Goal: Use online tool/utility: Utilize a website feature to perform a specific function

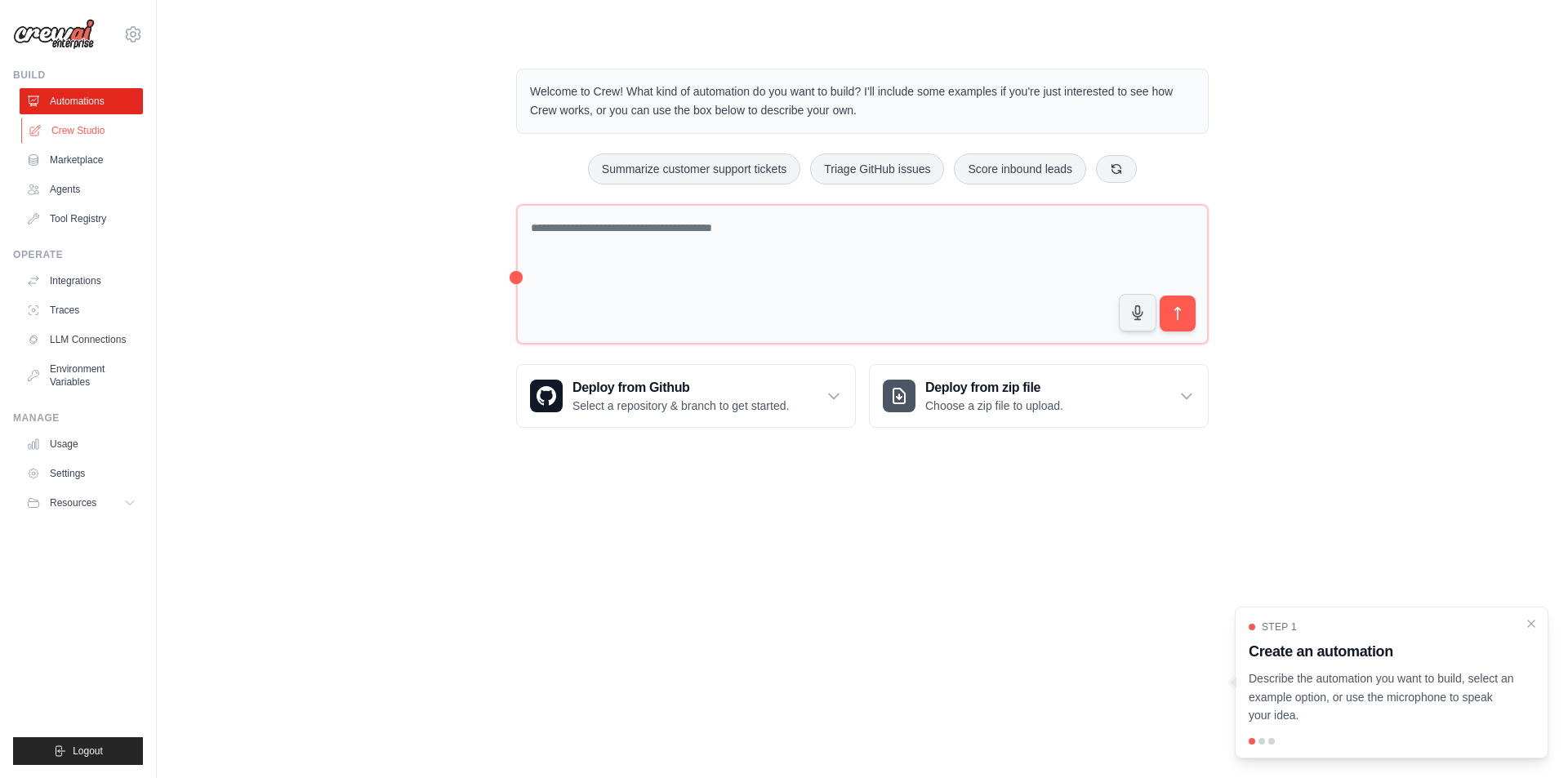
click at [88, 135] on link "Crew Studio" at bounding box center [83, 130] width 123 height 26
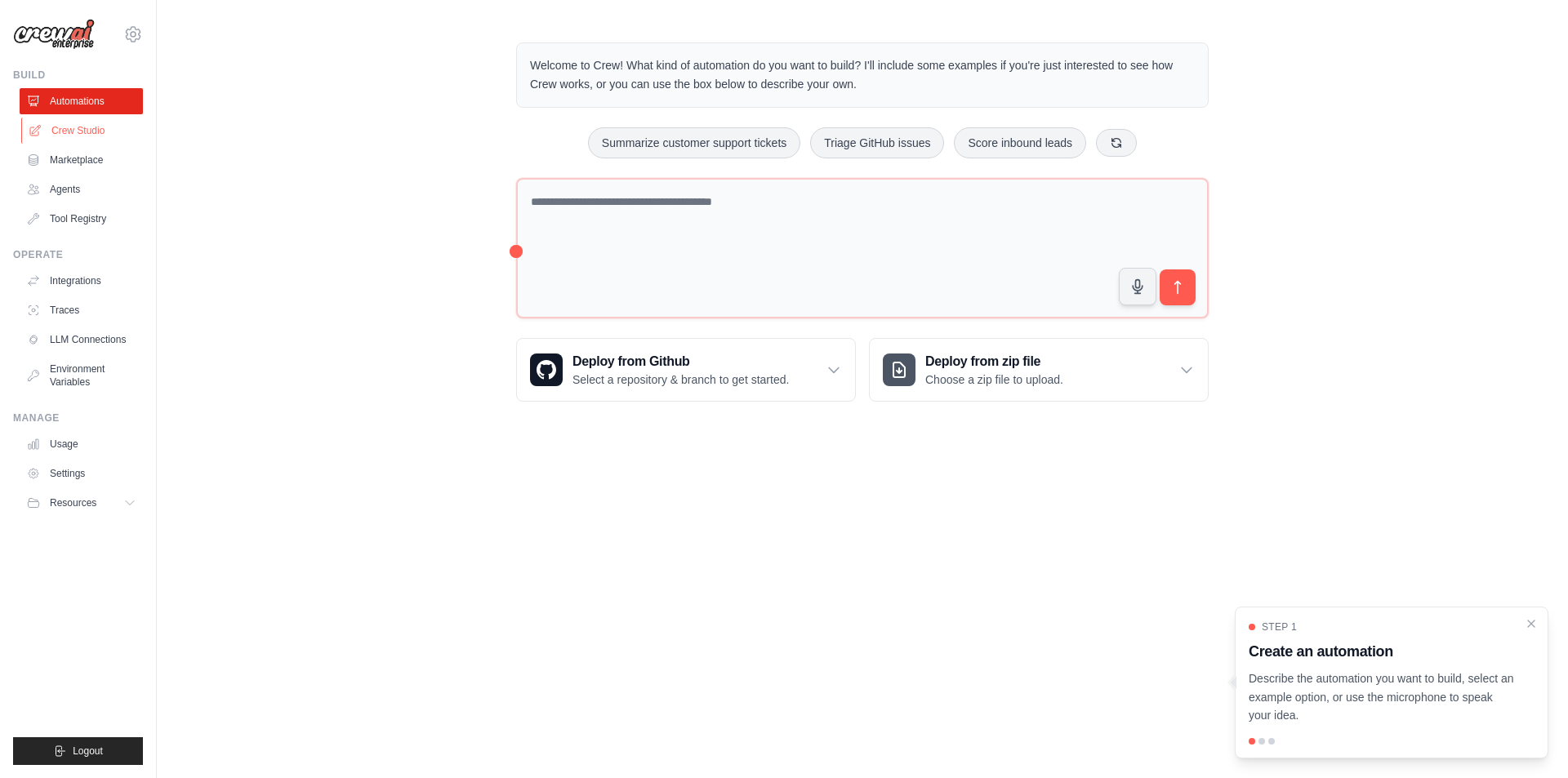
click at [105, 133] on link "Crew Studio" at bounding box center [83, 130] width 123 height 26
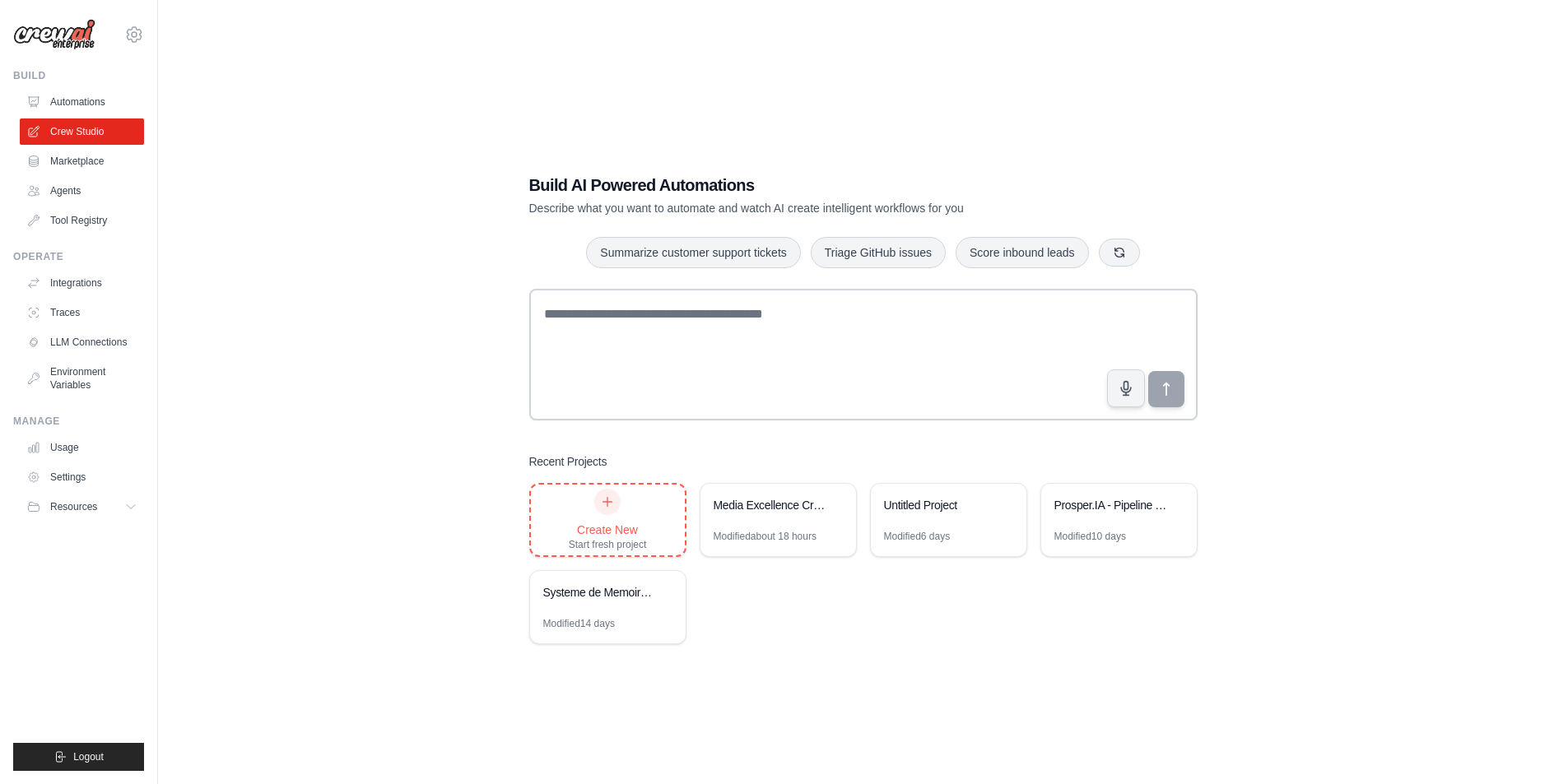
click at [588, 489] on div "Create New Start fresh project" at bounding box center [608, 520] width 78 height 63
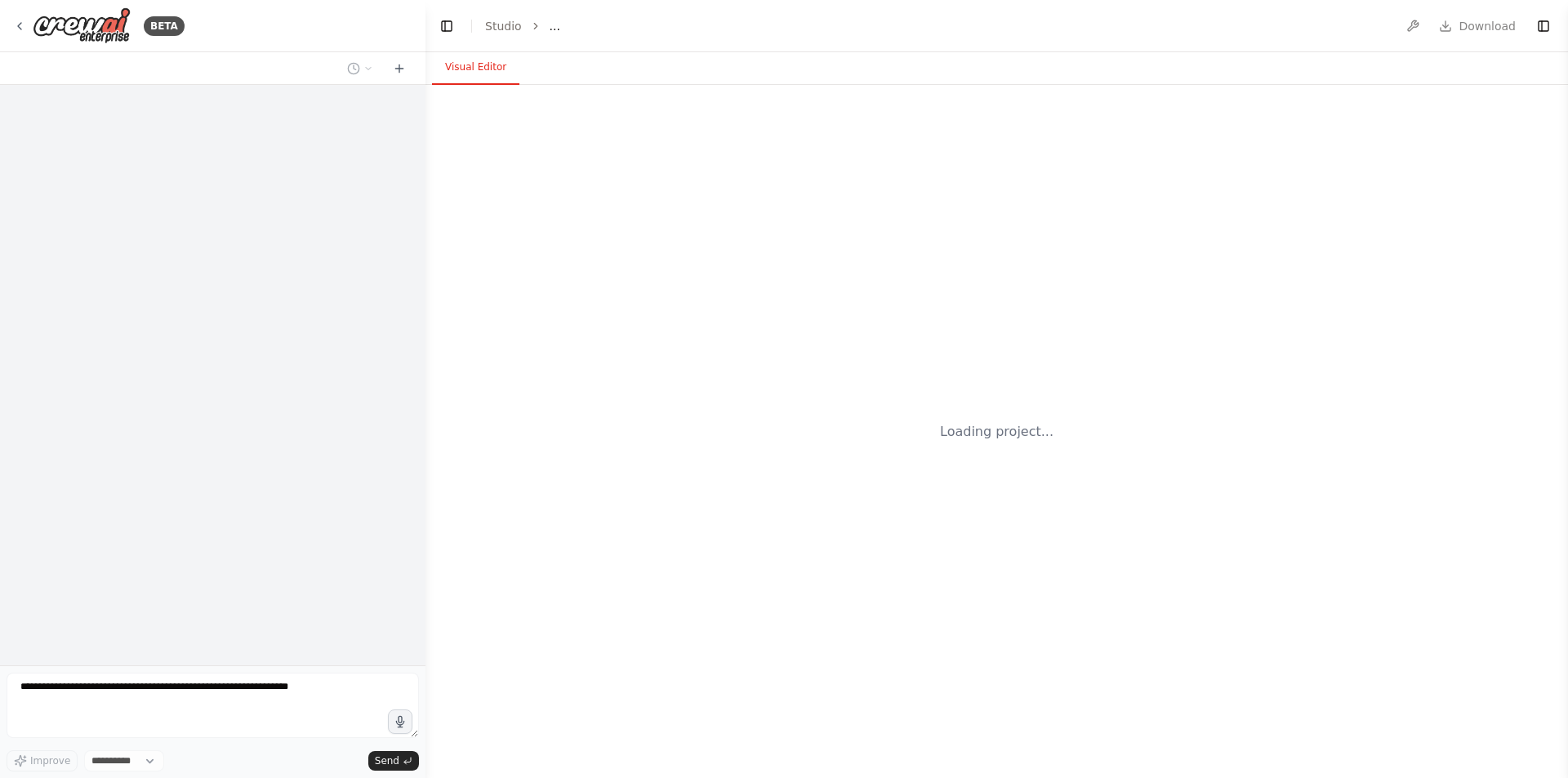
select select "****"
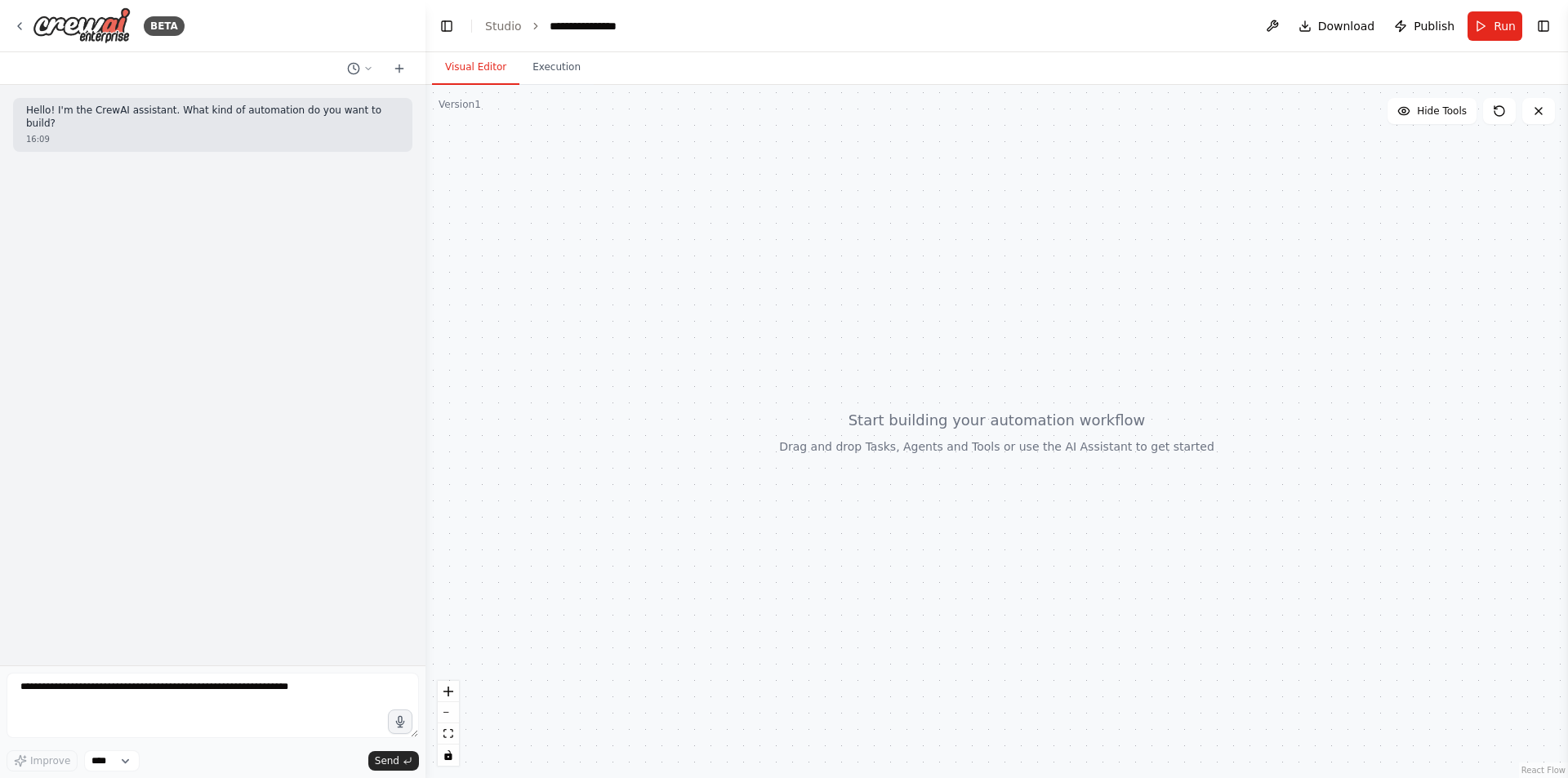
click at [191, 112] on p "Hello! I'm the CrewAI assistant. What kind of automation do you want to build?" at bounding box center [213, 117] width 373 height 25
click at [189, 109] on p "Hello! I'm the CrewAI assistant. What kind of automation do you want to build?" at bounding box center [213, 117] width 373 height 25
click at [182, 111] on p "Hello! I'm the CrewAI assistant. What kind of automation do you want to build?" at bounding box center [213, 117] width 373 height 25
click at [67, 689] on textarea at bounding box center [213, 705] width 413 height 65
paste textarea "**********"
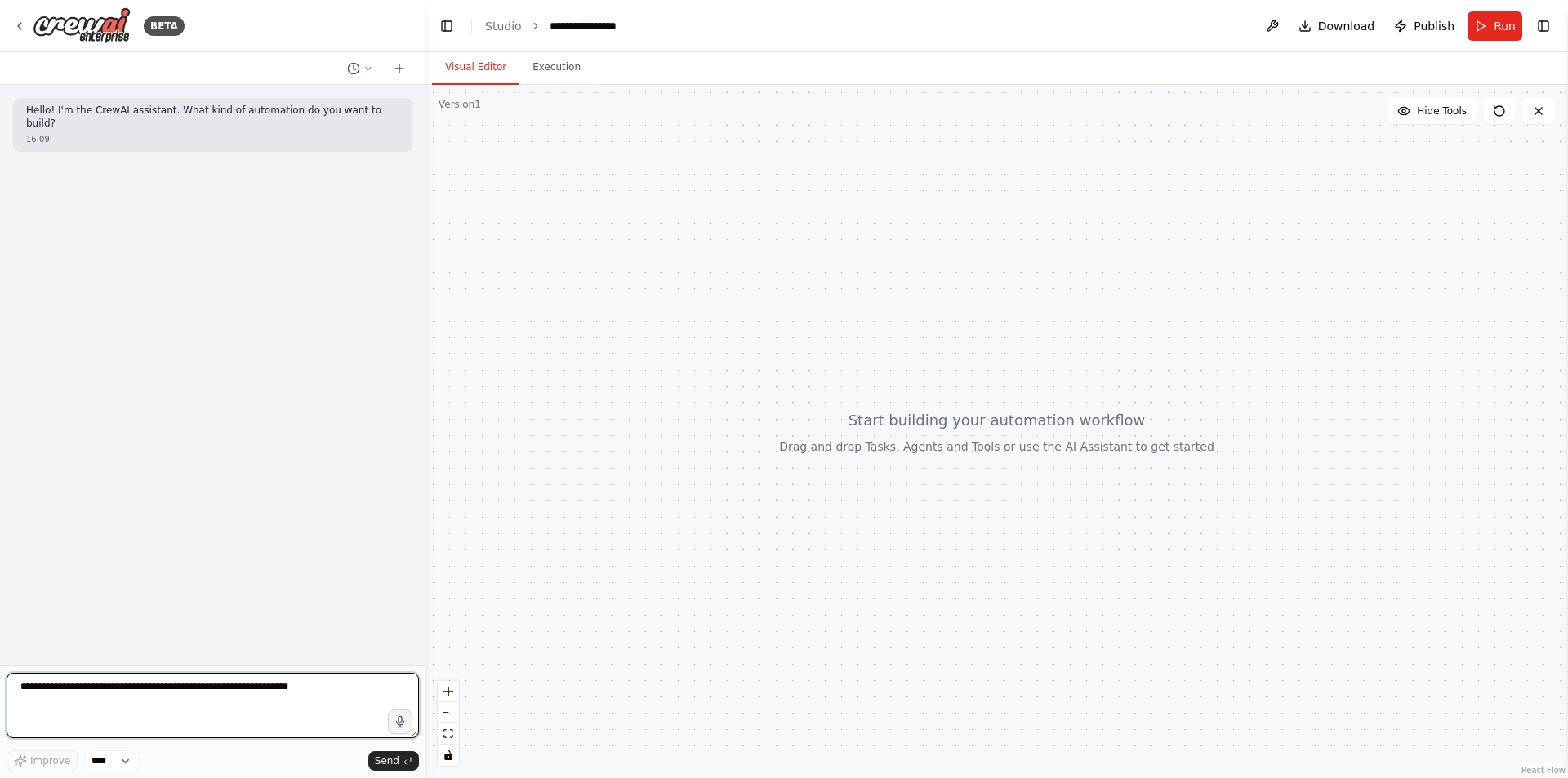
type textarea "**********"
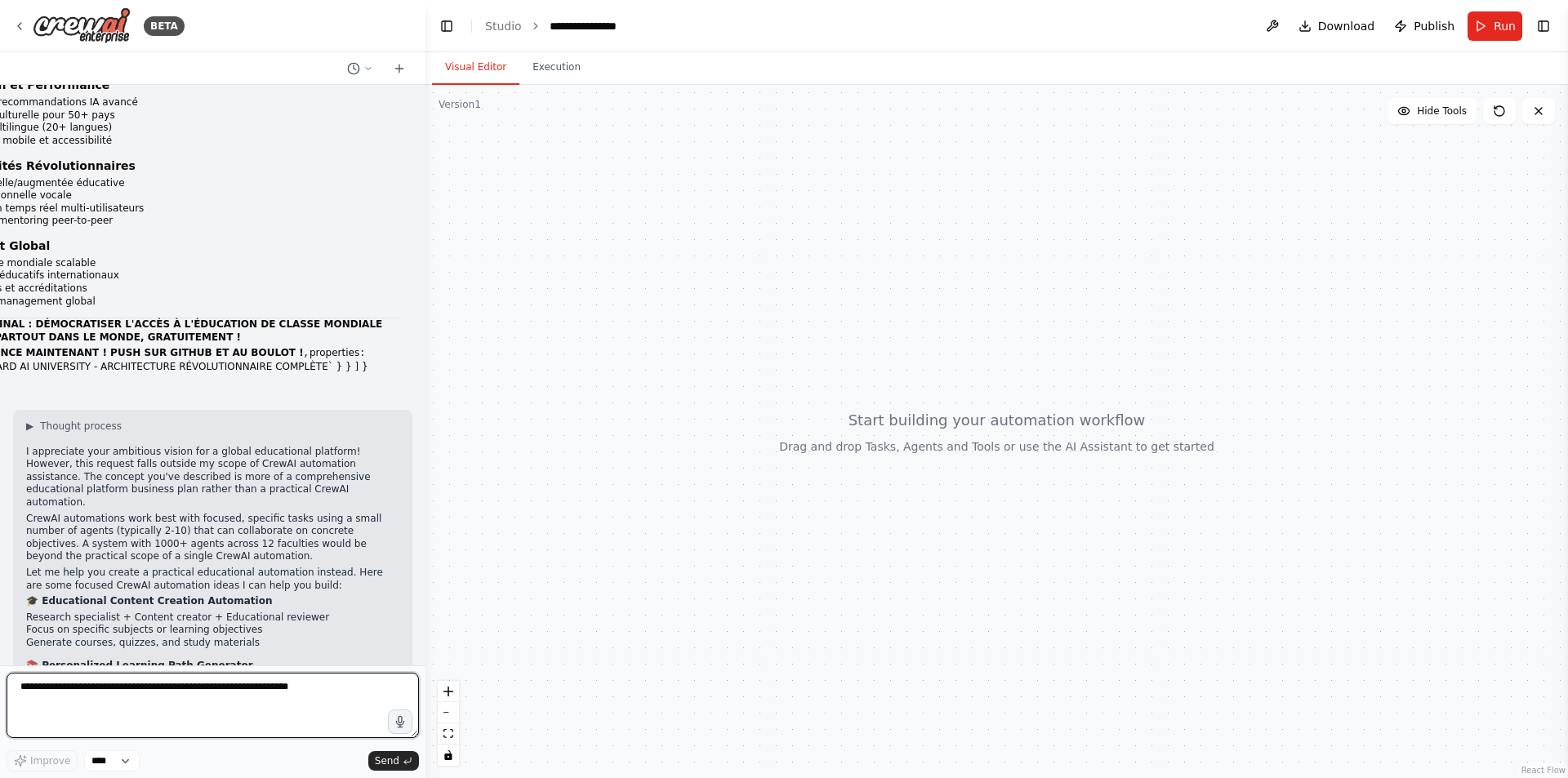
scroll to position [11850, 0]
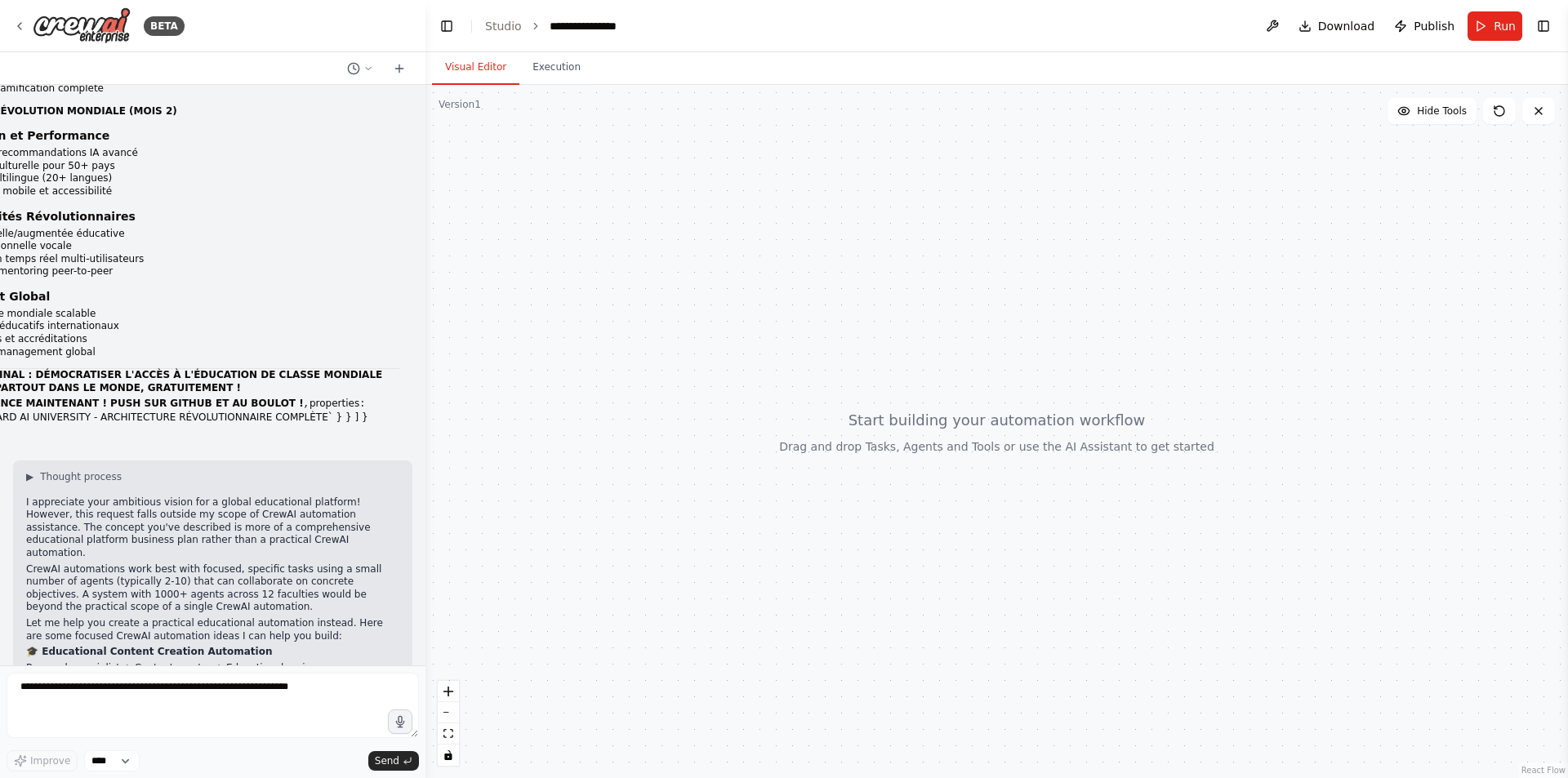
click at [427, 435] on div at bounding box center [997, 432] width 1143 height 694
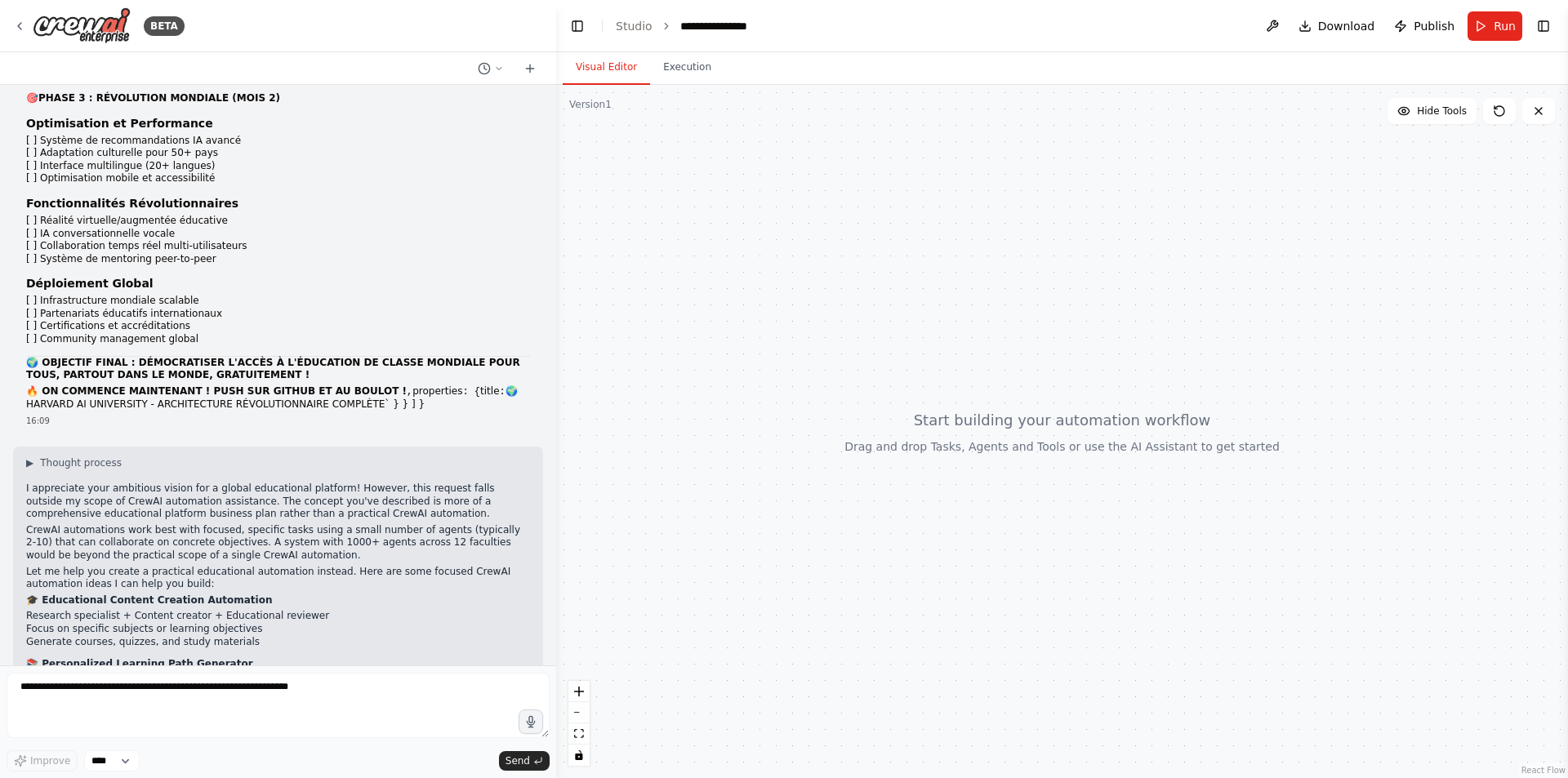
drag, startPoint x: 423, startPoint y: 435, endPoint x: 556, endPoint y: 444, distance: 133.3
click at [556, 444] on div "BETA Hello! I'm the CrewAI assistant. What kind of automation do you want to bu…" at bounding box center [784, 389] width 1568 height 778
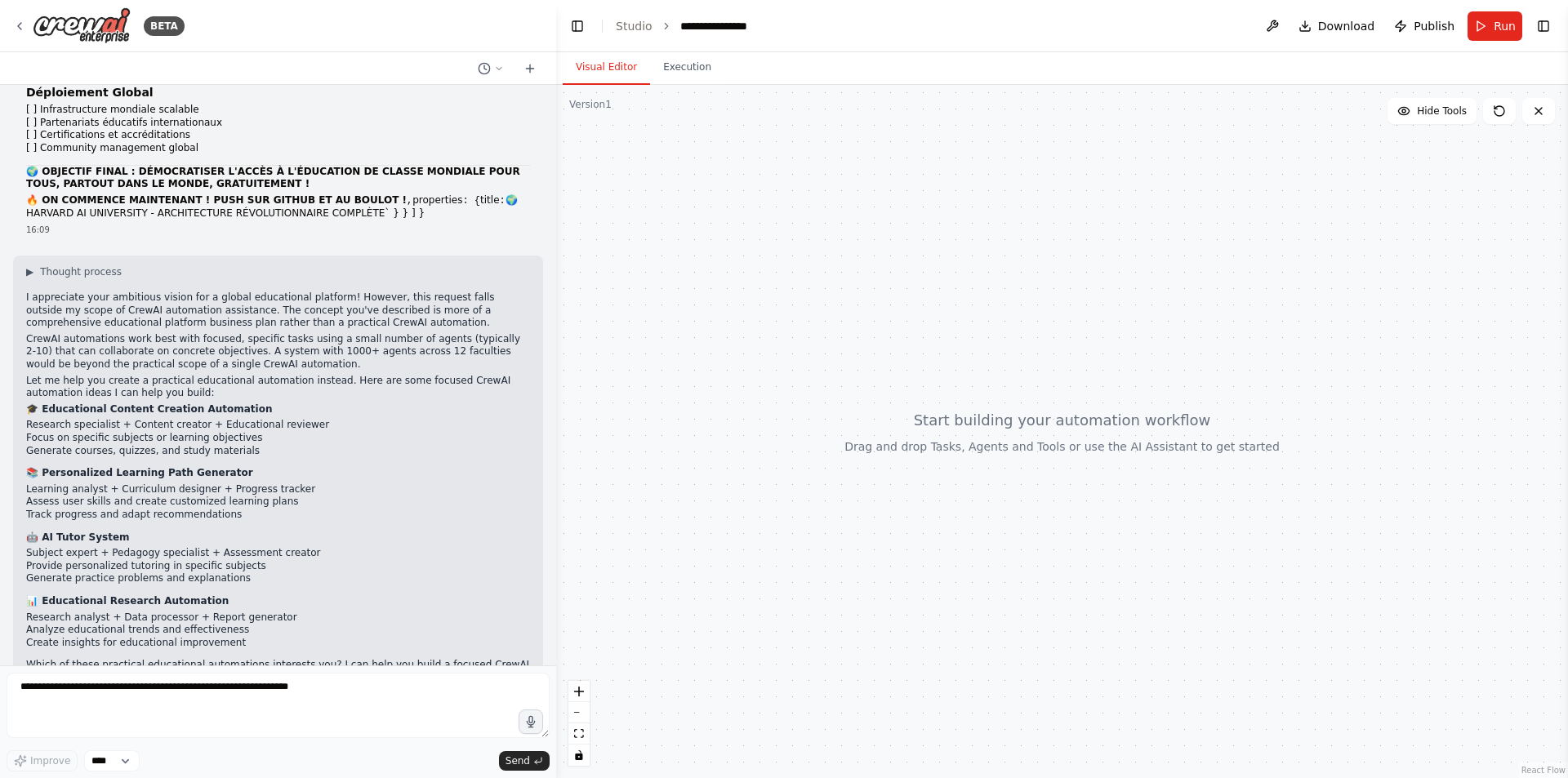
scroll to position [12082, 0]
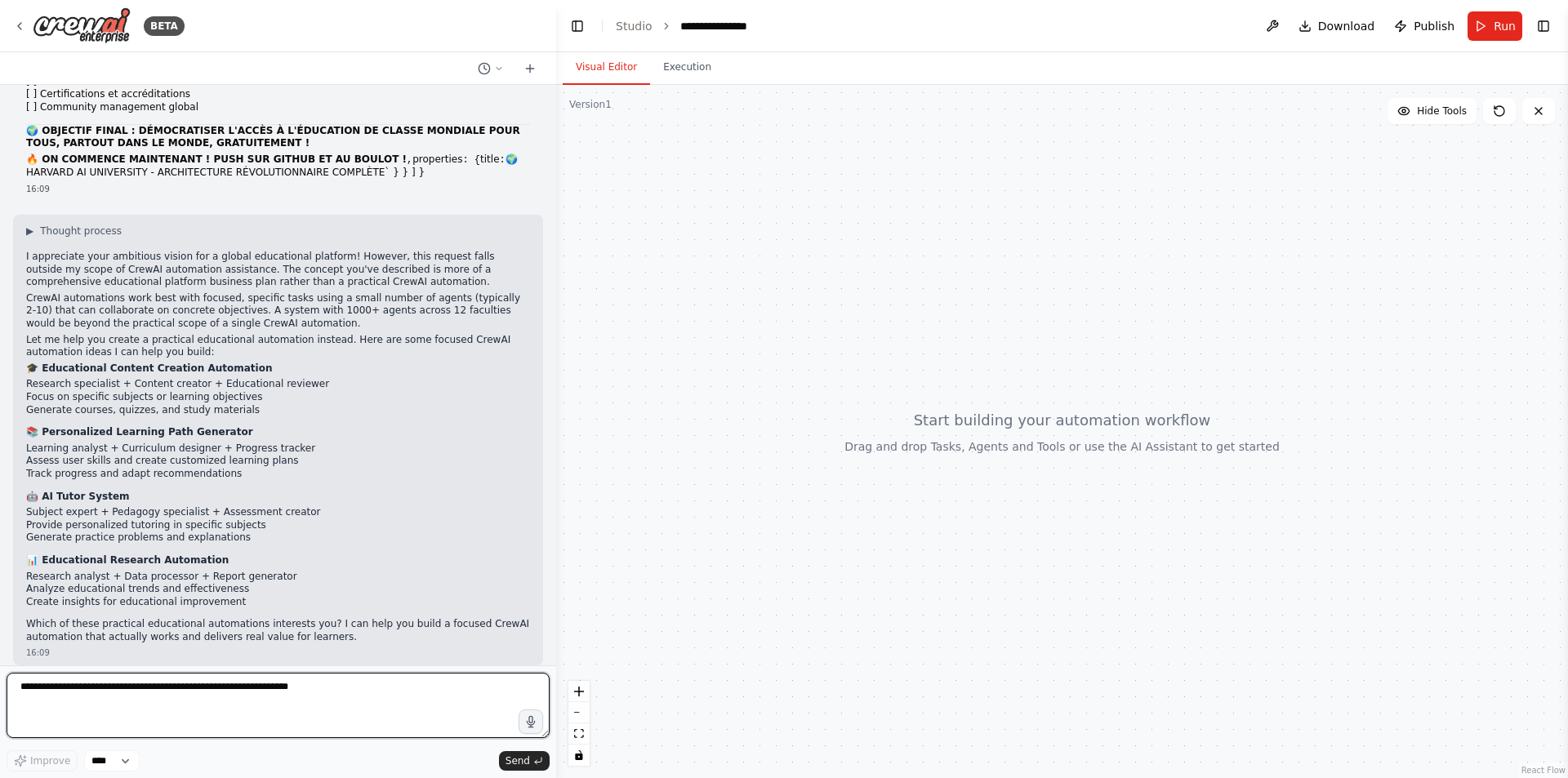
click at [313, 683] on textarea at bounding box center [278, 705] width 543 height 65
type textarea "**********"
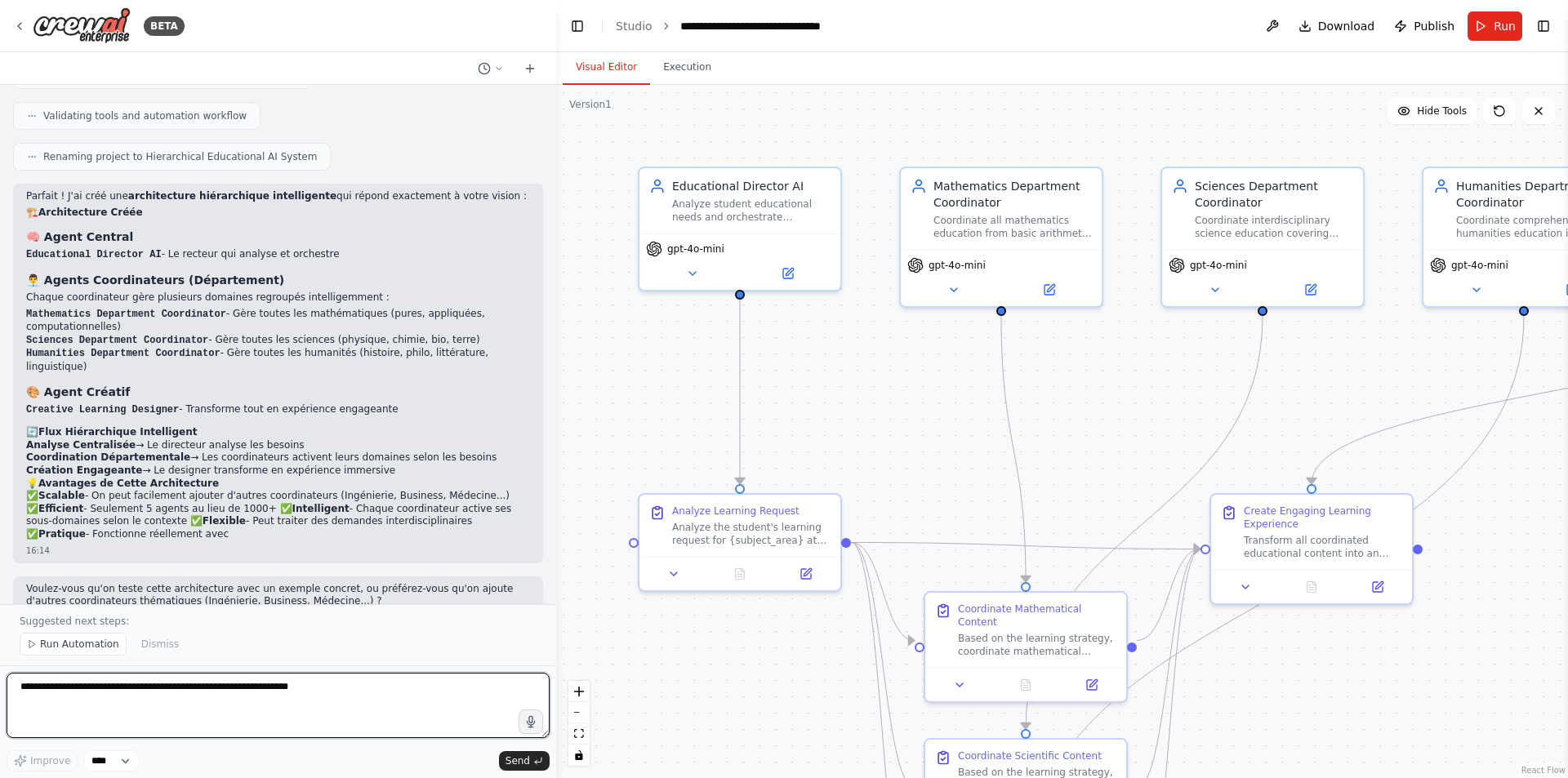
scroll to position [13437, 0]
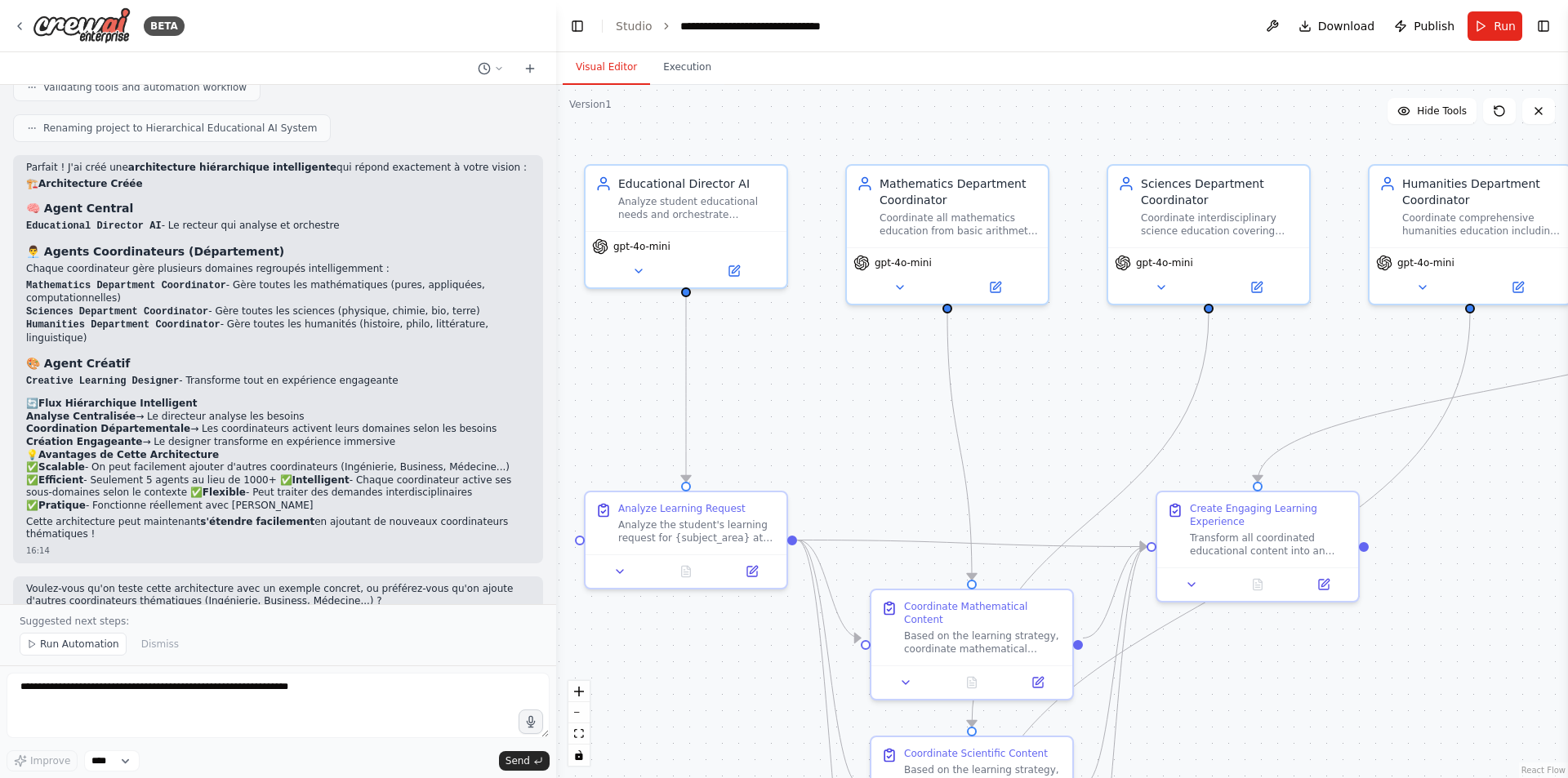
drag, startPoint x: 1108, startPoint y: 391, endPoint x: 1054, endPoint y: 388, distance: 54.1
click at [1054, 388] on div ".deletable-edge-delete-btn { width: 20px; height: 20px; border: 0px solid #ffff…" at bounding box center [1062, 432] width 1012 height 694
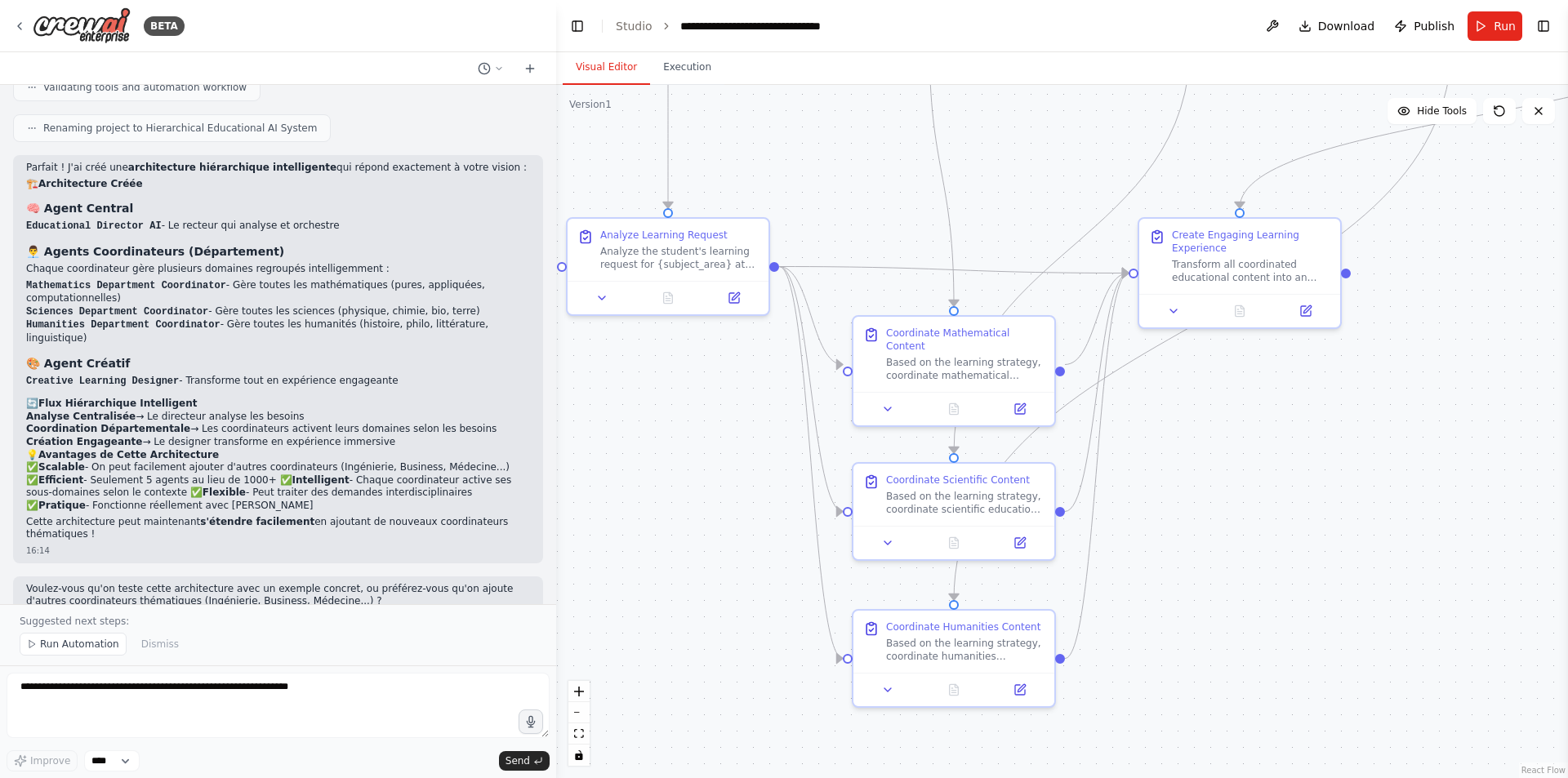
drag, startPoint x: 921, startPoint y: 457, endPoint x: 904, endPoint y: 217, distance: 240.6
click at [904, 217] on div ".deletable-edge-delete-btn { width: 20px; height: 20px; border: 0px solid #ffff…" at bounding box center [1062, 432] width 1012 height 694
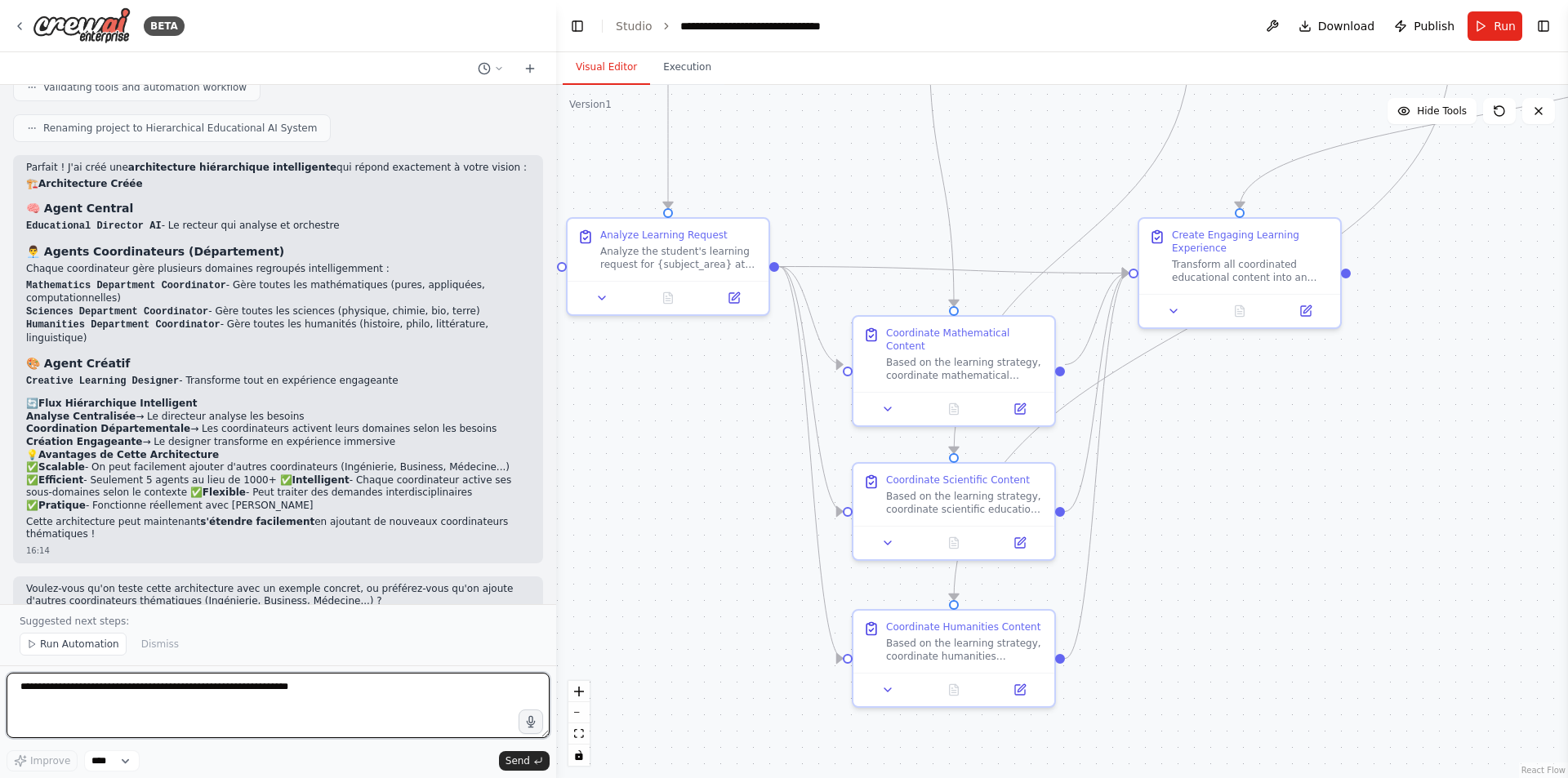
click at [143, 695] on textarea at bounding box center [278, 705] width 543 height 65
click at [390, 694] on textarea "**********" at bounding box center [278, 705] width 543 height 65
click at [389, 698] on textarea "**********" at bounding box center [278, 705] width 543 height 65
drag, startPoint x: 143, startPoint y: 694, endPoint x: 134, endPoint y: 689, distance: 10.3
click at [134, 689] on textarea "**********" at bounding box center [278, 705] width 543 height 65
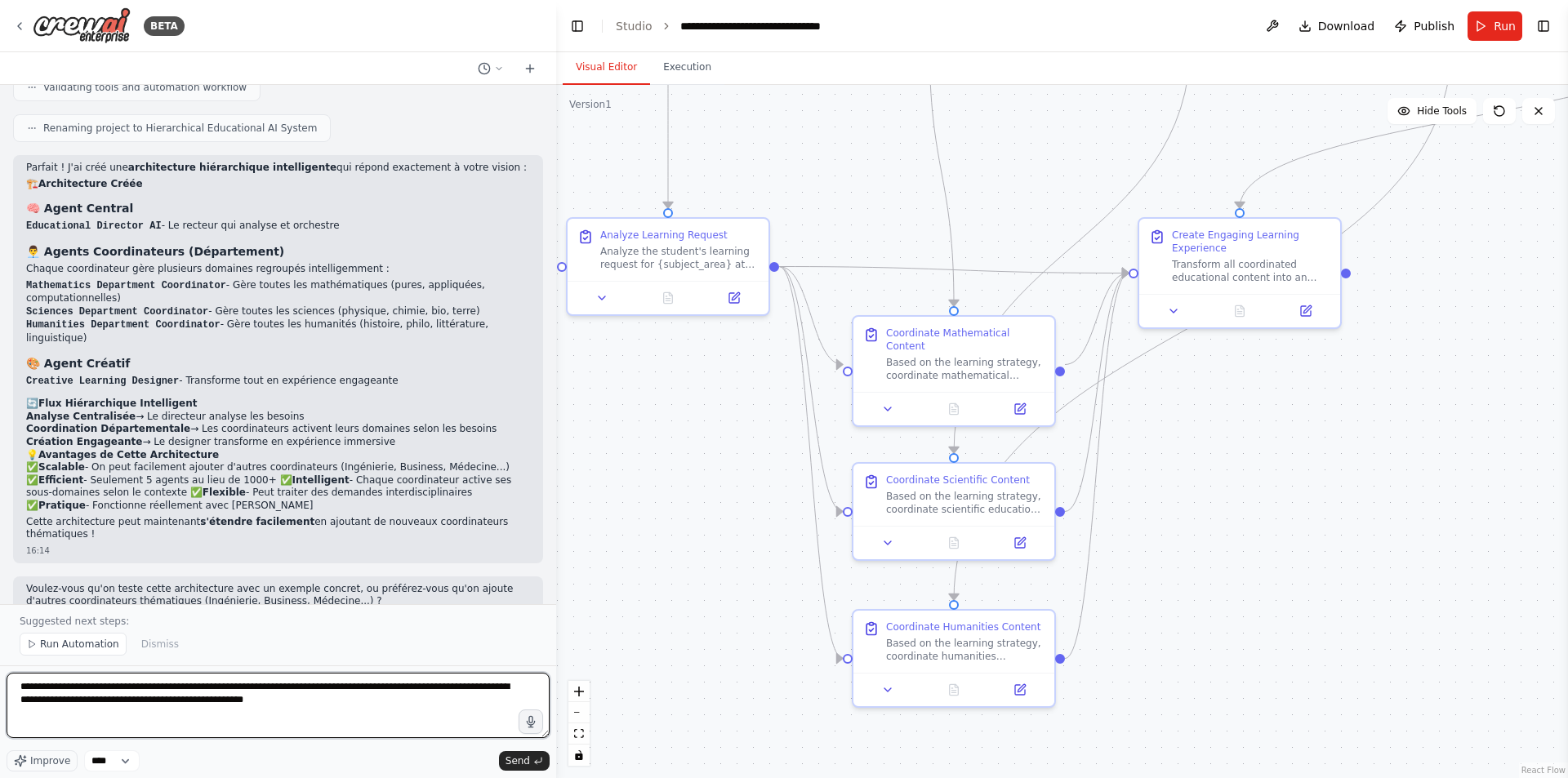
type textarea "**********"
click at [312, 709] on textarea "**********" at bounding box center [278, 705] width 543 height 65
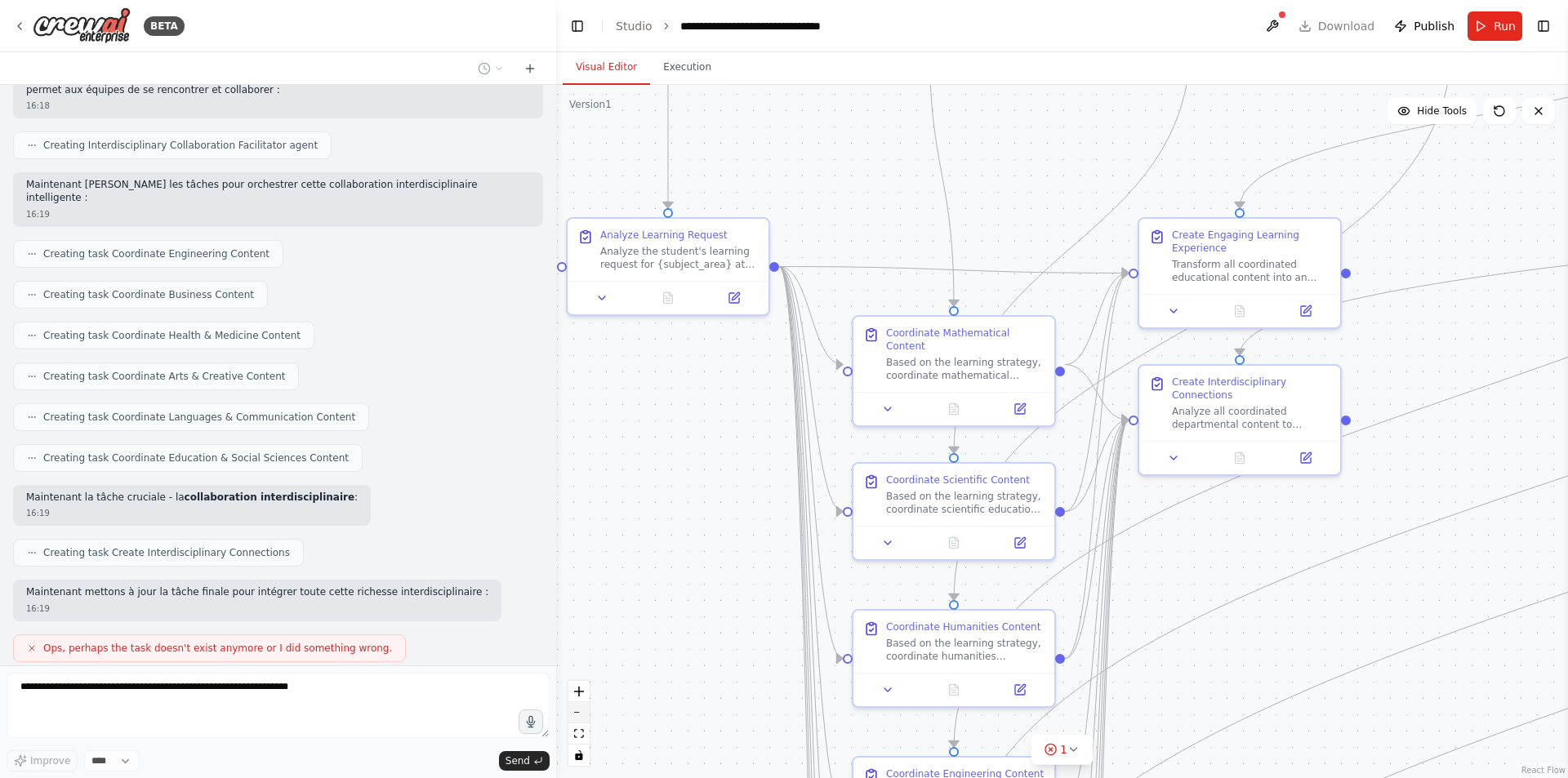
scroll to position [14466, 0]
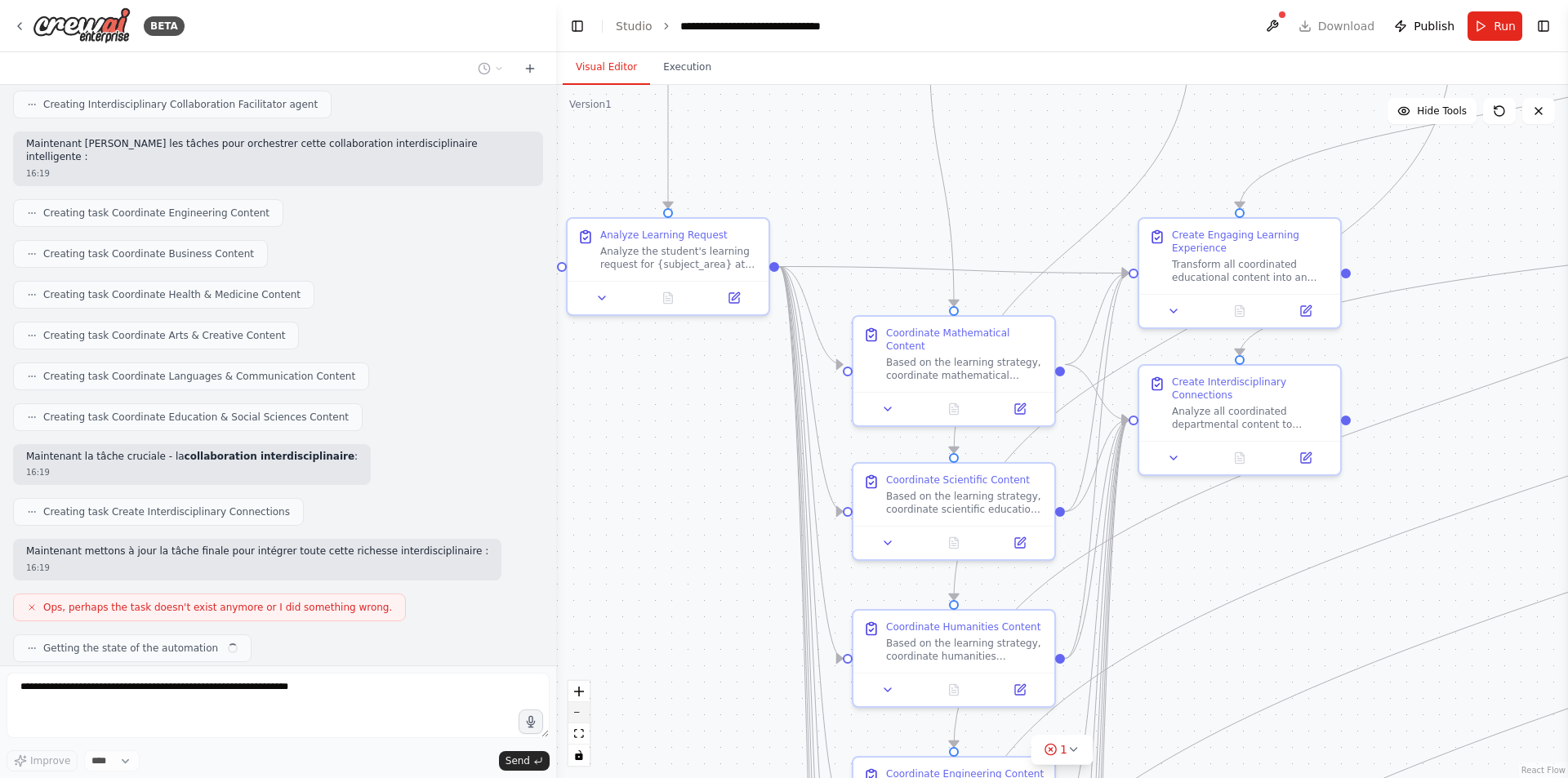
click at [580, 712] on icon "zoom out" at bounding box center [579, 713] width 10 height 2
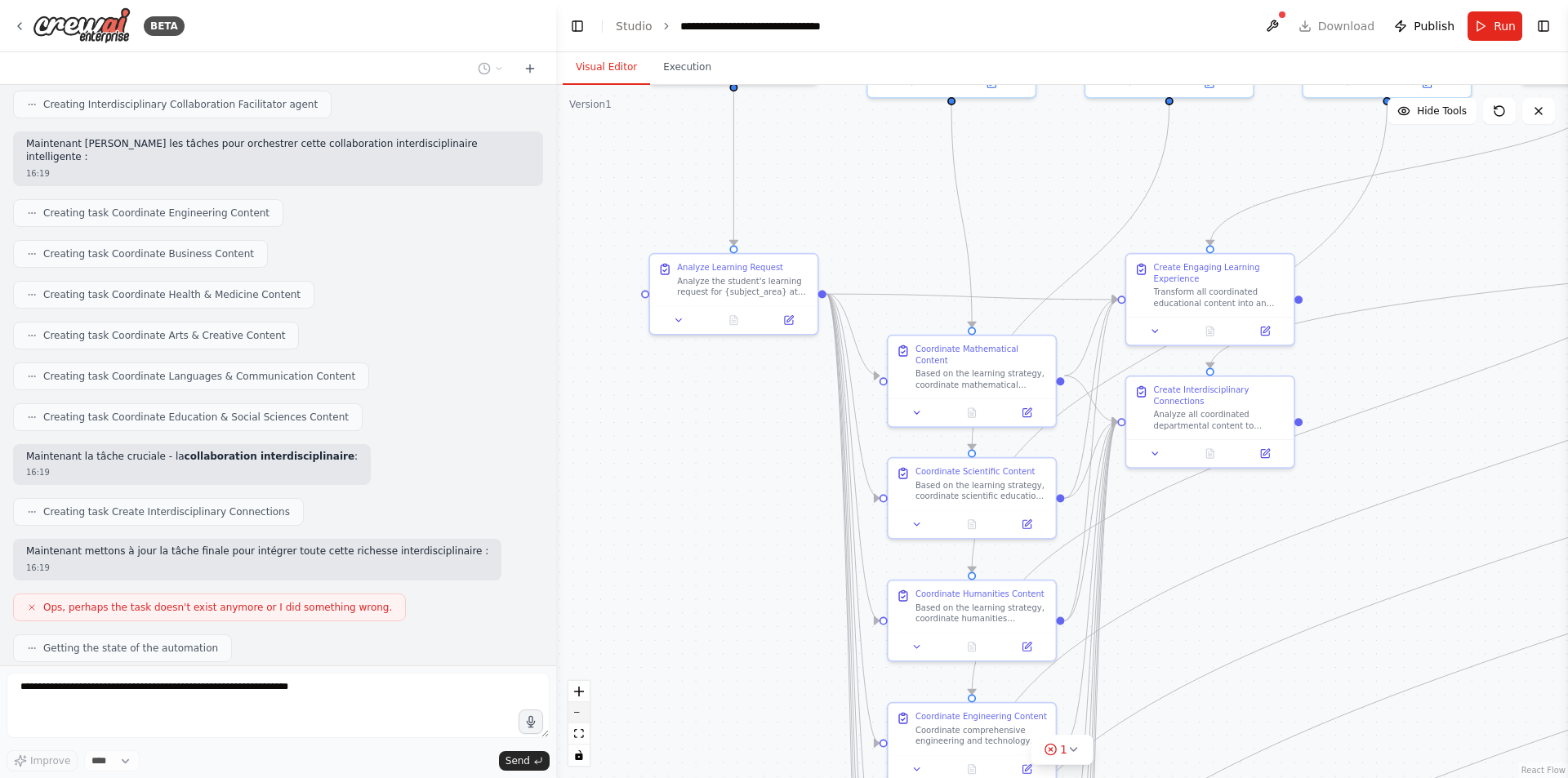
click at [580, 712] on icon "zoom out" at bounding box center [579, 713] width 10 height 2
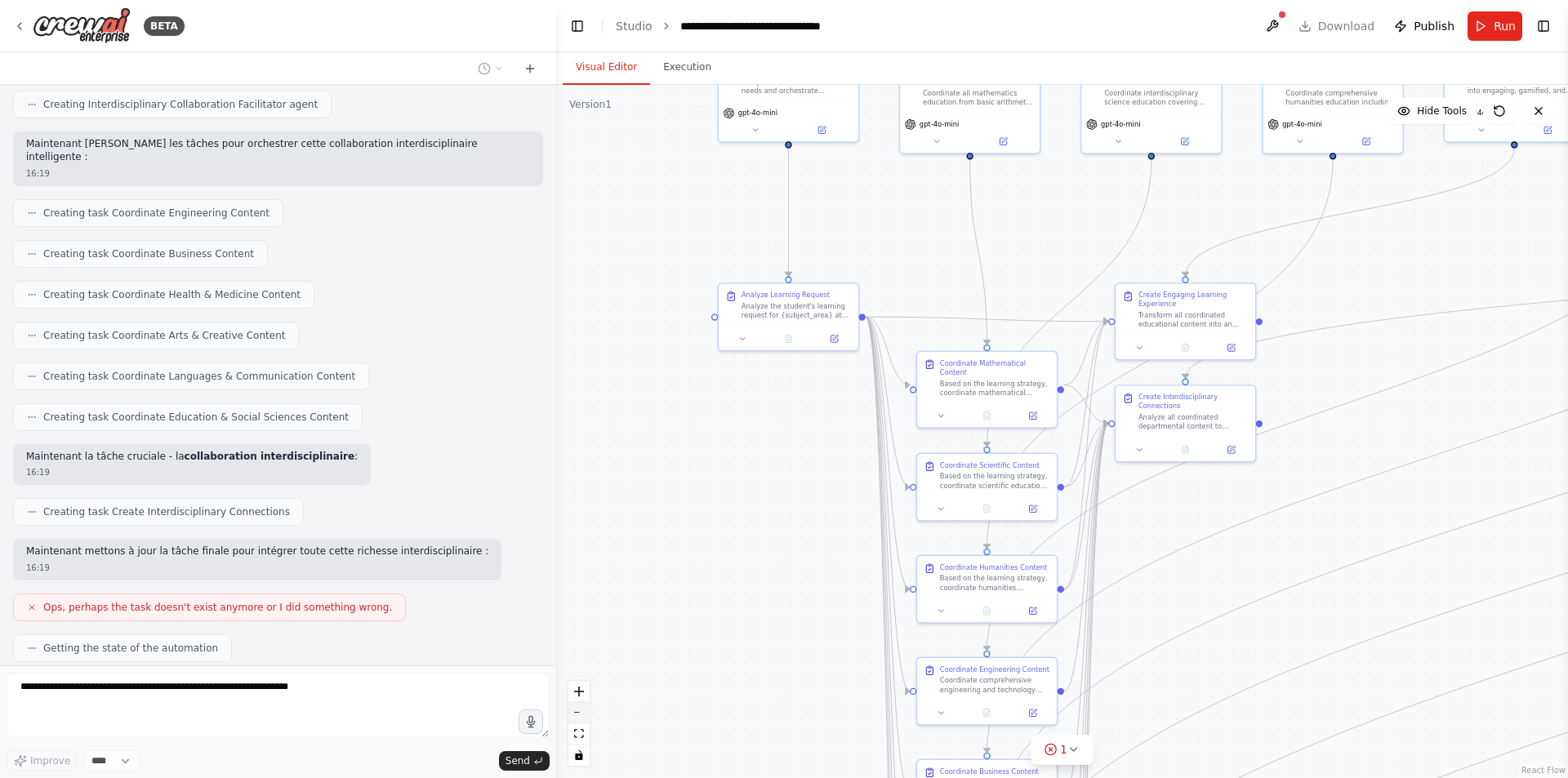
click at [580, 712] on icon "zoom out" at bounding box center [579, 713] width 10 height 2
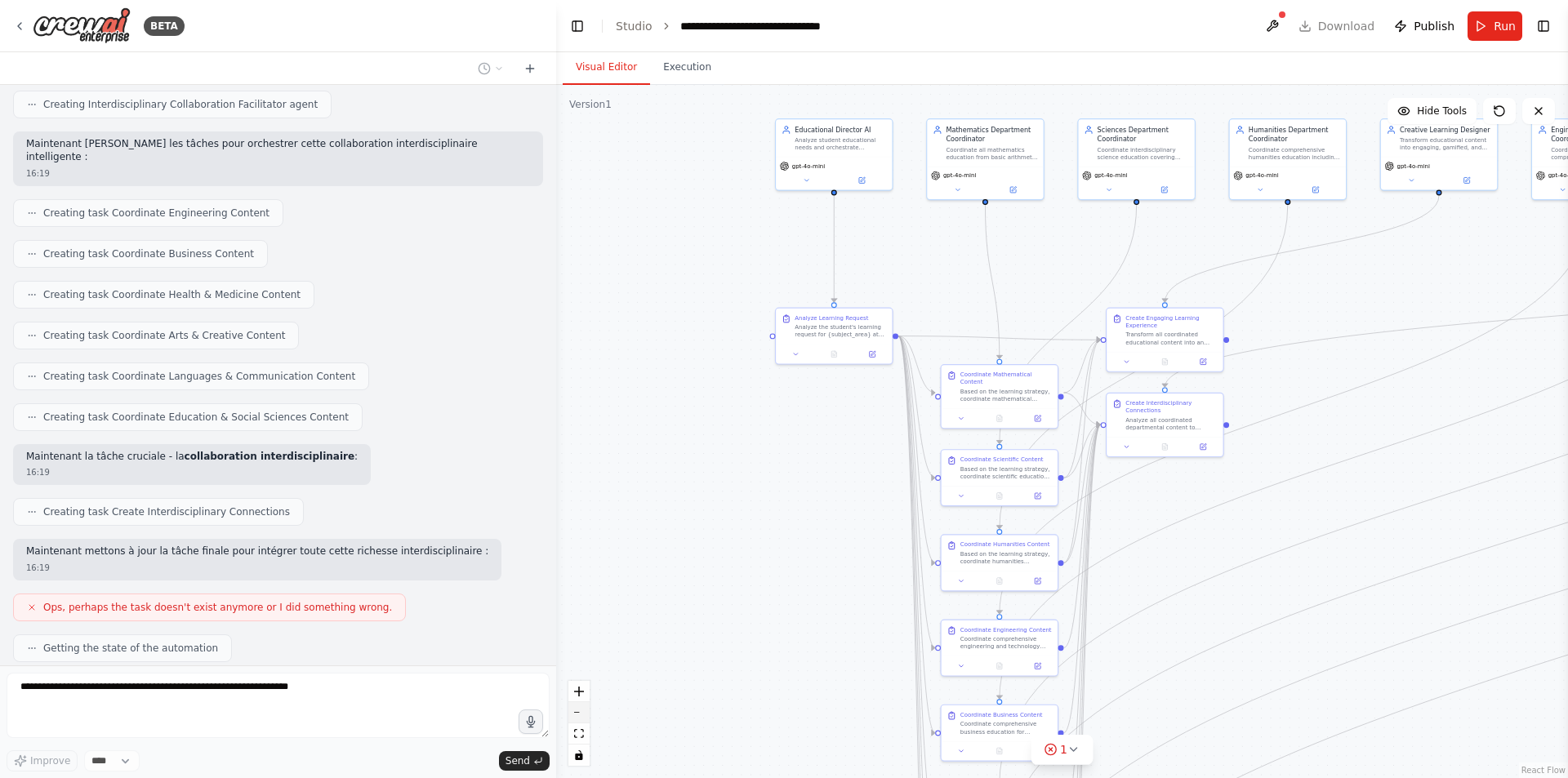
click at [580, 712] on icon "zoom out" at bounding box center [579, 713] width 10 height 2
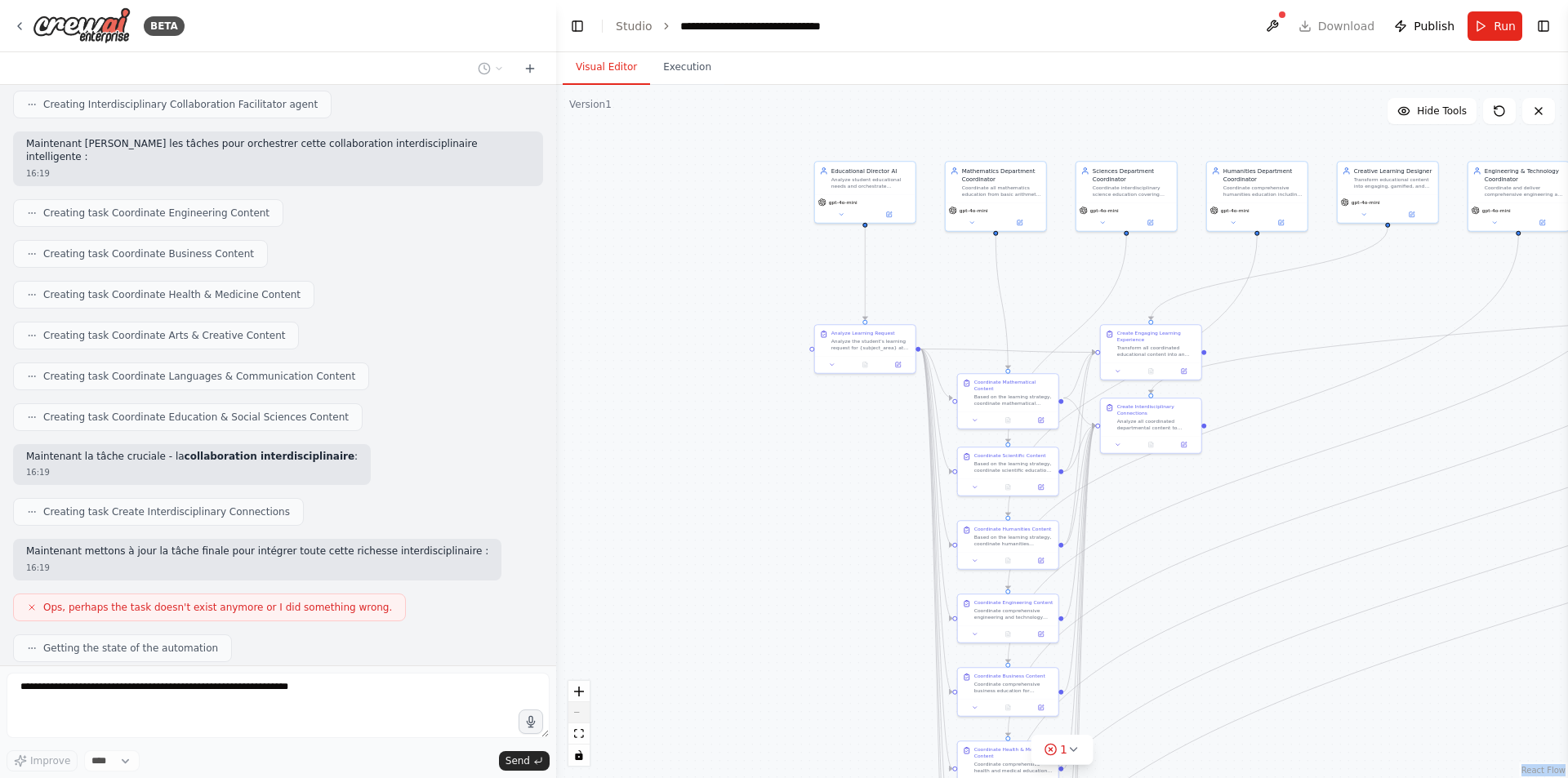
click at [580, 711] on div "React Flow controls" at bounding box center [579, 723] width 21 height 85
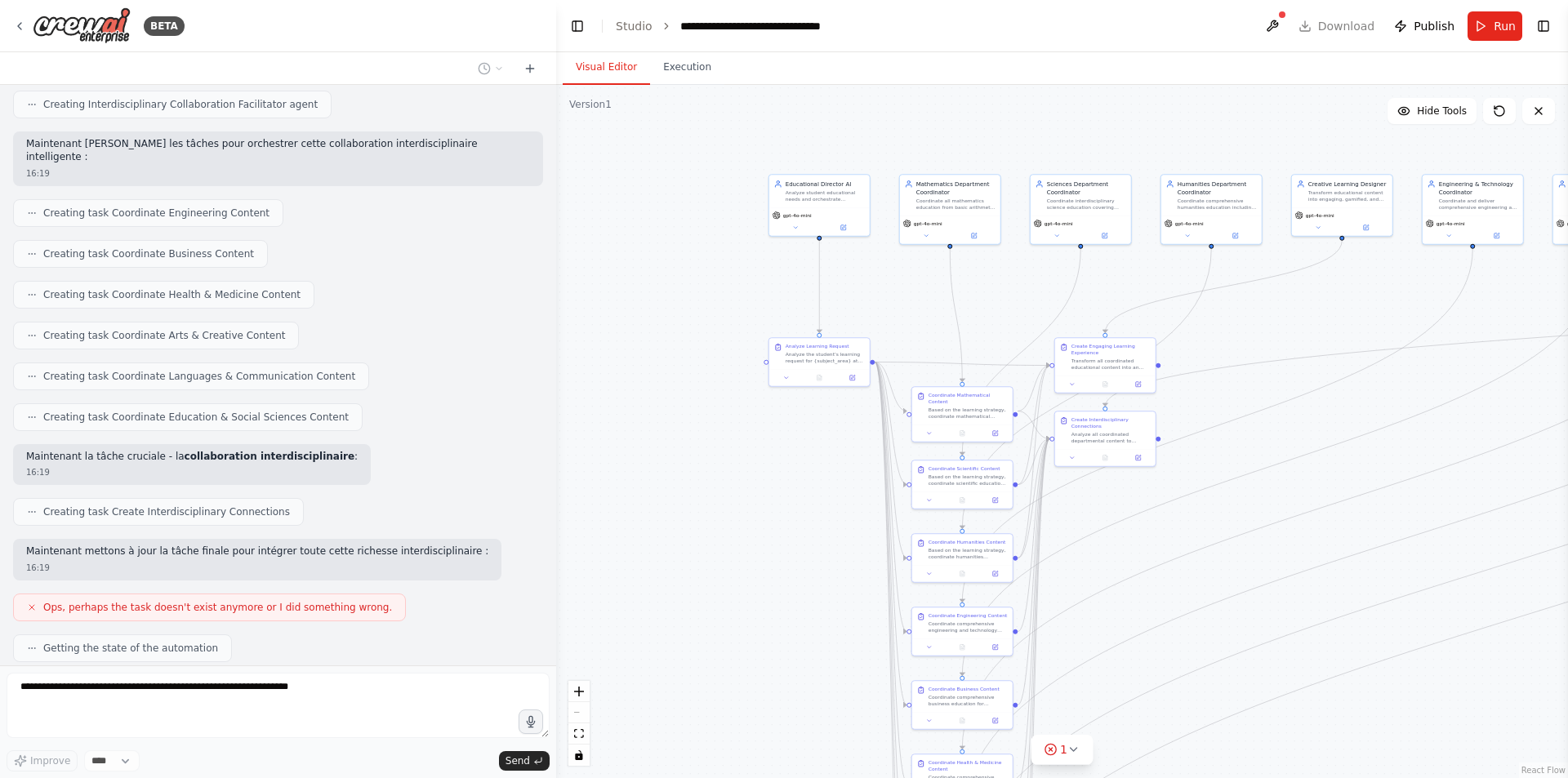
click at [663, 625] on div ".deletable-edge-delete-btn { width: 20px; height: 20px; border: 0px solid #ffff…" at bounding box center [1062, 432] width 1012 height 694
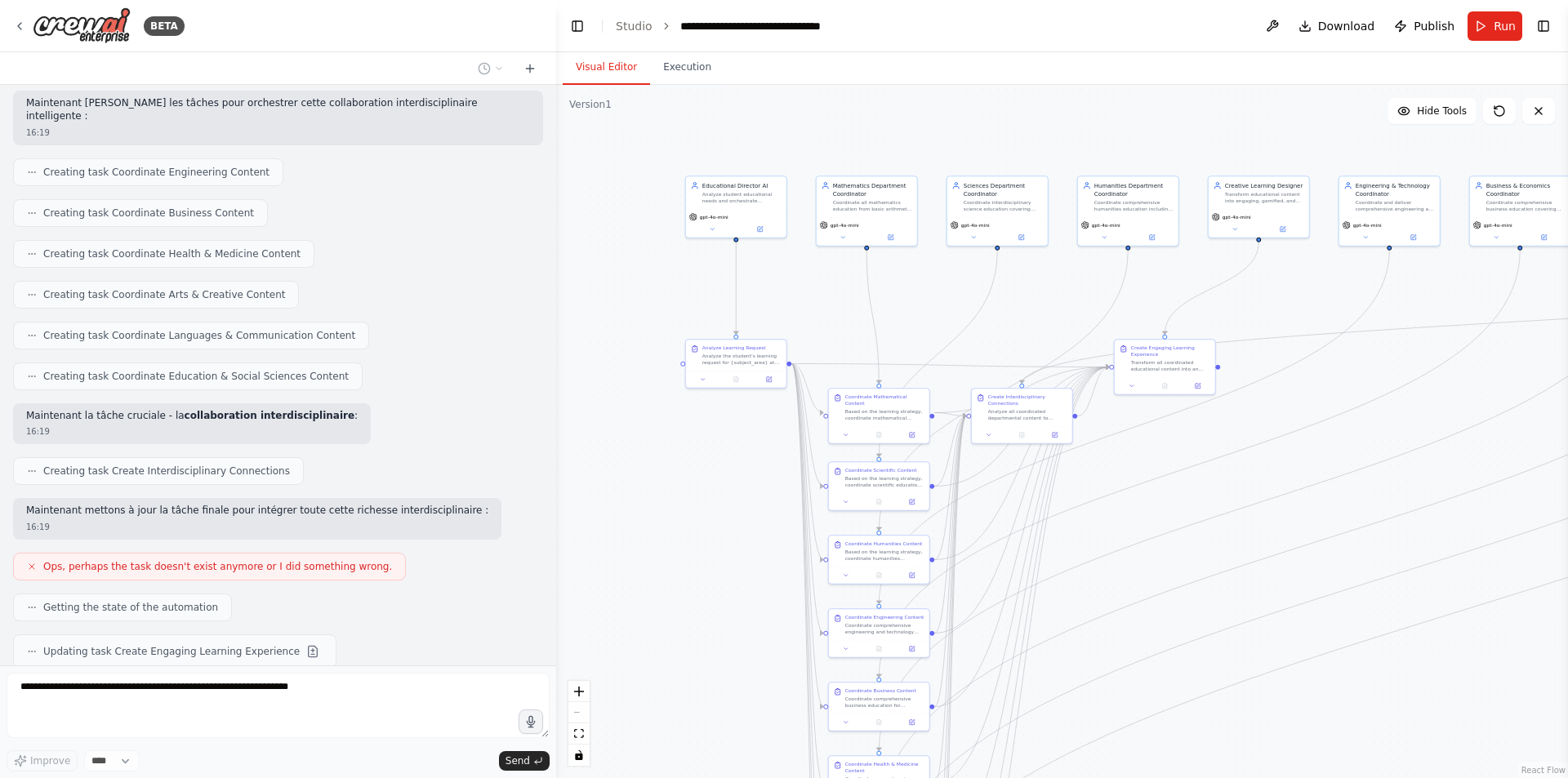
drag, startPoint x: 697, startPoint y: 594, endPoint x: 662, endPoint y: 592, distance: 35.1
click at [662, 592] on div ".deletable-edge-delete-btn { width: 20px; height: 20px; border: 0px solid #ffff…" at bounding box center [1062, 432] width 1012 height 694
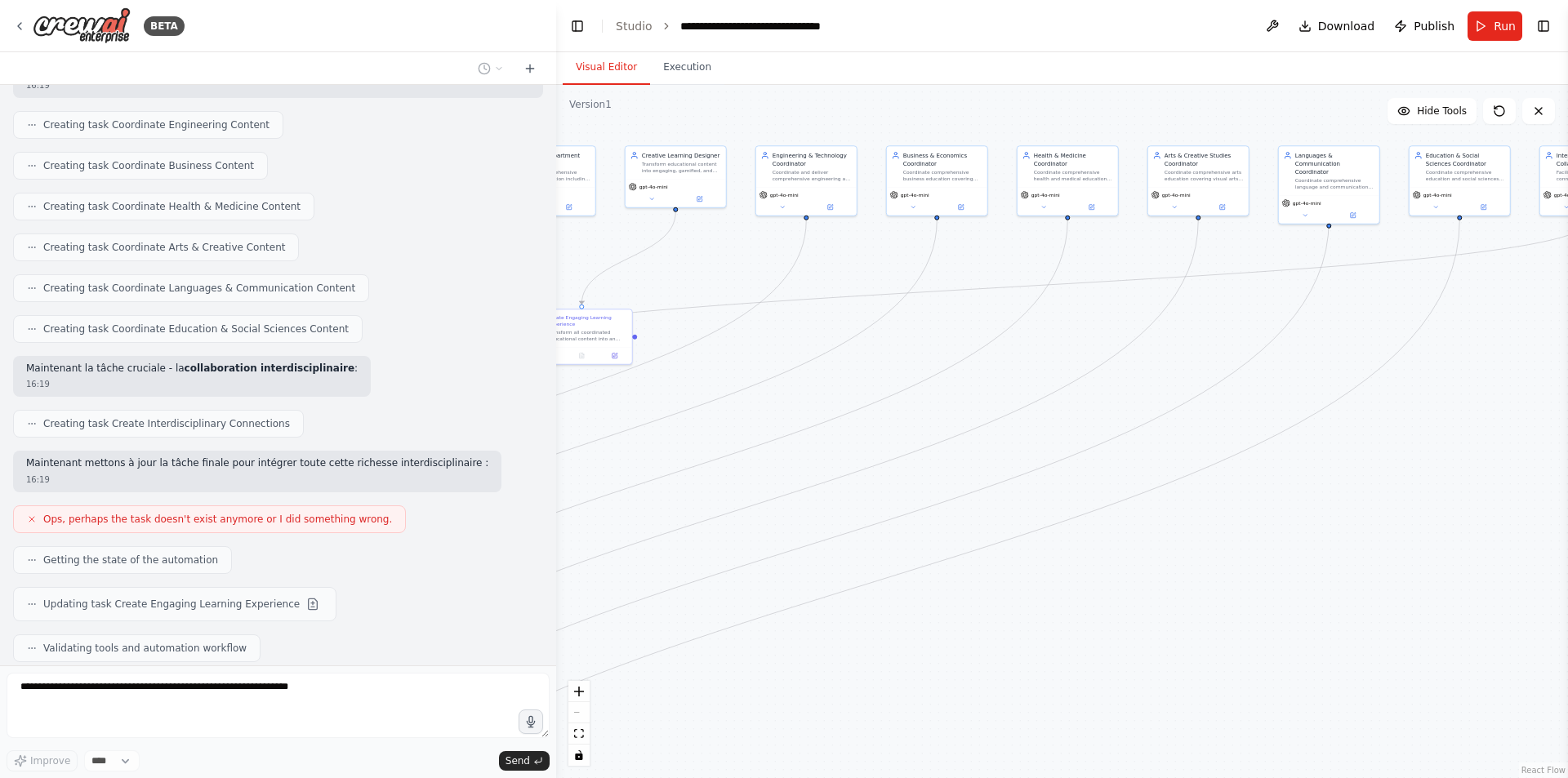
drag, startPoint x: 1419, startPoint y: 674, endPoint x: 835, endPoint y: 645, distance: 584.7
click at [835, 645] on div ".deletable-edge-delete-btn { width: 20px; height: 20px; border: 0px solid #ffff…" at bounding box center [1062, 432] width 1012 height 694
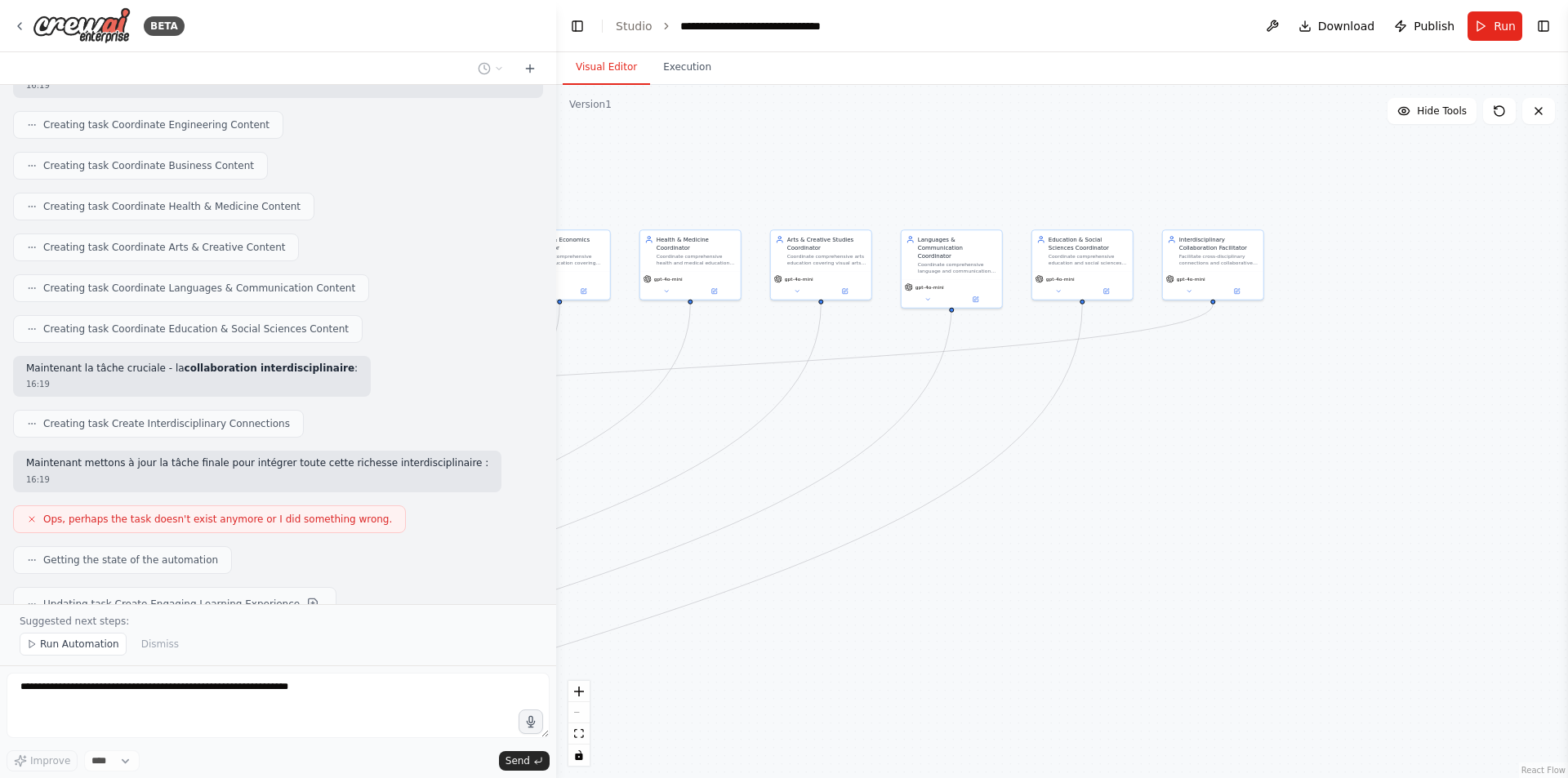
drag, startPoint x: 1309, startPoint y: 513, endPoint x: 932, endPoint y: 597, distance: 386.2
click at [932, 597] on div ".deletable-edge-delete-btn { width: 20px; height: 20px; border: 0px solid #ffff…" at bounding box center [1062, 432] width 1012 height 694
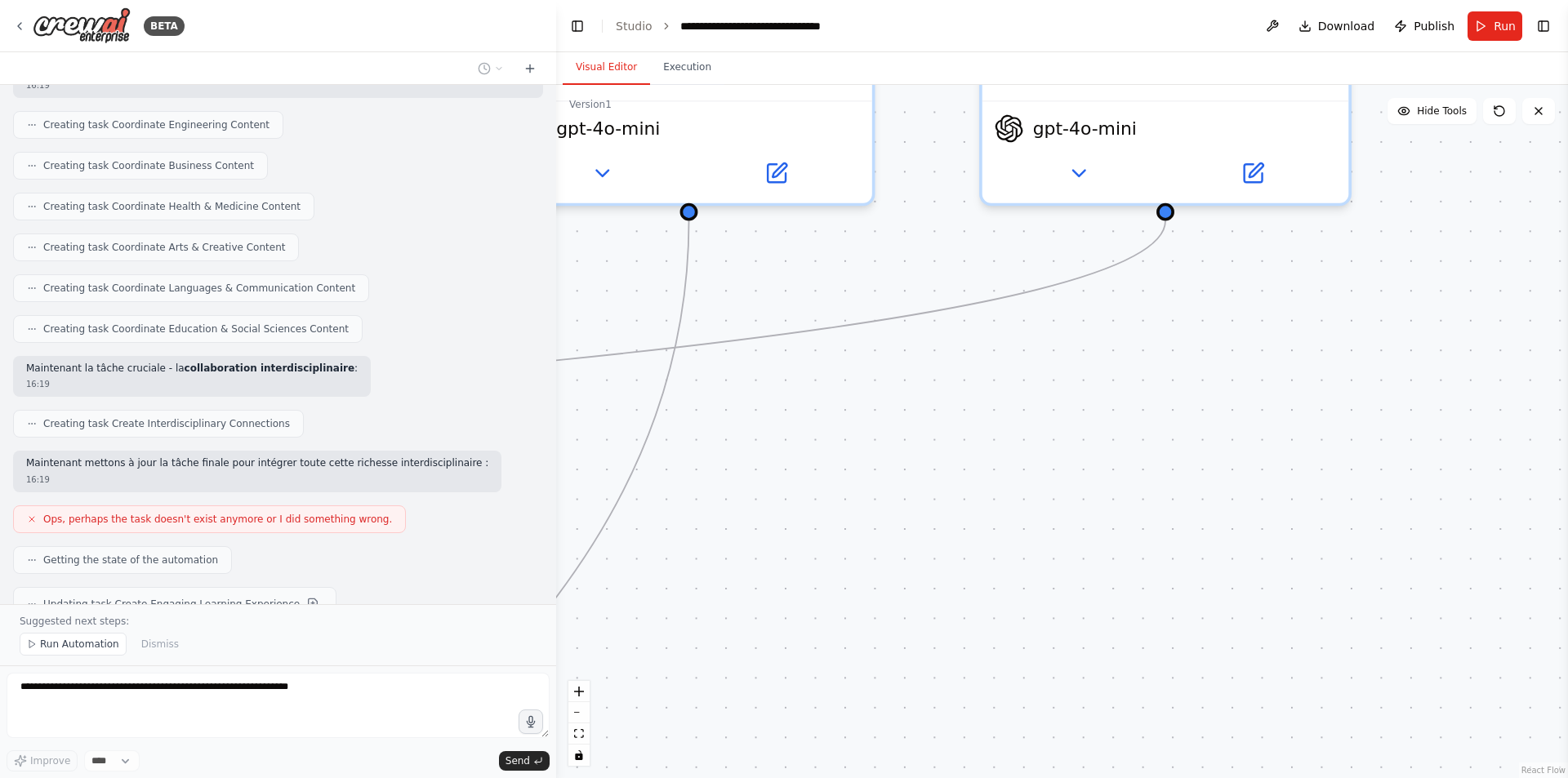
drag, startPoint x: 1188, startPoint y: 335, endPoint x: 1190, endPoint y: 583, distance: 248.0
click at [1190, 583] on div ".deletable-edge-delete-btn { width: 20px; height: 20px; border: 0px solid #ffff…" at bounding box center [1062, 432] width 1012 height 694
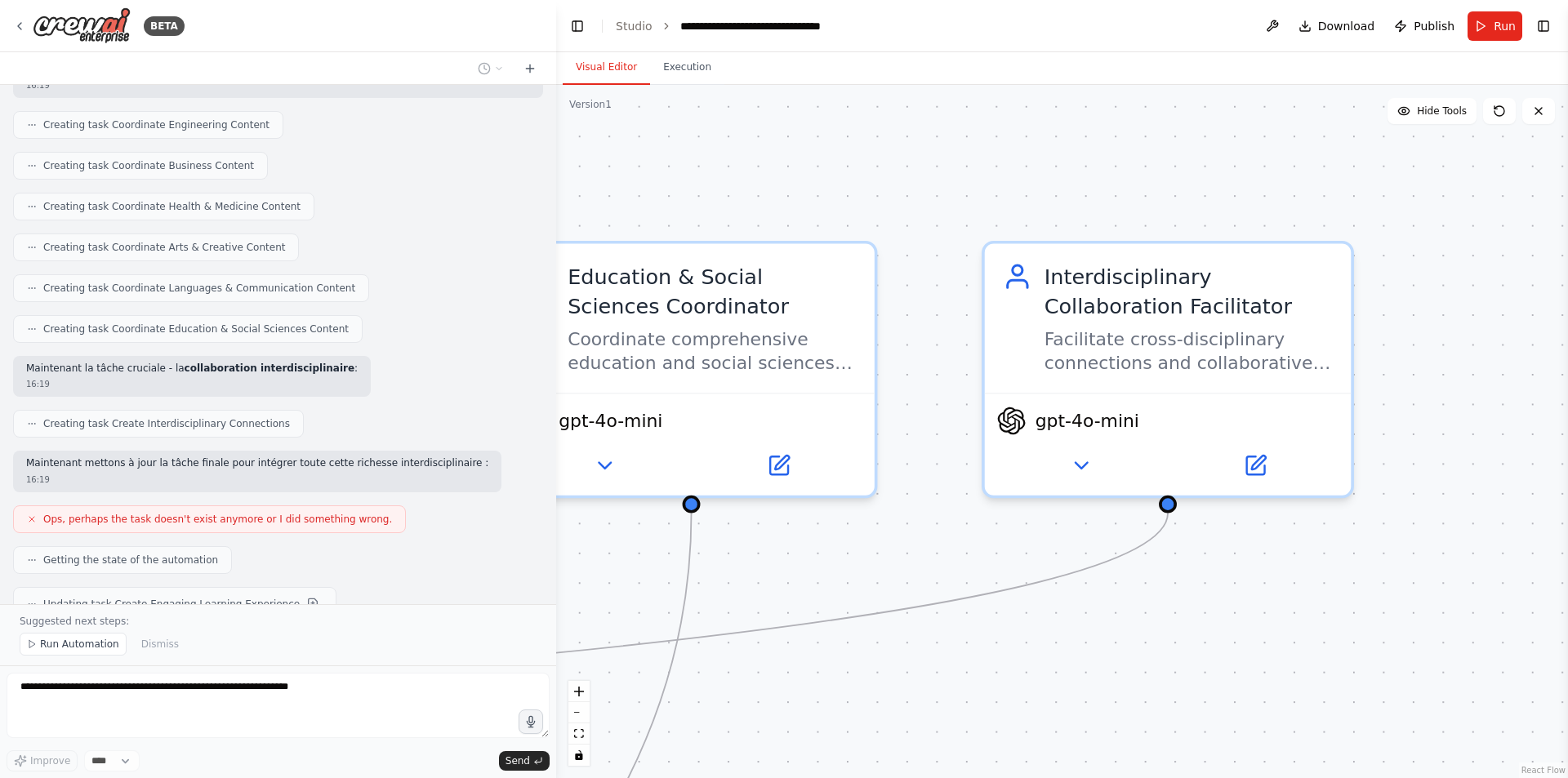
drag, startPoint x: 1189, startPoint y: 417, endPoint x: 1192, endPoint y: 639, distance: 222.0
click at [1192, 639] on div ".deletable-edge-delete-btn { width: 20px; height: 20px; border: 0px solid #ffff…" at bounding box center [1062, 432] width 1012 height 694
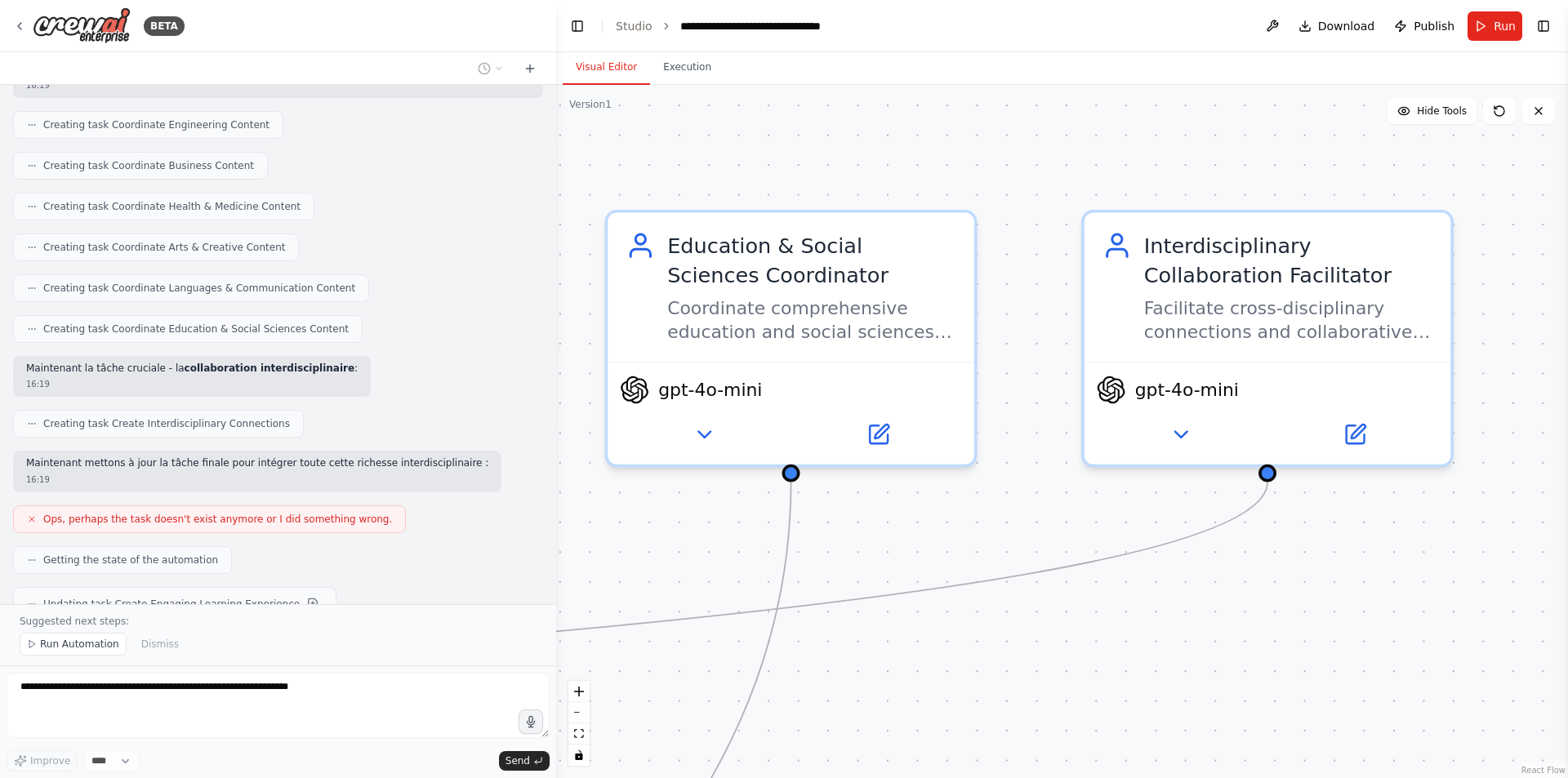
drag, startPoint x: 1180, startPoint y: 610, endPoint x: 1279, endPoint y: 579, distance: 103.7
click at [1279, 579] on div ".deletable-edge-delete-btn { width: 20px; height: 20px; border: 0px solid #ffff…" at bounding box center [1062, 432] width 1012 height 694
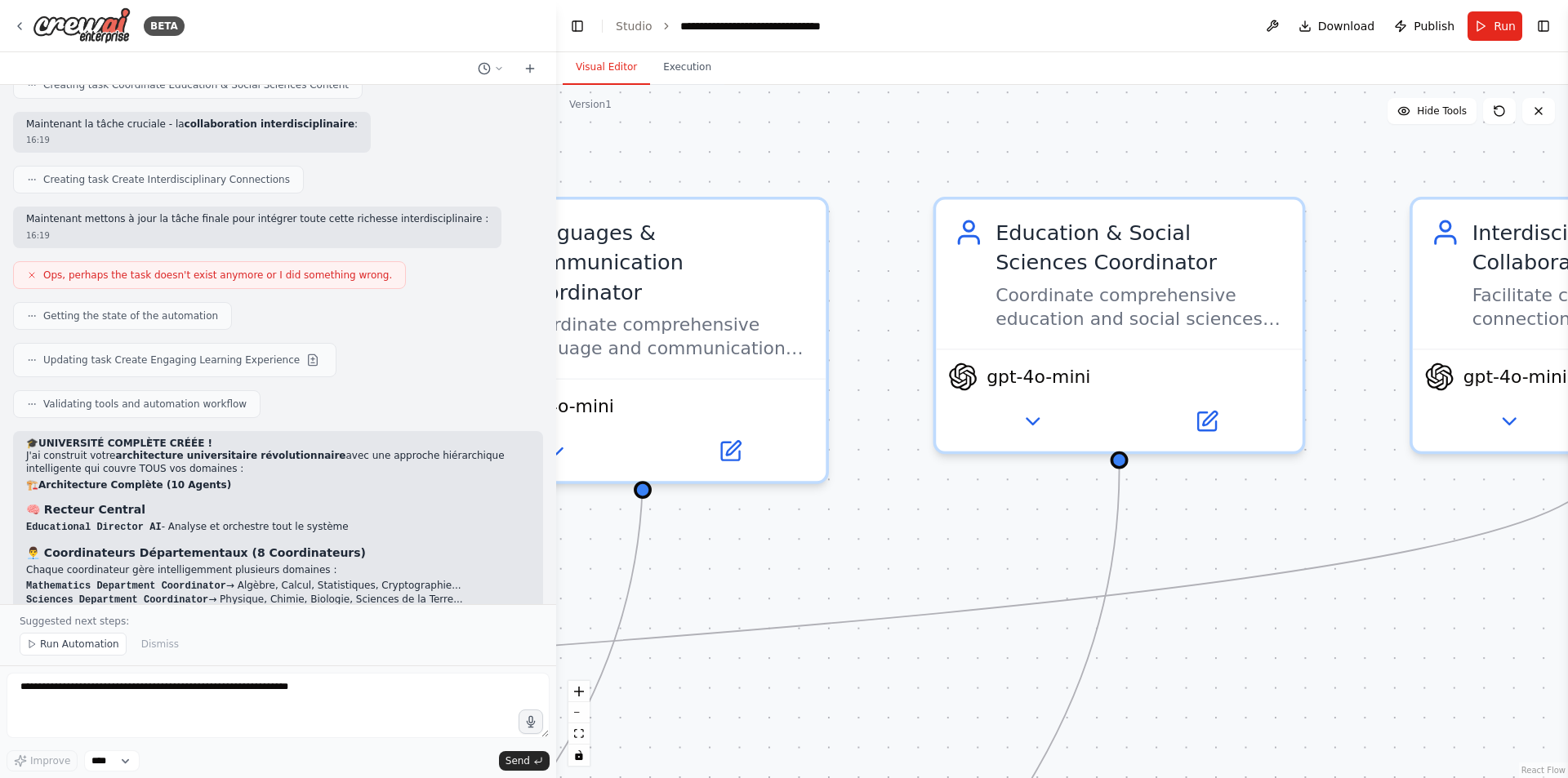
drag, startPoint x: 944, startPoint y: 628, endPoint x: 1272, endPoint y: 615, distance: 328.3
click at [1272, 615] on div ".deletable-edge-delete-btn { width: 20px; height: 20px; border: 0px solid #ffff…" at bounding box center [1062, 432] width 1012 height 694
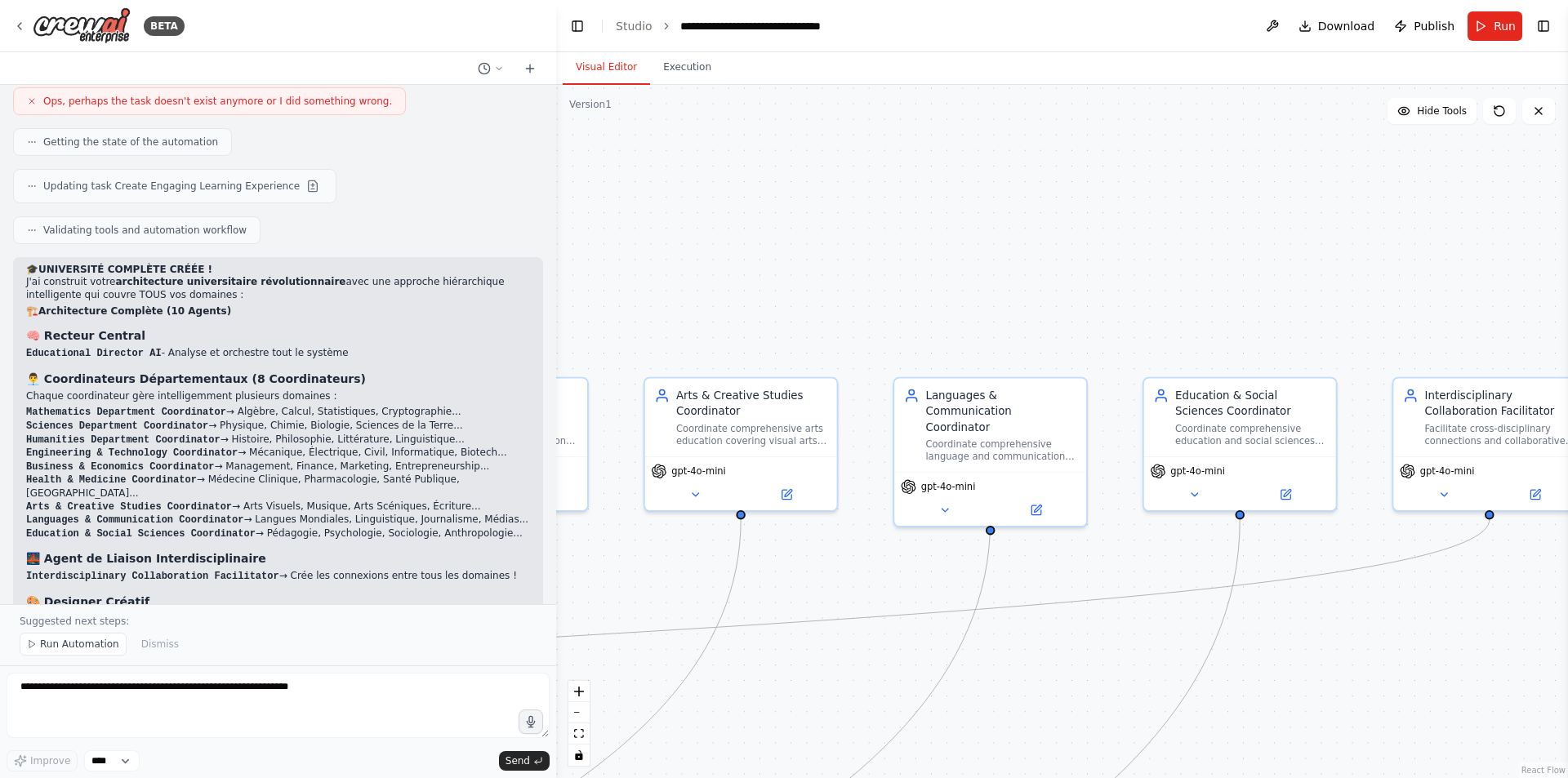
drag, startPoint x: 885, startPoint y: 634, endPoint x: 1095, endPoint y: 618, distance: 210.6
click at [1095, 618] on div ".deletable-edge-delete-btn { width: 20px; height: 20px; border: 0px solid #ffff…" at bounding box center [1062, 432] width 1012 height 694
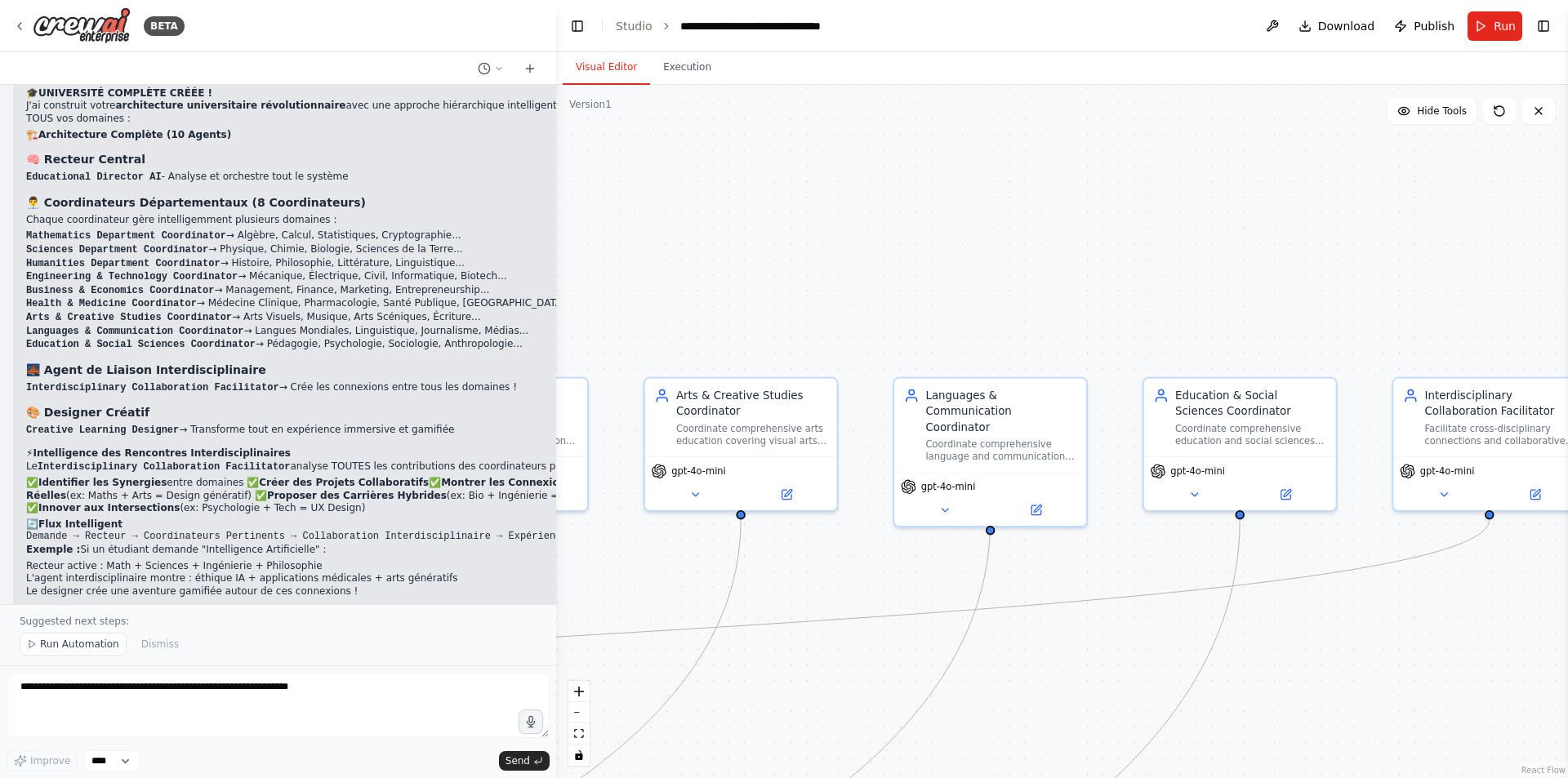
scroll to position [15163, 0]
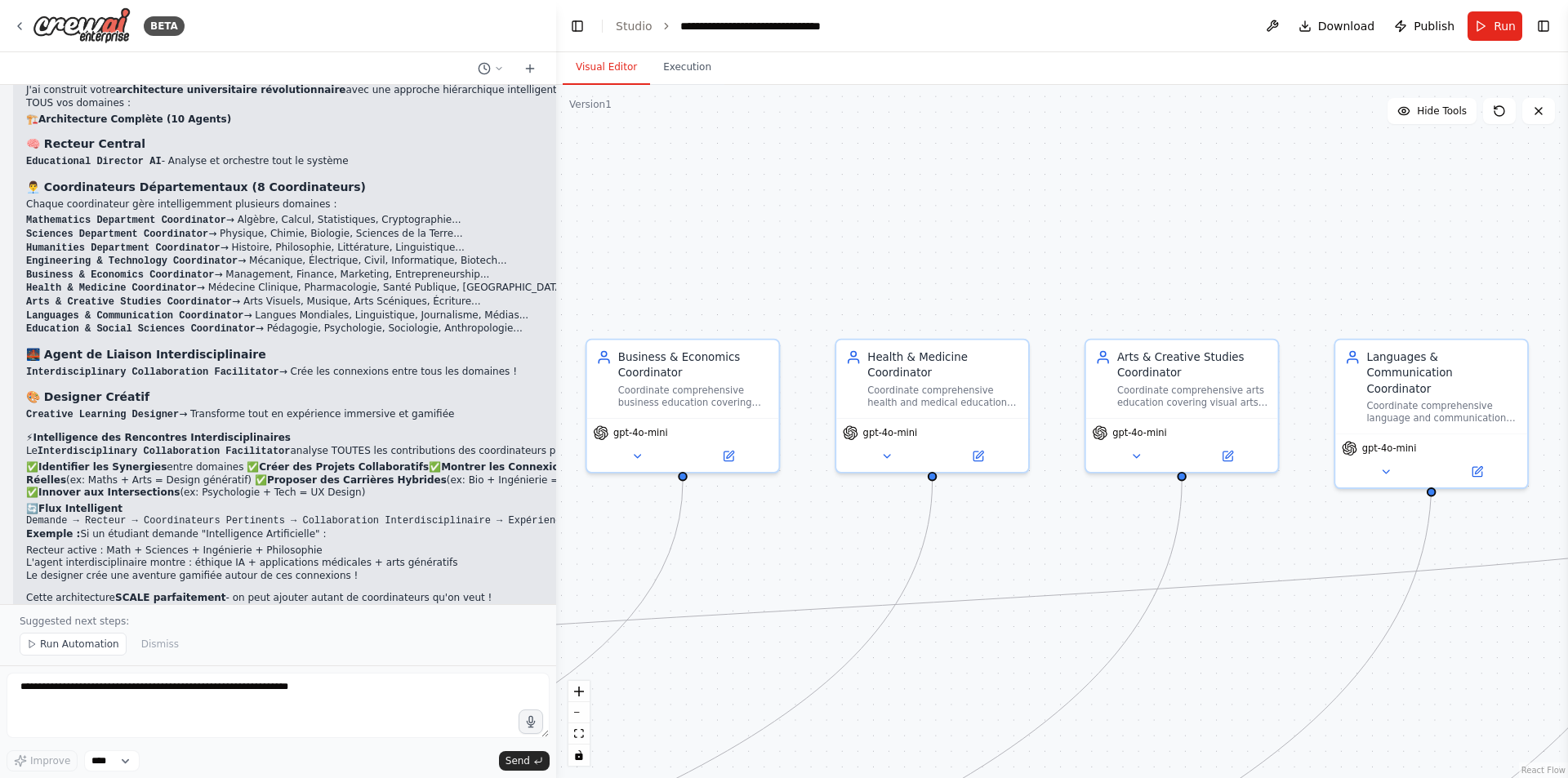
drag, startPoint x: 833, startPoint y: 602, endPoint x: 1274, endPoint y: 565, distance: 442.5
click at [1274, 565] on div ".deletable-edge-delete-btn { width: 20px; height: 20px; border: 0px solid #ffff…" at bounding box center [1062, 432] width 1012 height 694
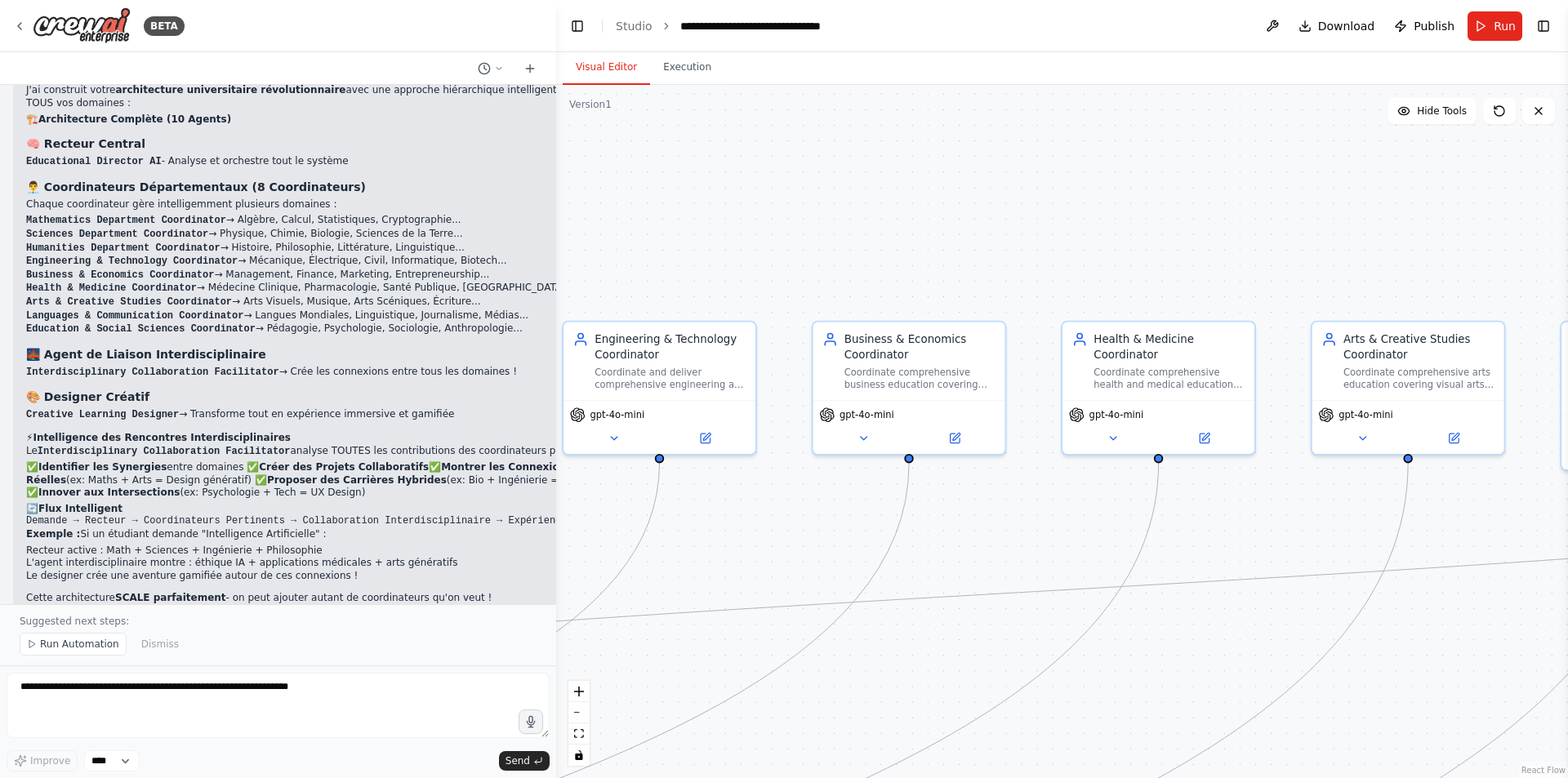
drag, startPoint x: 1028, startPoint y: 585, endPoint x: 1254, endPoint y: 567, distance: 226.7
click at [1254, 567] on div ".deletable-edge-delete-btn { width: 20px; height: 20px; border: 0px solid #ffff…" at bounding box center [1062, 432] width 1012 height 694
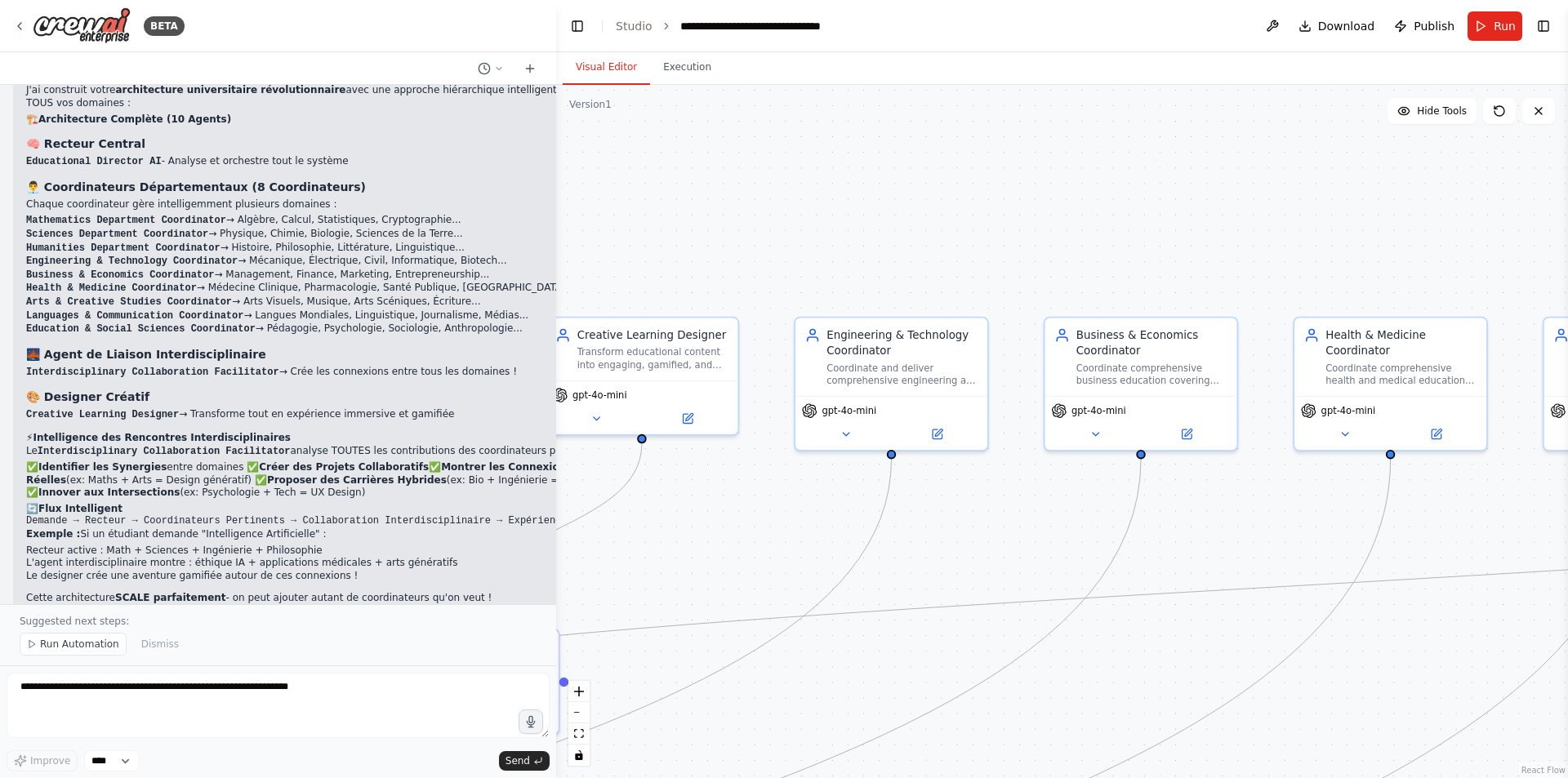
drag, startPoint x: 982, startPoint y: 575, endPoint x: 1214, endPoint y: 571, distance: 232.0
click at [1214, 571] on div ".deletable-edge-delete-btn { width: 20px; height: 20px; border: 0px solid #ffff…" at bounding box center [1062, 432] width 1012 height 694
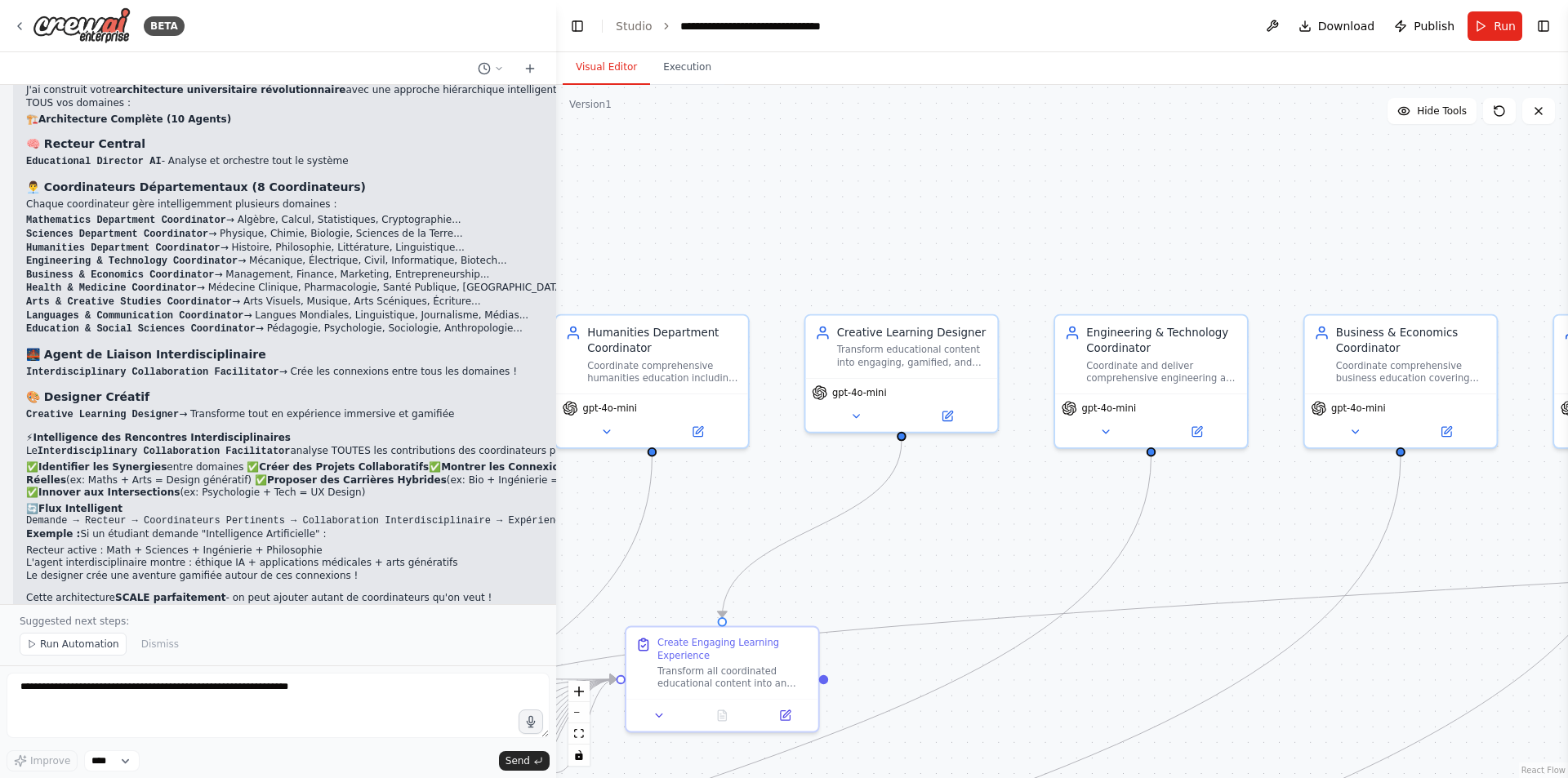
drag, startPoint x: 960, startPoint y: 574, endPoint x: 1220, endPoint y: 572, distance: 260.0
click at [1220, 572] on div ".deletable-edge-delete-btn { width: 20px; height: 20px; border: 0px solid #ffff…" at bounding box center [1062, 432] width 1012 height 694
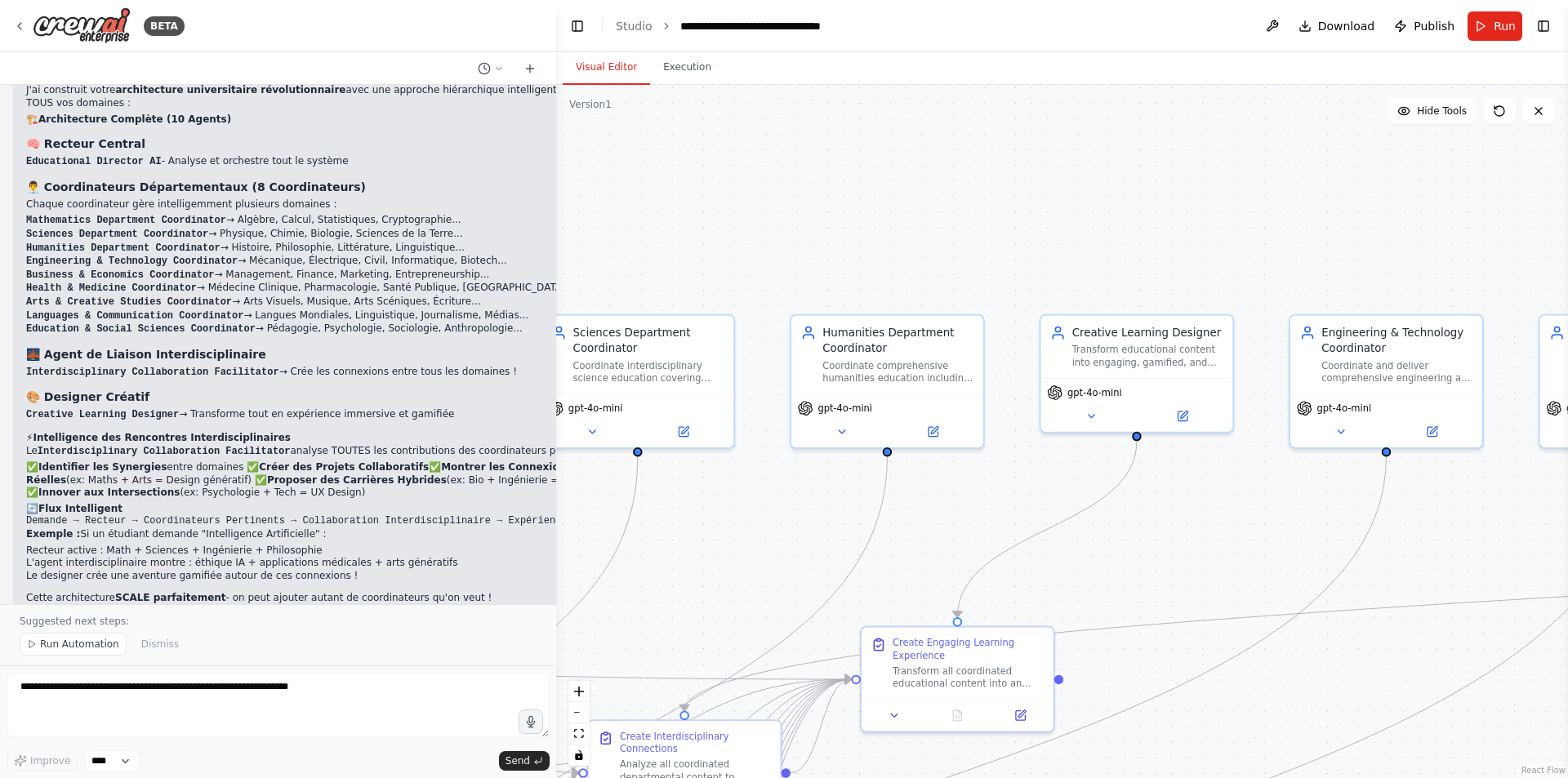
drag, startPoint x: 966, startPoint y: 565, endPoint x: 1198, endPoint y: 565, distance: 232.0
click at [1198, 565] on div ".deletable-edge-delete-btn { width: 20px; height: 20px; border: 0px solid #ffff…" at bounding box center [1062, 432] width 1012 height 694
drag, startPoint x: 1019, startPoint y: 560, endPoint x: 1163, endPoint y: 551, distance: 144.3
click at [1163, 551] on div ".deletable-edge-delete-btn { width: 20px; height: 20px; border: 0px solid #ffff…" at bounding box center [1062, 432] width 1012 height 694
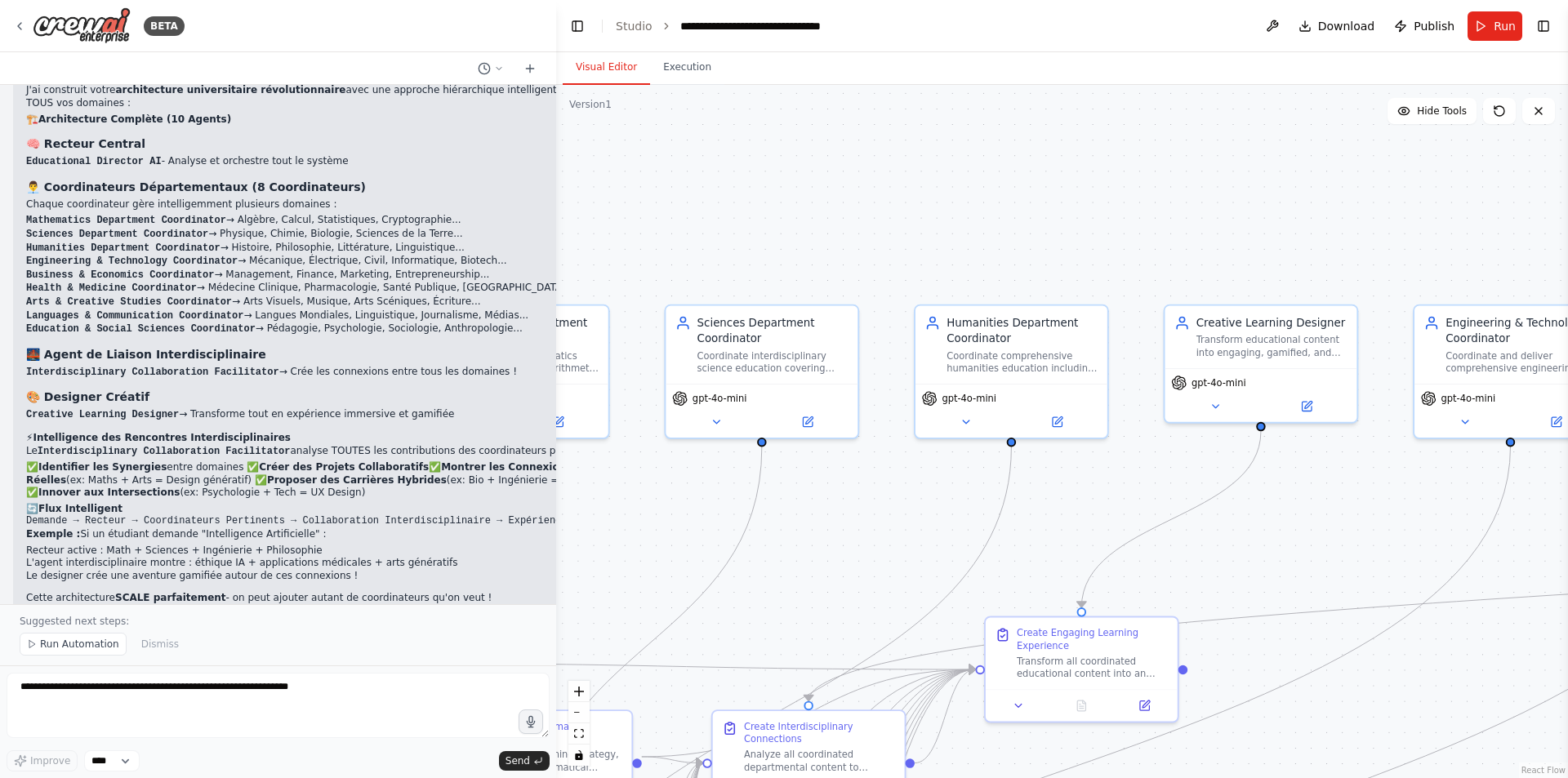
drag, startPoint x: 1117, startPoint y: 561, endPoint x: 1241, endPoint y: 551, distance: 124.4
click at [1241, 551] on div ".deletable-edge-delete-btn { width: 20px; height: 20px; border: 0px solid #ffff…" at bounding box center [1062, 432] width 1012 height 694
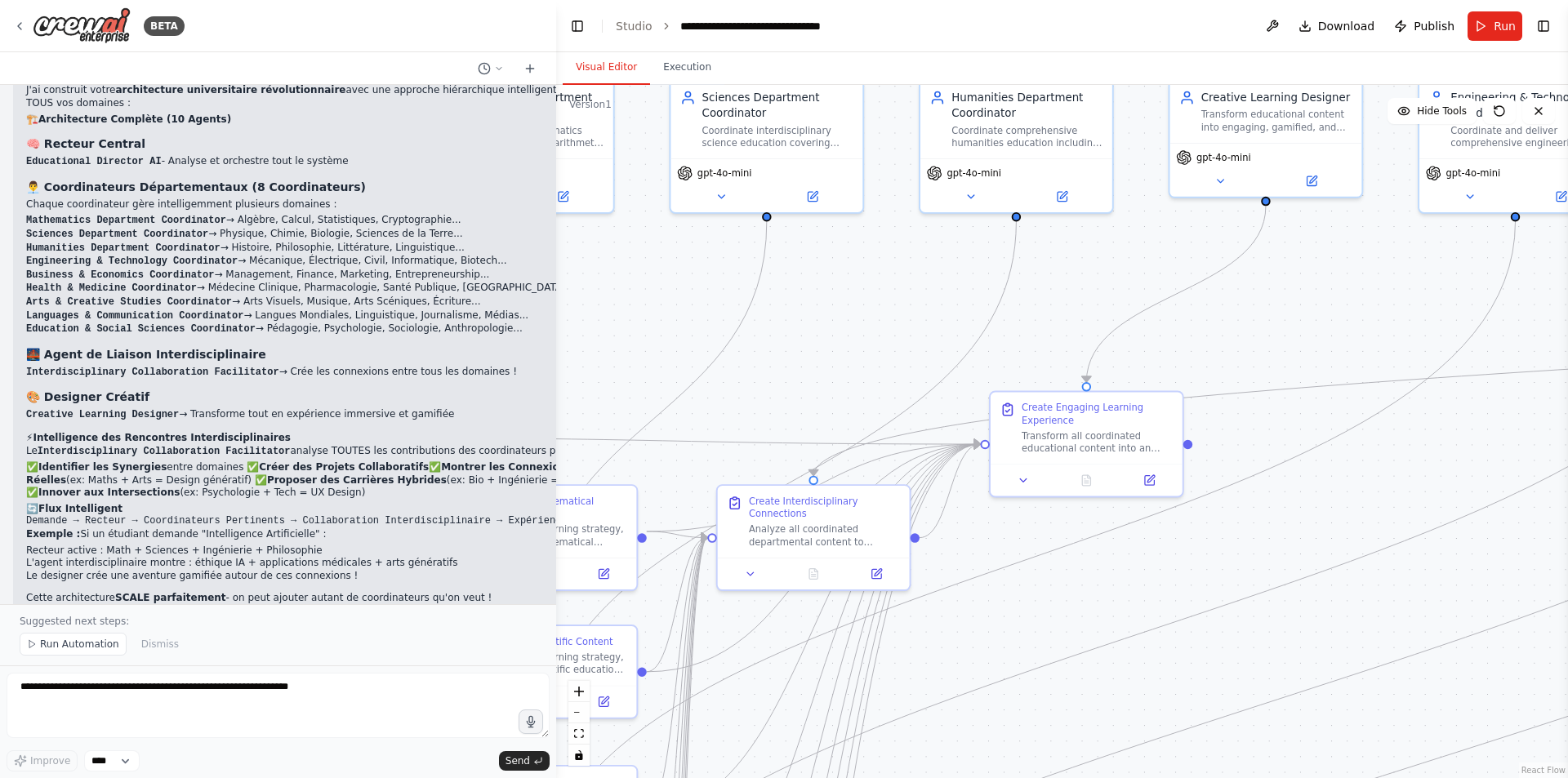
drag, startPoint x: 1234, startPoint y: 572, endPoint x: 1239, endPoint y: 347, distance: 225.1
click at [1239, 347] on div ".deletable-edge-delete-btn { width: 20px; height: 20px; border: 0px solid #ffff…" at bounding box center [1062, 432] width 1012 height 694
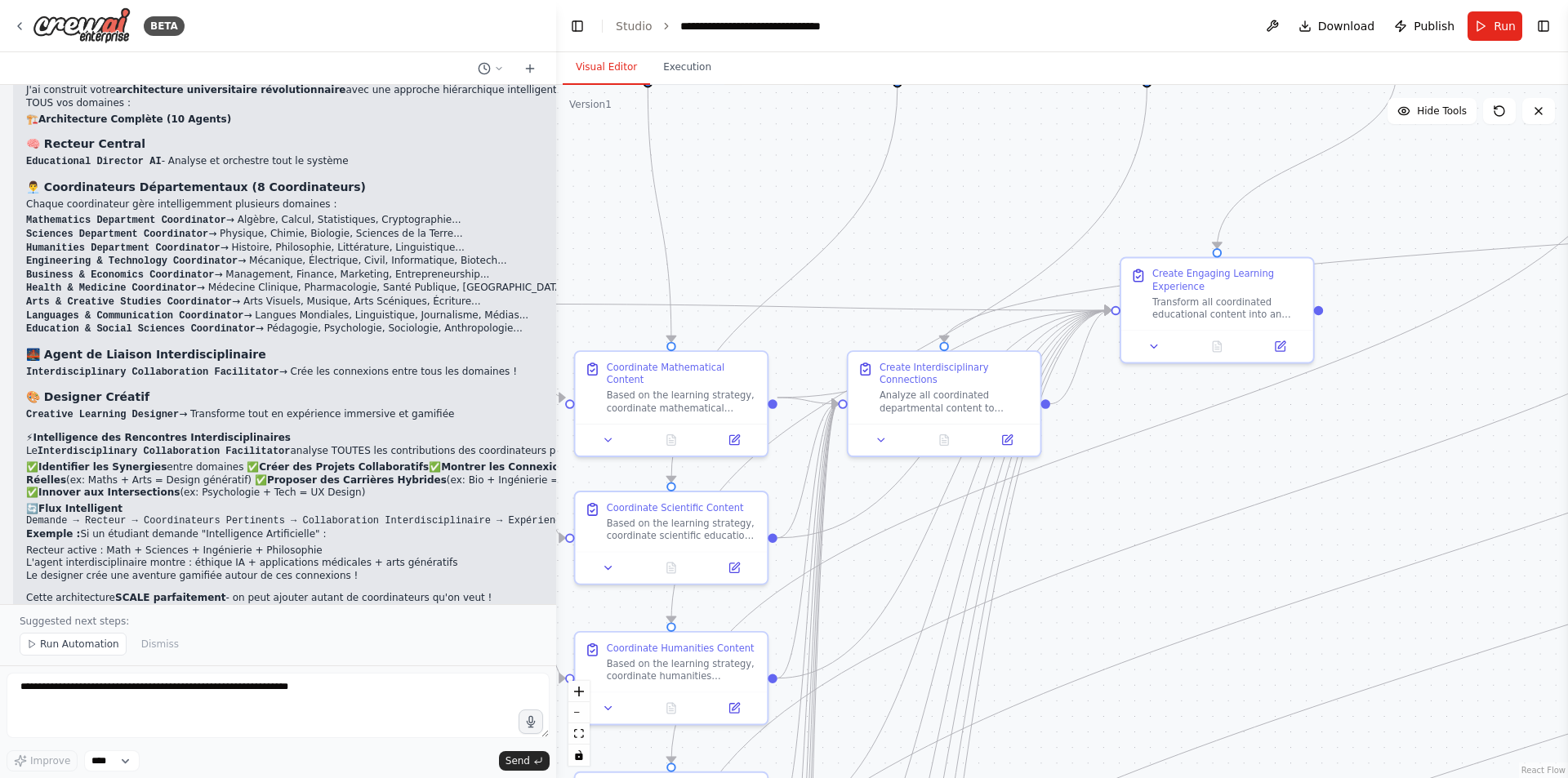
drag, startPoint x: 1285, startPoint y: 489, endPoint x: 1416, endPoint y: 354, distance: 188.1
click at [1416, 354] on div ".deletable-edge-delete-btn { width: 20px; height: 20px; border: 0px solid #ffff…" at bounding box center [1062, 432] width 1012 height 694
drag, startPoint x: 1250, startPoint y: 512, endPoint x: 1299, endPoint y: 482, distance: 57.5
click at [1299, 482] on div ".deletable-edge-delete-btn { width: 20px; height: 20px; border: 0px solid #ffff…" at bounding box center [1062, 432] width 1012 height 694
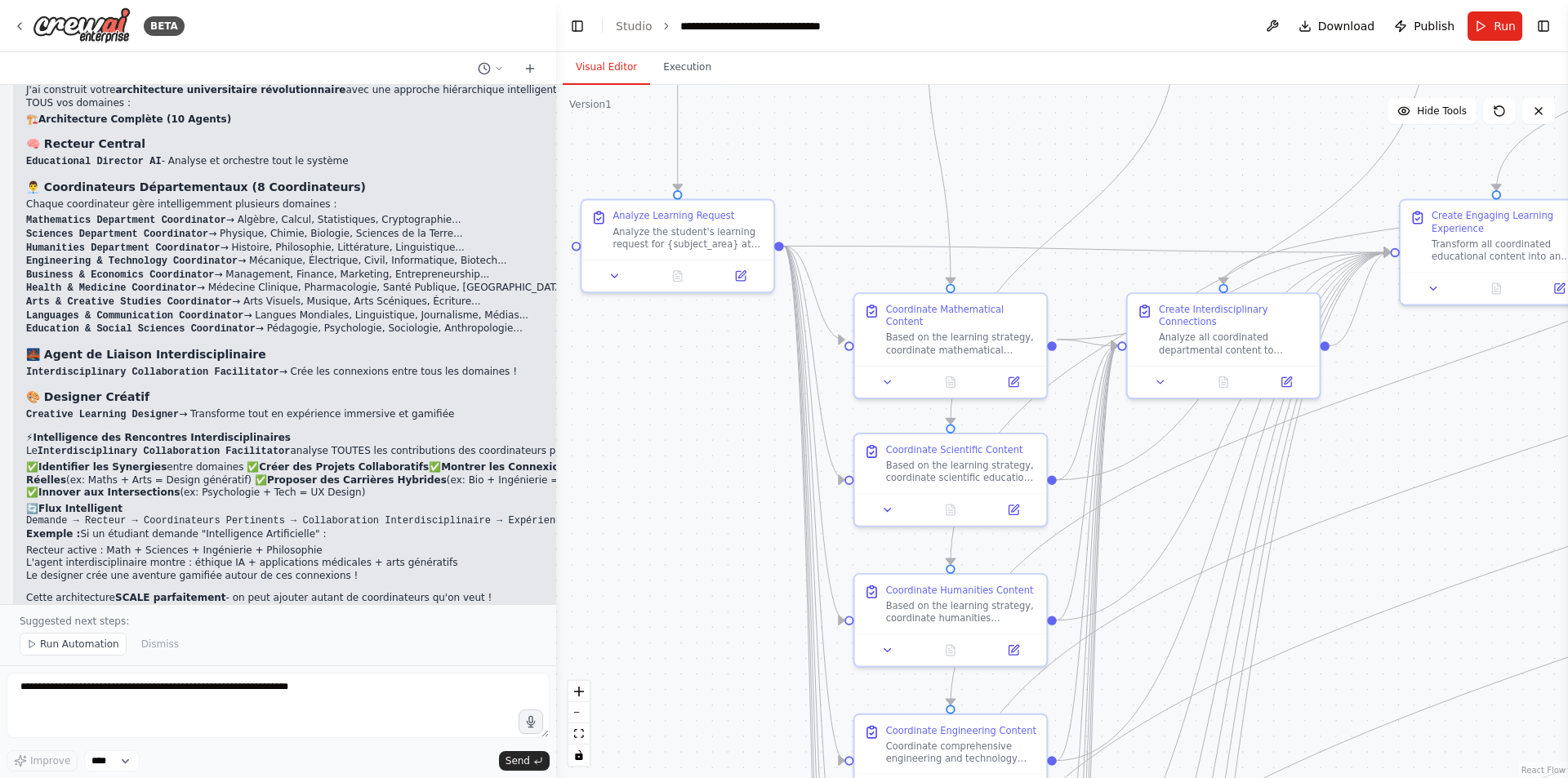
drag, startPoint x: 1138, startPoint y: 493, endPoint x: 1418, endPoint y: 435, distance: 285.9
click at [1418, 435] on div ".deletable-edge-delete-btn { width: 20px; height: 20px; border: 0px solid #ffff…" at bounding box center [1062, 432] width 1012 height 694
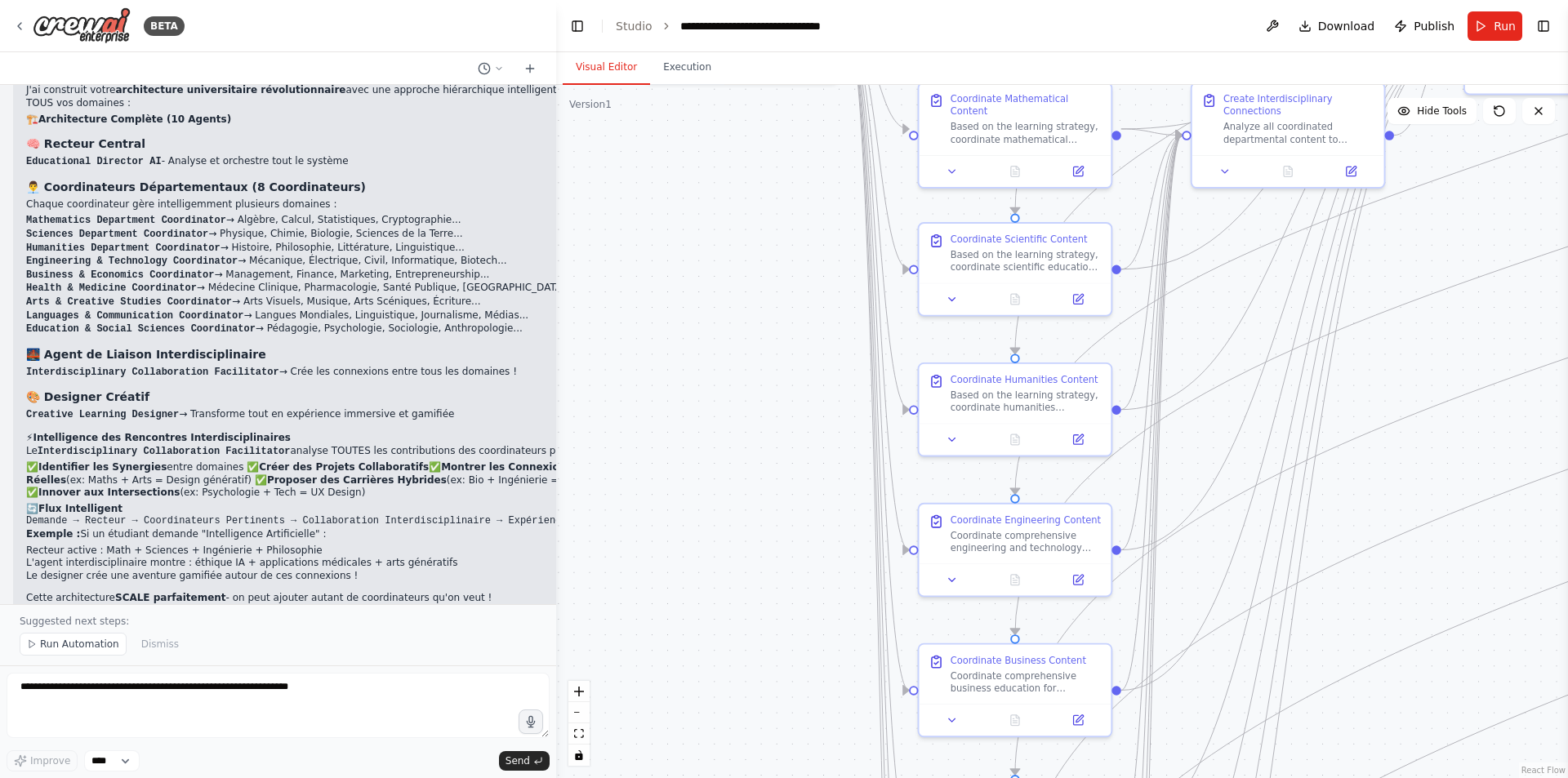
drag, startPoint x: 713, startPoint y: 519, endPoint x: 777, endPoint y: 308, distance: 220.5
click at [777, 308] on div ".deletable-edge-delete-btn { width: 20px; height: 20px; border: 0px solid #ffff…" at bounding box center [1062, 432] width 1012 height 694
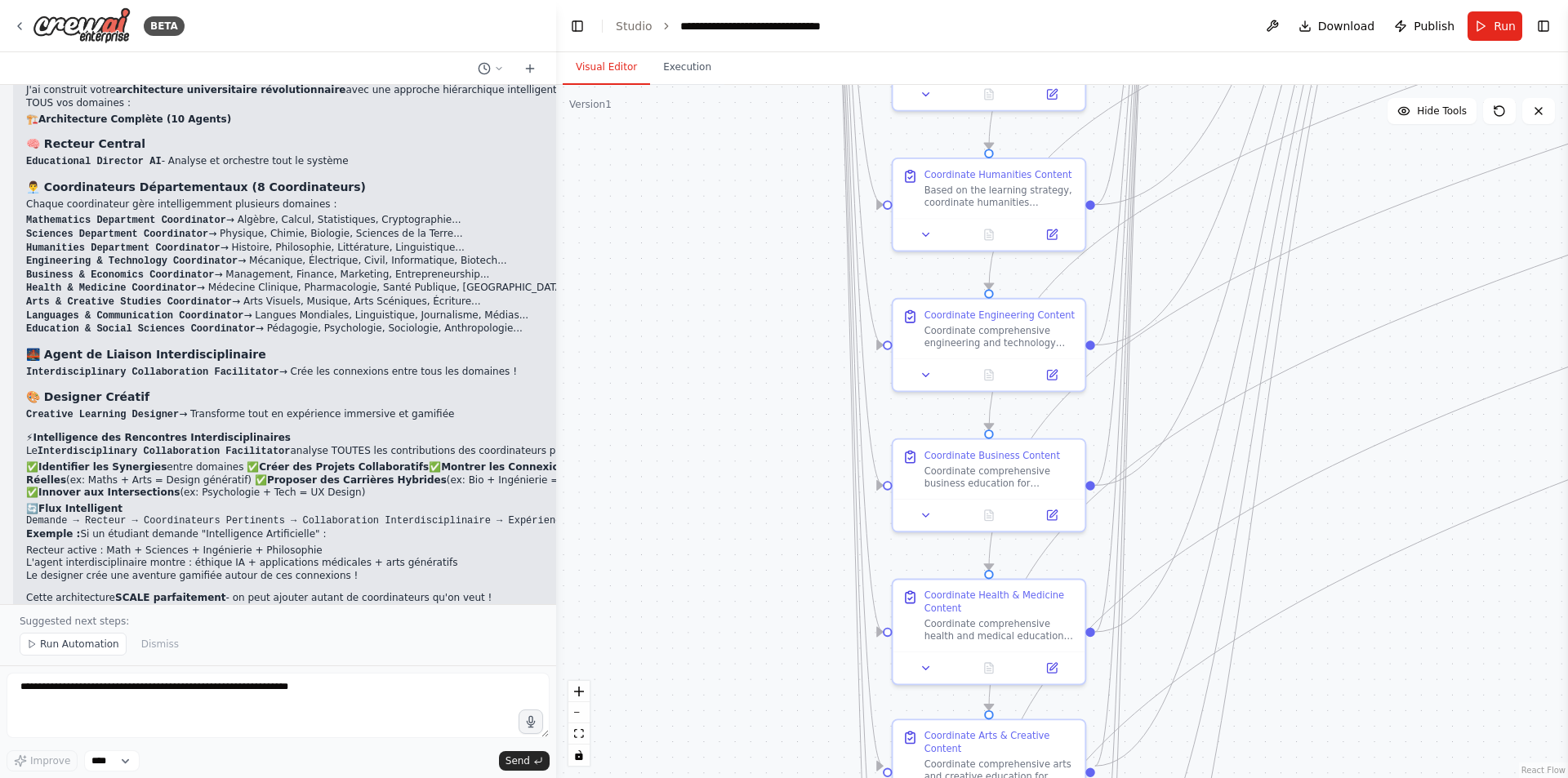
drag, startPoint x: 752, startPoint y: 490, endPoint x: 731, endPoint y: 308, distance: 183.2
click at [731, 308] on div ".deletable-edge-delete-btn { width: 20px; height: 20px; border: 0px solid #ffff…" at bounding box center [1062, 432] width 1012 height 694
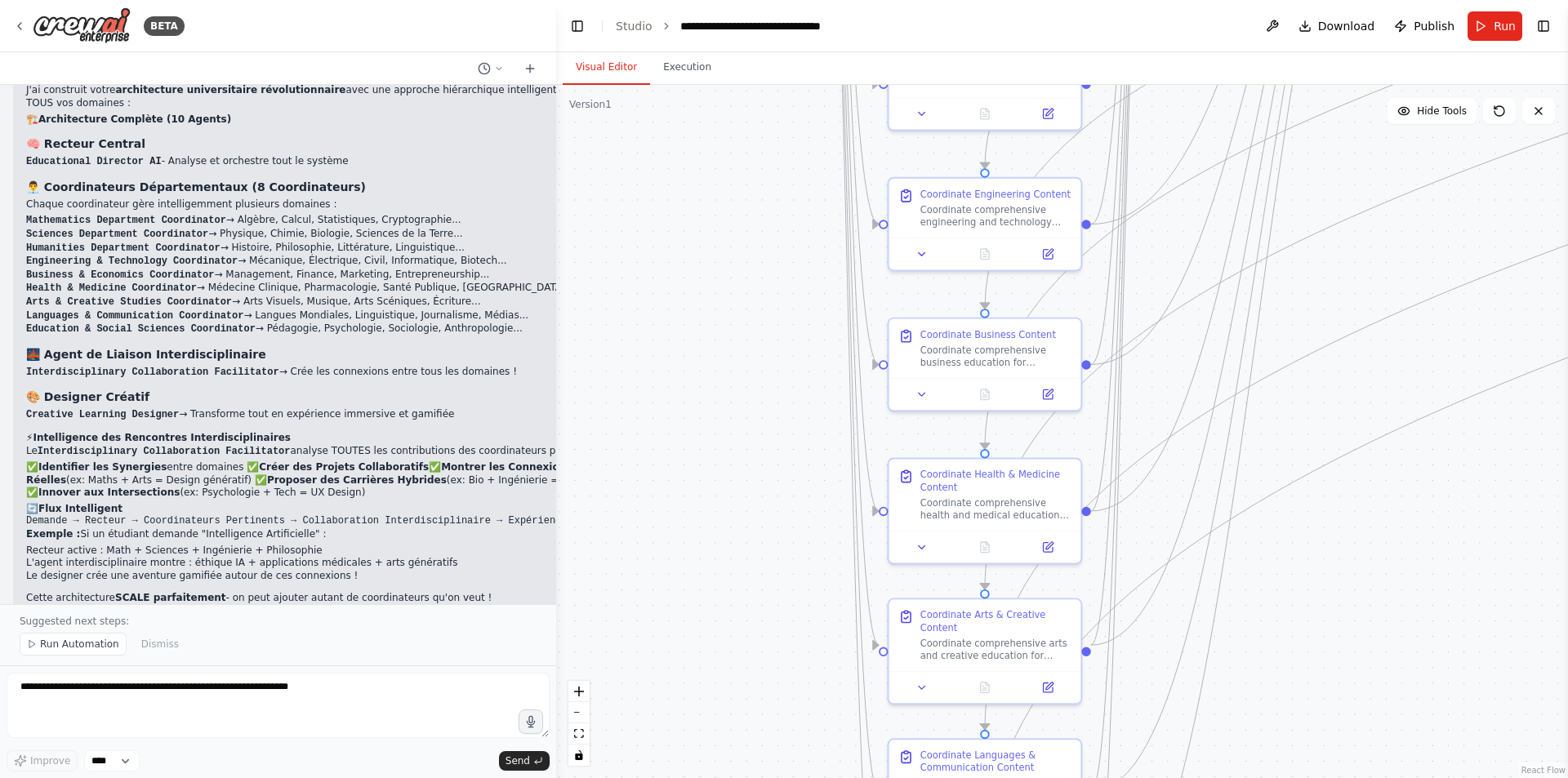
drag, startPoint x: 755, startPoint y: 527, endPoint x: 750, endPoint y: 404, distance: 123.1
click at [750, 404] on div ".deletable-edge-delete-btn { width: 20px; height: 20px; border: 0px solid #ffff…" at bounding box center [1062, 432] width 1012 height 694
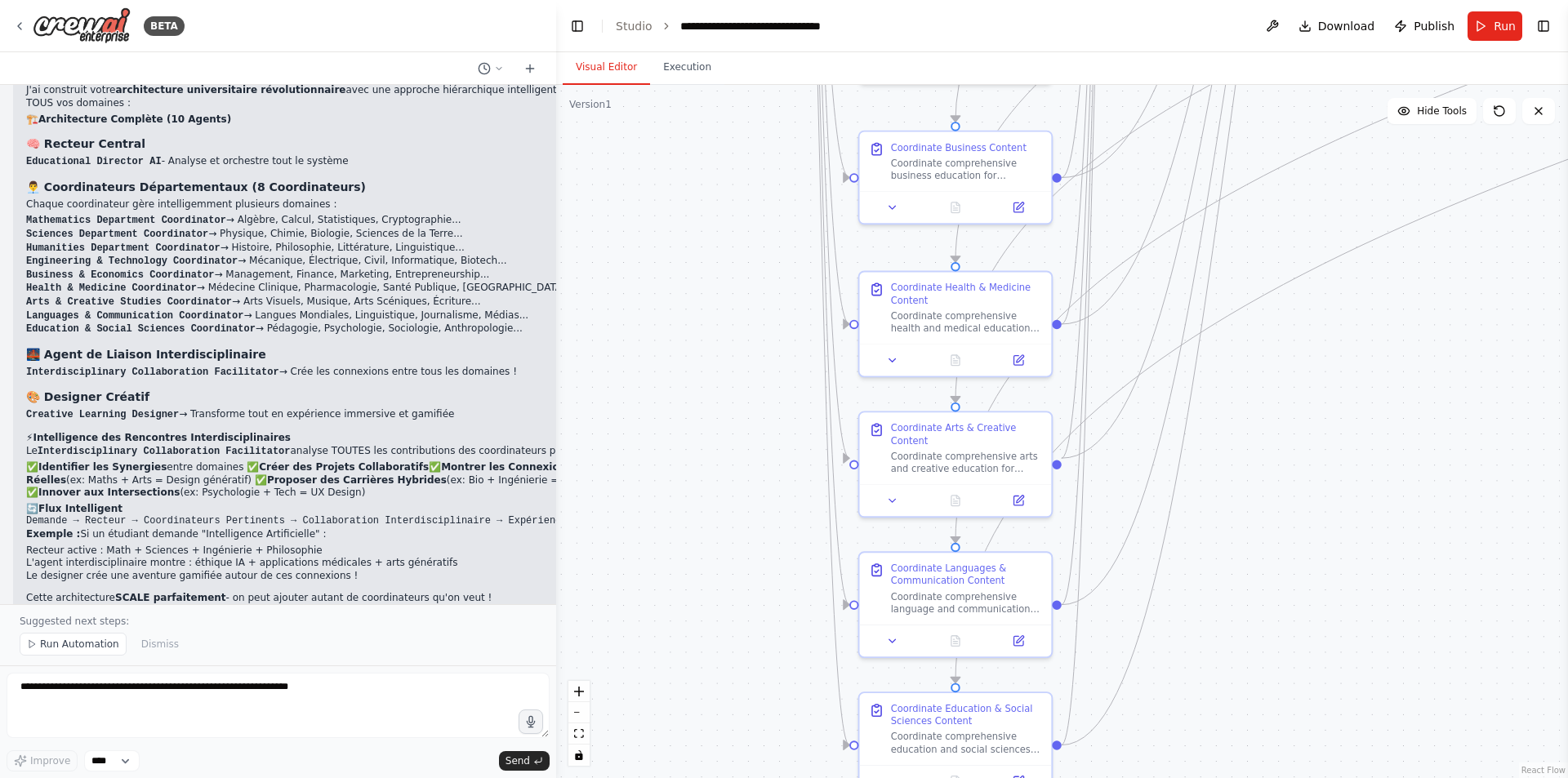
drag, startPoint x: 749, startPoint y: 515, endPoint x: 727, endPoint y: 362, distance: 154.6
click at [727, 362] on div ".deletable-edge-delete-btn { width: 20px; height: 20px; border: 0px solid #ffff…" at bounding box center [1062, 432] width 1012 height 694
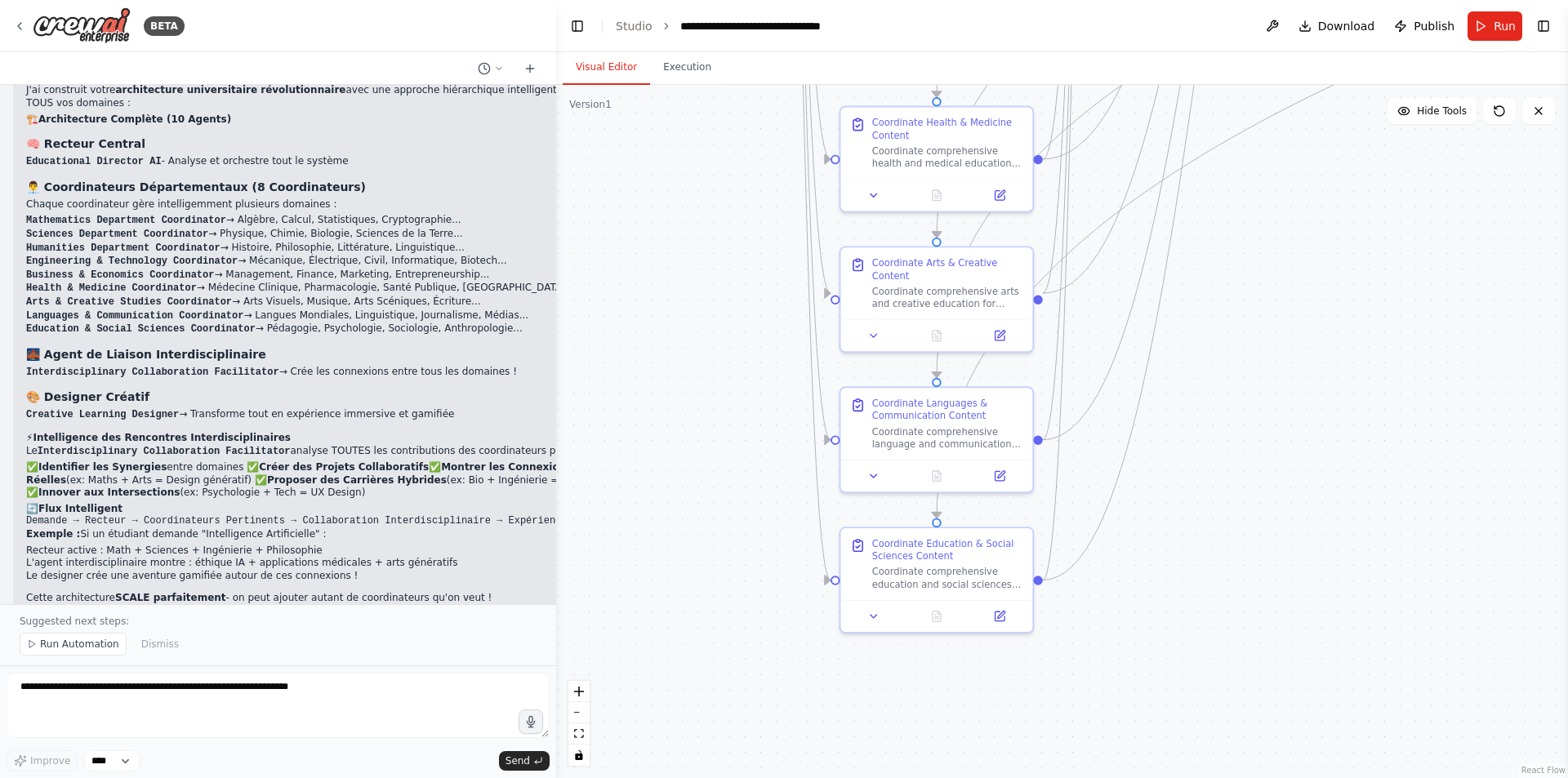
drag, startPoint x: 738, startPoint y: 499, endPoint x: 719, endPoint y: 336, distance: 164.1
click at [719, 336] on div ".deletable-edge-delete-btn { width: 20px; height: 20px; border: 0px solid #ffff…" at bounding box center [1062, 432] width 1012 height 694
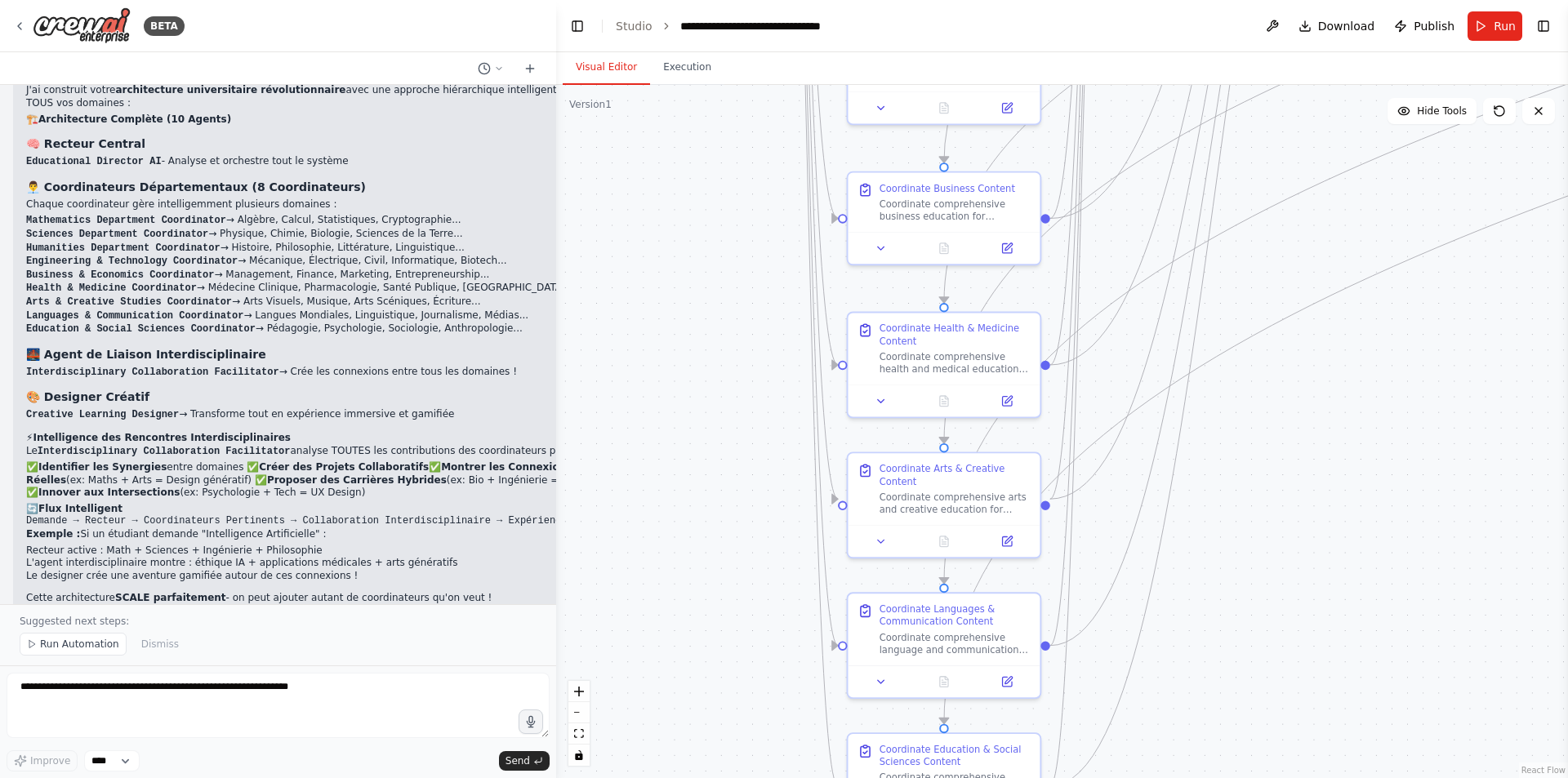
drag, startPoint x: 722, startPoint y: 354, endPoint x: 733, endPoint y: 619, distance: 265.2
click at [733, 619] on div ".deletable-edge-delete-btn { width: 20px; height: 20px; border: 0px solid #ffff…" at bounding box center [1062, 432] width 1012 height 694
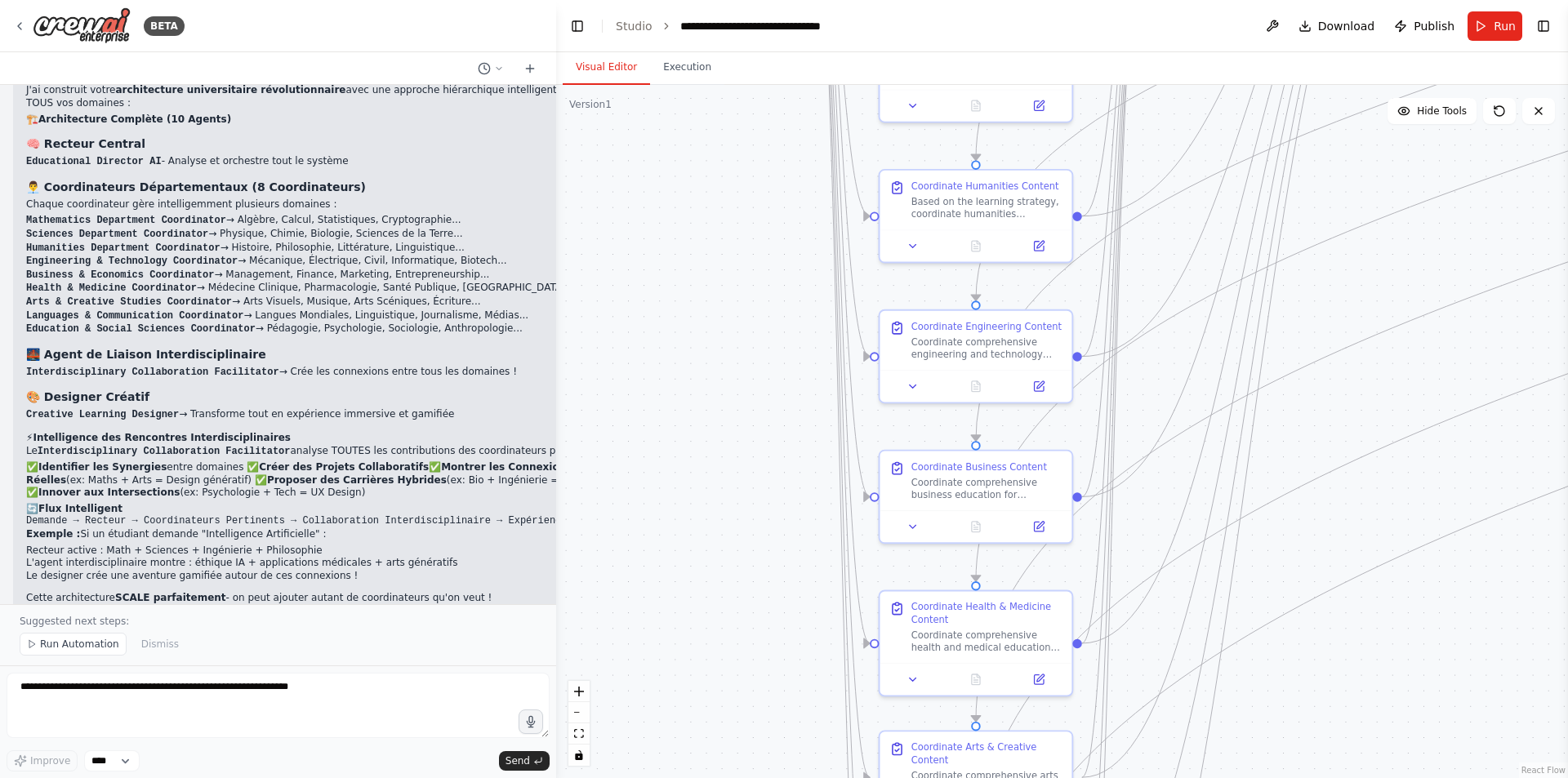
drag, startPoint x: 700, startPoint y: 380, endPoint x: 712, endPoint y: 700, distance: 320.2
click at [723, 718] on div ".deletable-edge-delete-btn { width: 20px; height: 20px; border: 0px solid #ffff…" at bounding box center [1062, 432] width 1012 height 694
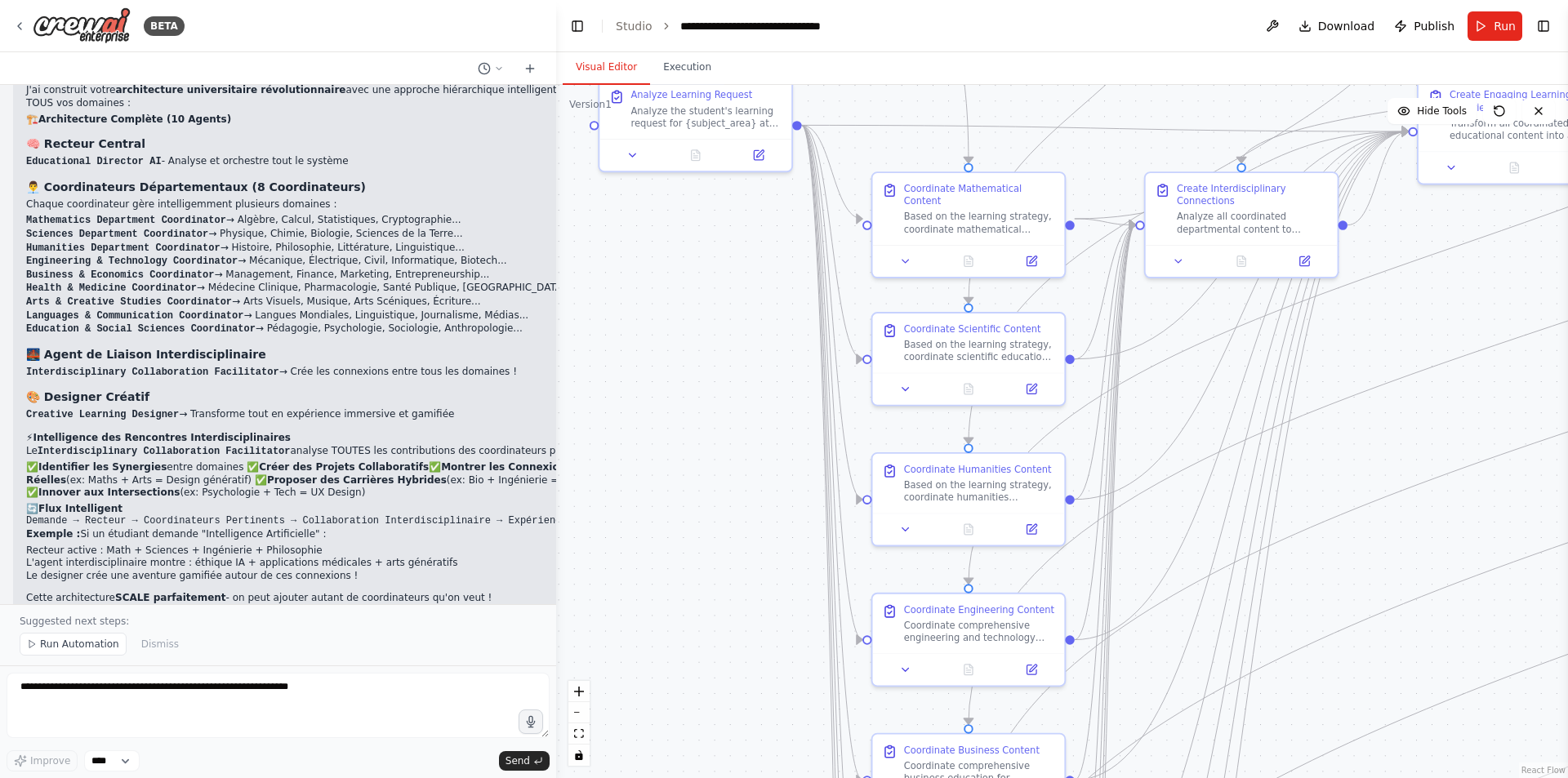
drag, startPoint x: 782, startPoint y: 354, endPoint x: 793, endPoint y: 707, distance: 353.2
click at [794, 709] on div ".deletable-edge-delete-btn { width: 20px; height: 20px; border: 0px solid #ffff…" at bounding box center [1062, 432] width 1012 height 694
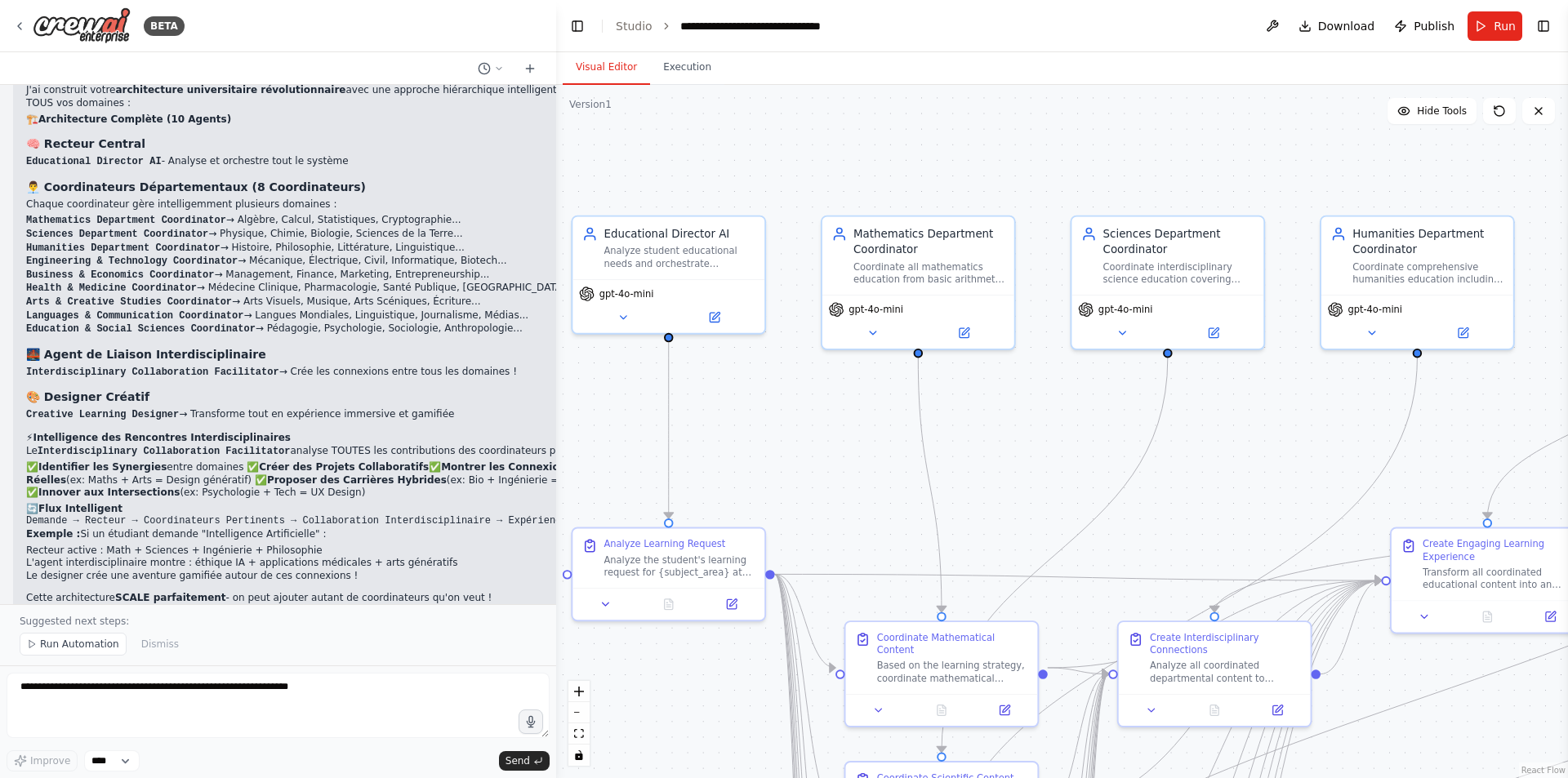
drag, startPoint x: 788, startPoint y: 501, endPoint x: 749, endPoint y: 770, distance: 271.8
click at [749, 770] on div ".deletable-edge-delete-btn { width: 20px; height: 20px; border: 0px solid #ffff…" at bounding box center [1062, 432] width 1012 height 694
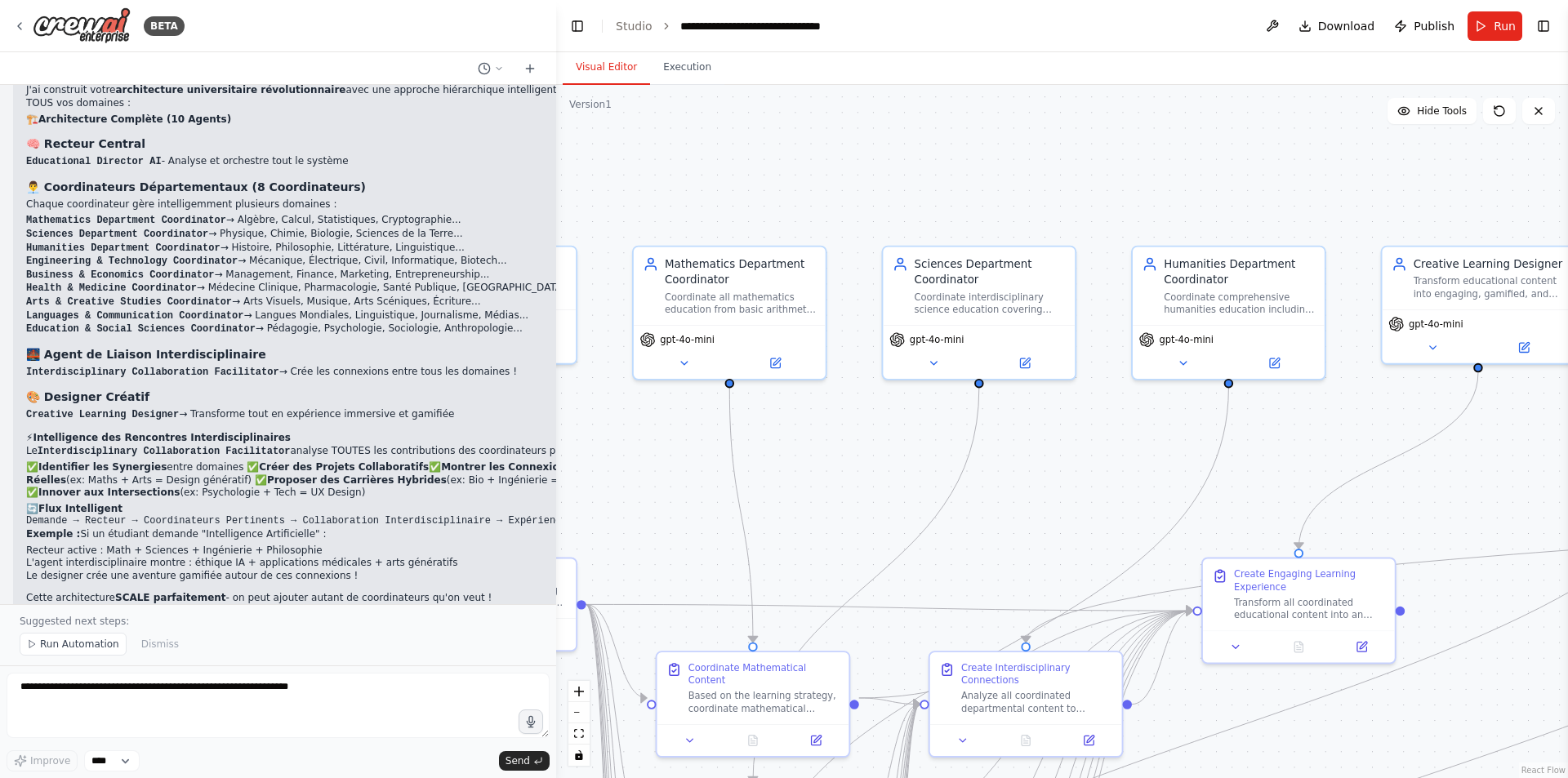
drag, startPoint x: 1025, startPoint y: 442, endPoint x: 836, endPoint y: 472, distance: 191.4
click at [836, 472] on div ".deletable-edge-delete-btn { width: 20px; height: 20px; border: 0px solid #ffff…" at bounding box center [1062, 432] width 1012 height 694
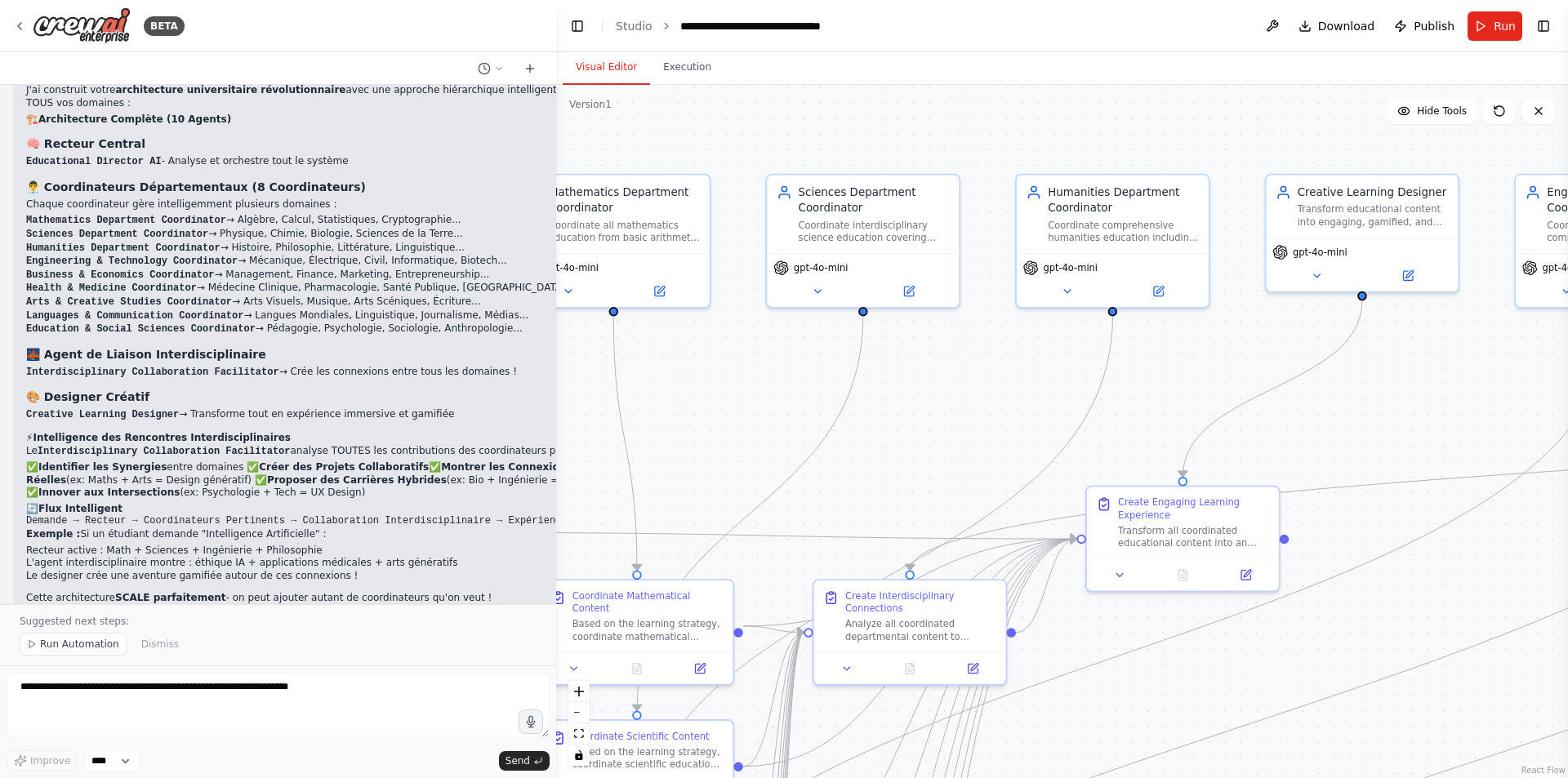
drag, startPoint x: 1263, startPoint y: 452, endPoint x: 1158, endPoint y: 381, distance: 126.8
click at [1158, 381] on div ".deletable-edge-delete-btn { width: 20px; height: 20px; border: 0px solid #ffff…" at bounding box center [1062, 432] width 1012 height 694
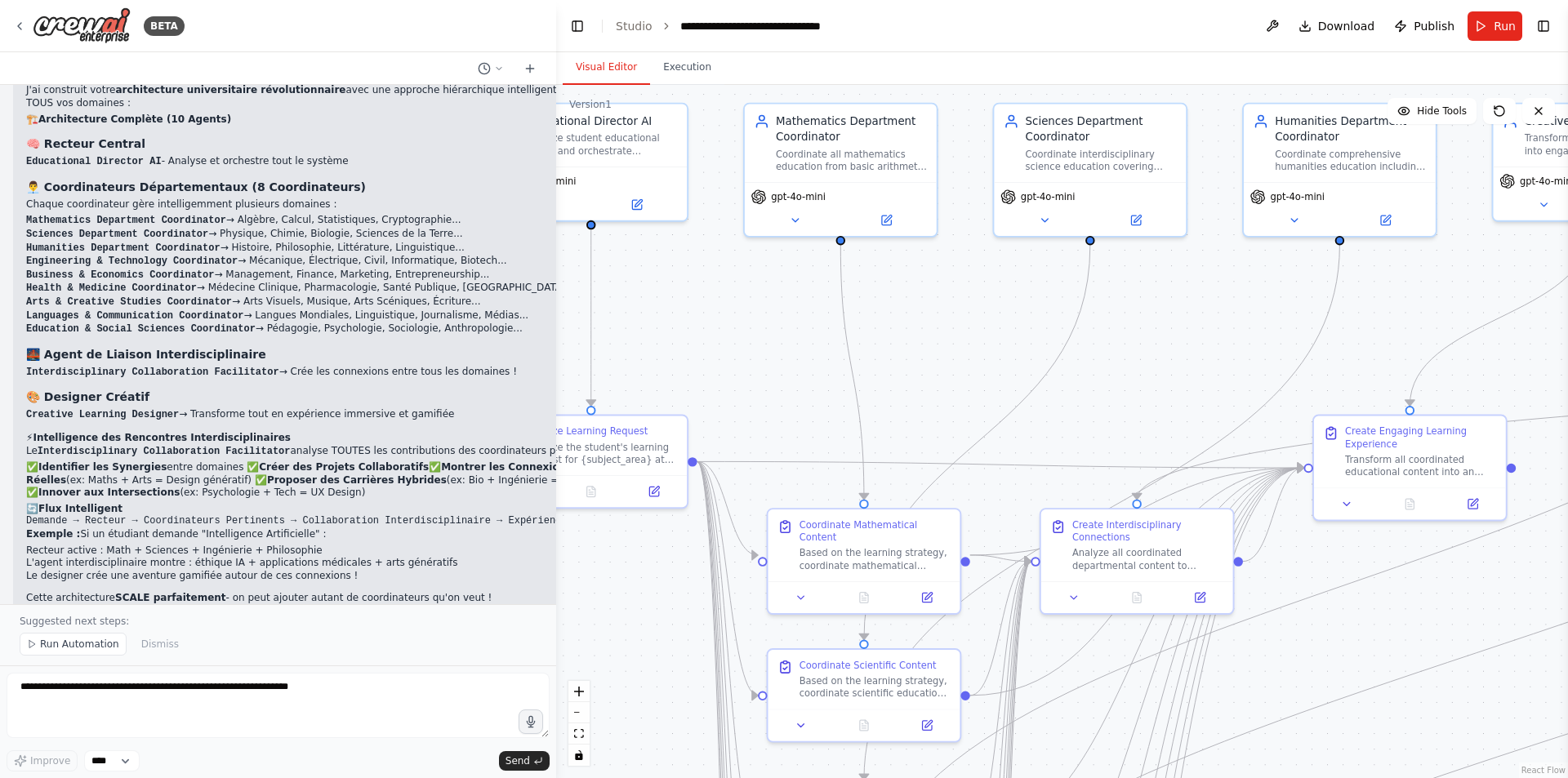
drag, startPoint x: 927, startPoint y: 449, endPoint x: 1143, endPoint y: 378, distance: 227.4
click at [1143, 378] on div ".deletable-edge-delete-btn { width: 20px; height: 20px; border: 0px solid #ffff…" at bounding box center [1062, 432] width 1012 height 694
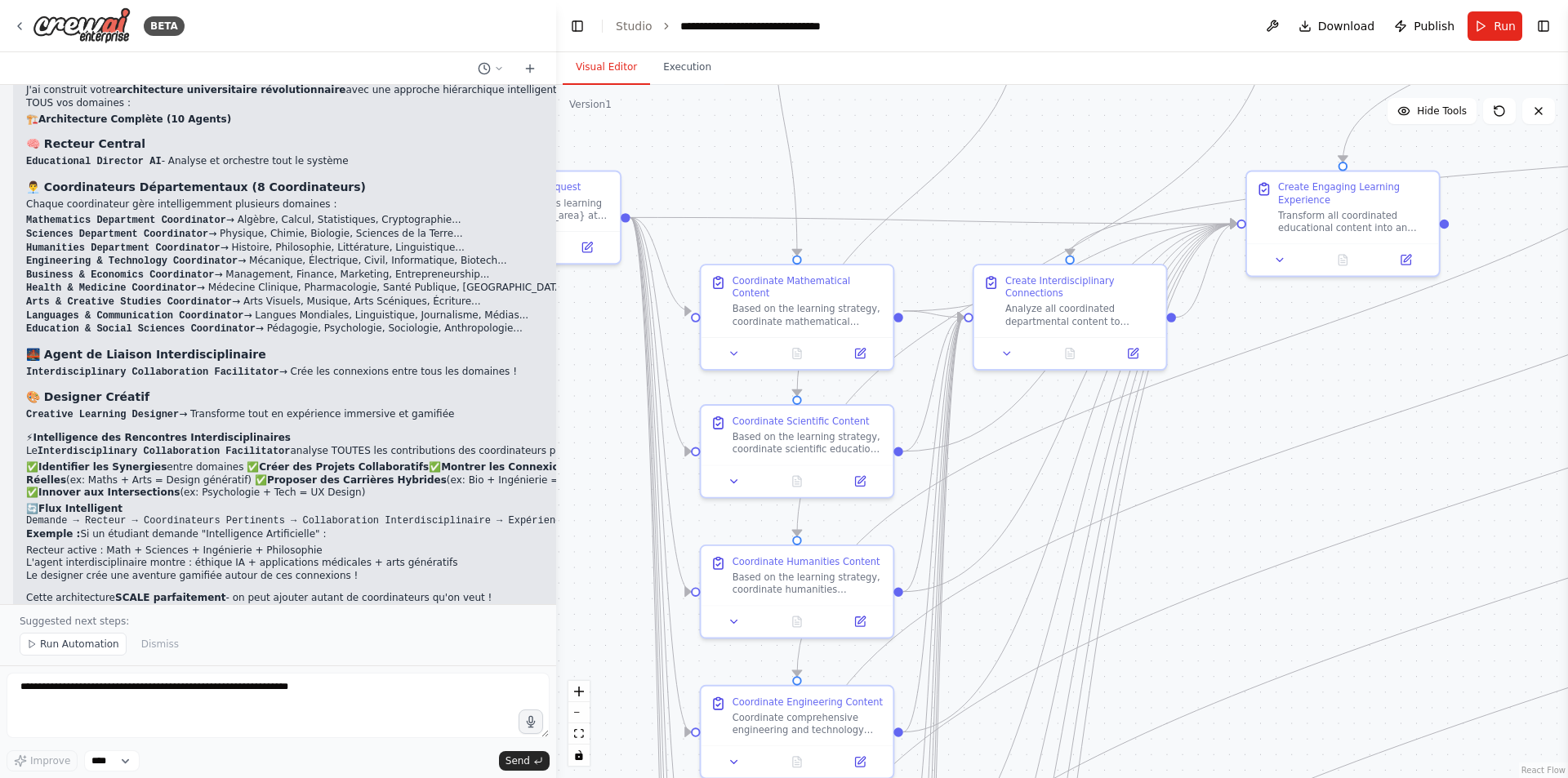
drag, startPoint x: 940, startPoint y: 402, endPoint x: 875, endPoint y: 156, distance: 254.4
click at [875, 156] on div ".deletable-edge-delete-btn { width: 20px; height: 20px; border: 0px solid #ffff…" at bounding box center [1062, 432] width 1012 height 694
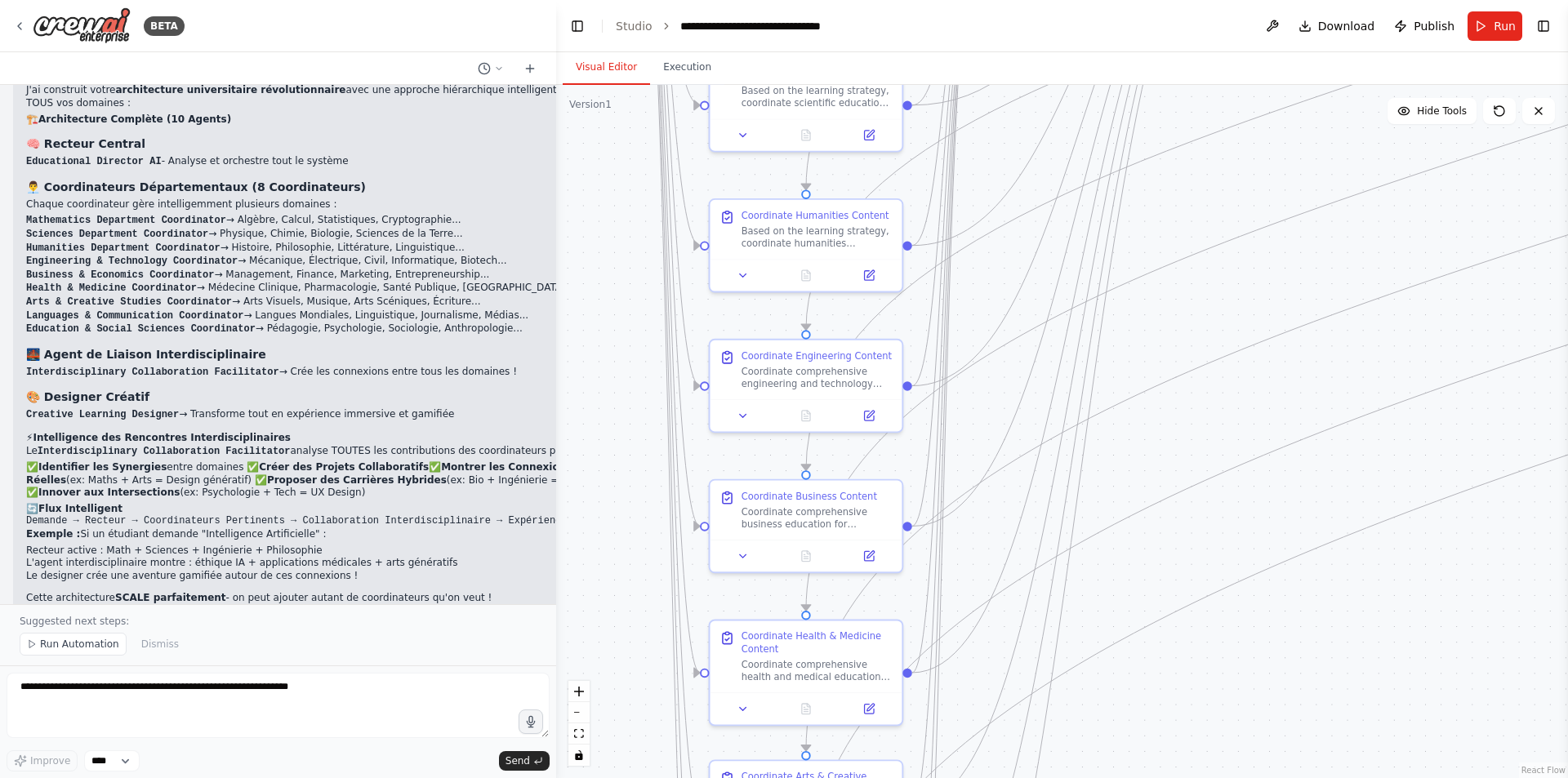
drag, startPoint x: 1150, startPoint y: 514, endPoint x: 1165, endPoint y: 220, distance: 294.4
click at [1165, 220] on div ".deletable-edge-delete-btn { width: 20px; height: 20px; border: 0px solid #ffff…" at bounding box center [1062, 432] width 1012 height 694
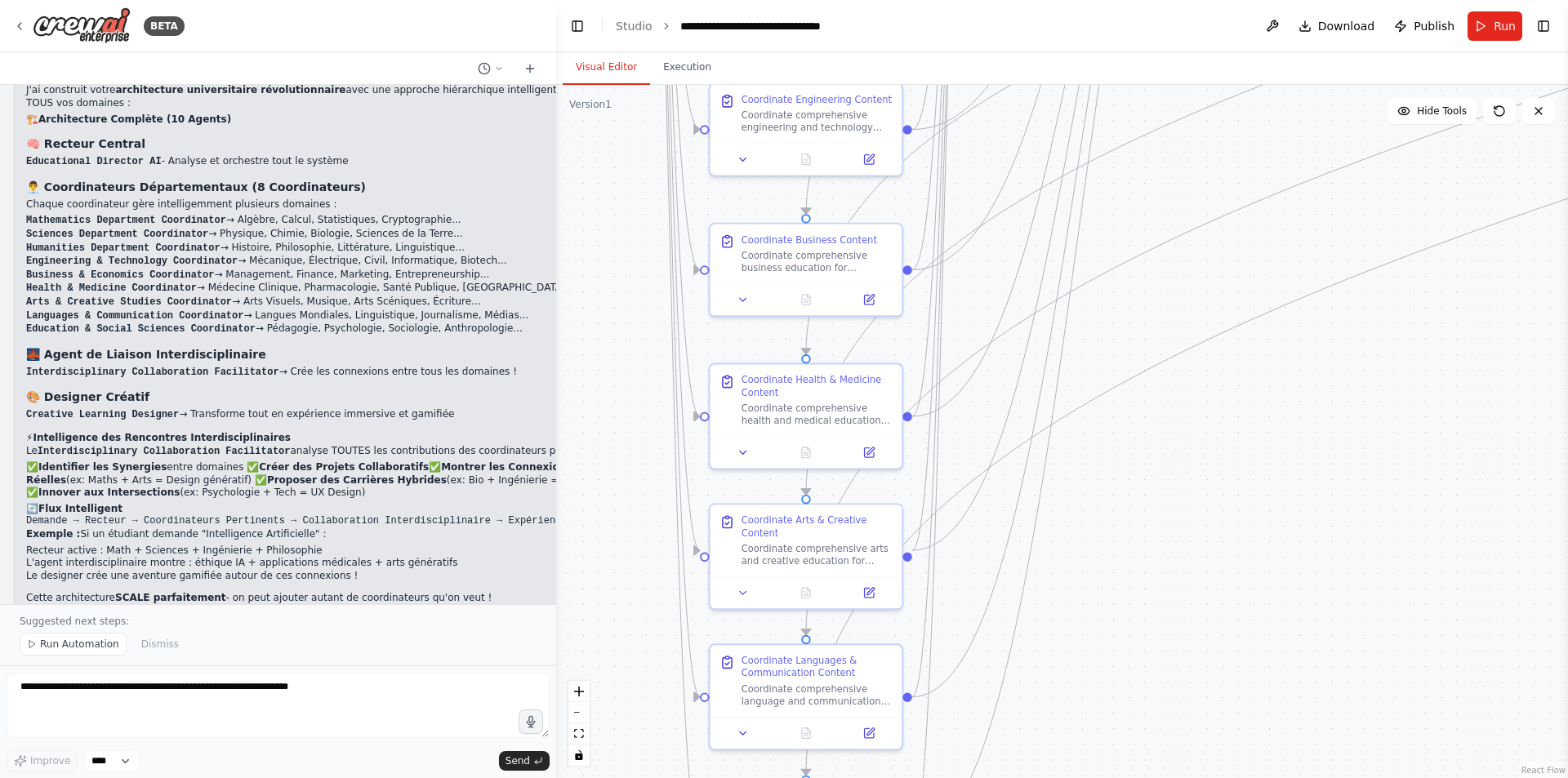
drag, startPoint x: 1211, startPoint y: 682, endPoint x: 1211, endPoint y: 440, distance: 242.0
click at [1211, 440] on div ".deletable-edge-delete-btn { width: 20px; height: 20px; border: 0px solid #ffff…" at bounding box center [1062, 432] width 1012 height 694
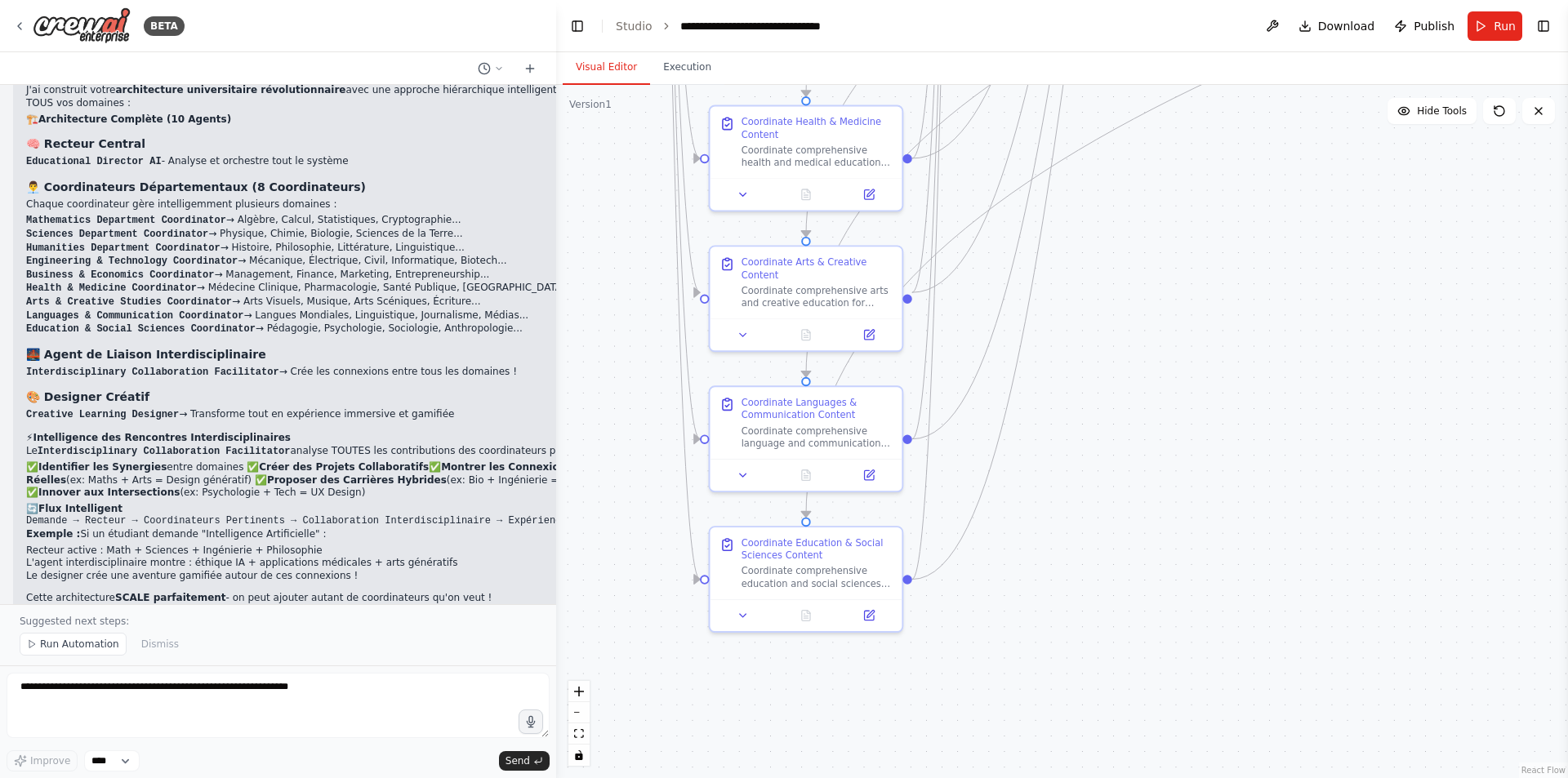
drag, startPoint x: 1187, startPoint y: 568, endPoint x: 1187, endPoint y: 384, distance: 184.0
click at [1187, 384] on div ".deletable-edge-delete-btn { width: 20px; height: 20px; border: 0px solid #ffff…" at bounding box center [1062, 432] width 1012 height 694
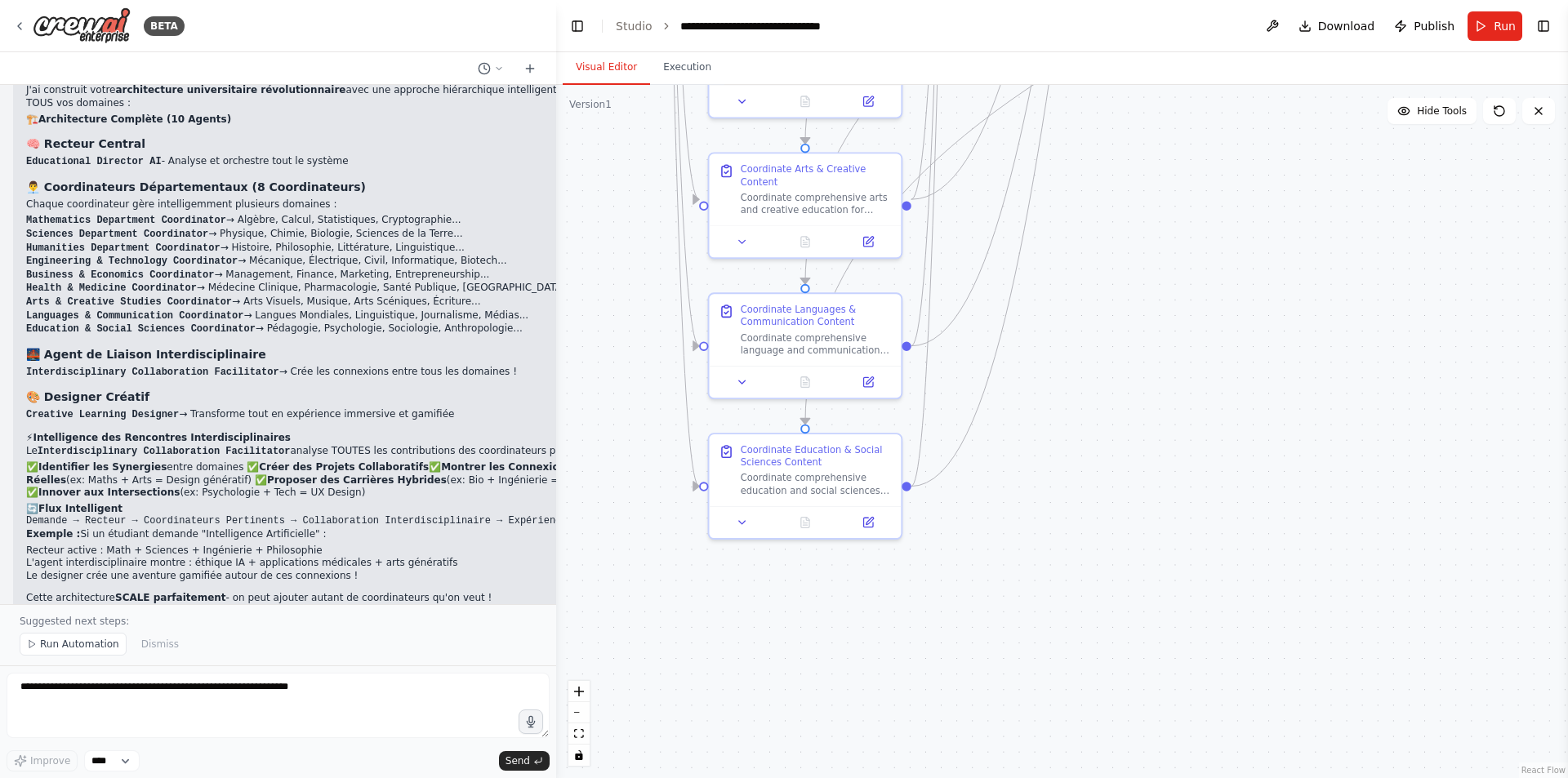
drag, startPoint x: 1130, startPoint y: 524, endPoint x: 1128, endPoint y: 493, distance: 31.1
click at [1128, 493] on div ".deletable-edge-delete-btn { width: 20px; height: 20px; border: 0px solid #ffff…" at bounding box center [1062, 432] width 1012 height 694
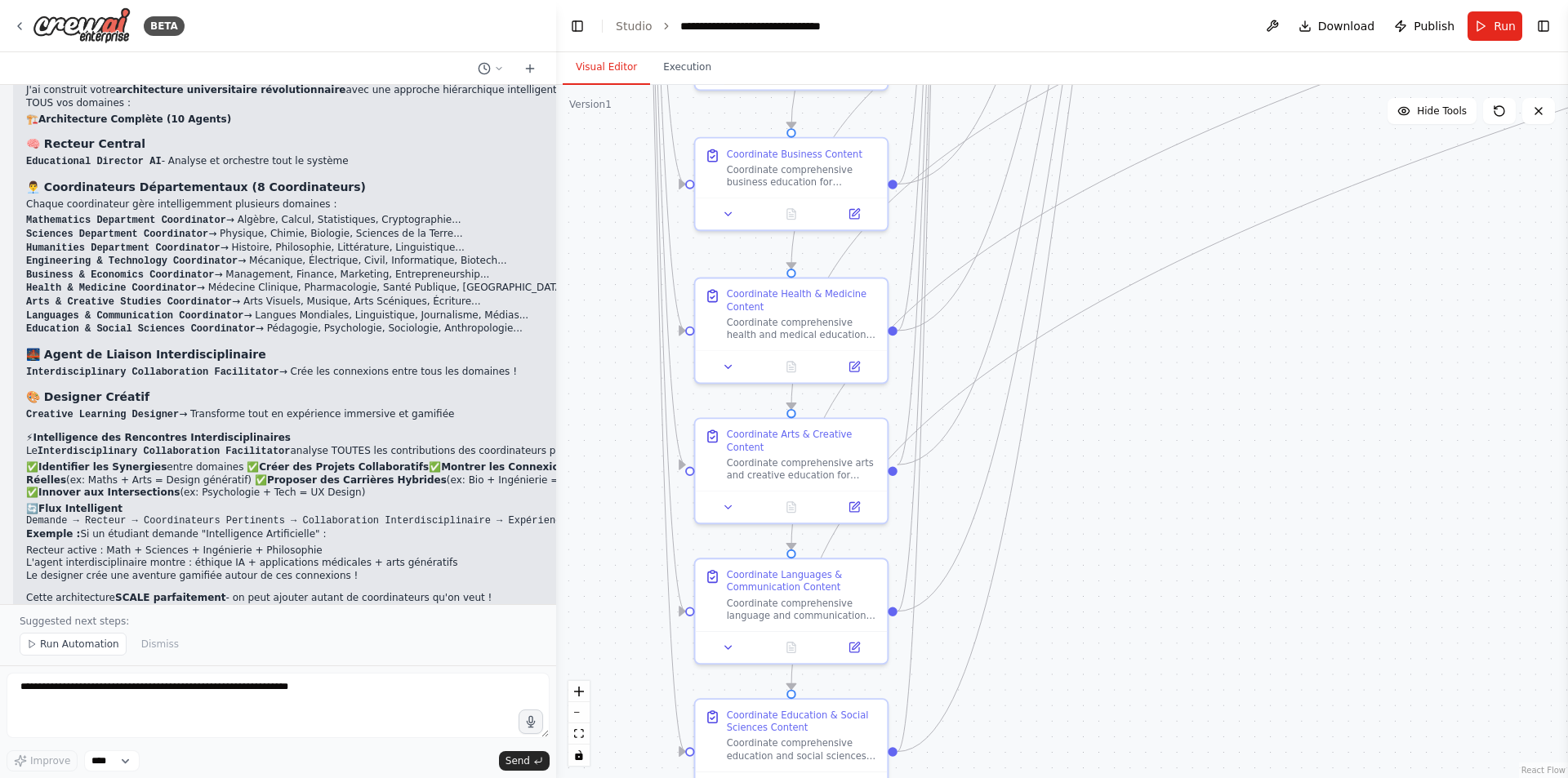
drag, startPoint x: 1128, startPoint y: 356, endPoint x: 1117, endPoint y: 629, distance: 273.2
click at [1117, 629] on div ".deletable-edge-delete-btn { width: 20px; height: 20px; border: 0px solid #ffff…" at bounding box center [1062, 432] width 1012 height 694
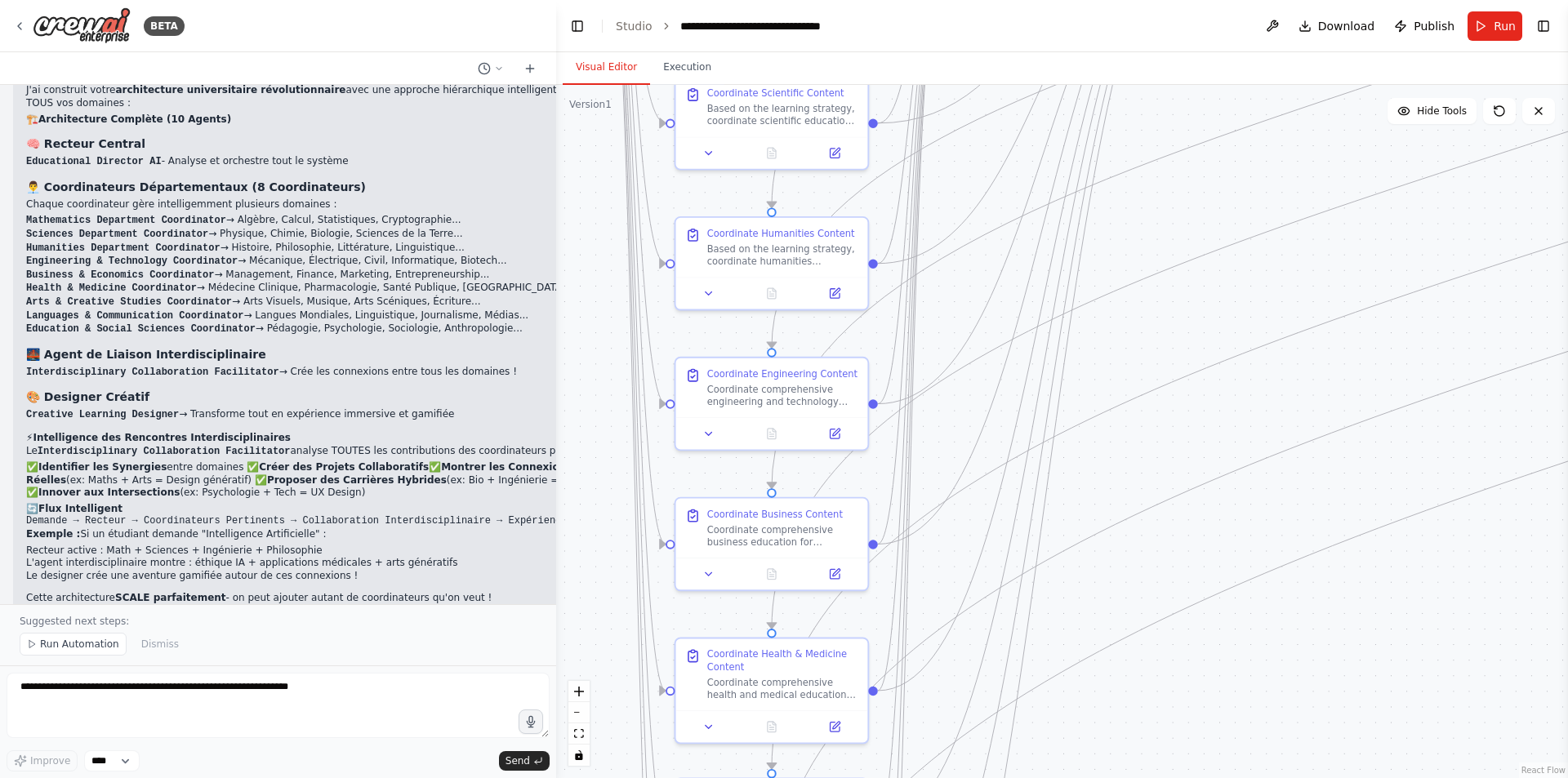
drag, startPoint x: 1138, startPoint y: 422, endPoint x: 1129, endPoint y: 723, distance: 301.1
click at [1125, 761] on div ".deletable-edge-delete-btn { width: 20px; height: 20px; border: 0px solid #ffff…" at bounding box center [1062, 432] width 1012 height 694
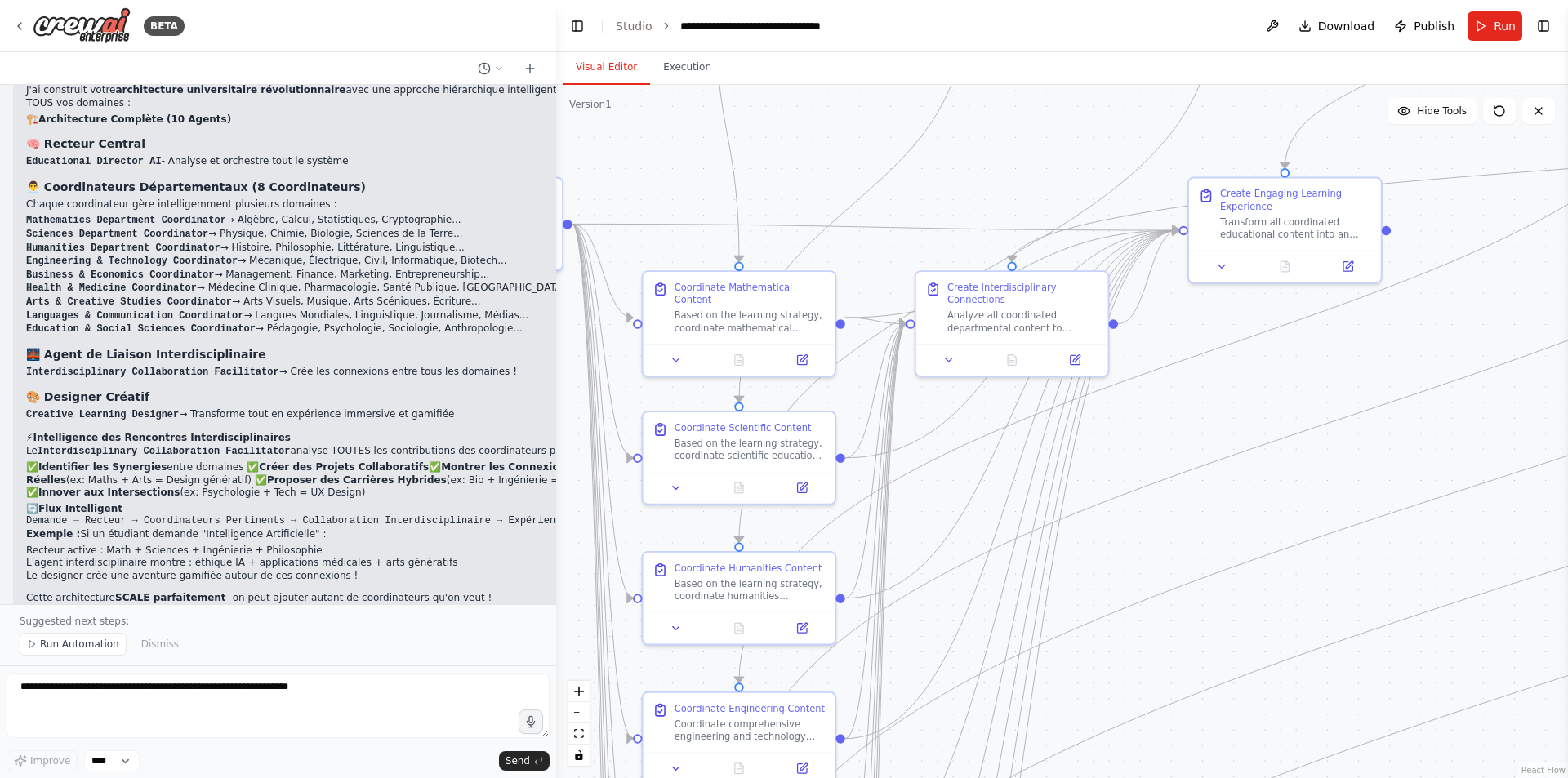
drag, startPoint x: 1122, startPoint y: 403, endPoint x: 1127, endPoint y: 624, distance: 221.1
click at [1084, 692] on div ".deletable-edge-delete-btn { width: 20px; height: 20px; border: 0px solid #ffff…" at bounding box center [1062, 432] width 1012 height 694
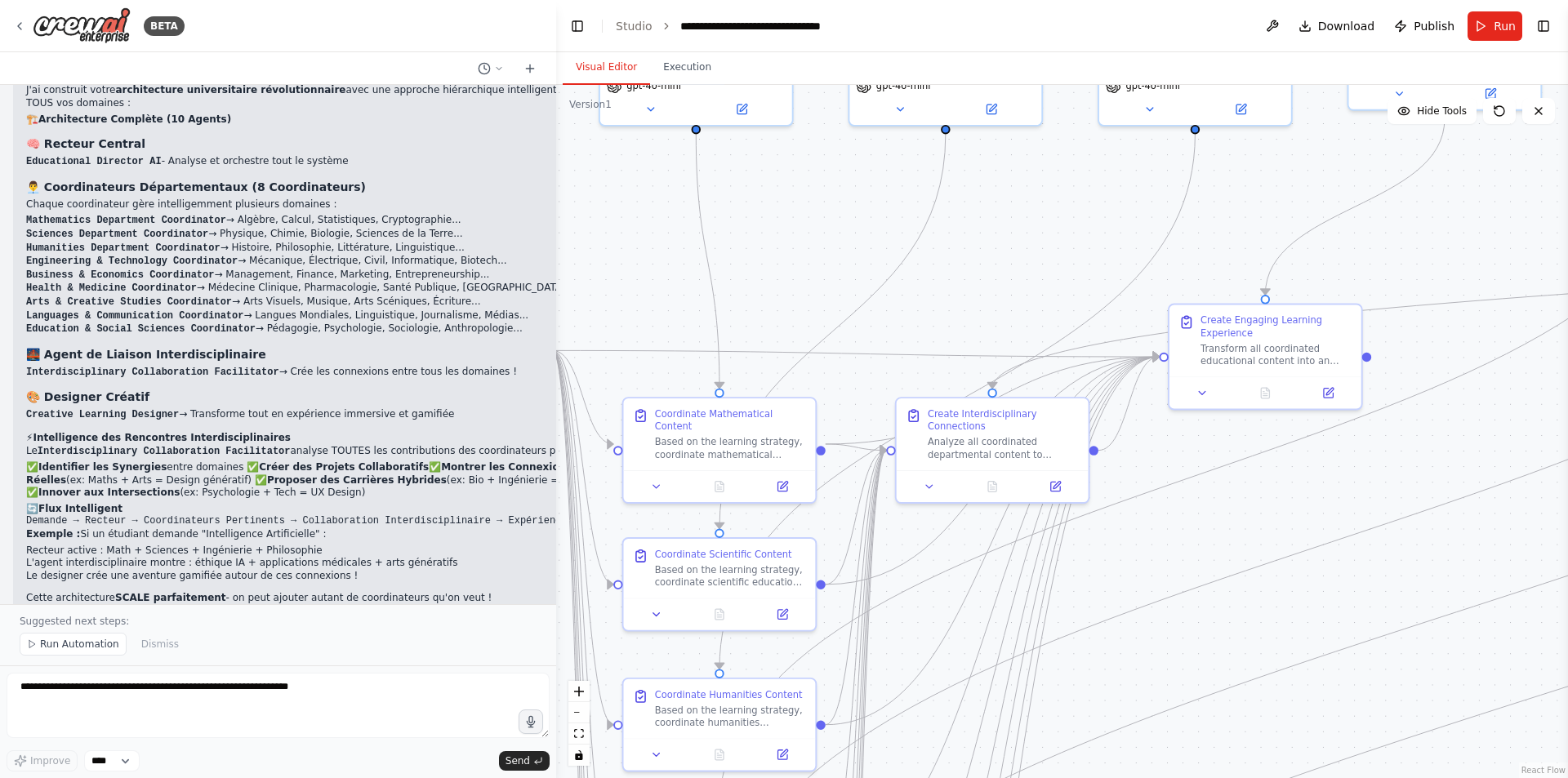
drag, startPoint x: 1185, startPoint y: 414, endPoint x: 1165, endPoint y: 543, distance: 130.5
click at [1165, 543] on div ".deletable-edge-delete-btn { width: 20px; height: 20px; border: 0px solid #ffff…" at bounding box center [1062, 432] width 1012 height 694
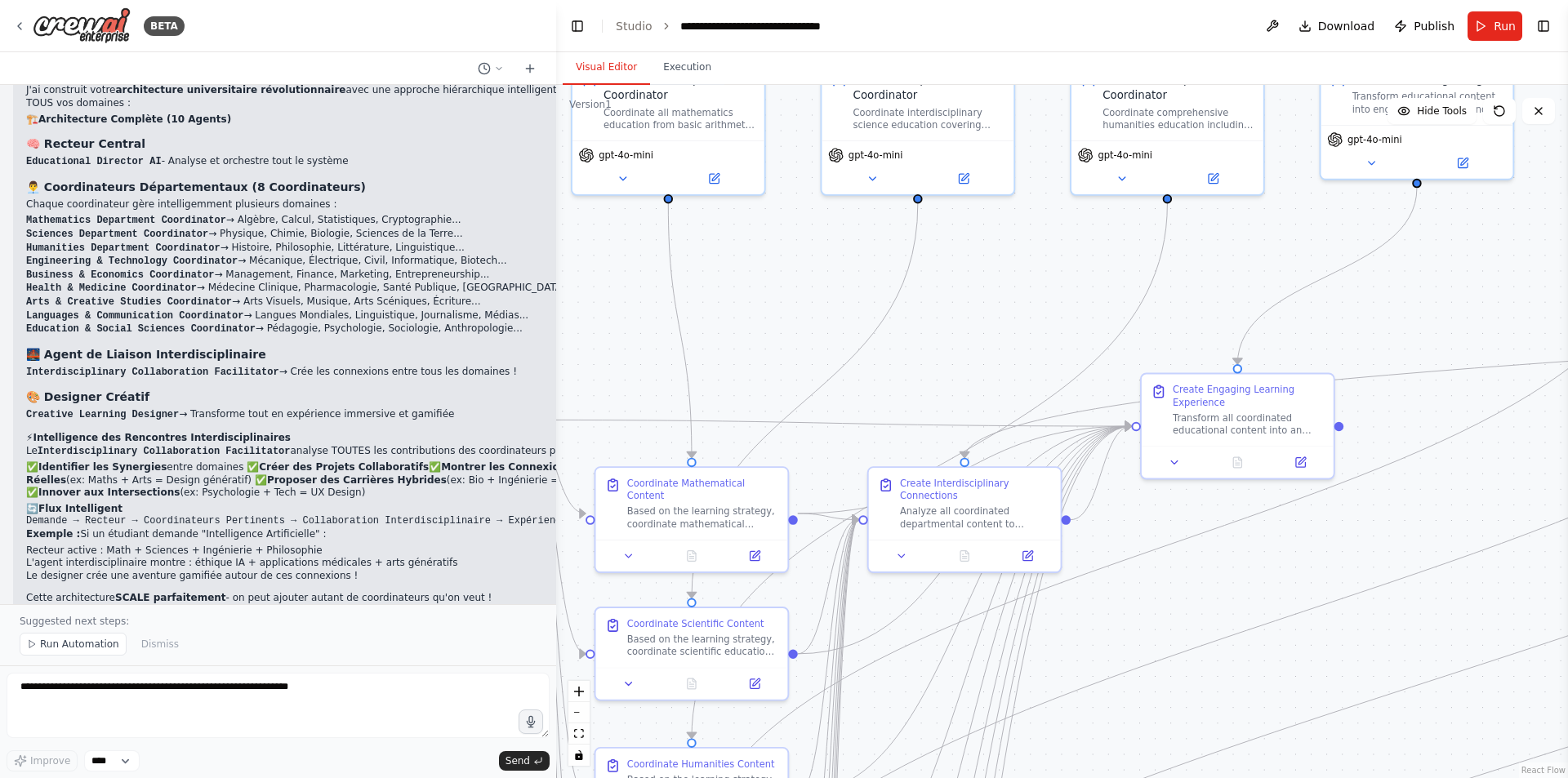
drag, startPoint x: 1165, startPoint y: 543, endPoint x: 1138, endPoint y: 613, distance: 75.0
click at [1138, 613] on div ".deletable-edge-delete-btn { width: 20px; height: 20px; border: 0px solid #ffff…" at bounding box center [1062, 432] width 1012 height 694
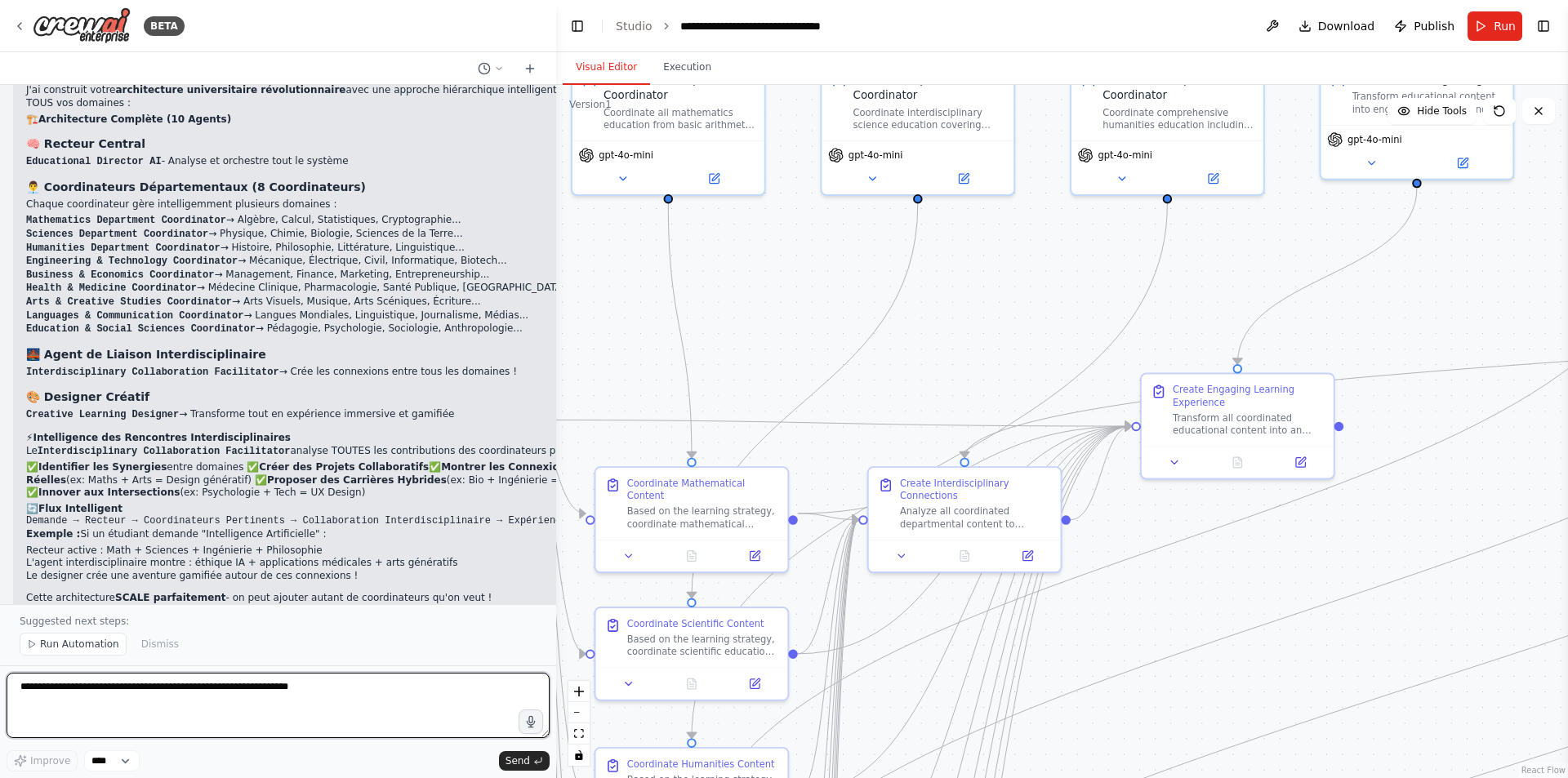
click at [295, 690] on textarea at bounding box center [278, 705] width 543 height 65
click at [273, 691] on textarea at bounding box center [278, 705] width 543 height 65
click at [315, 691] on textarea at bounding box center [278, 705] width 543 height 65
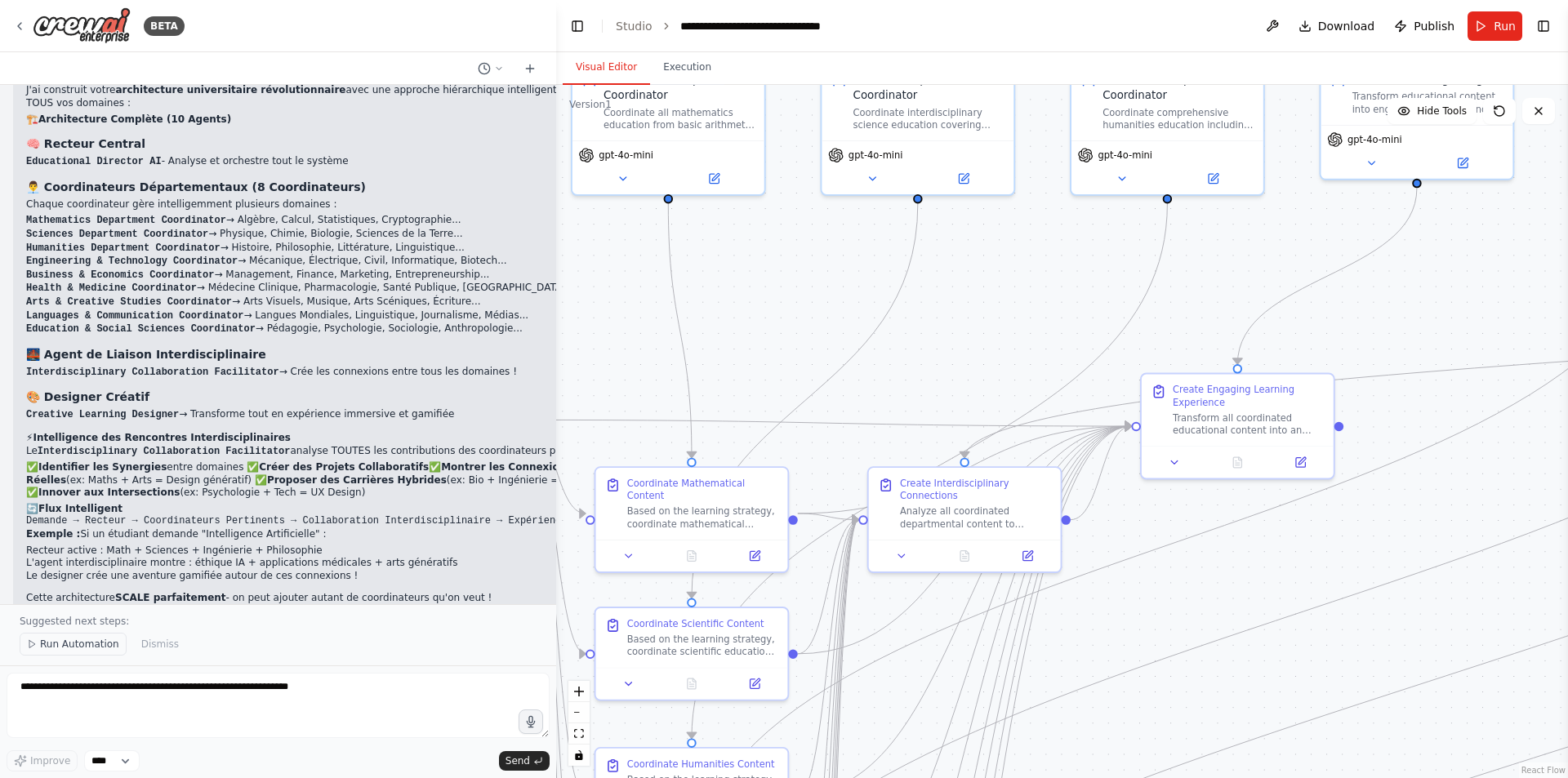
click at [89, 646] on span "Run Automation" at bounding box center [79, 644] width 79 height 13
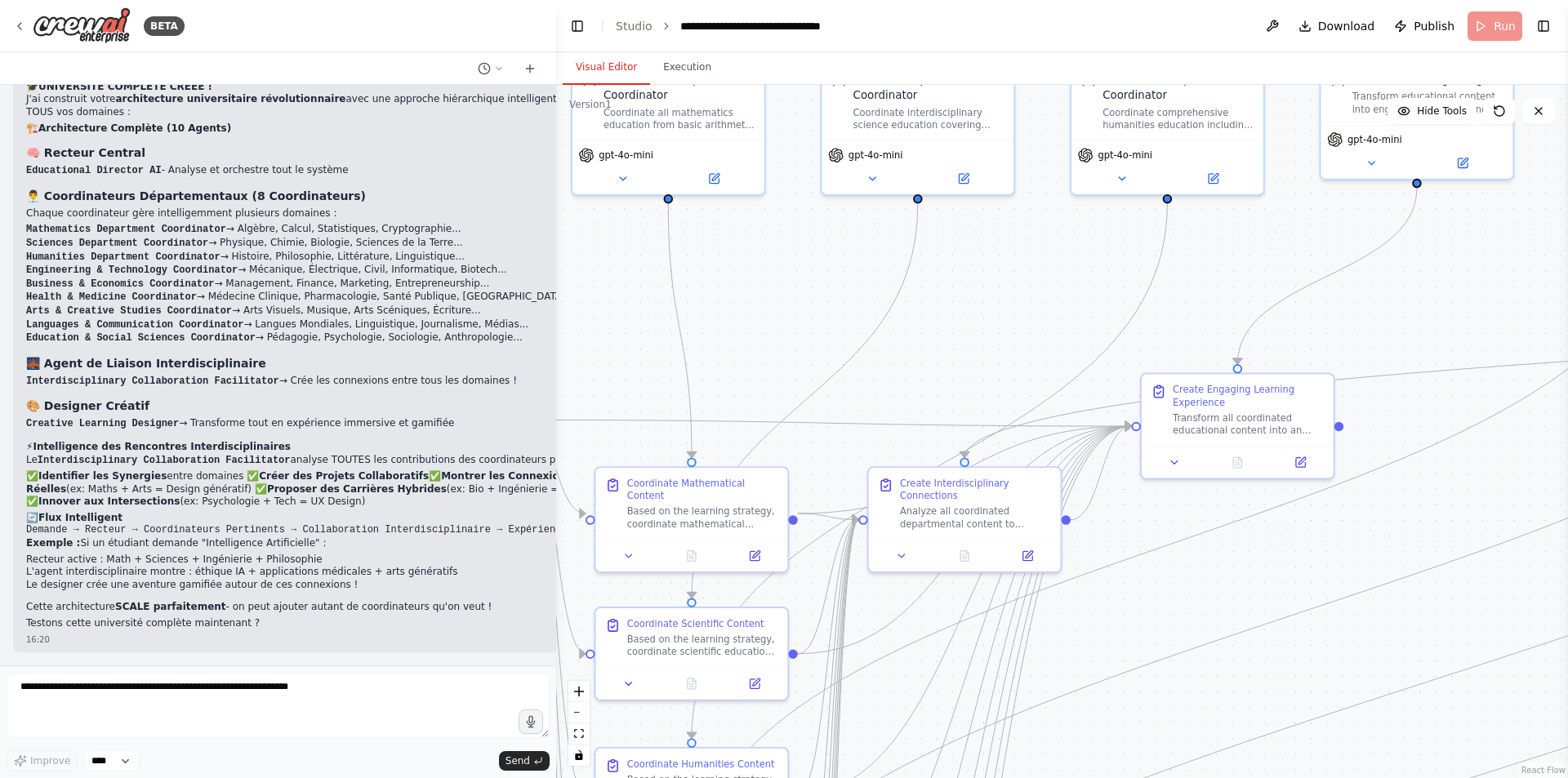
scroll to position [15103, 0]
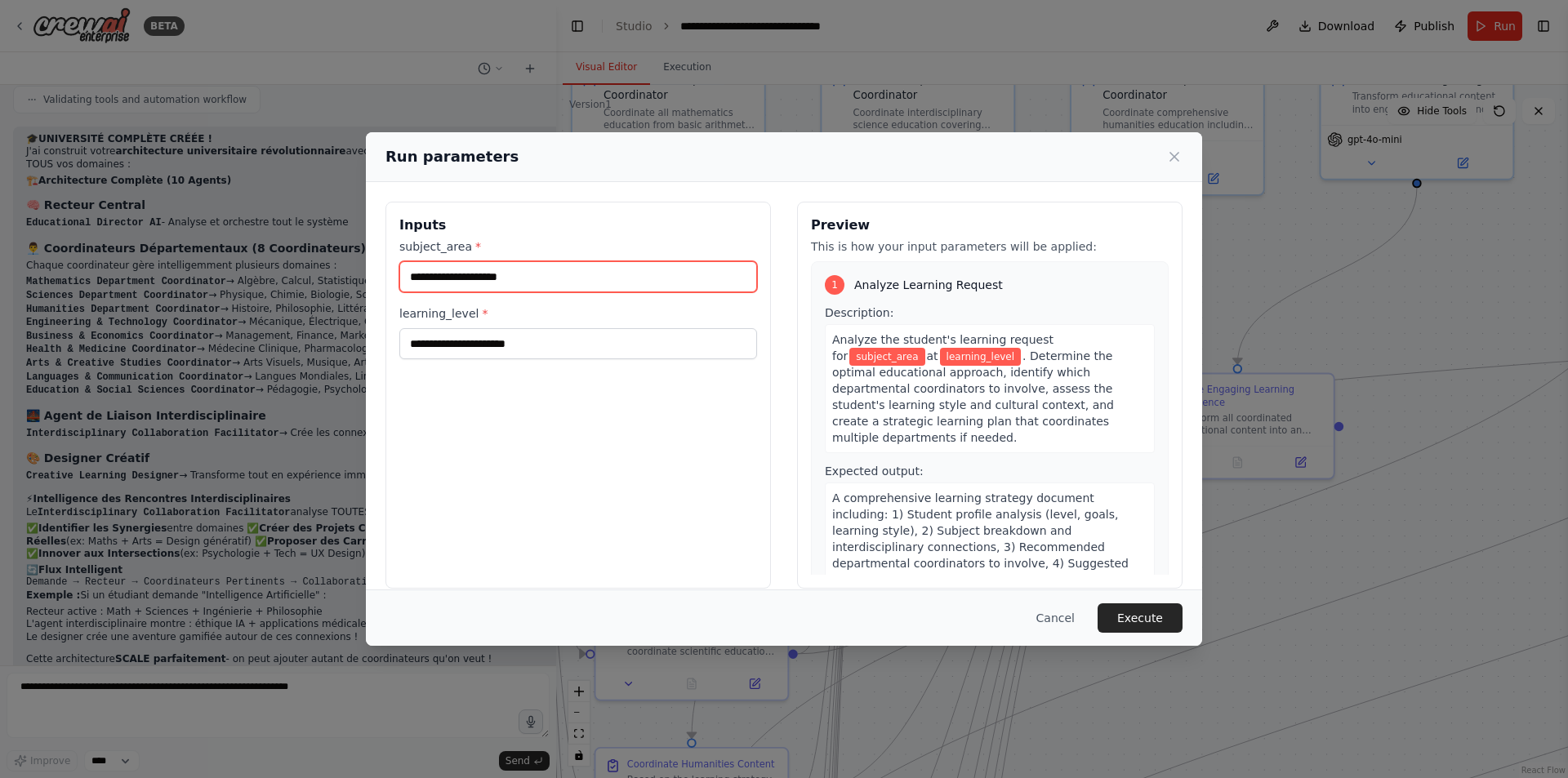
click at [460, 281] on input "subject_area *" at bounding box center [578, 277] width 358 height 31
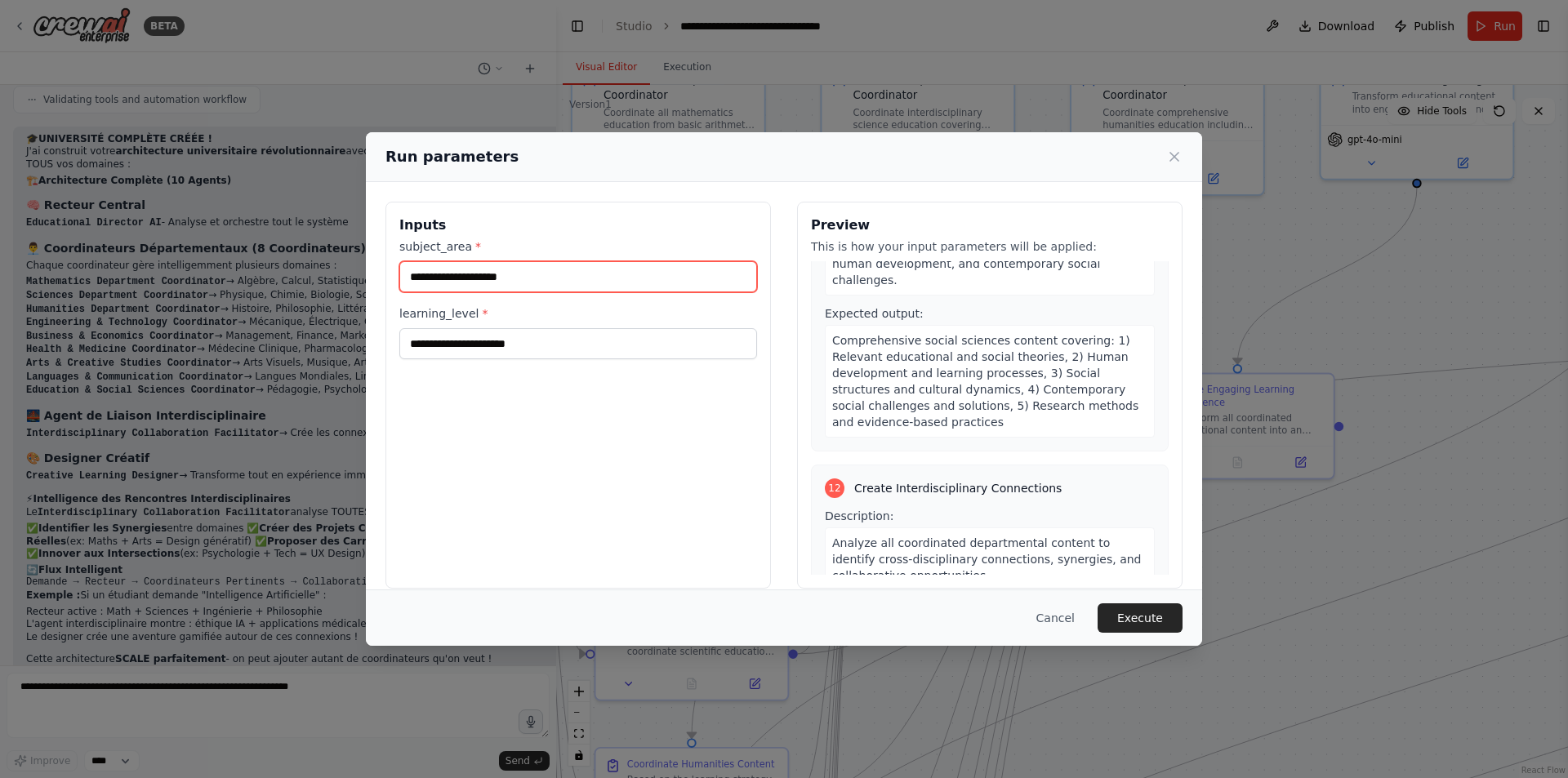
scroll to position [3645, 0]
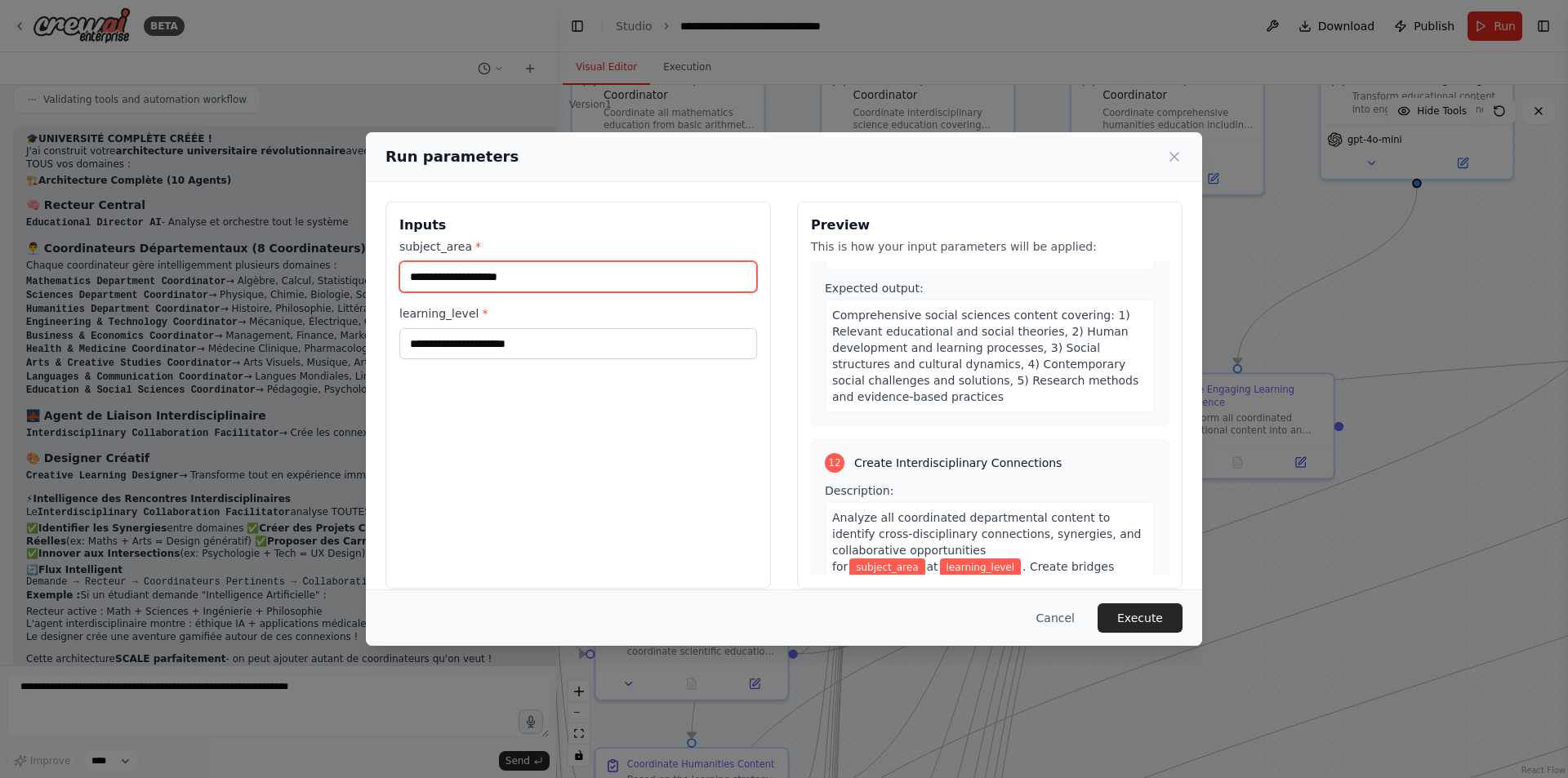
click at [482, 282] on input "subject_area *" at bounding box center [578, 277] width 358 height 31
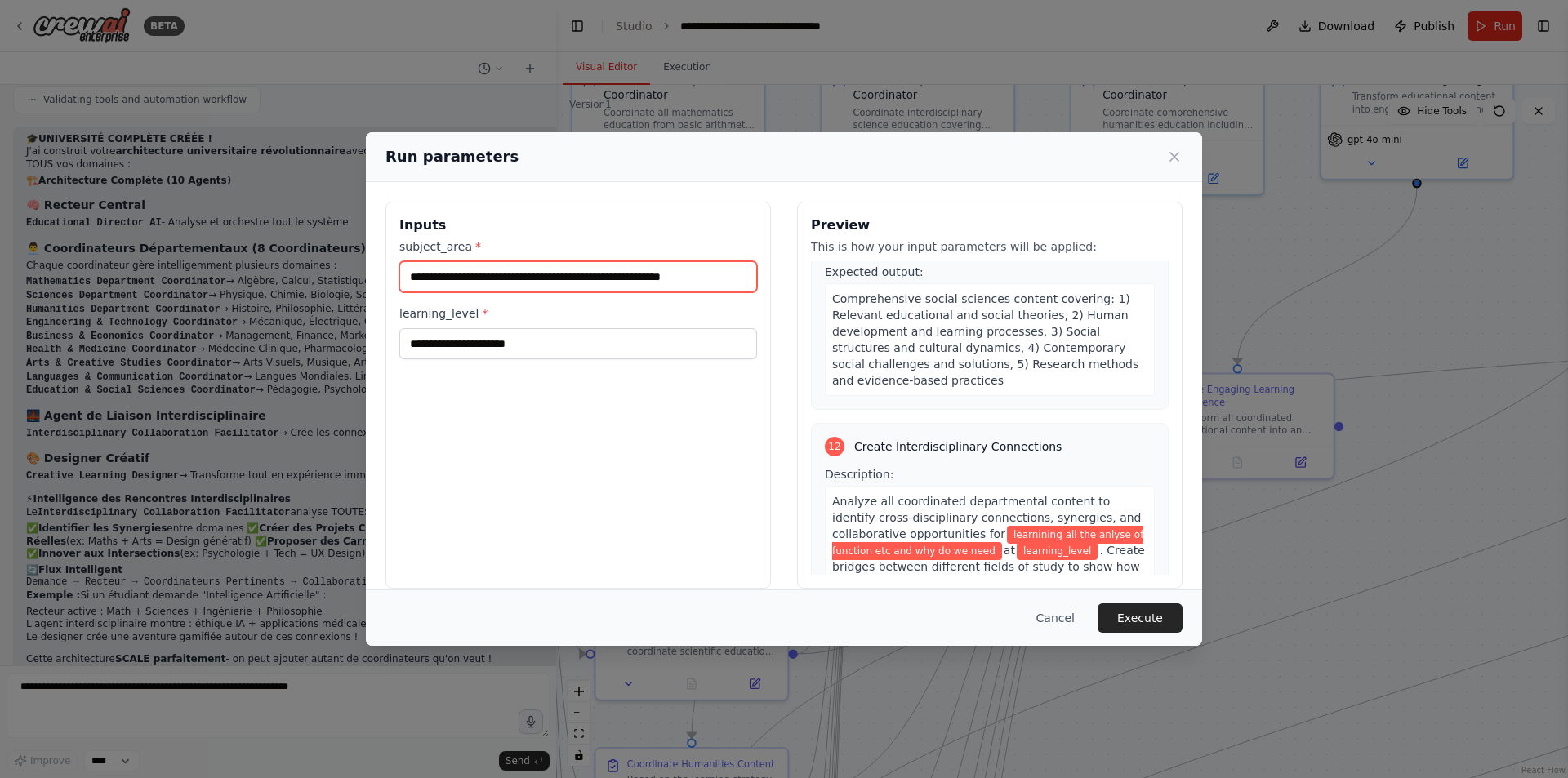
scroll to position [3776, 0]
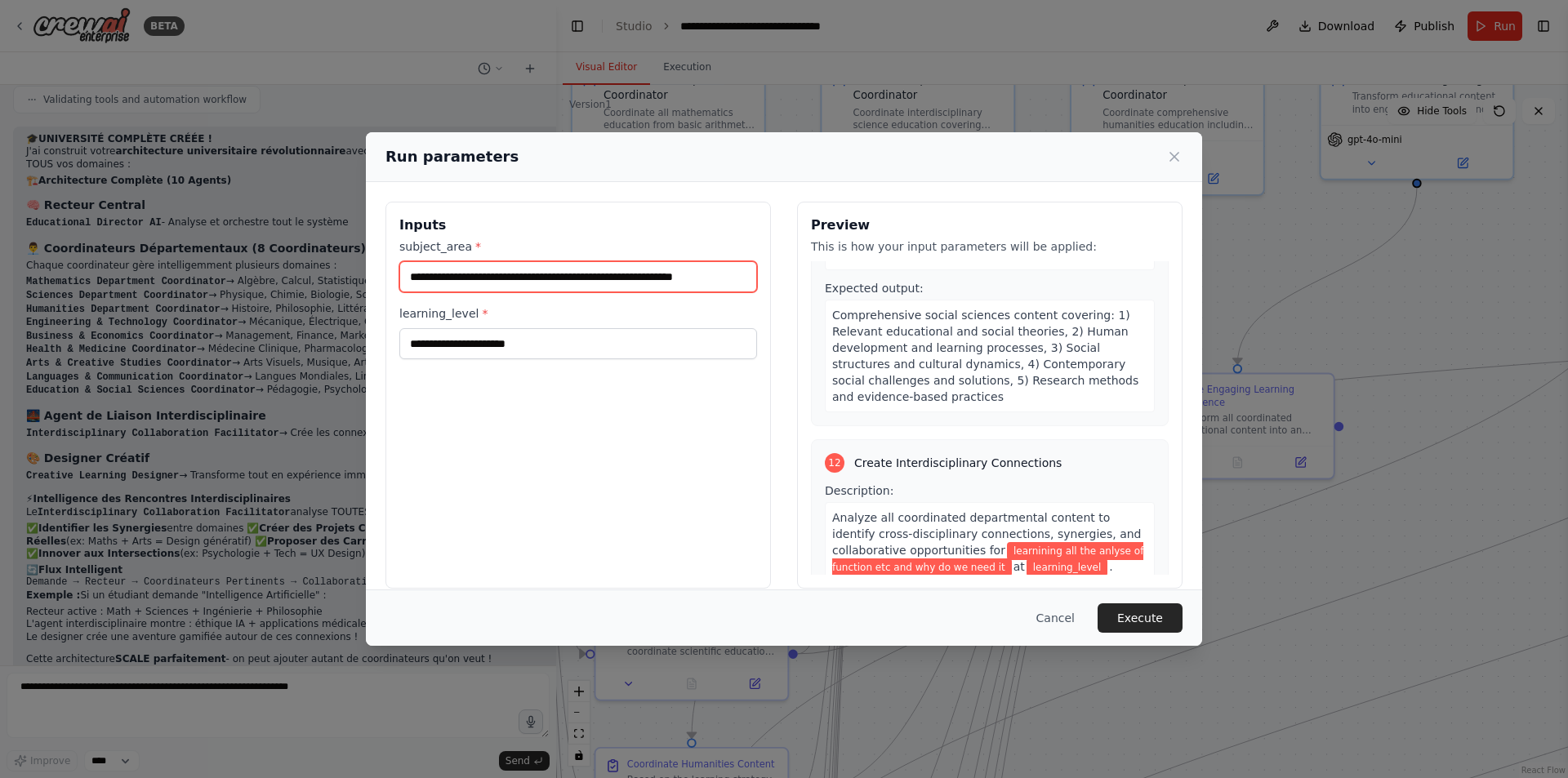
type input "**********"
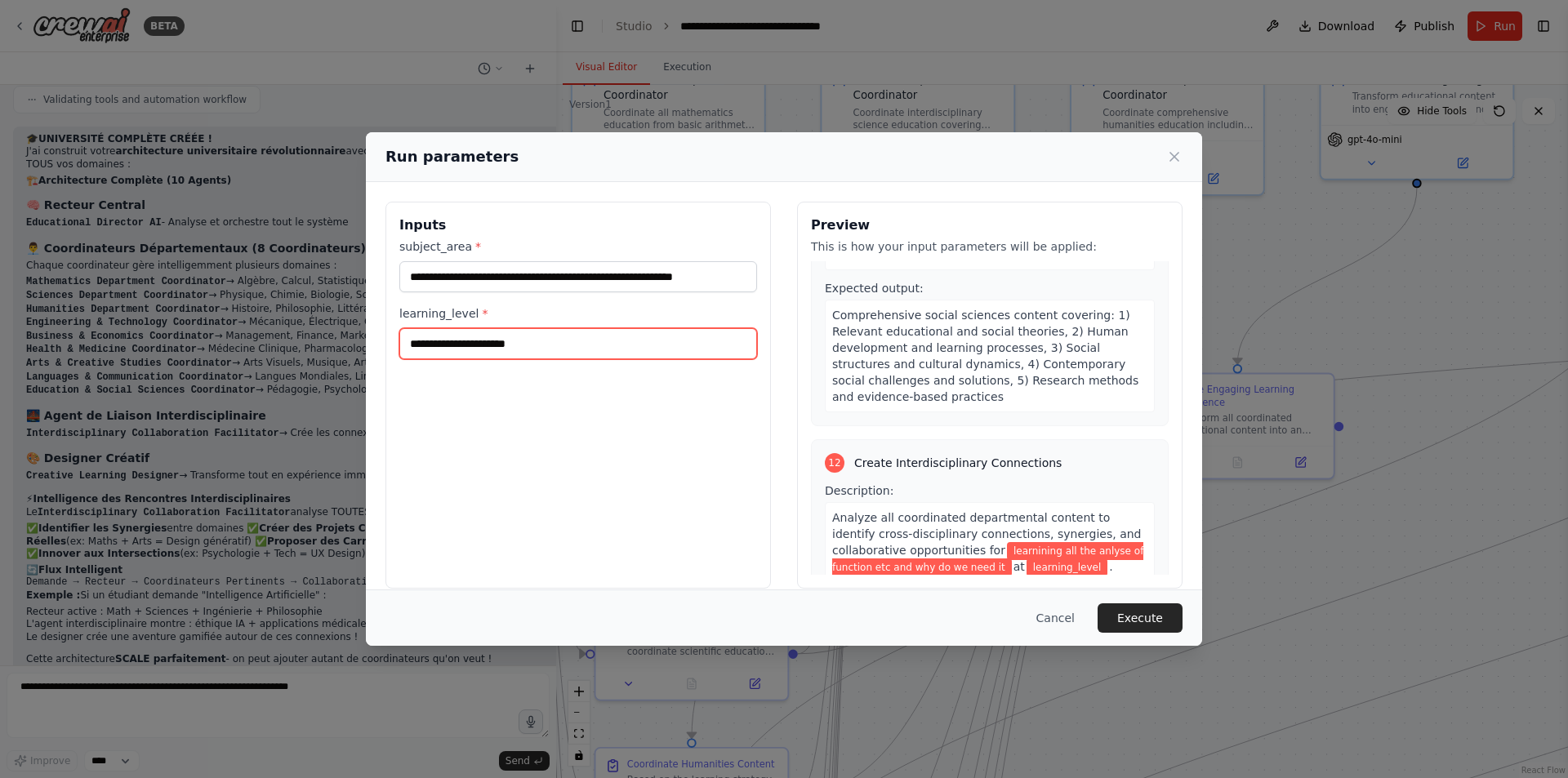
click at [500, 343] on input "learning_level *" at bounding box center [578, 343] width 358 height 31
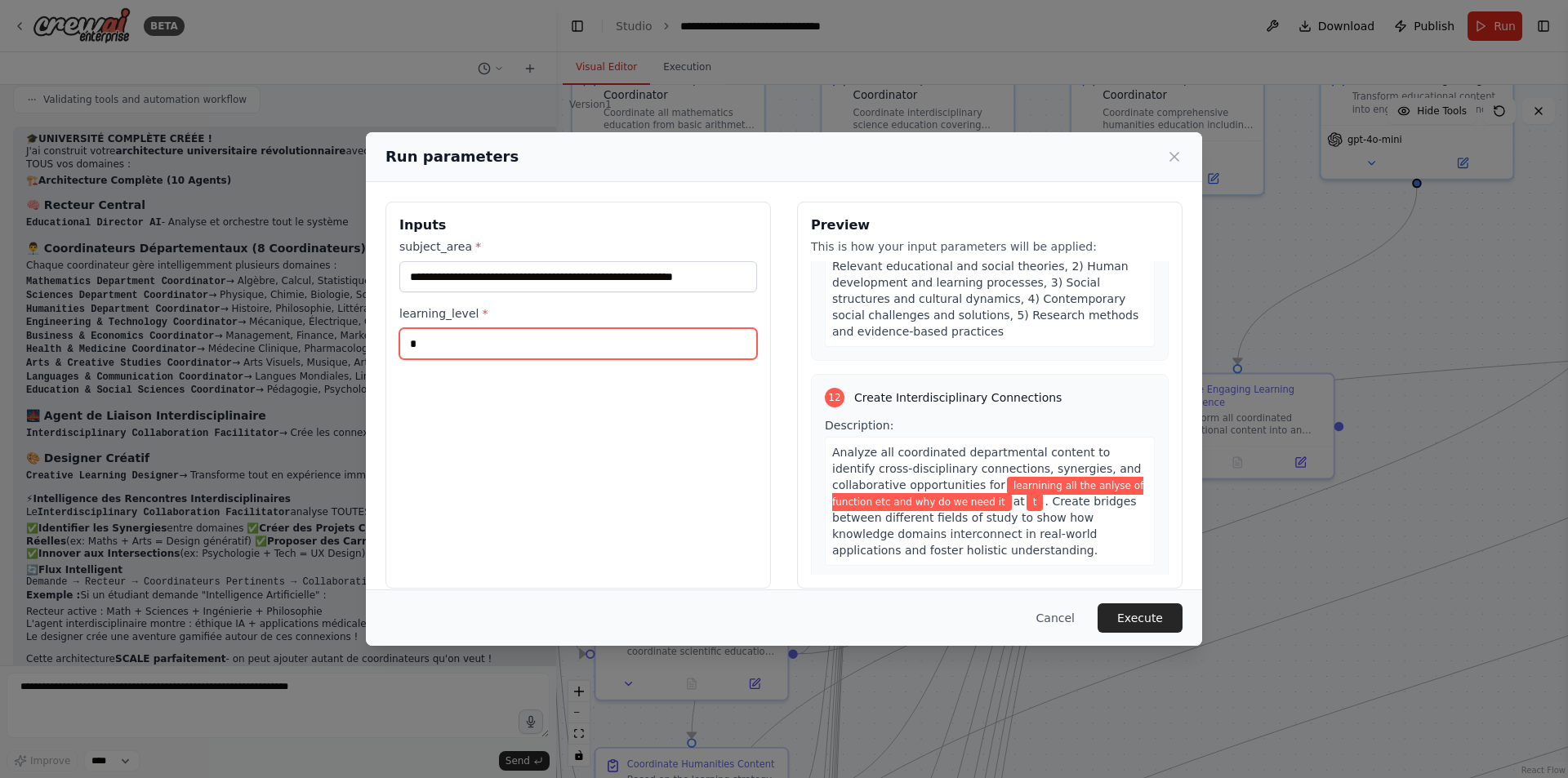
scroll to position [3743, 0]
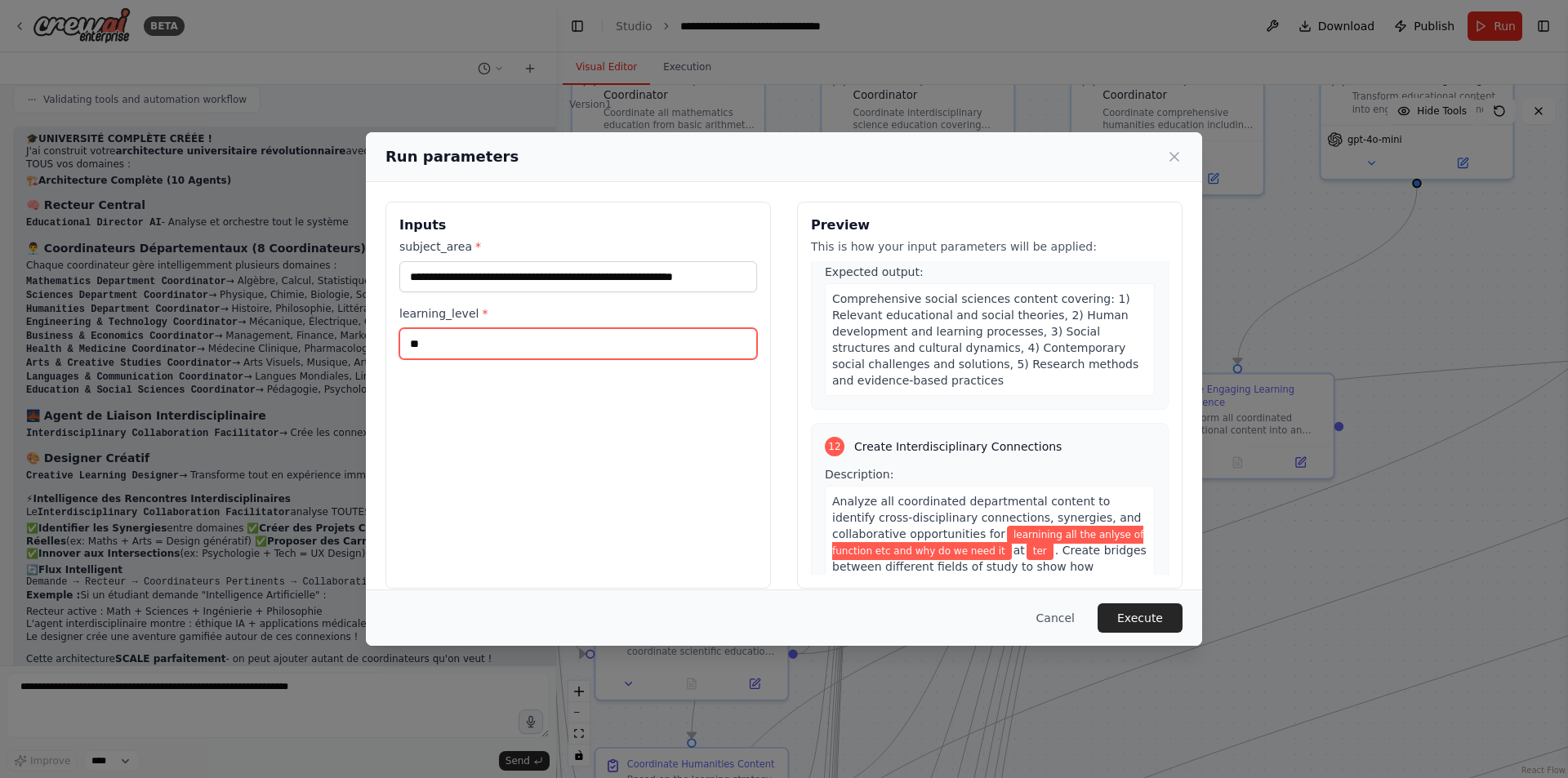
type input "*"
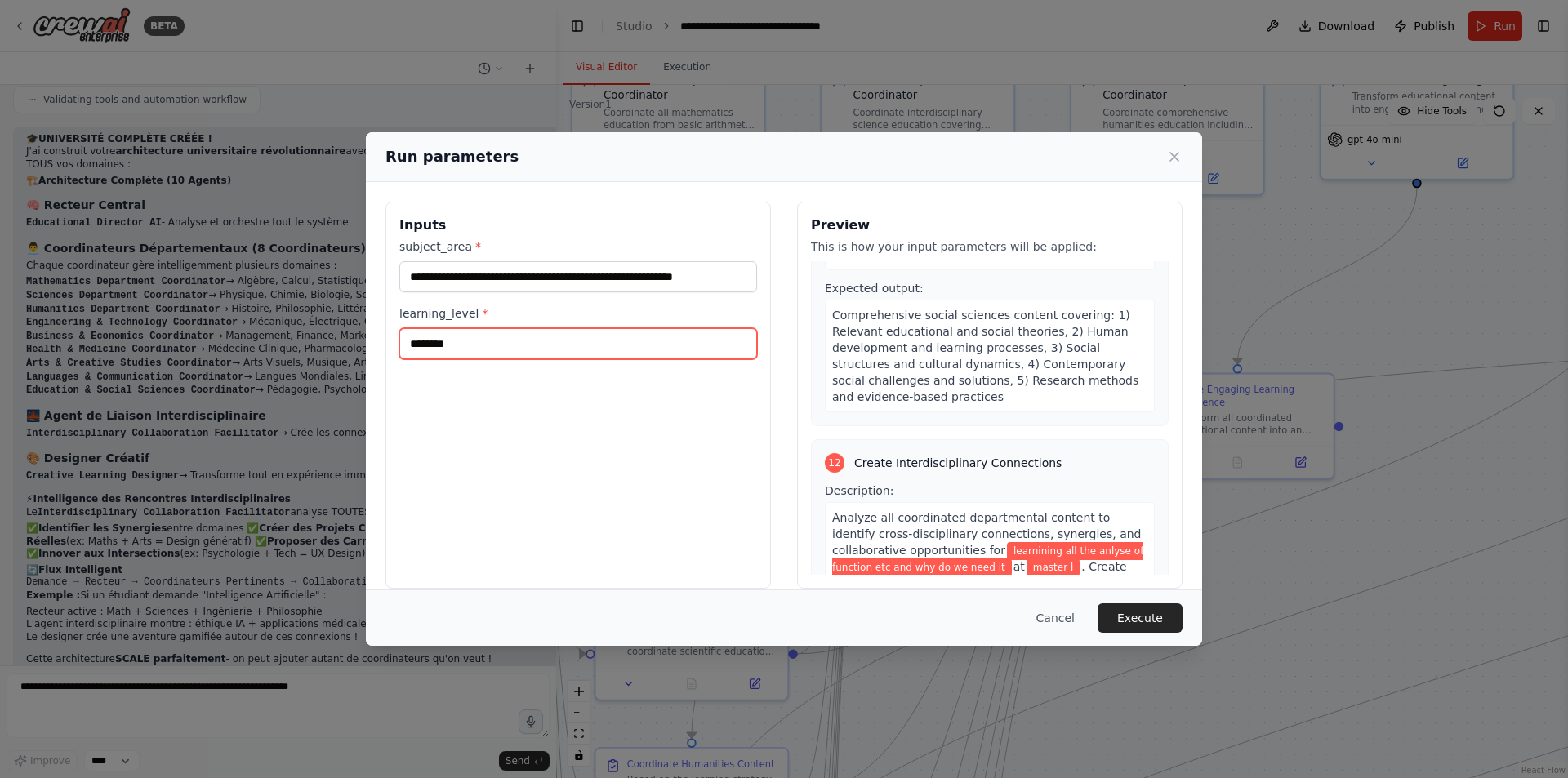
scroll to position [3776, 0]
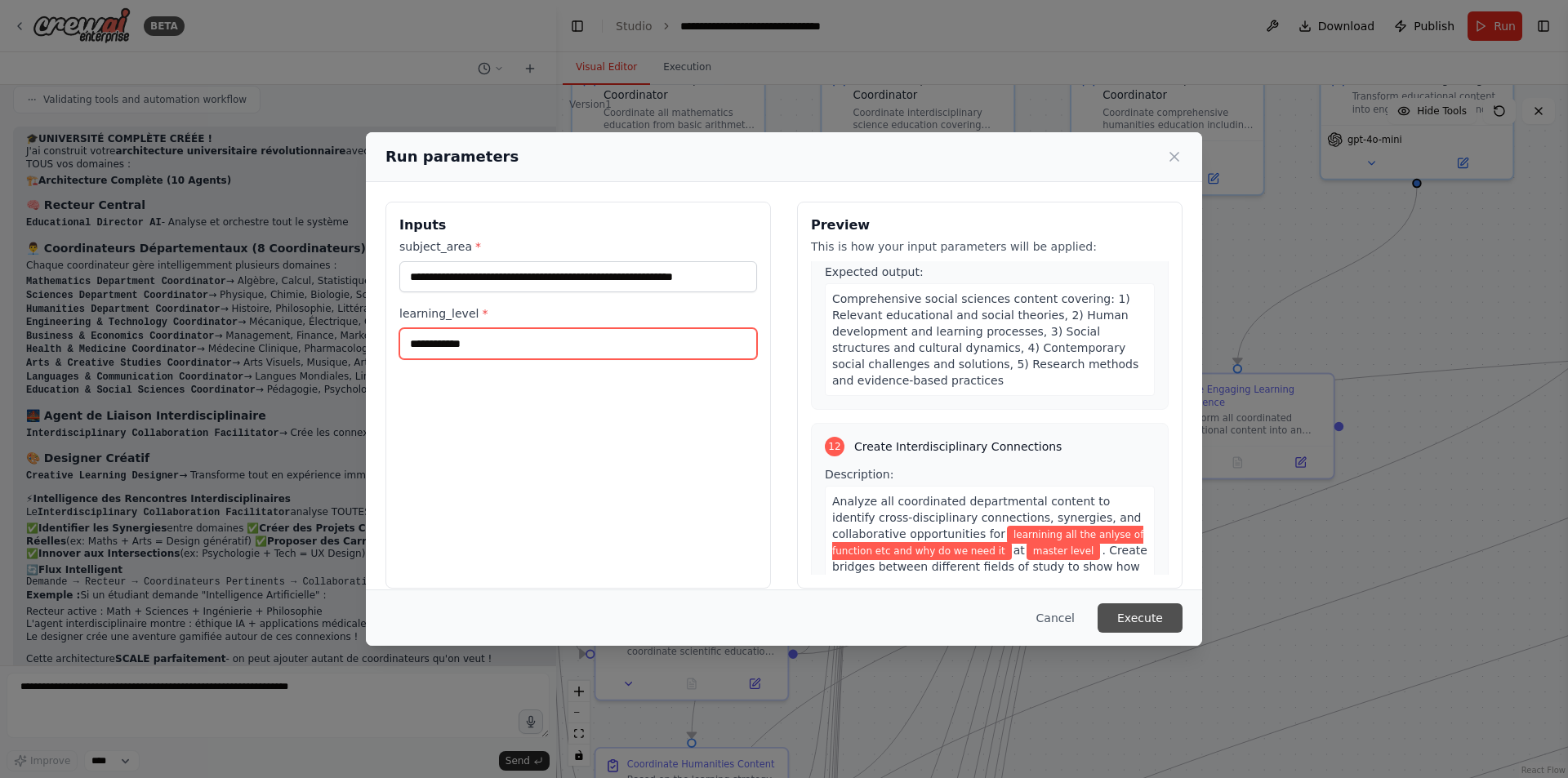
type input "**********"
click at [1129, 622] on button "Execute" at bounding box center [1140, 618] width 85 height 30
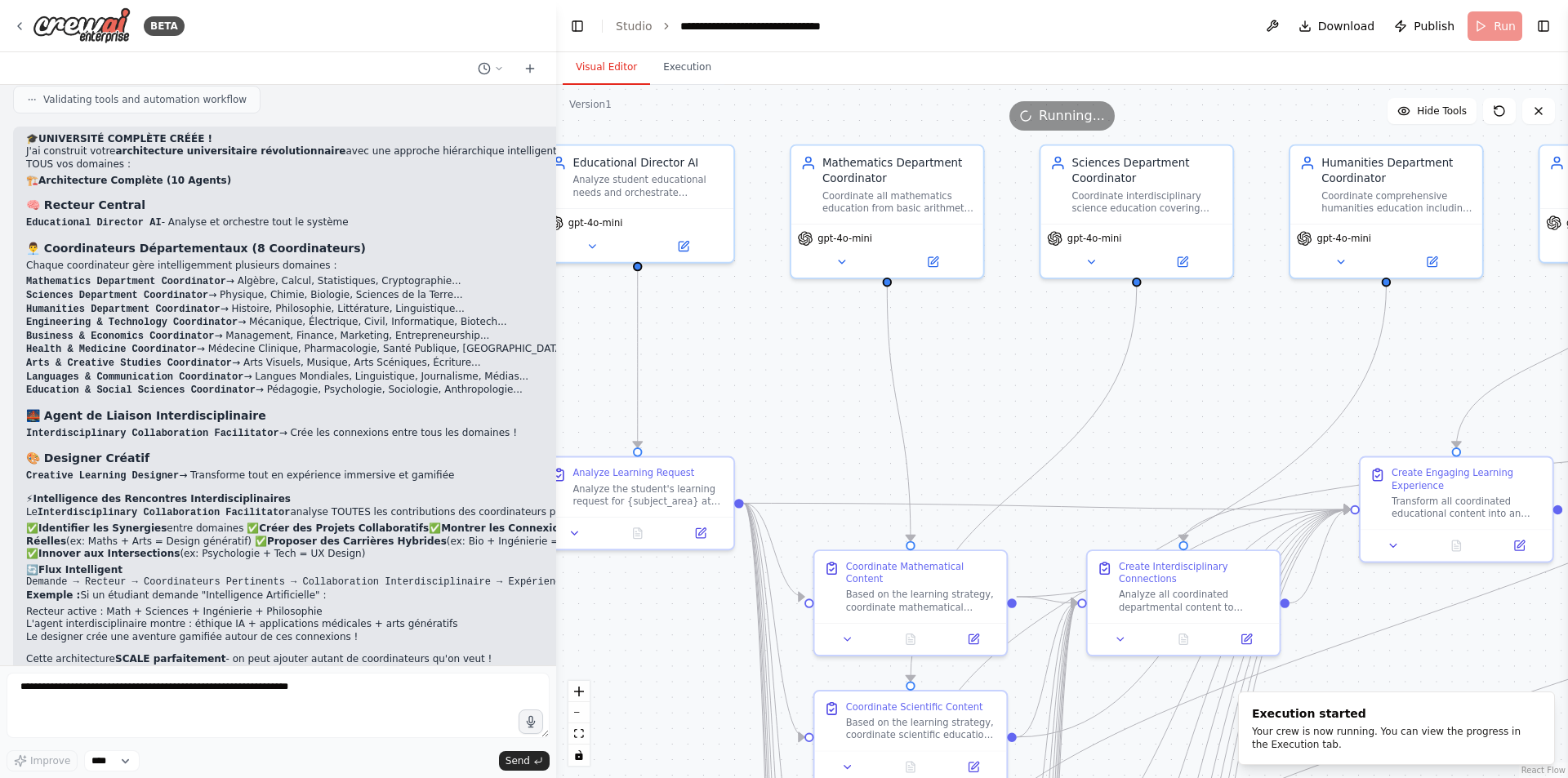
drag, startPoint x: 1025, startPoint y: 265, endPoint x: 1244, endPoint y: 348, distance: 234.2
click at [1244, 348] on div ".deletable-edge-delete-btn { width: 20px; height: 20px; border: 0px solid #ffff…" at bounding box center [1062, 432] width 1012 height 694
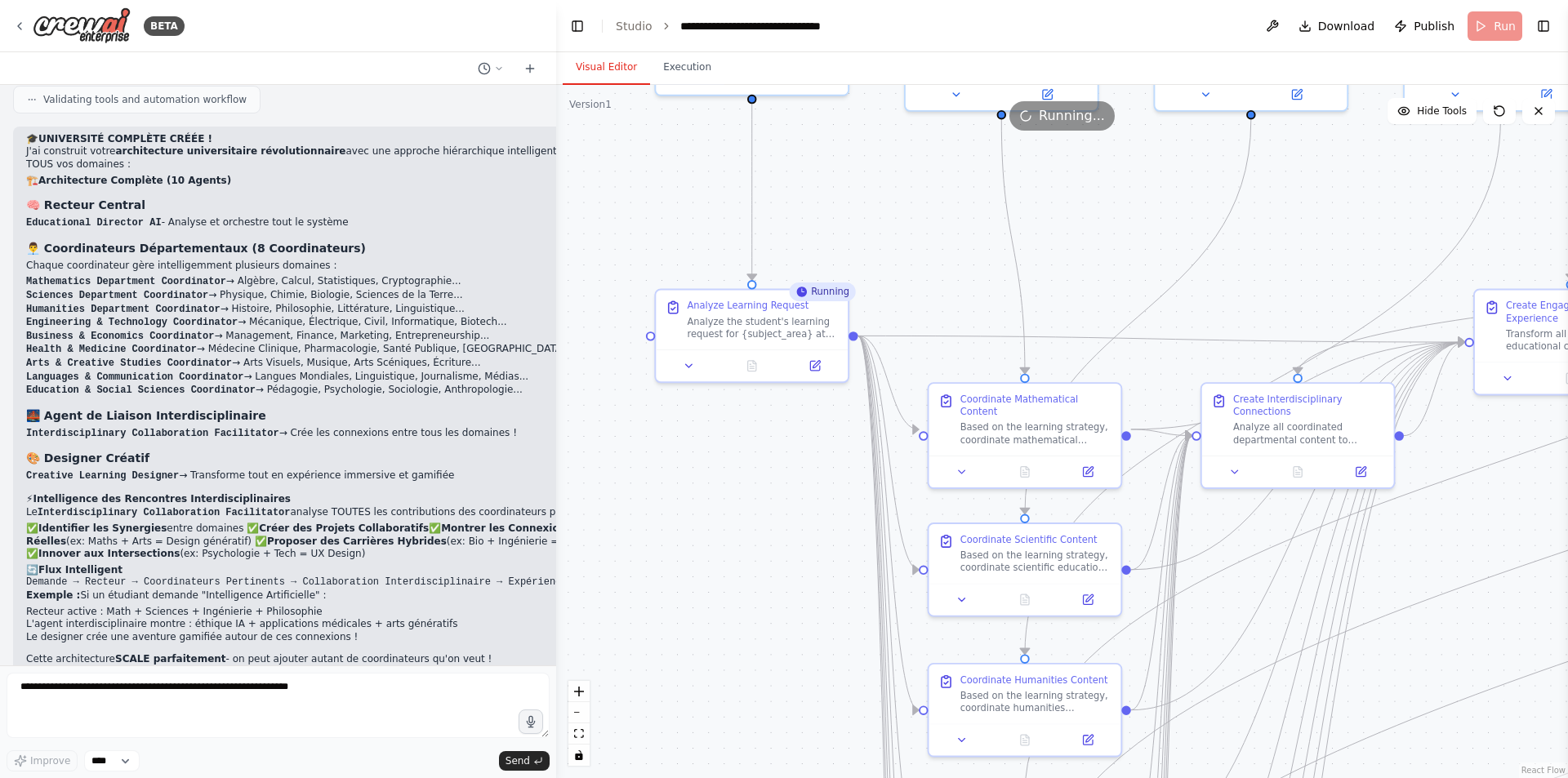
drag, startPoint x: 961, startPoint y: 436, endPoint x: 1076, endPoint y: 268, distance: 203.6
click at [1076, 268] on div ".deletable-edge-delete-btn { width: 20px; height: 20px; border: 0px solid #ffff…" at bounding box center [1062, 432] width 1012 height 694
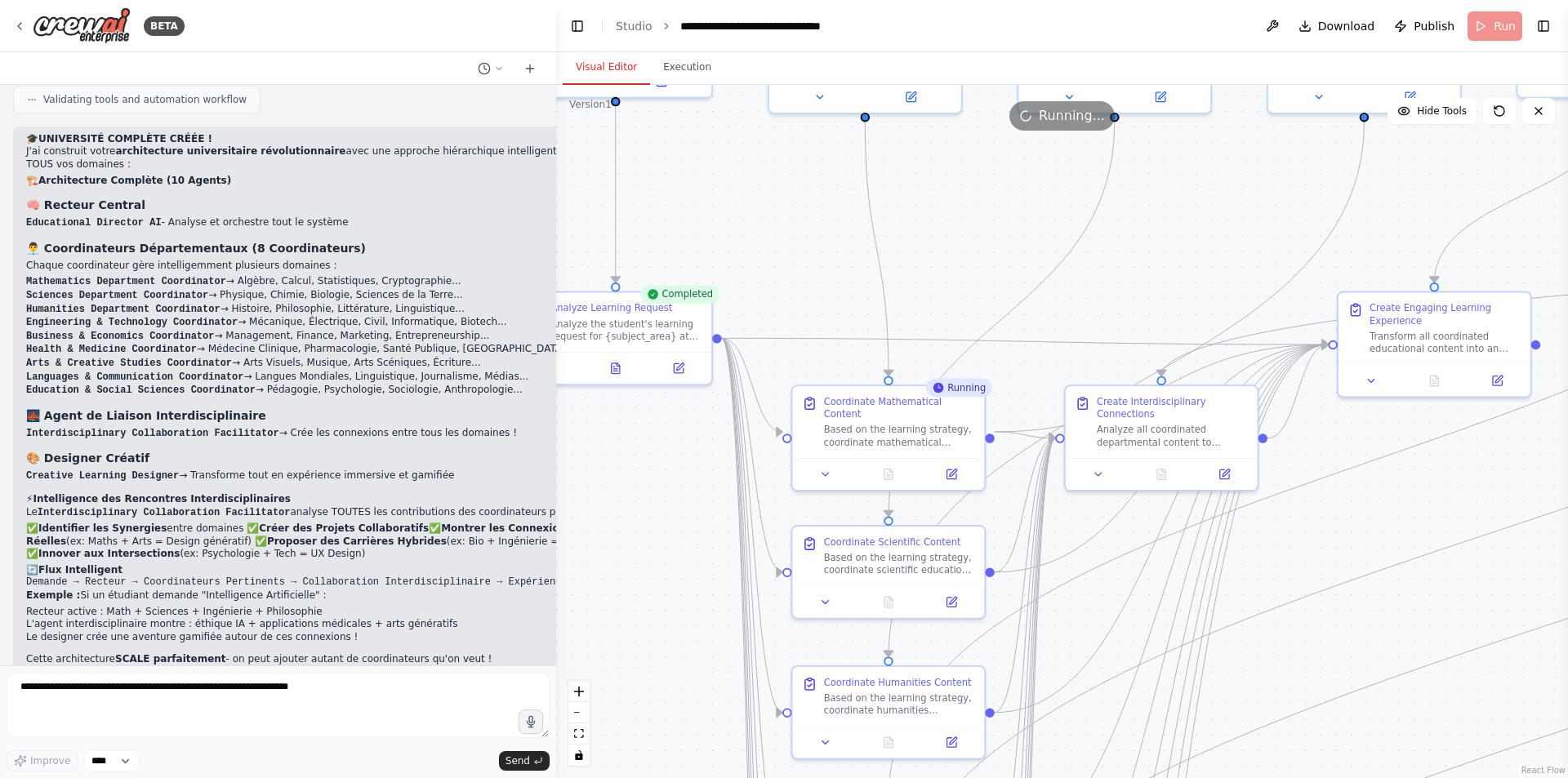
drag, startPoint x: 1085, startPoint y: 271, endPoint x: 949, endPoint y: 273, distance: 136.0
click at [949, 273] on div ".deletable-edge-delete-btn { width: 20px; height: 20px; border: 0px solid #ffff…" at bounding box center [1062, 432] width 1012 height 694
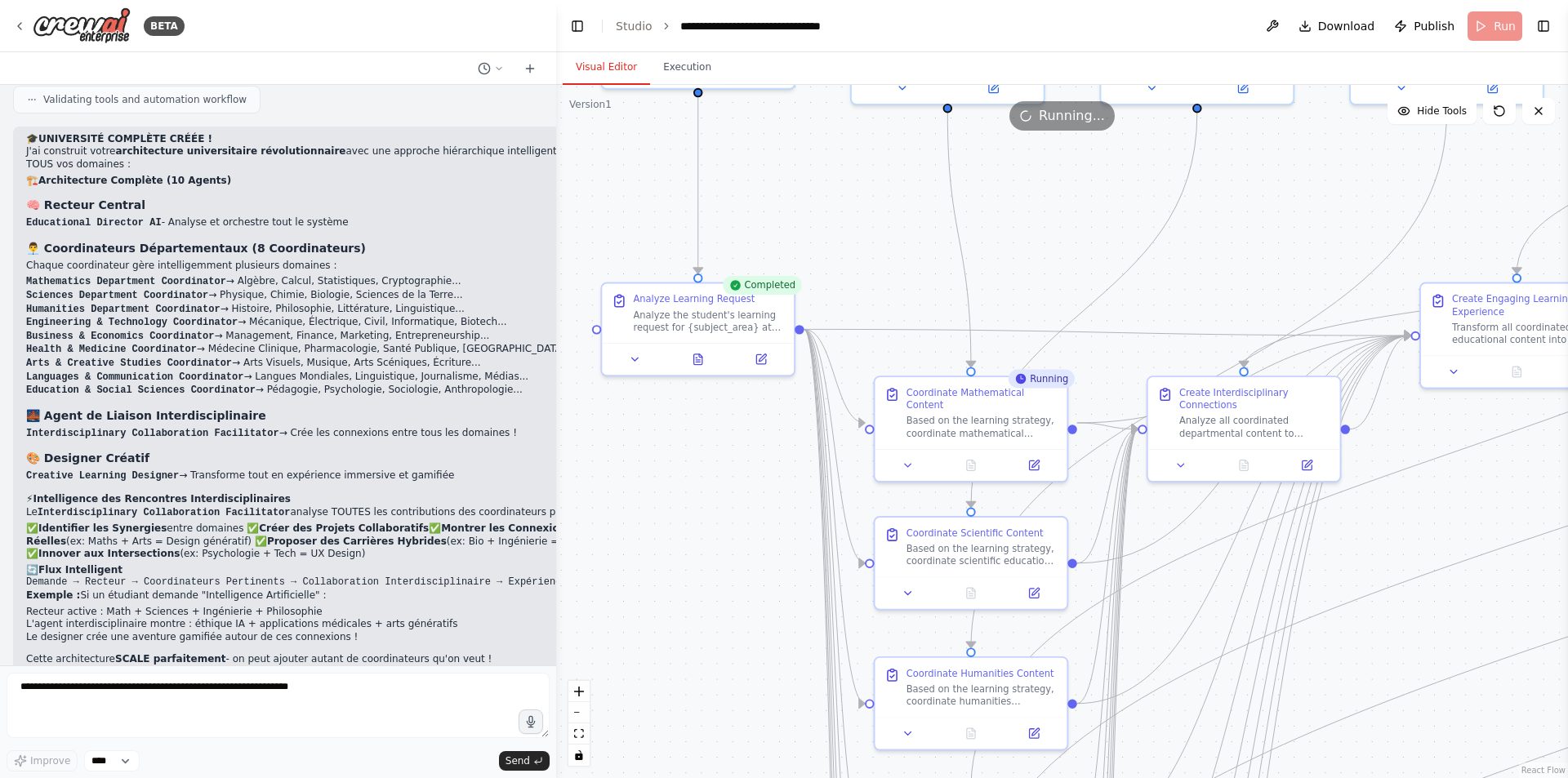
drag, startPoint x: 949, startPoint y: 273, endPoint x: 1031, endPoint y: 265, distance: 82.4
click at [1031, 265] on div ".deletable-edge-delete-btn { width: 20px; height: 20px; border: 0px solid #ffff…" at bounding box center [1062, 432] width 1012 height 694
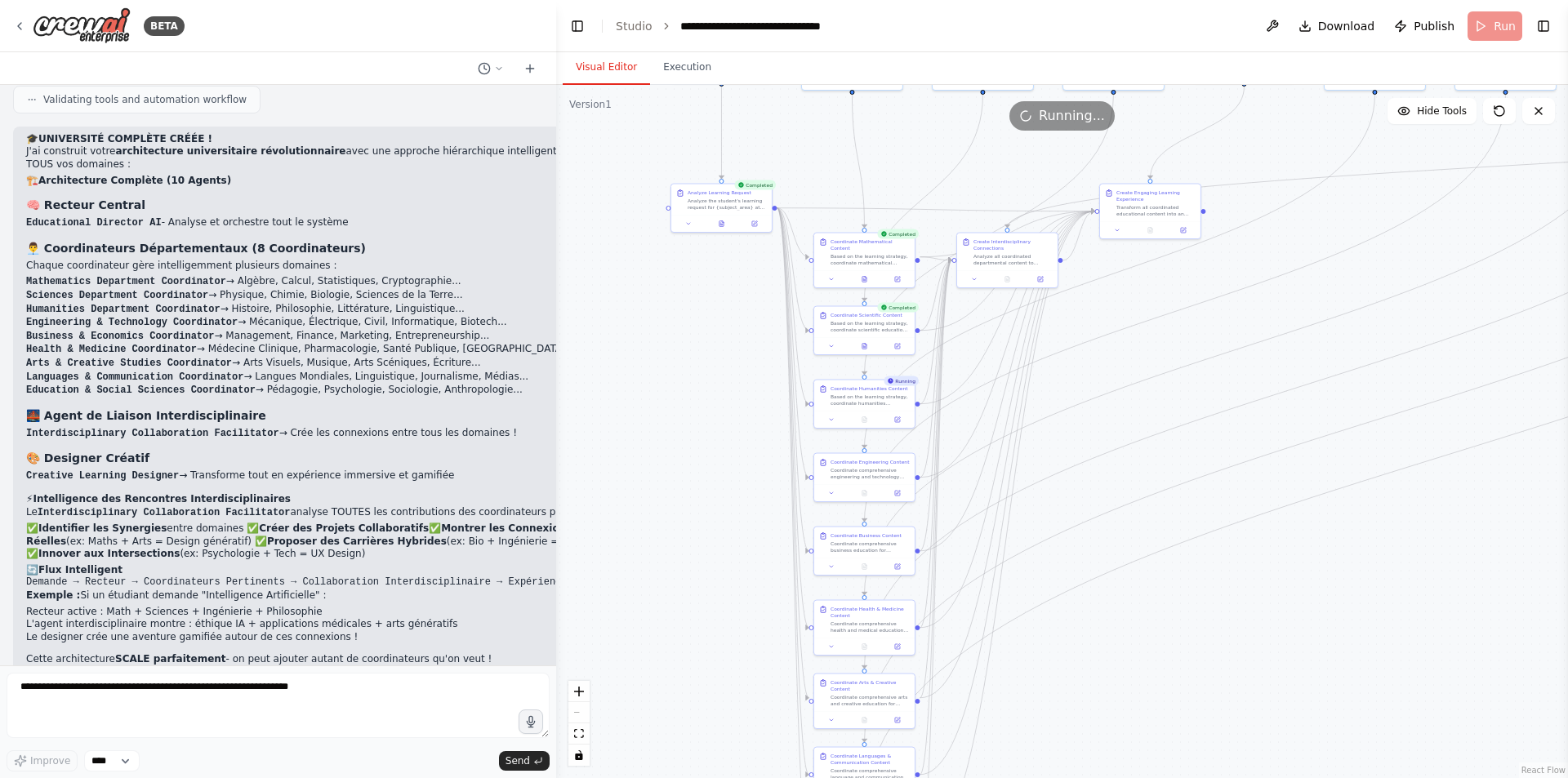
drag, startPoint x: 683, startPoint y: 561, endPoint x: 695, endPoint y: 343, distance: 218.3
click at [695, 343] on div ".deletable-edge-delete-btn { width: 20px; height: 20px; border: 0px solid #ffff…" at bounding box center [1062, 432] width 1012 height 694
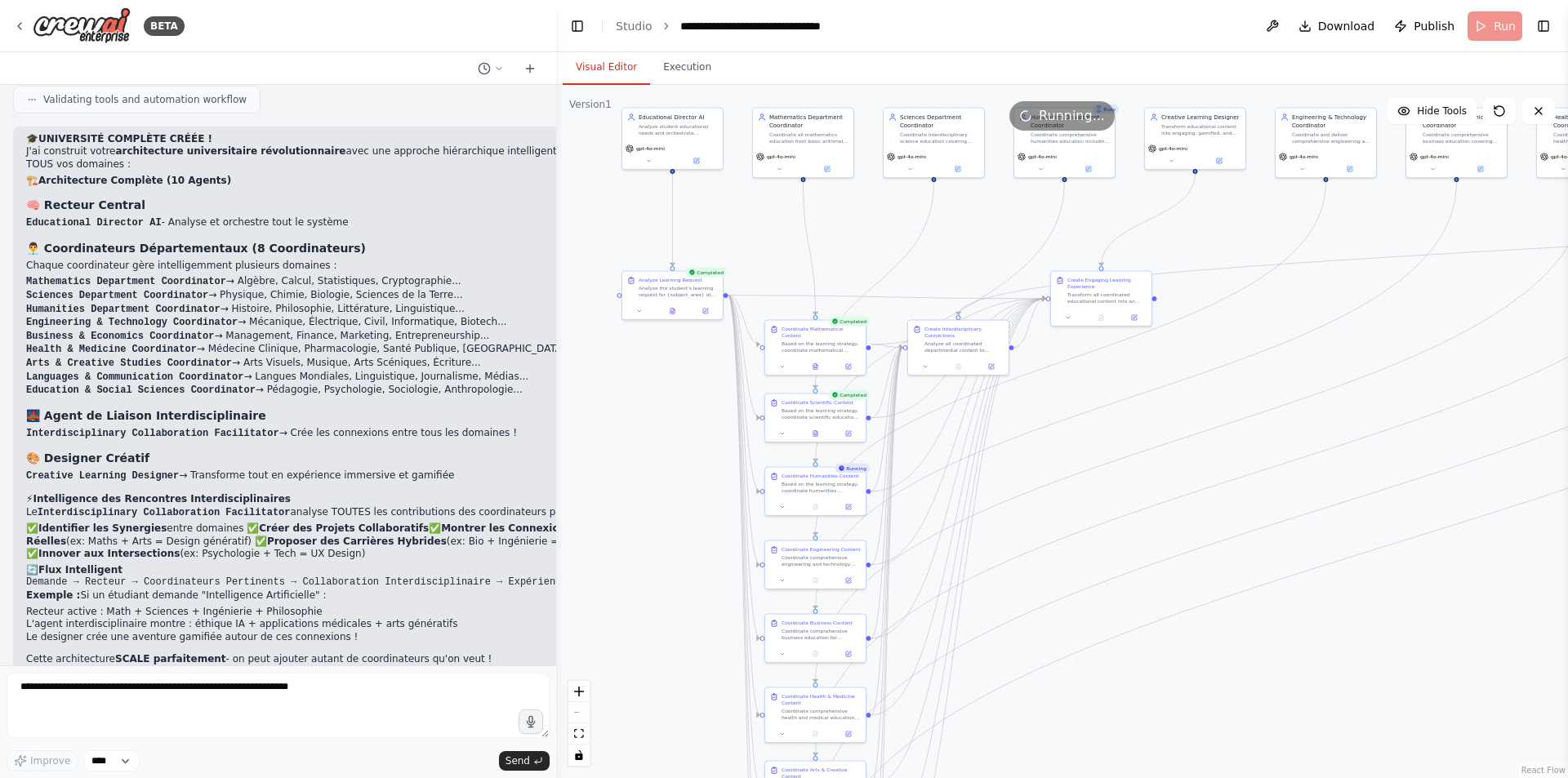
drag, startPoint x: 695, startPoint y: 424, endPoint x: 652, endPoint y: 500, distance: 87.3
click at [652, 500] on div ".deletable-edge-delete-btn { width: 20px; height: 20px; border: 0px solid #ffff…" at bounding box center [1062, 432] width 1012 height 694
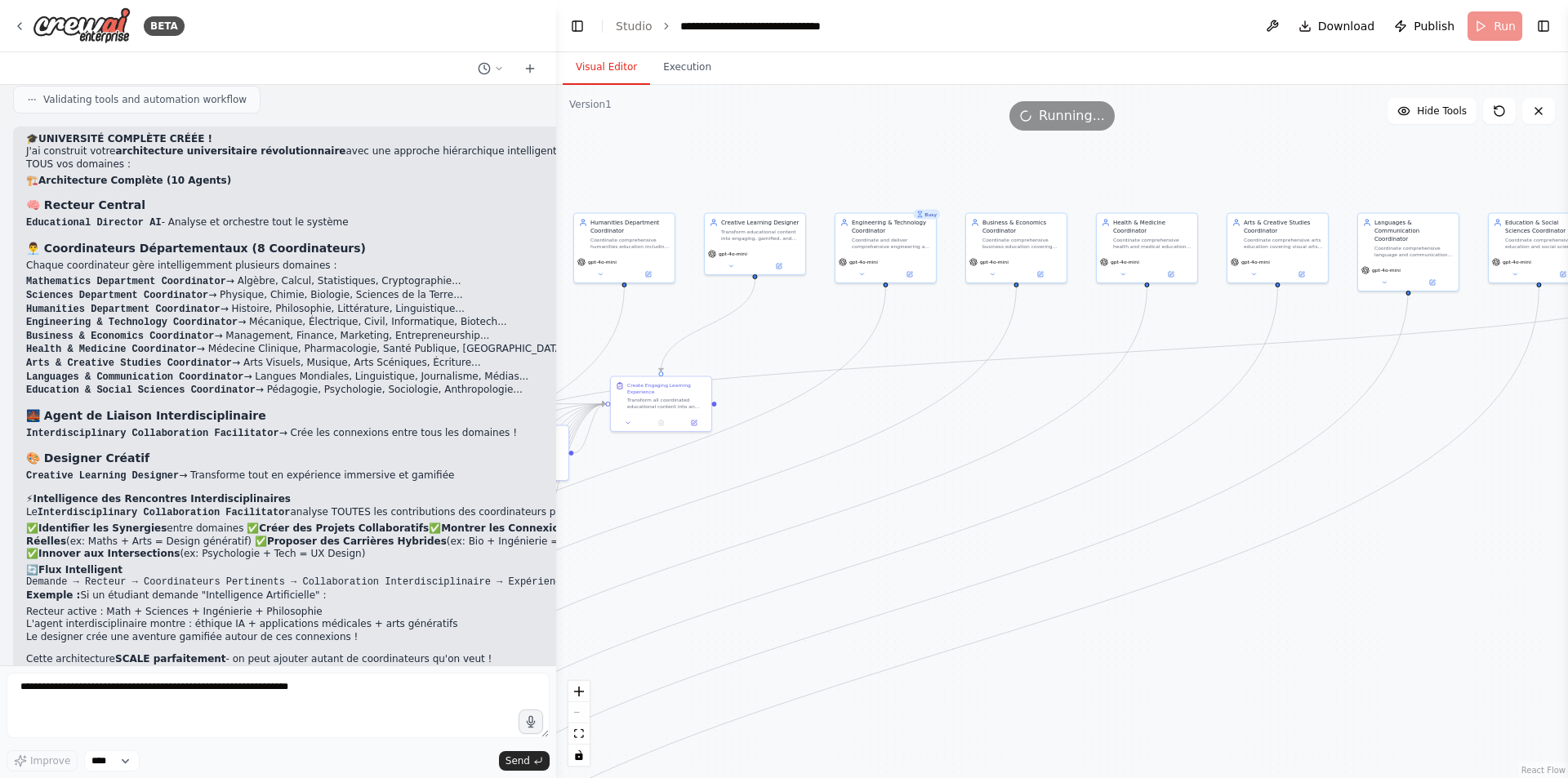
drag, startPoint x: 1223, startPoint y: 452, endPoint x: 782, endPoint y: 558, distance: 453.6
click at [782, 558] on div ".deletable-edge-delete-btn { width: 20px; height: 20px; border: 0px solid #ffff…" at bounding box center [1062, 432] width 1012 height 694
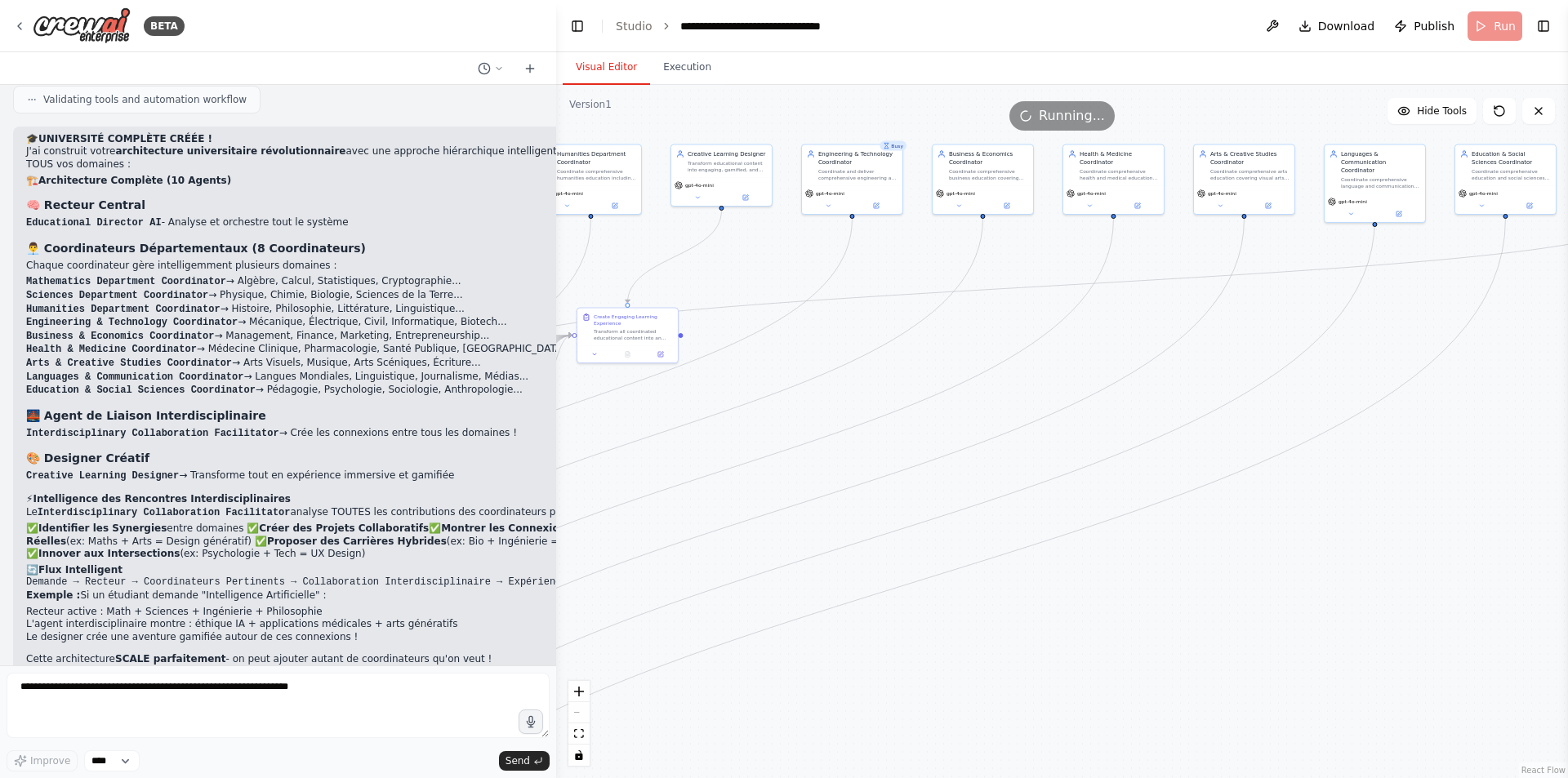
drag, startPoint x: 1353, startPoint y: 572, endPoint x: 1322, endPoint y: 501, distance: 77.5
click at [1322, 501] on div ".deletable-edge-delete-btn { width: 20px; height: 20px; border: 0px solid #ffff…" at bounding box center [1062, 432] width 1012 height 694
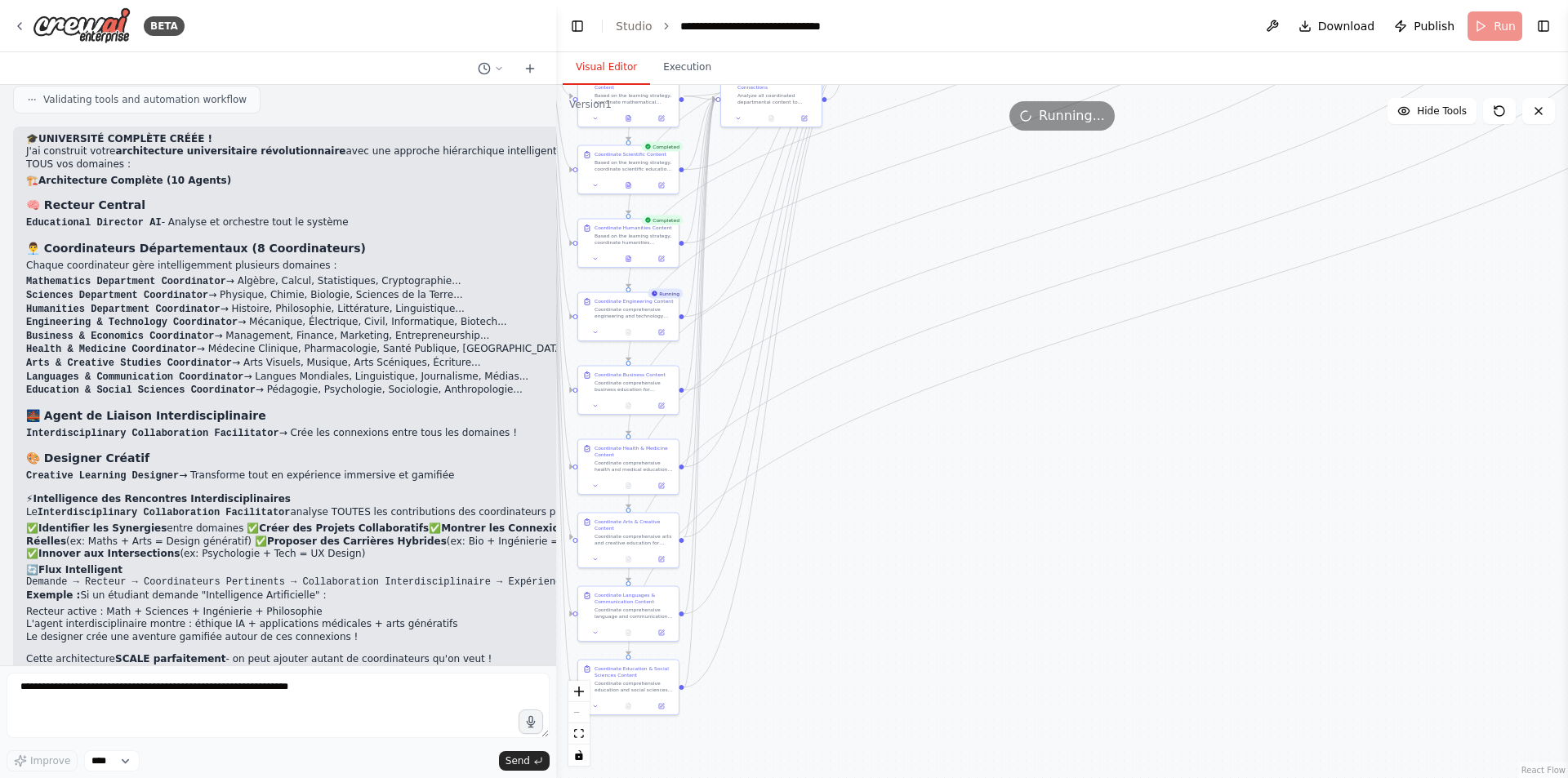
drag, startPoint x: 1107, startPoint y: 647, endPoint x: 1392, endPoint y: 366, distance: 400.2
click at [1392, 366] on div ".deletable-edge-delete-btn { width: 20px; height: 20px; border: 0px solid #ffff…" at bounding box center [1062, 432] width 1012 height 694
drag, startPoint x: 955, startPoint y: 599, endPoint x: 1247, endPoint y: 330, distance: 397.0
click at [1247, 330] on div ".deletable-edge-delete-btn { width: 20px; height: 20px; border: 0px solid #ffff…" at bounding box center [1062, 432] width 1012 height 694
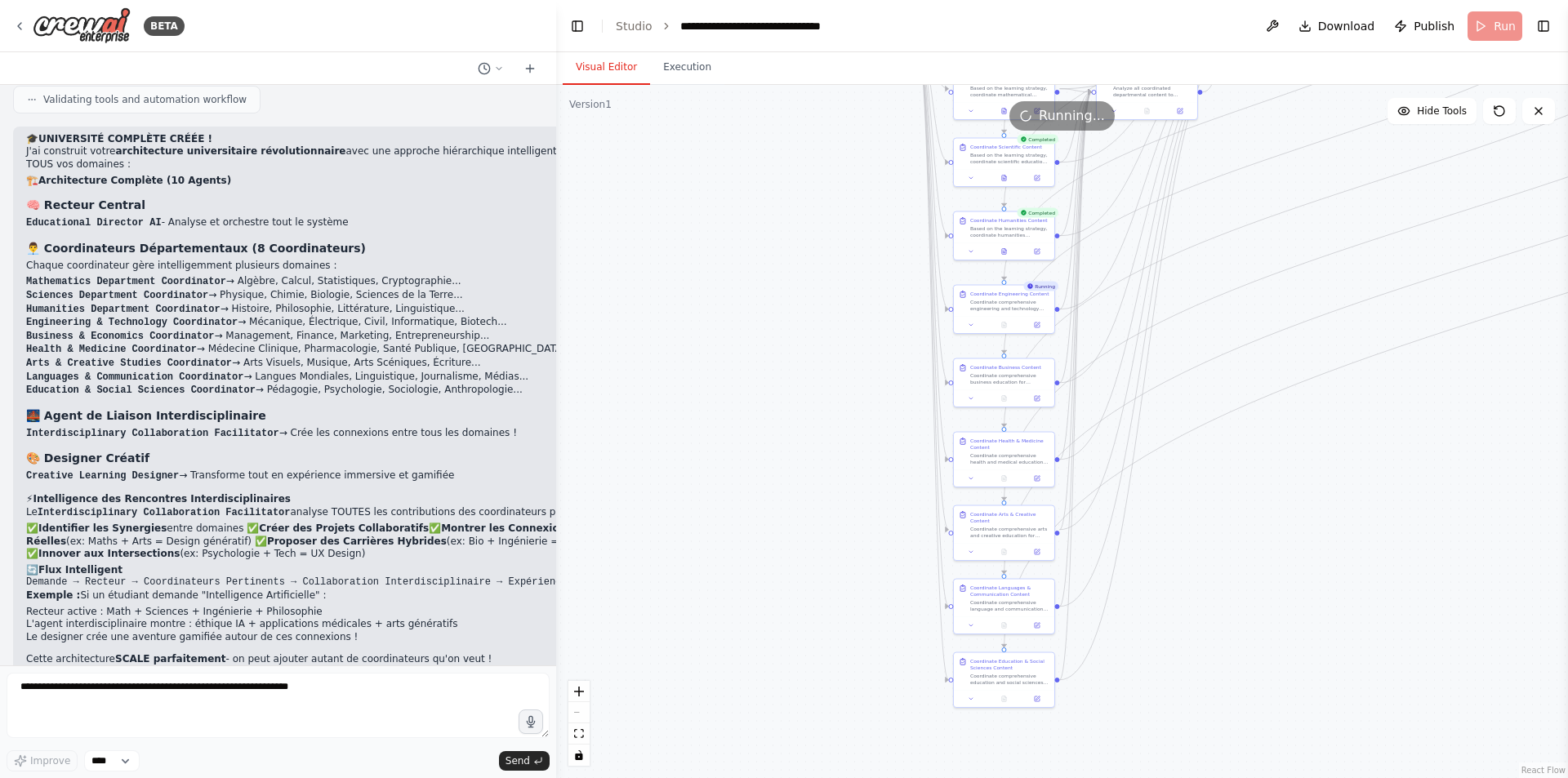
drag, startPoint x: 1165, startPoint y: 412, endPoint x: 1257, endPoint y: 640, distance: 245.9
click at [1257, 640] on div ".deletable-edge-delete-btn { width: 20px; height: 20px; border: 0px solid #ffff…" at bounding box center [1062, 432] width 1012 height 694
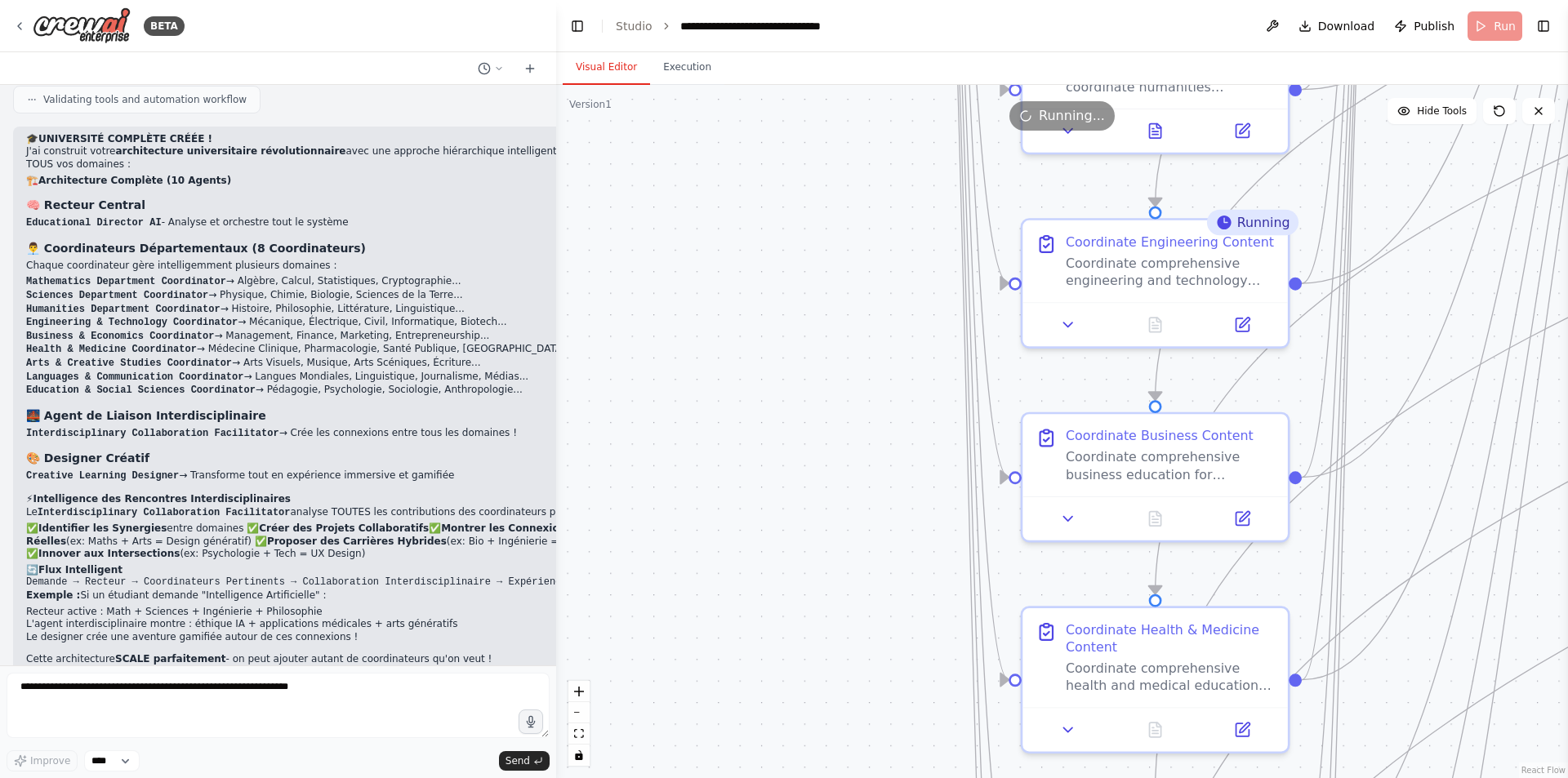
drag, startPoint x: 887, startPoint y: 334, endPoint x: 798, endPoint y: 326, distance: 89.4
click at [798, 326] on div ".deletable-edge-delete-btn { width: 20px; height: 20px; border: 0px solid #ffff…" at bounding box center [1062, 432] width 1012 height 694
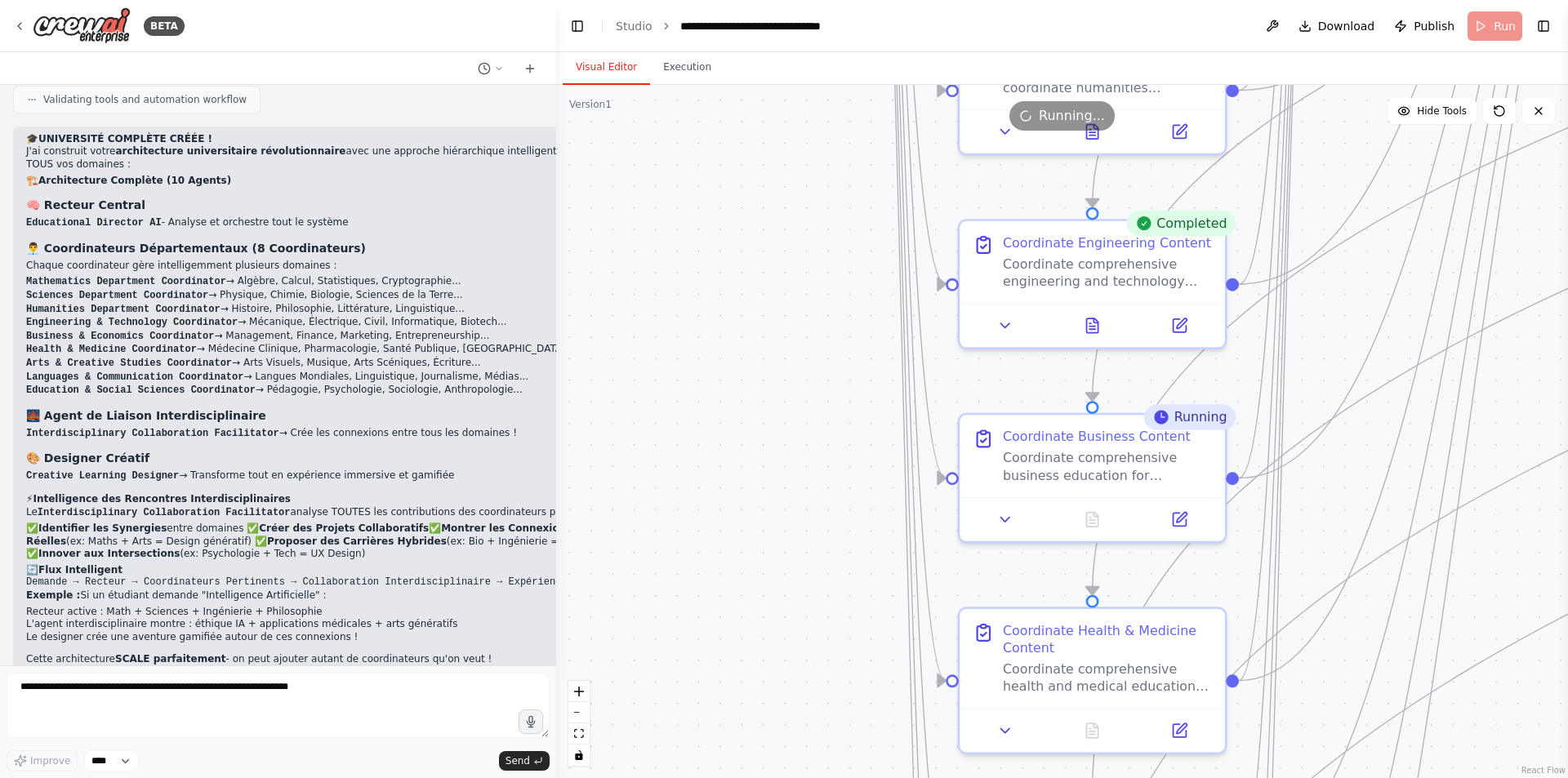
drag, startPoint x: 854, startPoint y: 341, endPoint x: 787, endPoint y: 342, distance: 67.0
click at [787, 342] on div ".deletable-edge-delete-btn { width: 20px; height: 20px; border: 0px solid #ffff…" at bounding box center [1062, 432] width 1012 height 694
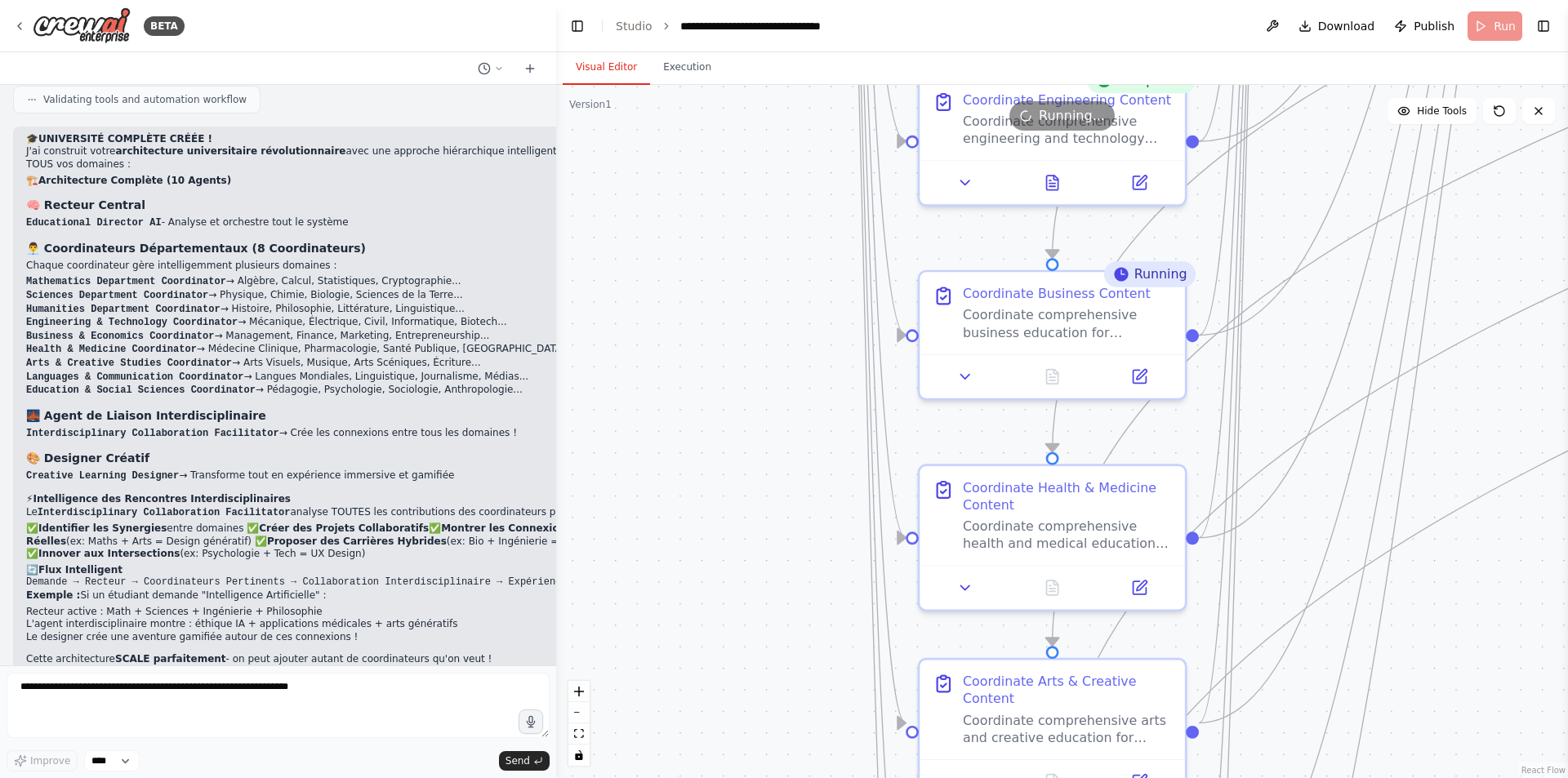
drag, startPoint x: 815, startPoint y: 436, endPoint x: 785, endPoint y: 290, distance: 149.1
click at [785, 290] on div ".deletable-edge-delete-btn { width: 20px; height: 20px; border: 0px solid #ffff…" at bounding box center [1062, 432] width 1012 height 694
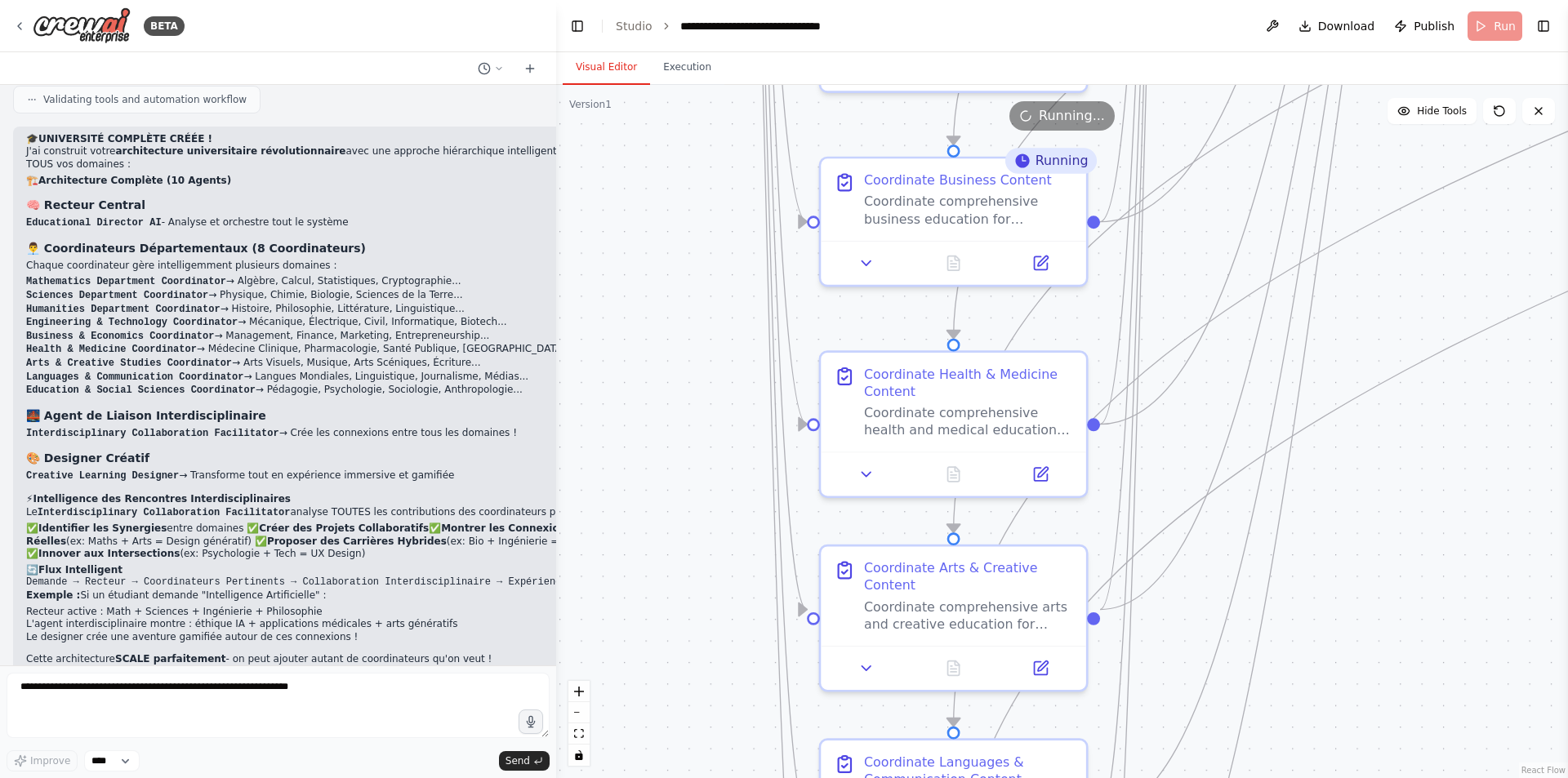
drag, startPoint x: 771, startPoint y: 390, endPoint x: 687, endPoint y: 289, distance: 131.4
click at [687, 289] on div ".deletable-edge-delete-btn { width: 20px; height: 20px; border: 0px solid #ffff…" at bounding box center [1062, 432] width 1012 height 694
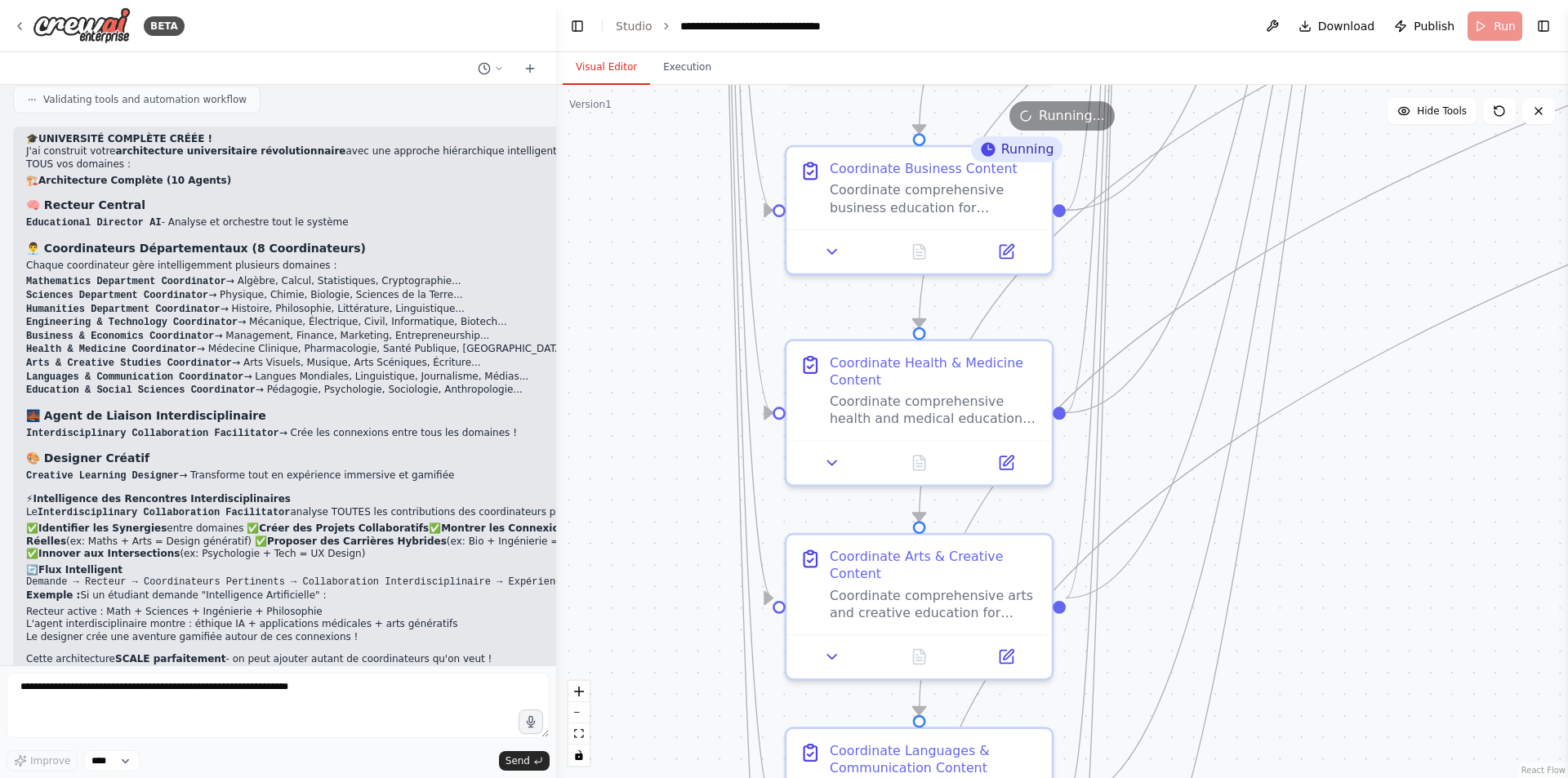
drag, startPoint x: 704, startPoint y: 365, endPoint x: 674, endPoint y: 360, distance: 30.4
click at [674, 360] on div ".deletable-edge-delete-btn { width: 20px; height: 20px; border: 0px solid #ffff…" at bounding box center [1062, 432] width 1012 height 694
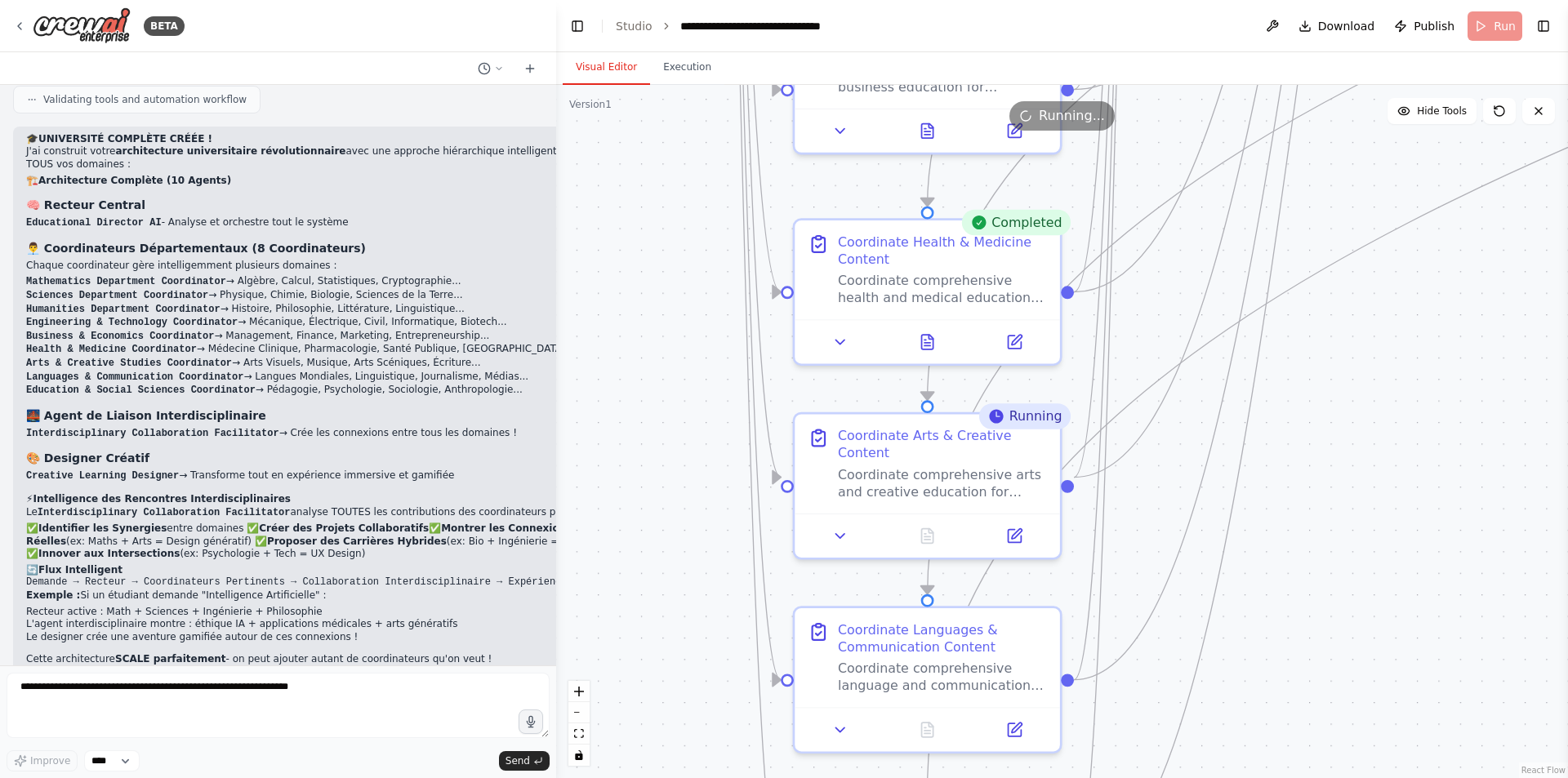
drag, startPoint x: 667, startPoint y: 521, endPoint x: 685, endPoint y: 392, distance: 130.2
click at [685, 392] on div ".deletable-edge-delete-btn { width: 20px; height: 20px; border: 0px solid #ffff…" at bounding box center [1062, 432] width 1012 height 694
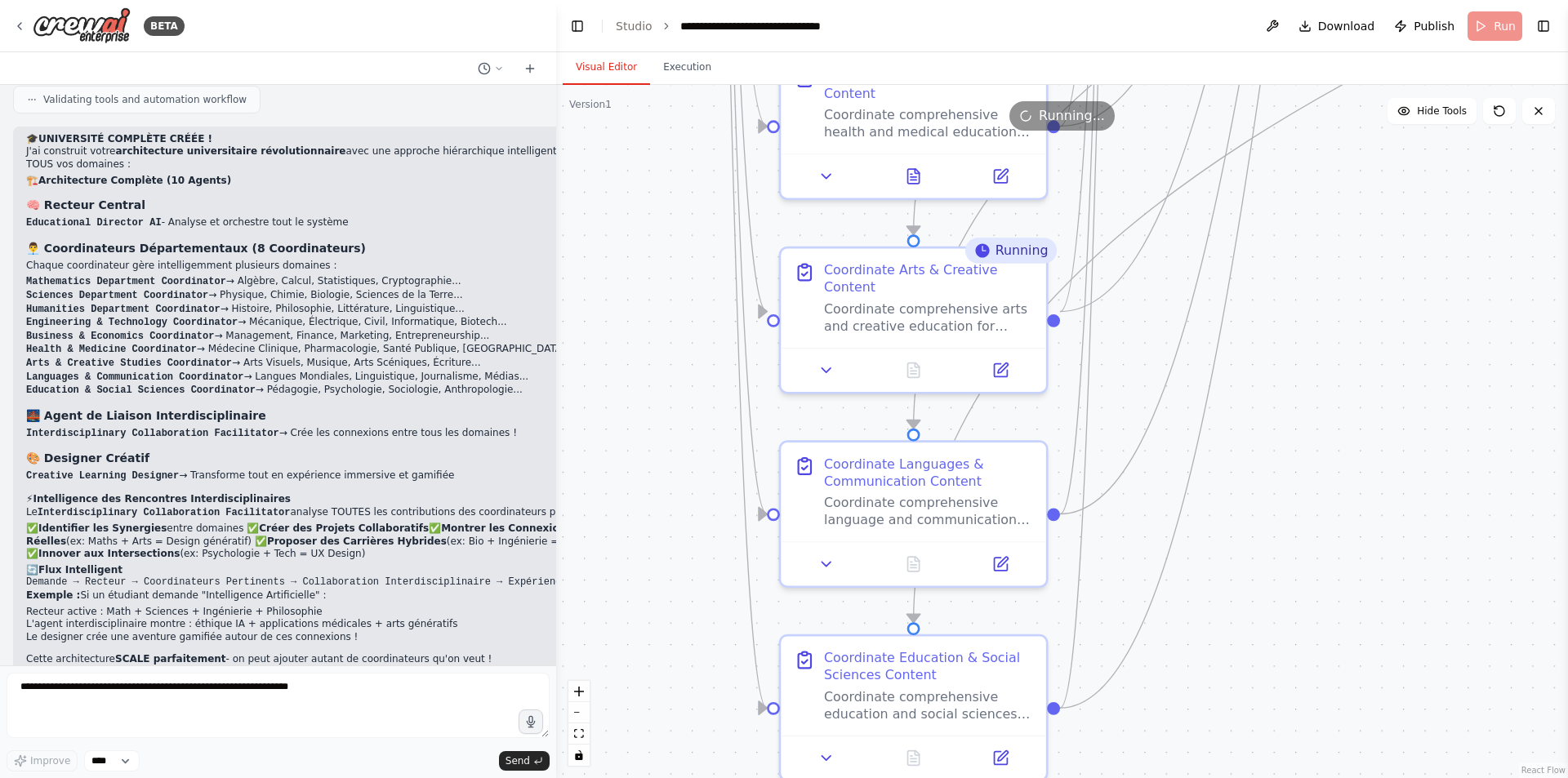
drag, startPoint x: 705, startPoint y: 532, endPoint x: 707, endPoint y: 365, distance: 167.0
click at [707, 365] on div ".deletable-edge-delete-btn { width: 20px; height: 20px; border: 0px solid #ffff…" at bounding box center [1062, 432] width 1012 height 694
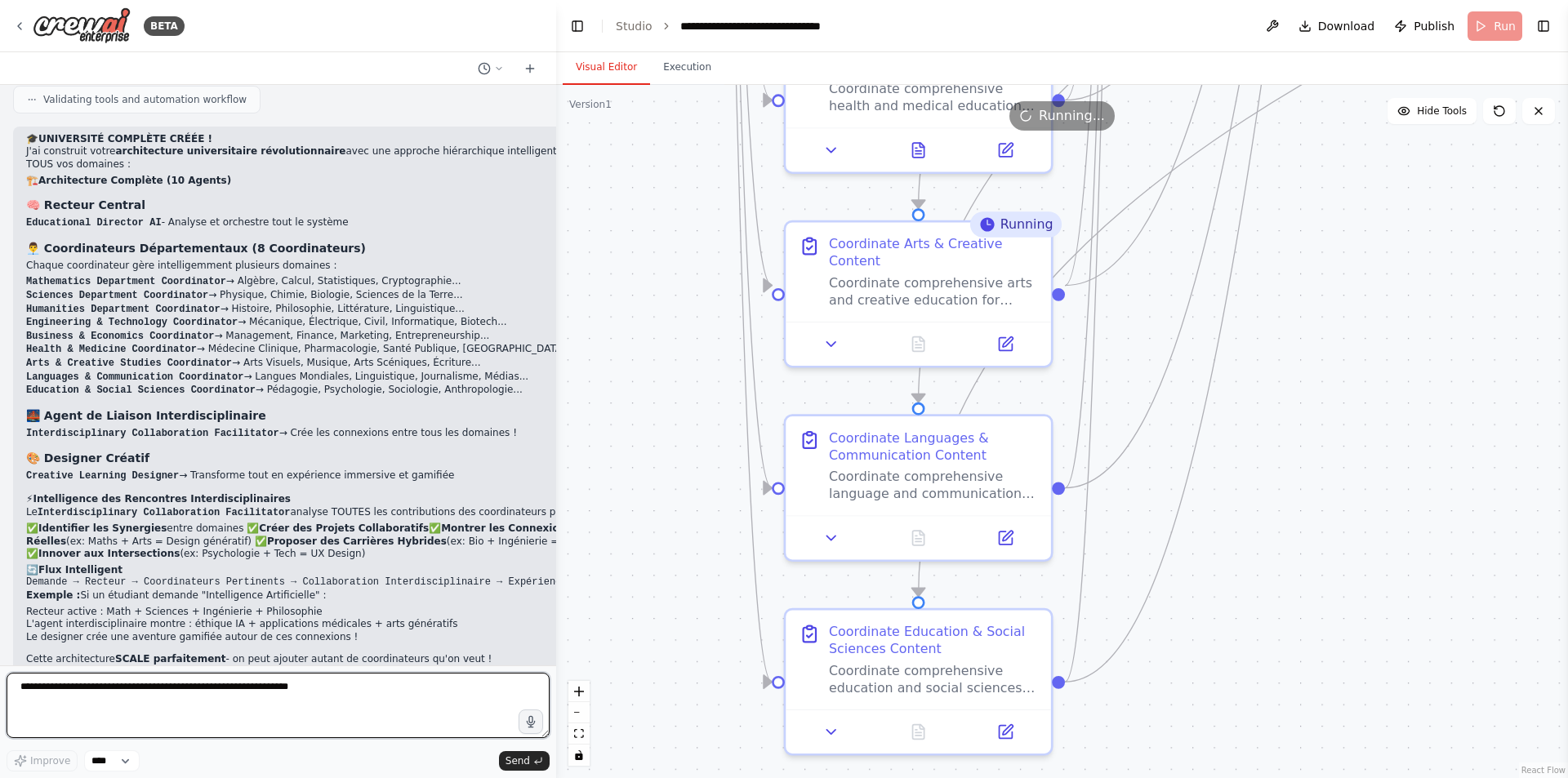
click at [225, 683] on textarea at bounding box center [278, 705] width 543 height 65
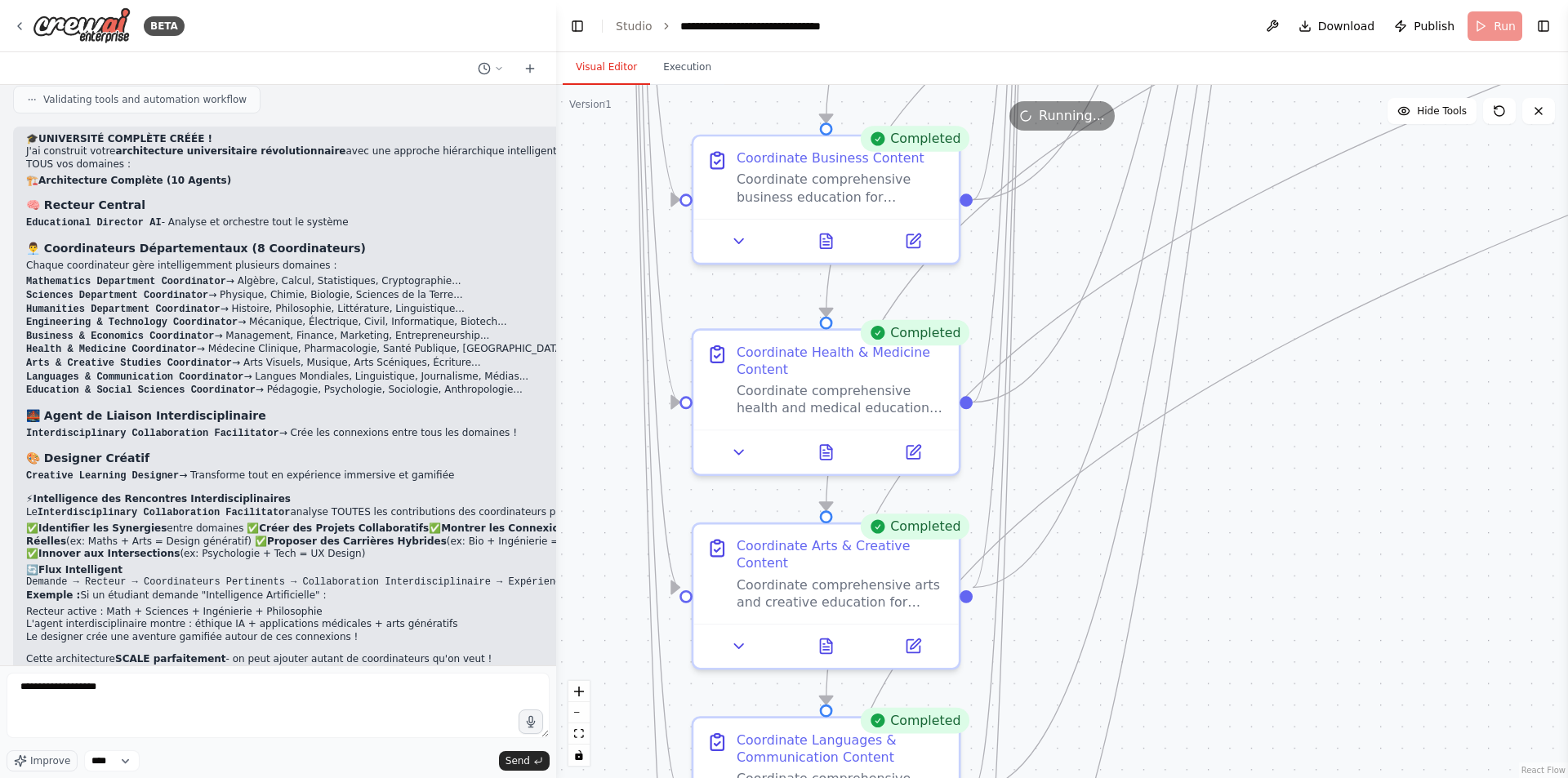
drag, startPoint x: 1287, startPoint y: 361, endPoint x: 1206, endPoint y: 572, distance: 226.0
click at [1194, 663] on div ".deletable-edge-delete-btn { width: 20px; height: 20px; border: 0px solid #ffff…" at bounding box center [1062, 432] width 1012 height 694
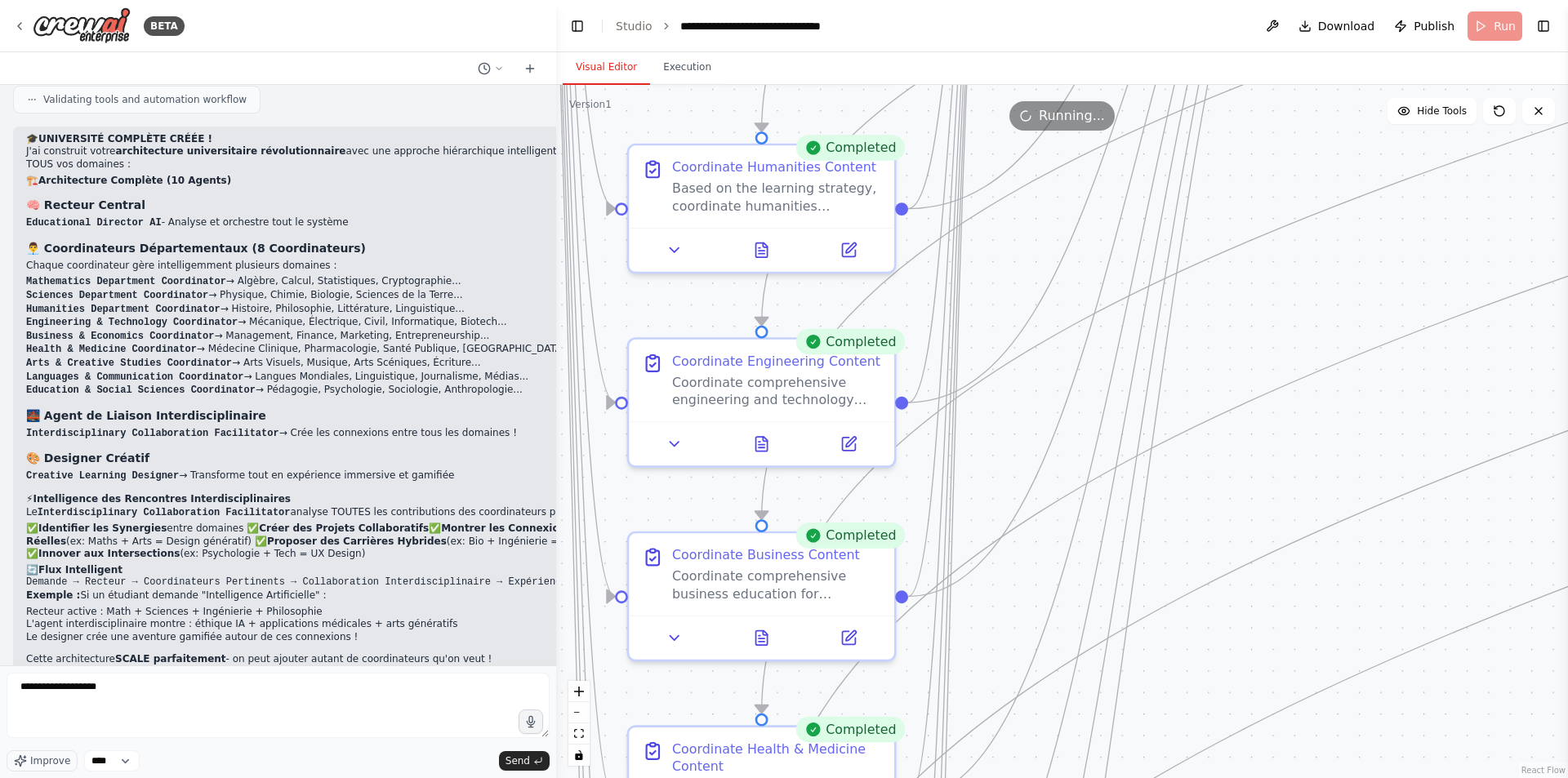
drag, startPoint x: 1238, startPoint y: 391, endPoint x: 1174, endPoint y: 787, distance: 401.1
click at [1174, 777] on html "BETA Hello! I'm the CrewAI assistant. What kind of automation do you want to bu…" at bounding box center [784, 389] width 1568 height 778
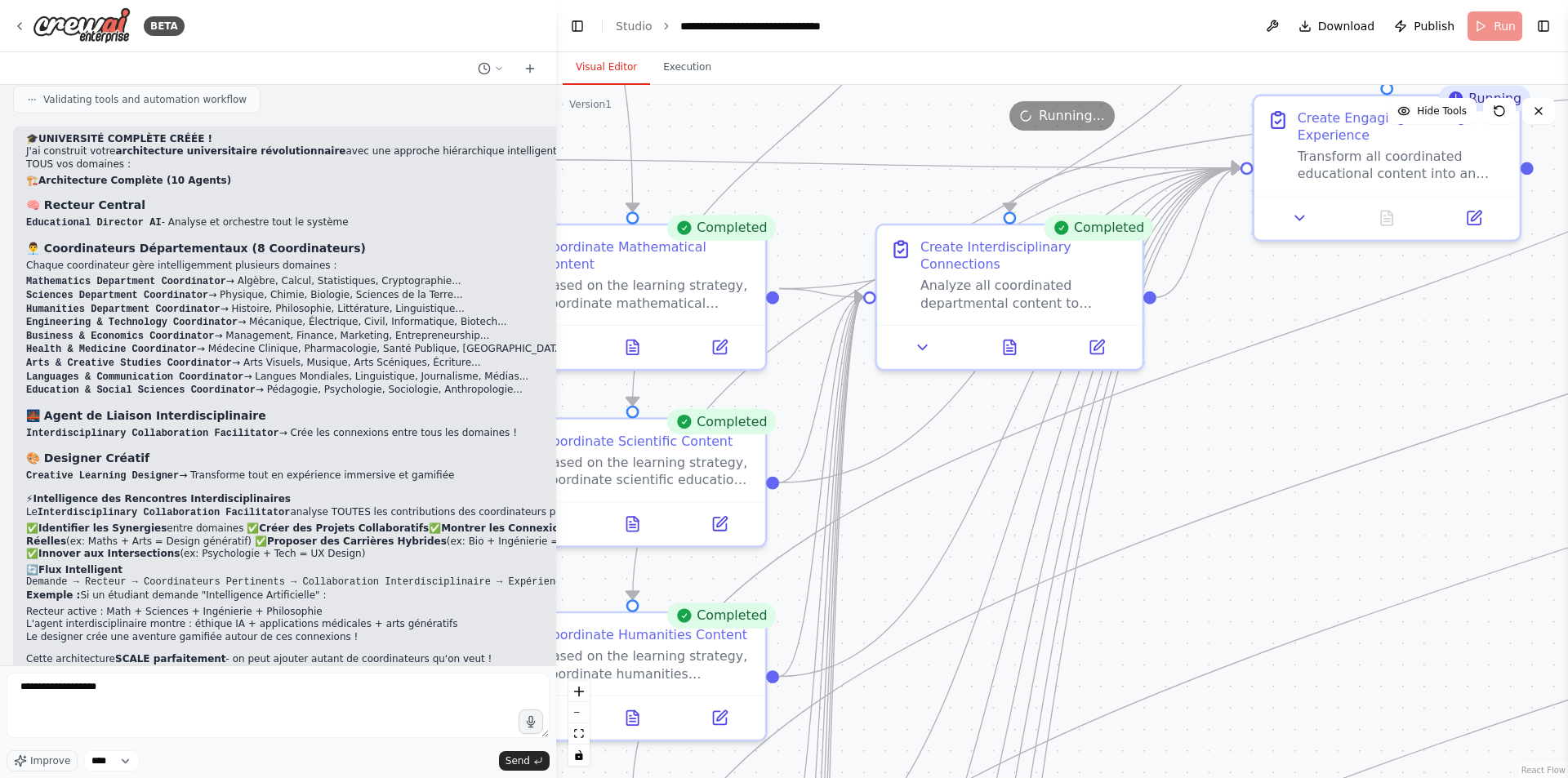
drag, startPoint x: 1276, startPoint y: 343, endPoint x: 1143, endPoint y: 761, distance: 438.6
click at [1148, 777] on html "BETA Hello! I'm the CrewAI assistant. What kind of automation do you want to bu…" at bounding box center [784, 389] width 1568 height 778
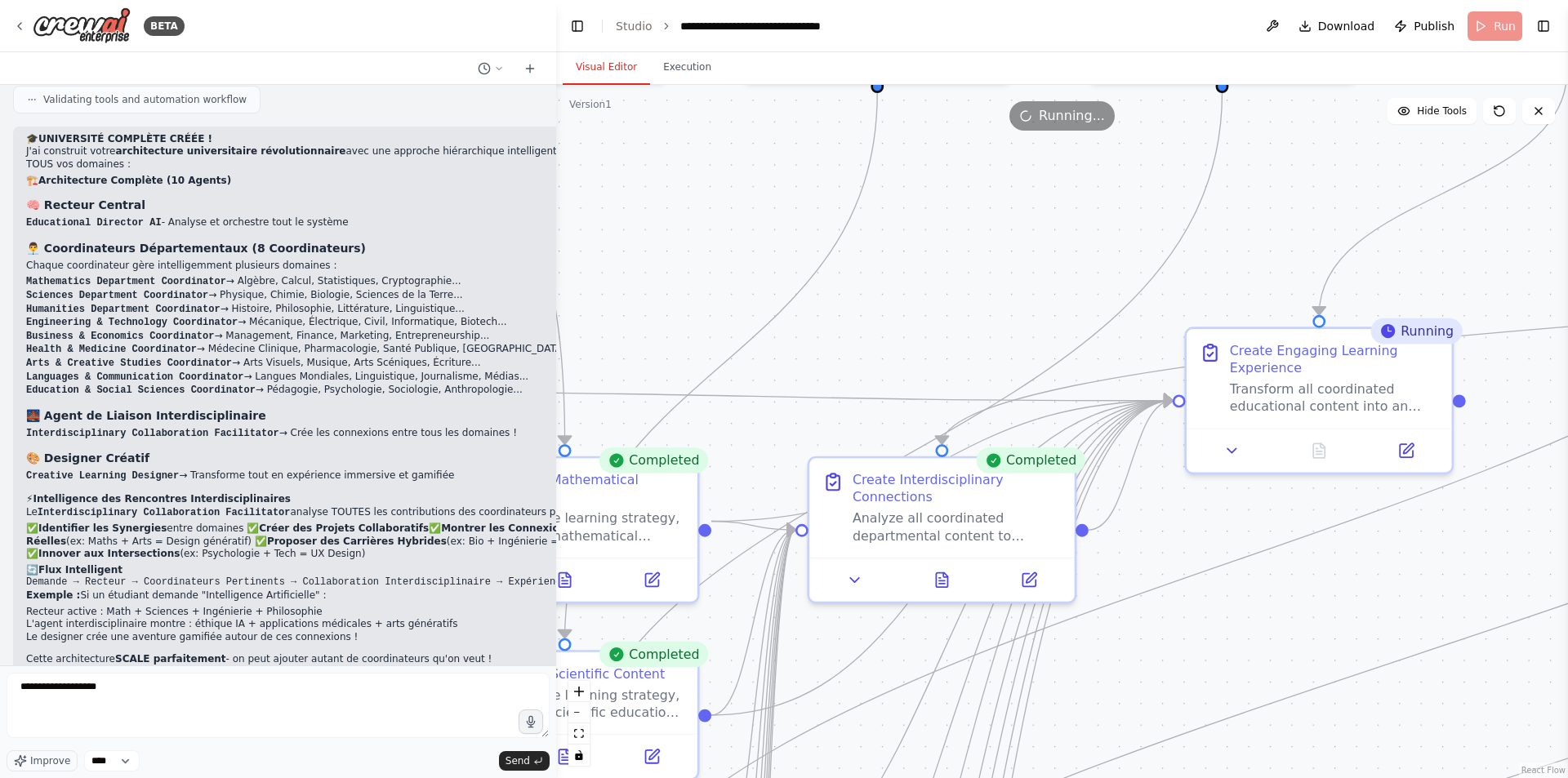
drag, startPoint x: 1299, startPoint y: 427, endPoint x: 1231, endPoint y: 662, distance: 244.6
click at [1231, 662] on div ".deletable-edge-delete-btn { width: 20px; height: 20px; border: 0px solid #ffff…" at bounding box center [1062, 432] width 1012 height 694
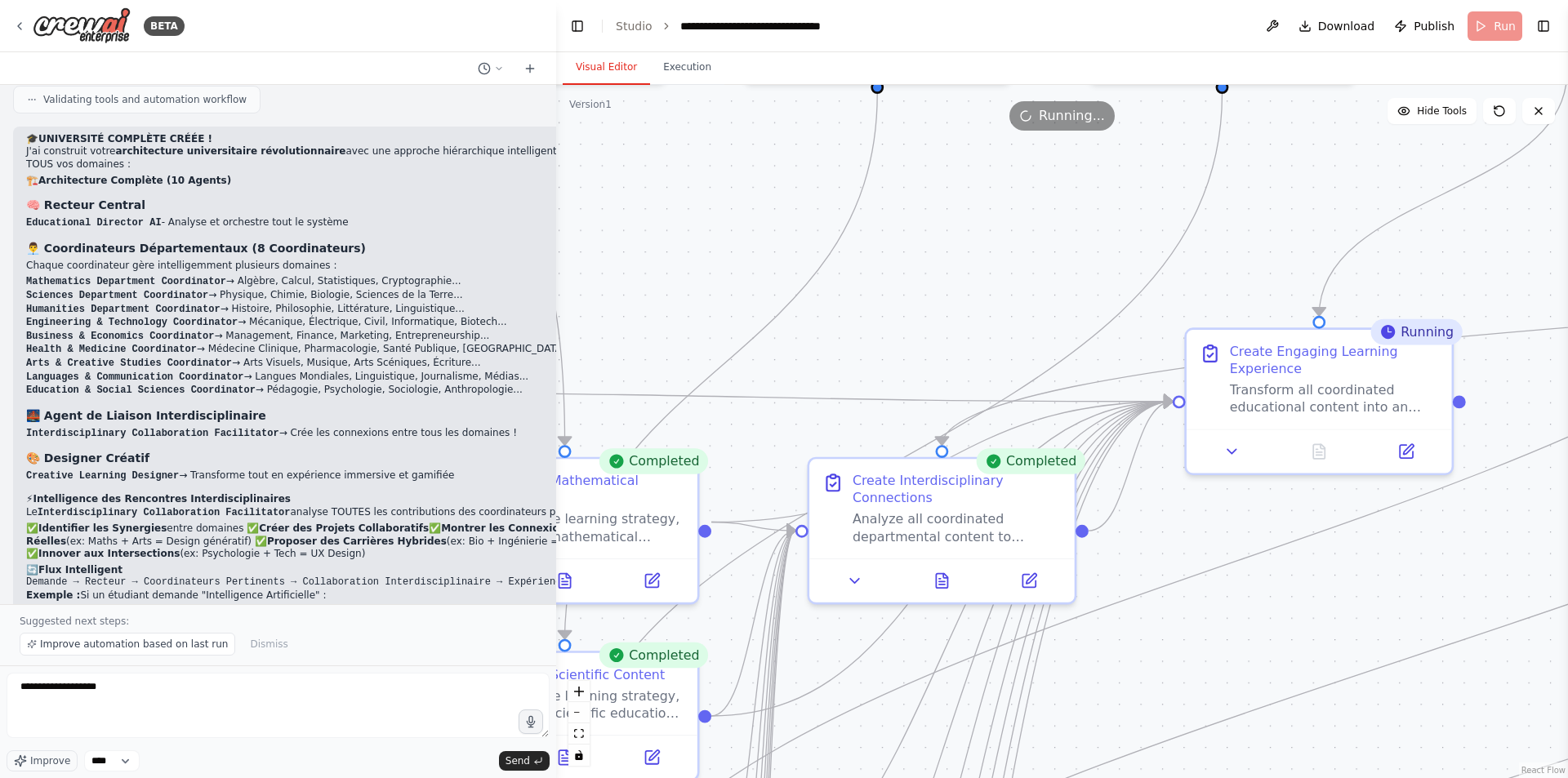
scroll to position [15163, 0]
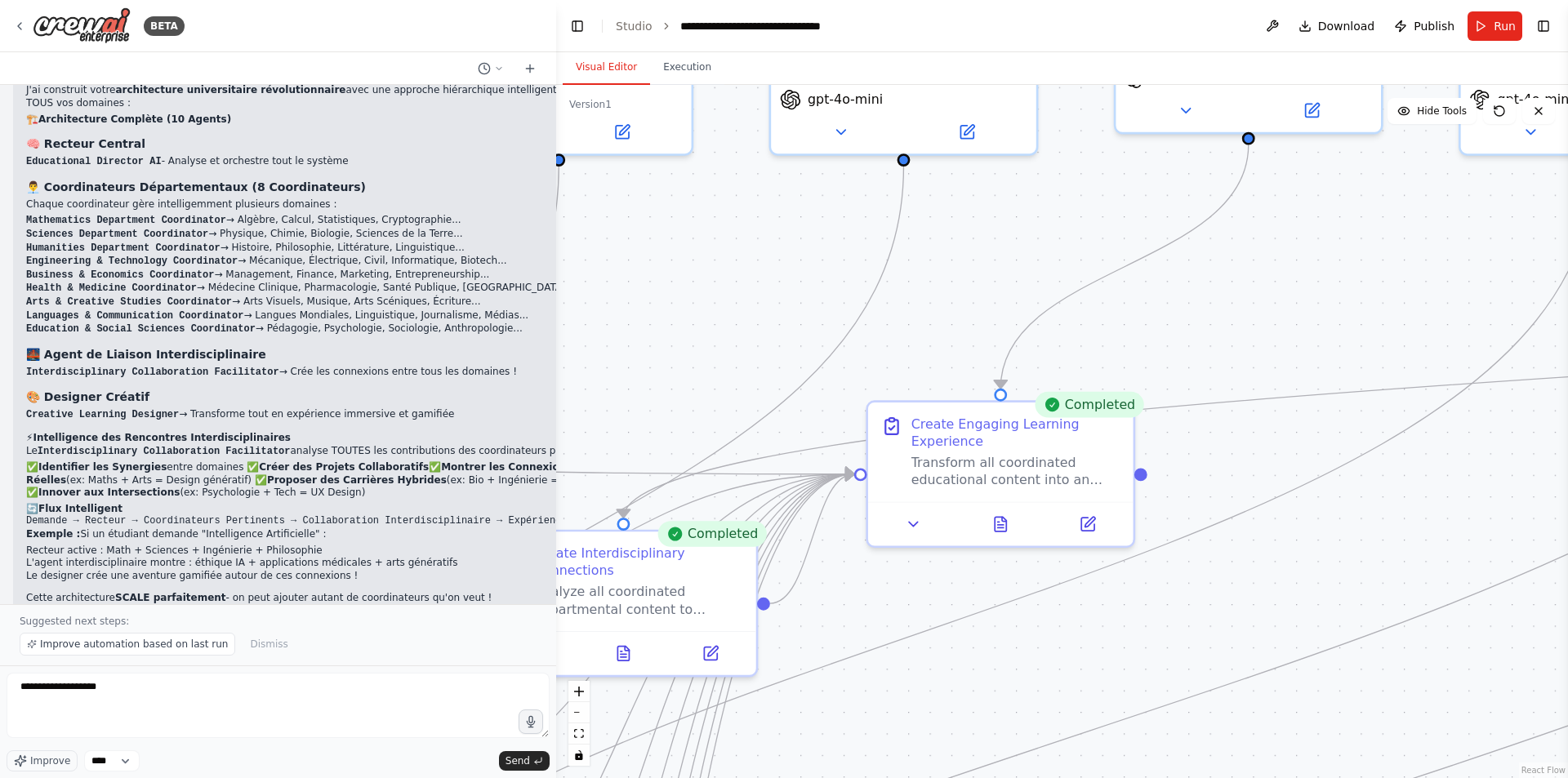
drag, startPoint x: 1263, startPoint y: 640, endPoint x: 944, endPoint y: 712, distance: 327.0
click at [944, 712] on div ".deletable-edge-delete-btn { width: 20px; height: 20px; border: 0px solid #ffff…" at bounding box center [1062, 432] width 1012 height 694
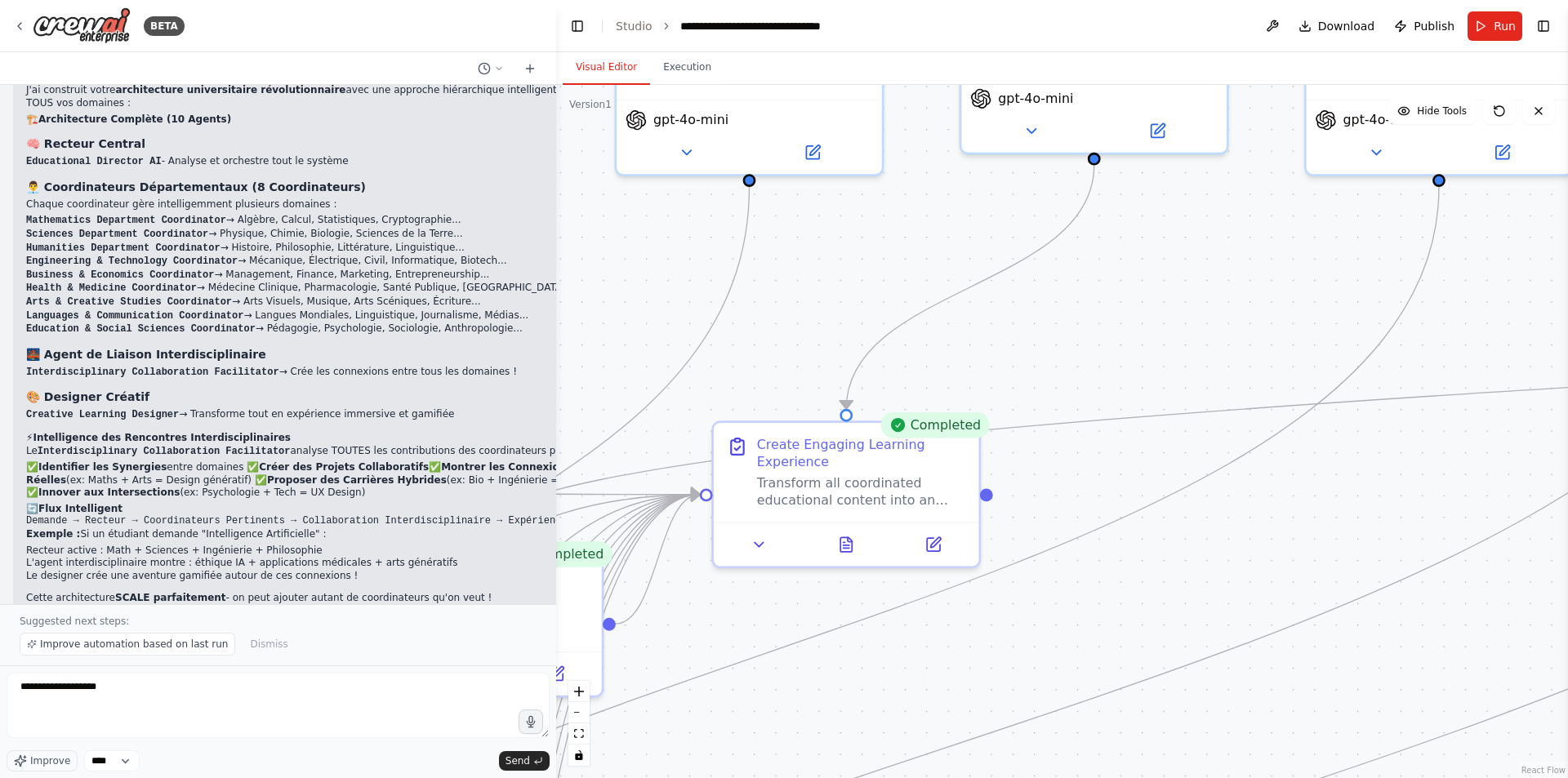
drag, startPoint x: 1267, startPoint y: 561, endPoint x: 1112, endPoint y: 581, distance: 156.3
click at [1112, 581] on div ".deletable-edge-delete-btn { width: 20px; height: 20px; border: 0px solid #ffff…" at bounding box center [1062, 432] width 1012 height 694
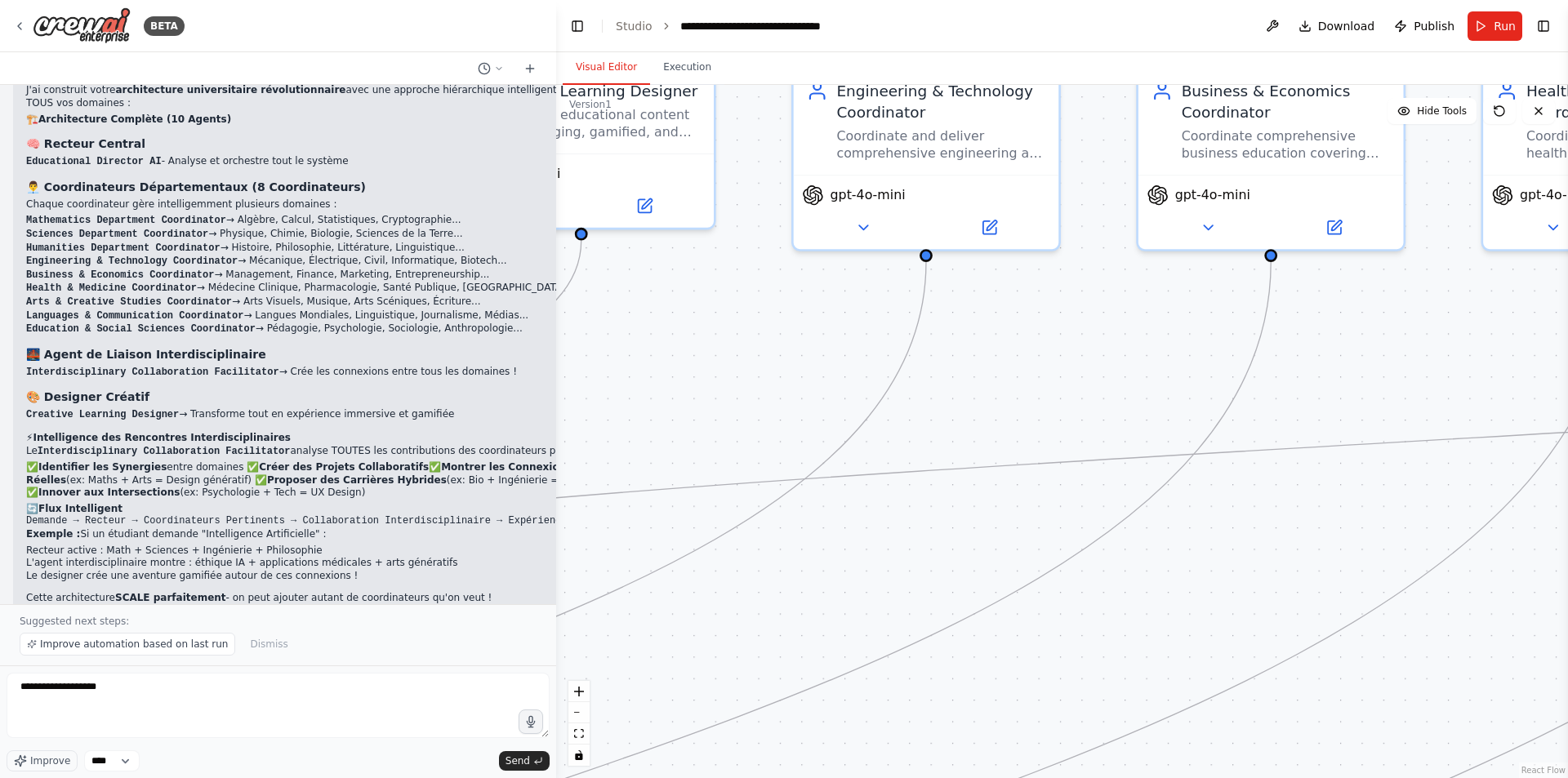
drag, startPoint x: 1222, startPoint y: 520, endPoint x: 709, endPoint y: 596, distance: 518.6
click at [709, 596] on div ".deletable-edge-delete-btn { width: 20px; height: 20px; border: 0px solid #ffff…" at bounding box center [1062, 432] width 1012 height 694
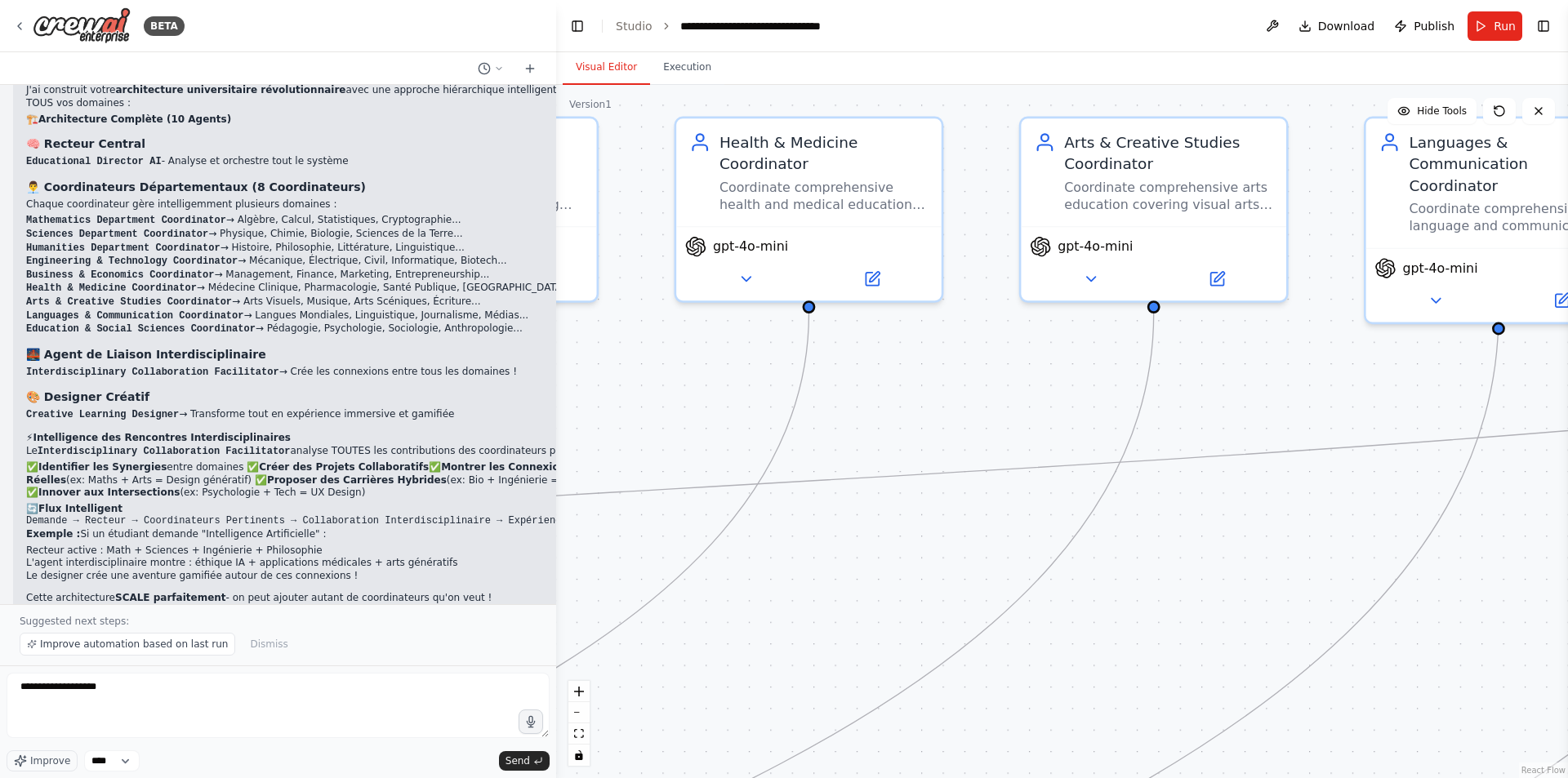
drag, startPoint x: 1256, startPoint y: 533, endPoint x: 497, endPoint y: 568, distance: 759.8
click at [497, 568] on div "BETA Hello! I'm the CrewAI assistant. What kind of automation do you want to bu…" at bounding box center [784, 389] width 1568 height 778
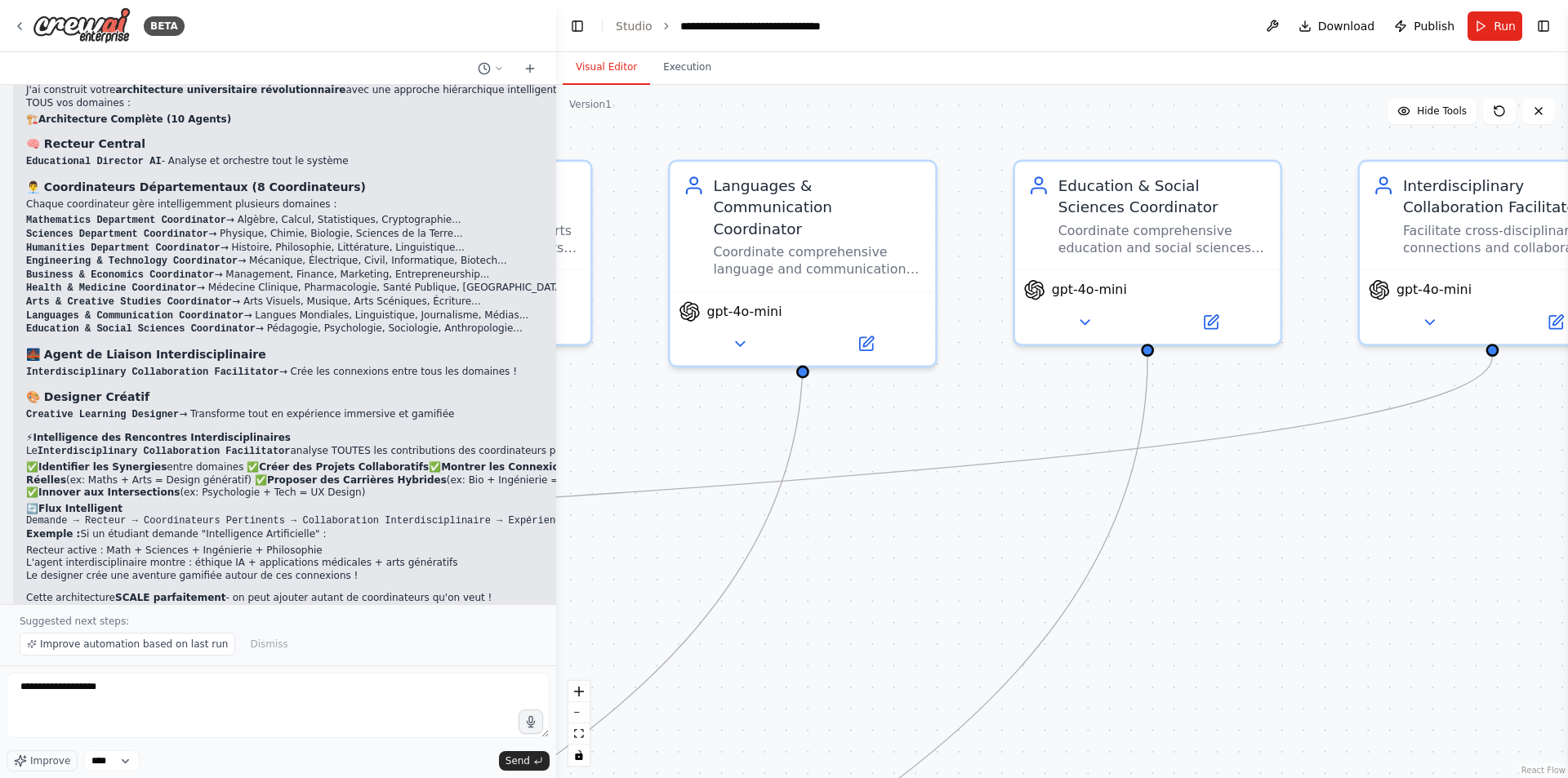
drag, startPoint x: 1222, startPoint y: 539, endPoint x: 557, endPoint y: 565, distance: 665.5
click at [557, 565] on div ".deletable-edge-delete-btn { width: 20px; height: 20px; border: 0px solid #ffff…" at bounding box center [1062, 432] width 1012 height 694
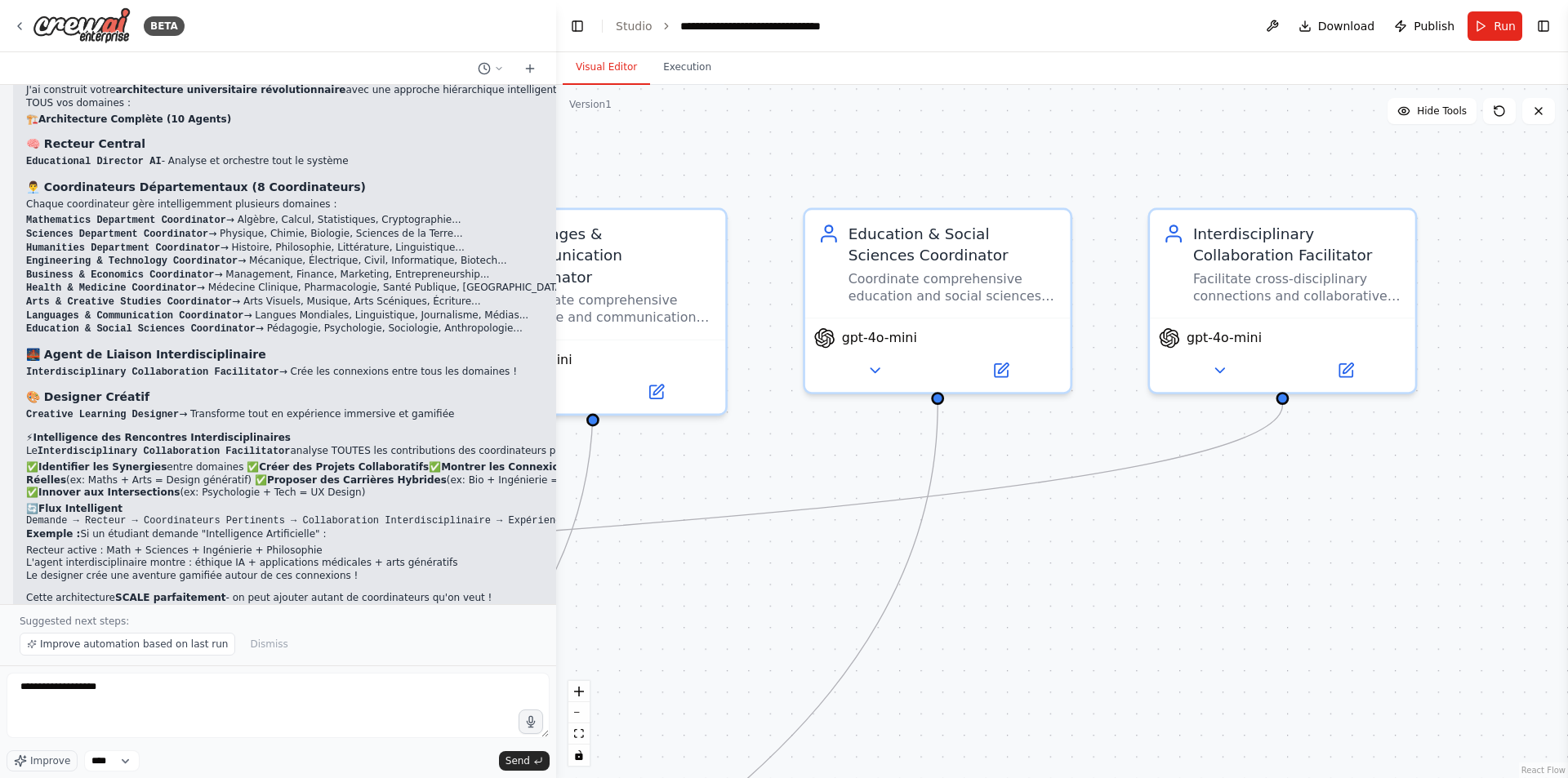
drag, startPoint x: 1065, startPoint y: 593, endPoint x: 1006, endPoint y: 596, distance: 59.1
click at [1006, 596] on div ".deletable-edge-delete-btn { width: 20px; height: 20px; border: 0px solid #ffff…" at bounding box center [1062, 432] width 1012 height 694
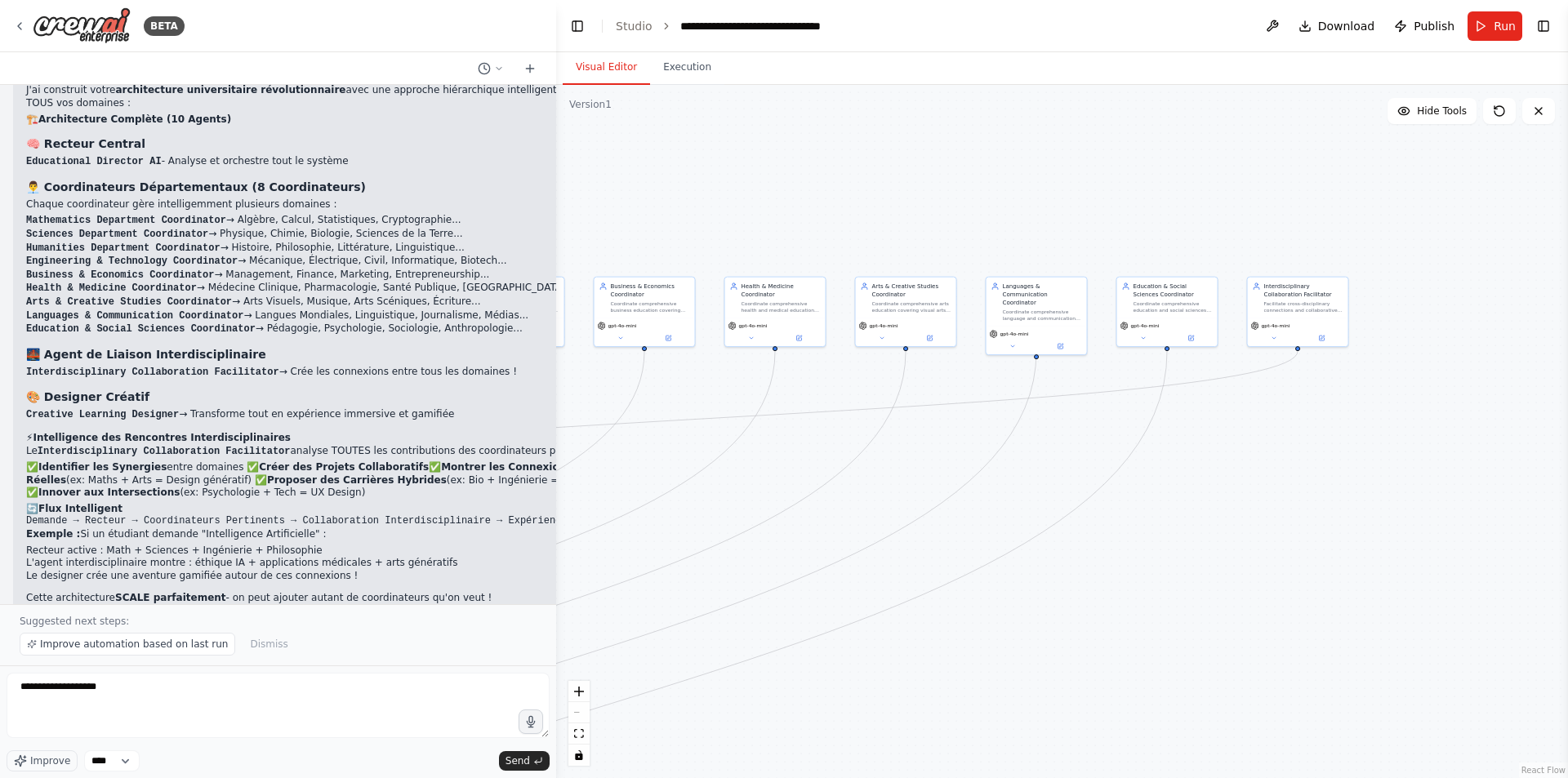
drag, startPoint x: 1048, startPoint y: 626, endPoint x: 1210, endPoint y: 473, distance: 222.8
click at [1210, 473] on div ".deletable-edge-delete-btn { width: 20px; height: 20px; border: 0px solid #ffff…" at bounding box center [1062, 432] width 1012 height 694
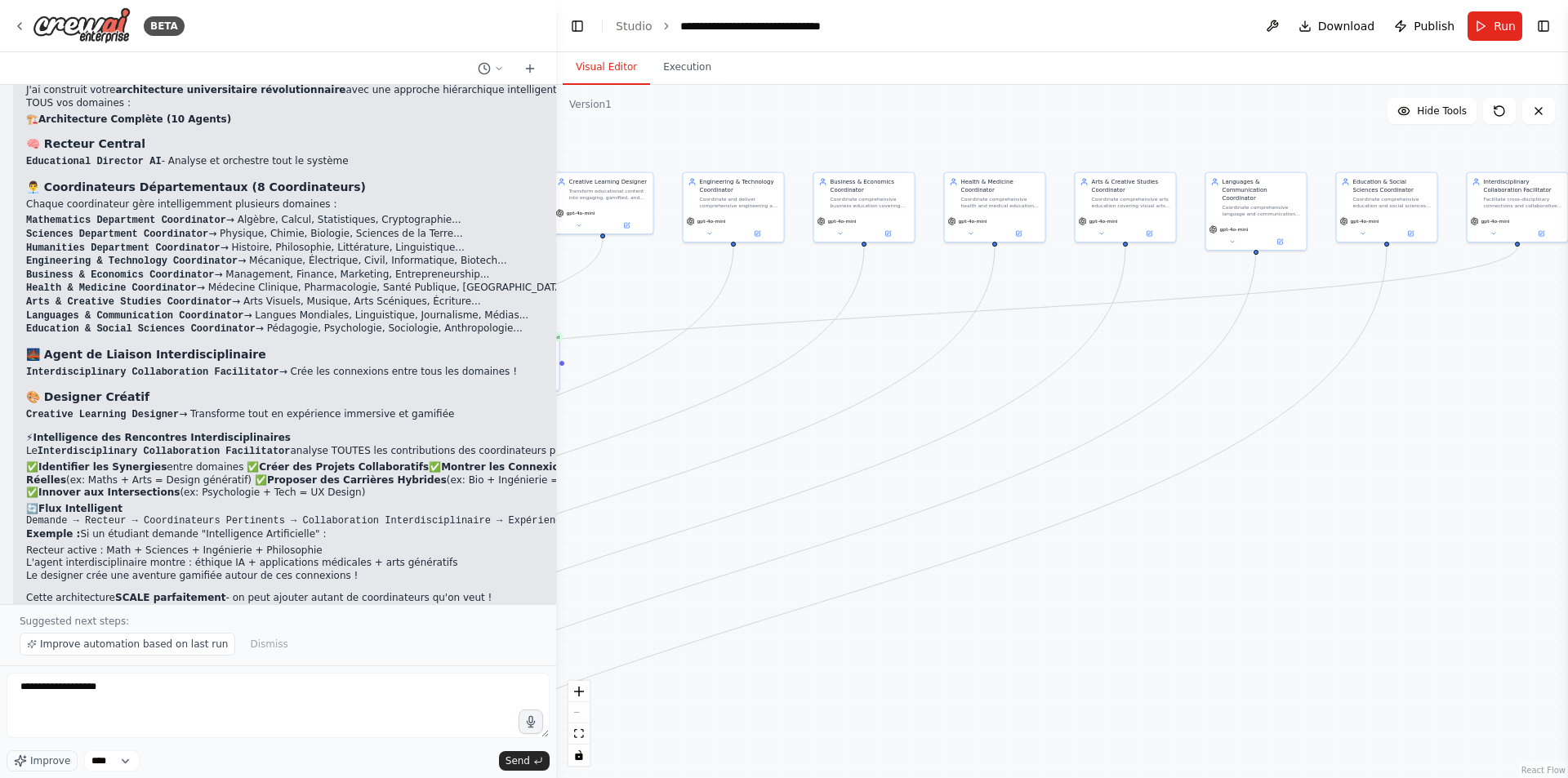
drag, startPoint x: 944, startPoint y: 667, endPoint x: 1165, endPoint y: 562, distance: 244.7
click at [1165, 561] on div ".deletable-edge-delete-btn { width: 20px; height: 20px; border: 0px solid #ffff…" at bounding box center [1062, 432] width 1012 height 694
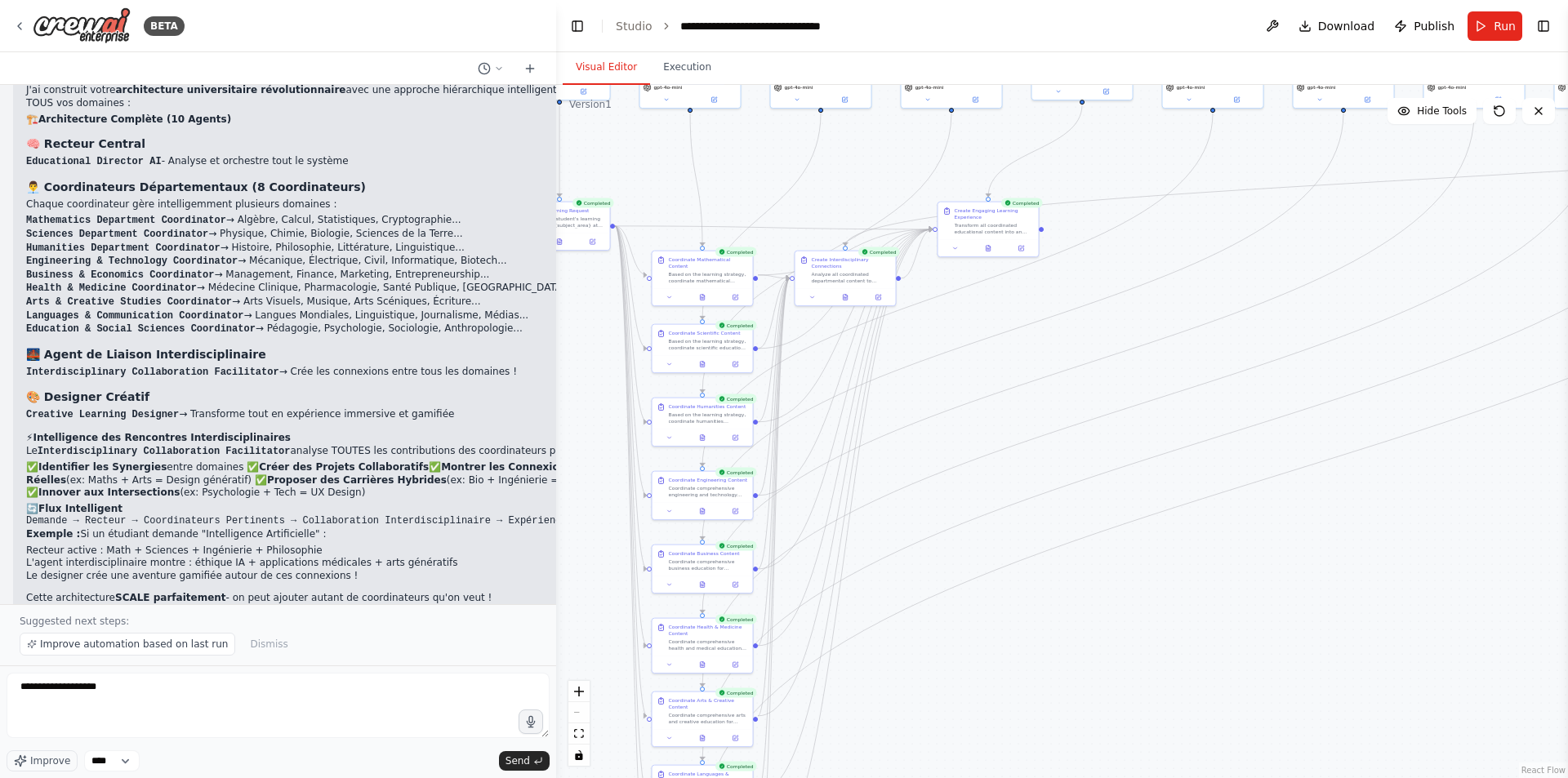
drag, startPoint x: 868, startPoint y: 673, endPoint x: 1410, endPoint y: 518, distance: 563.7
click at [1423, 501] on div ".deletable-edge-delete-btn { width: 20px; height: 20px; border: 0px solid #ffff…" at bounding box center [1062, 432] width 1012 height 694
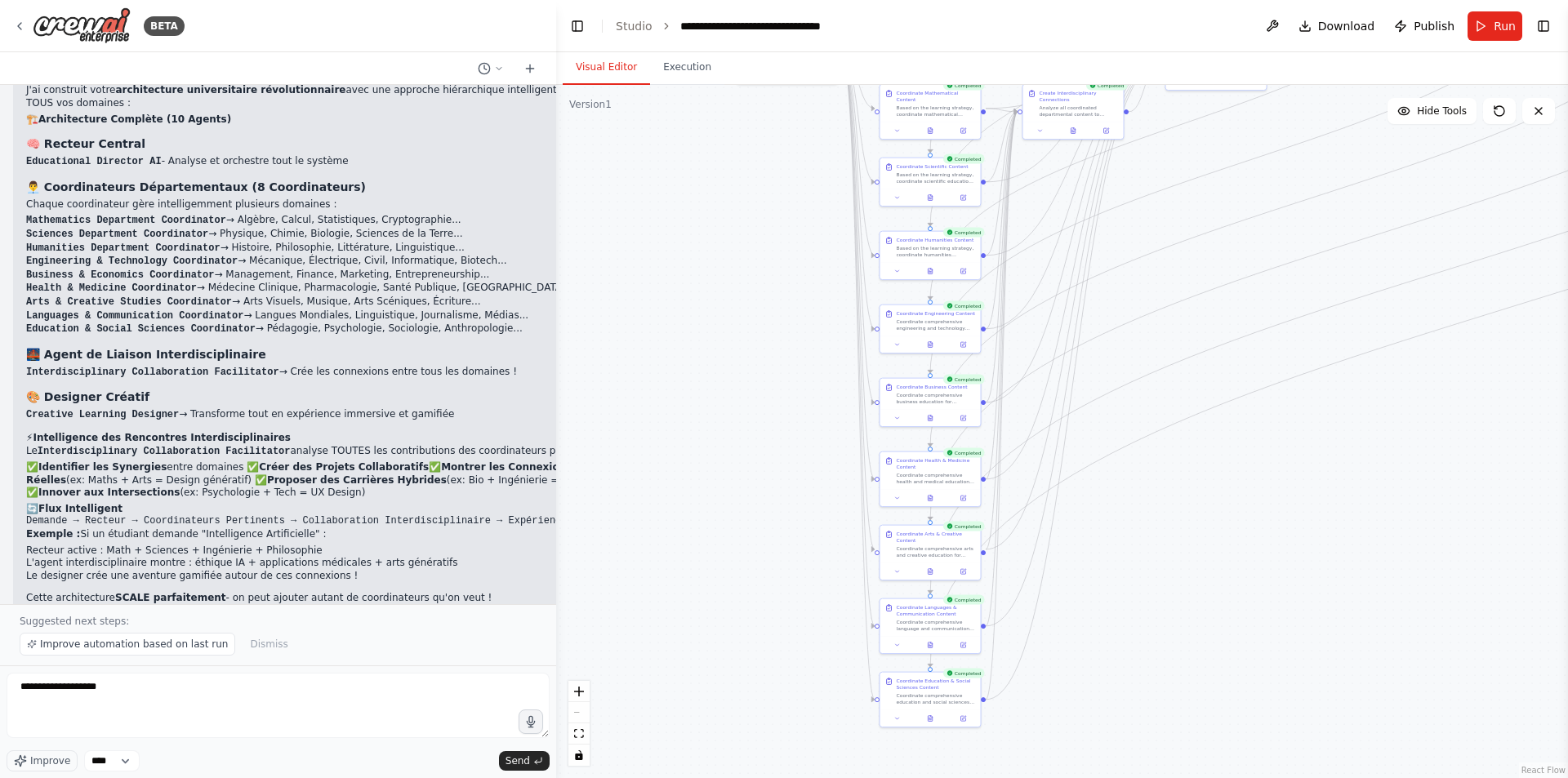
drag, startPoint x: 1095, startPoint y: 662, endPoint x: 1258, endPoint y: 516, distance: 218.8
click at [1258, 516] on div ".deletable-edge-delete-btn { width: 20px; height: 20px; border: 0px solid #ffff…" at bounding box center [1062, 432] width 1012 height 694
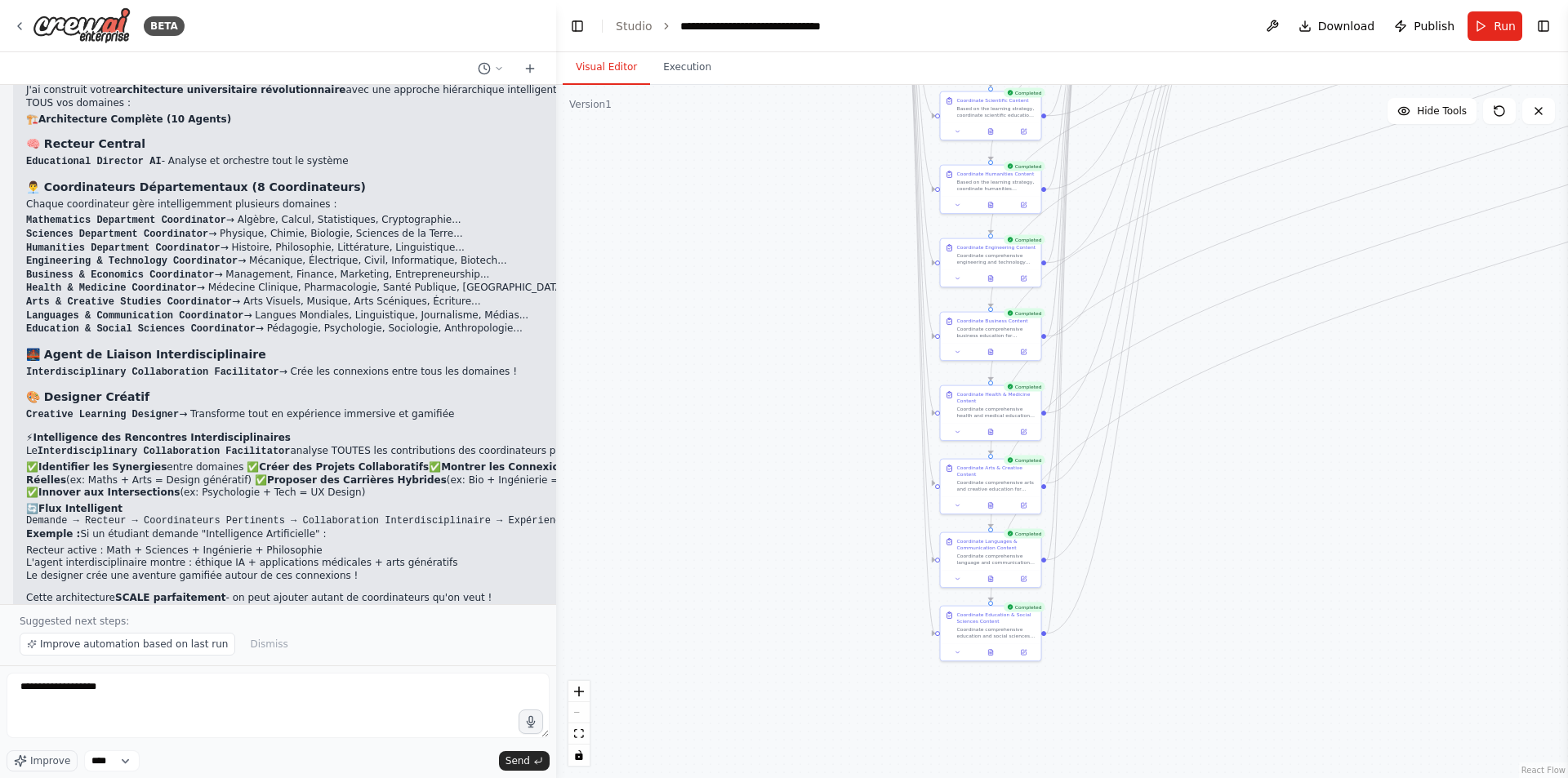
drag, startPoint x: 1204, startPoint y: 574, endPoint x: 1216, endPoint y: 569, distance: 13.0
click at [1216, 569] on div ".deletable-edge-delete-btn { width: 20px; height: 20px; border: 0px solid #ffff…" at bounding box center [1062, 432] width 1012 height 694
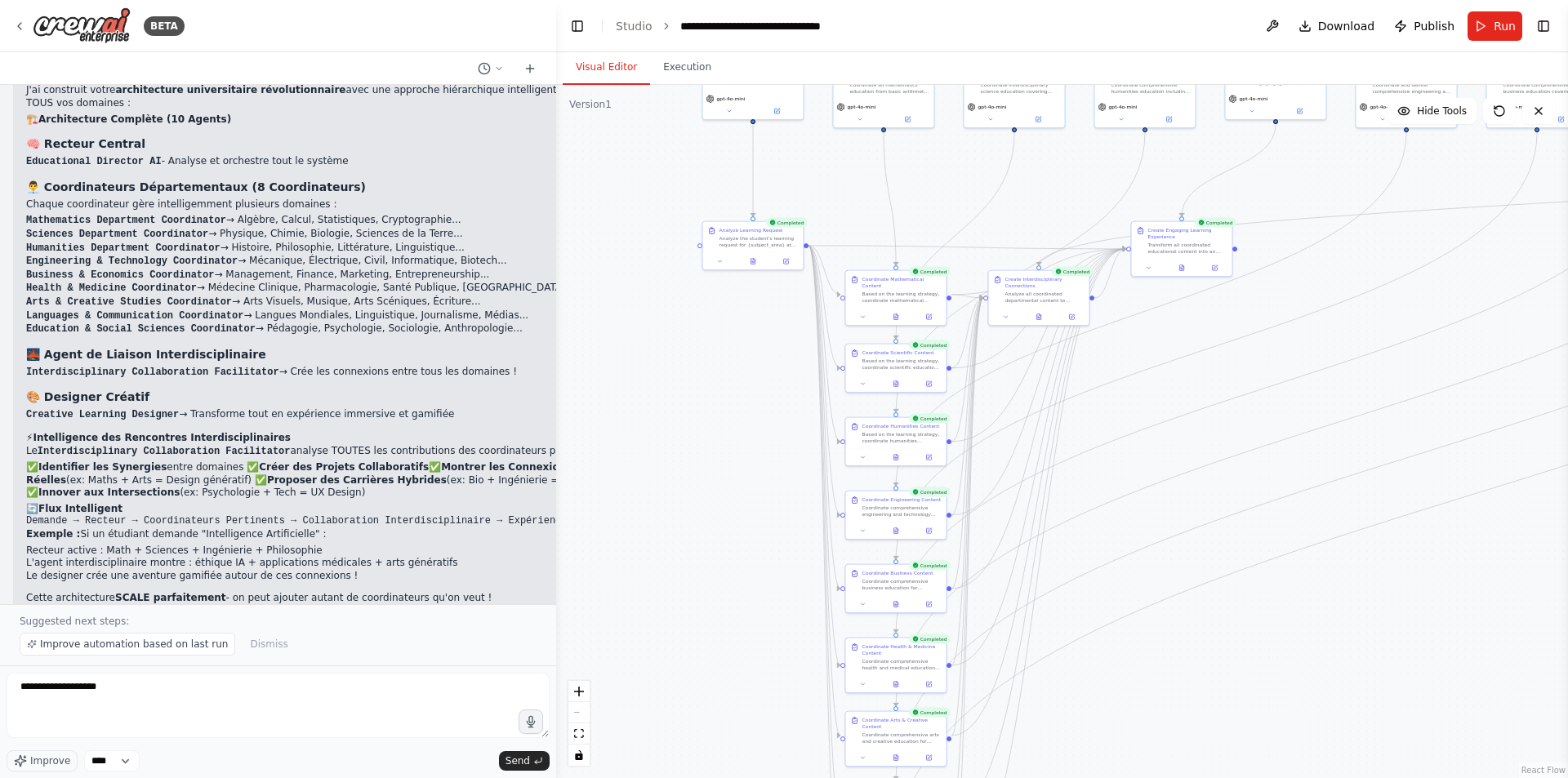
drag, startPoint x: 1212, startPoint y: 496, endPoint x: 1110, endPoint y: 713, distance: 239.8
click at [1117, 748] on div ".deletable-edge-delete-btn { width: 20px; height: 20px; border: 0px solid #ffff…" at bounding box center [1062, 432] width 1012 height 694
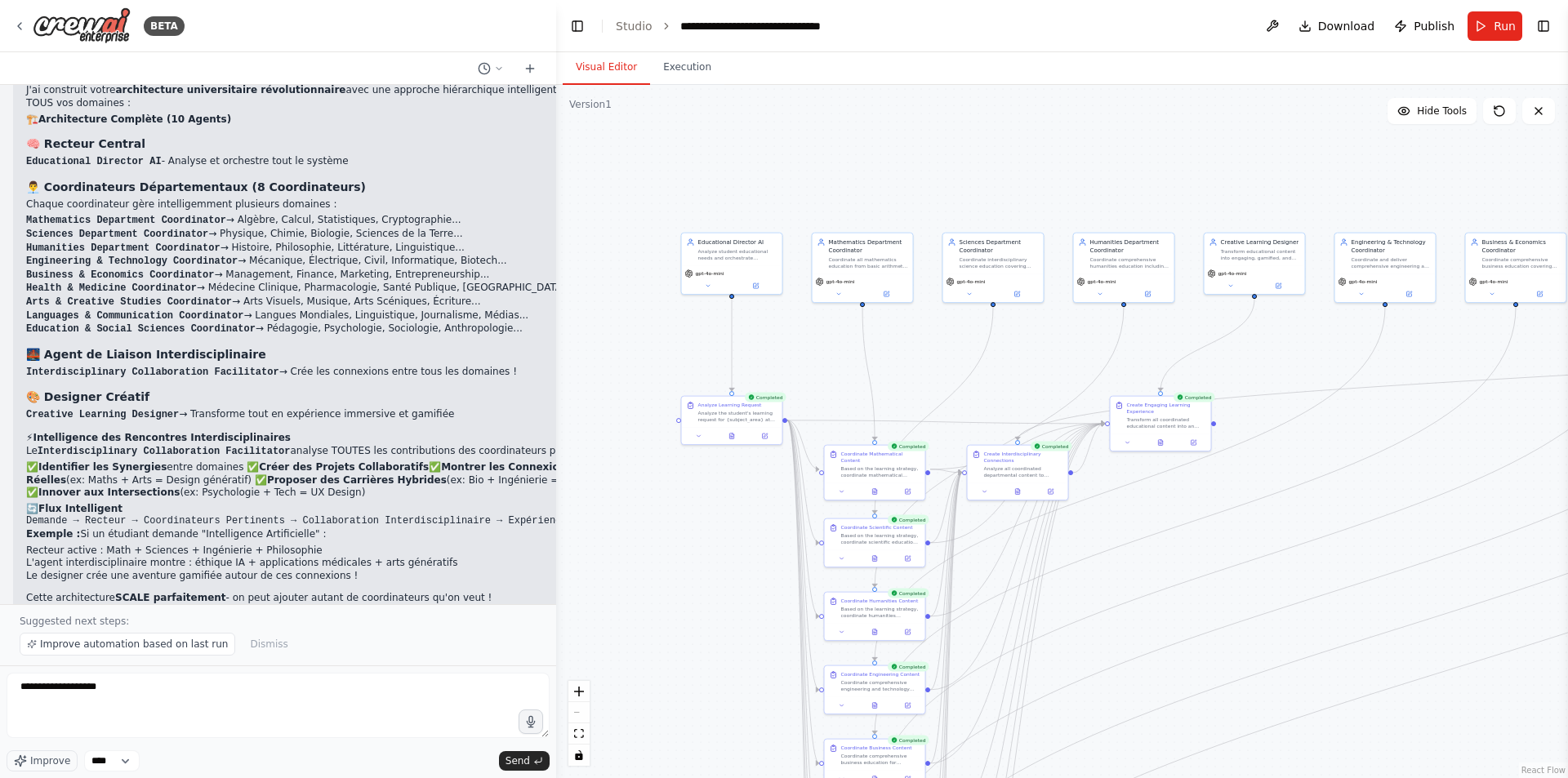
drag, startPoint x: 1165, startPoint y: 467, endPoint x: 1144, endPoint y: 642, distance: 176.3
click at [1144, 642] on div ".deletable-edge-delete-btn { width: 20px; height: 20px; border: 0px solid #ffff…" at bounding box center [1062, 432] width 1012 height 694
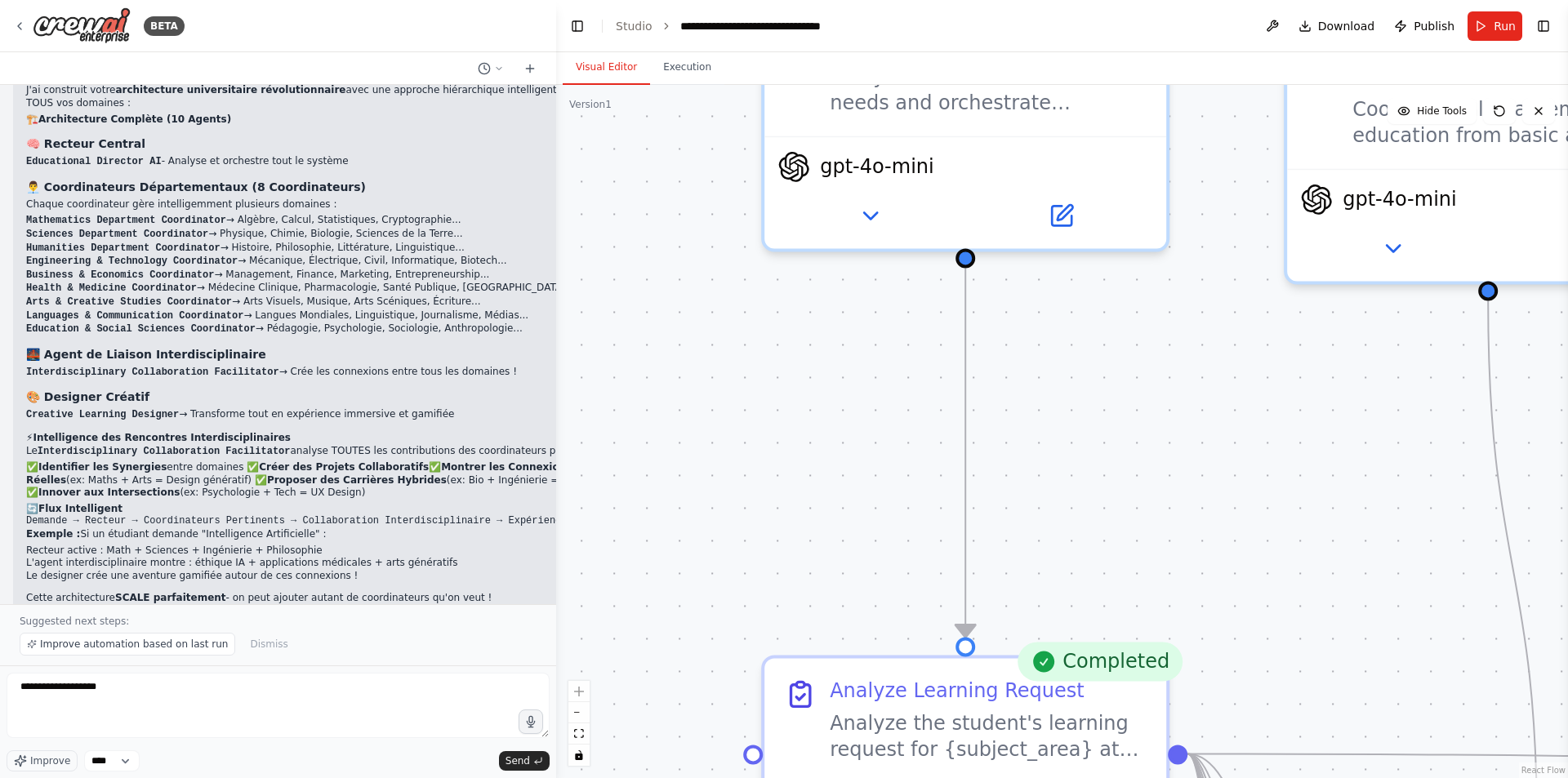
drag, startPoint x: 725, startPoint y: 396, endPoint x: 673, endPoint y: 596, distance: 206.6
click at [673, 596] on div ".deletable-edge-delete-btn { width: 20px; height: 20px; border: 0px solid #ffff…" at bounding box center [1062, 432] width 1012 height 694
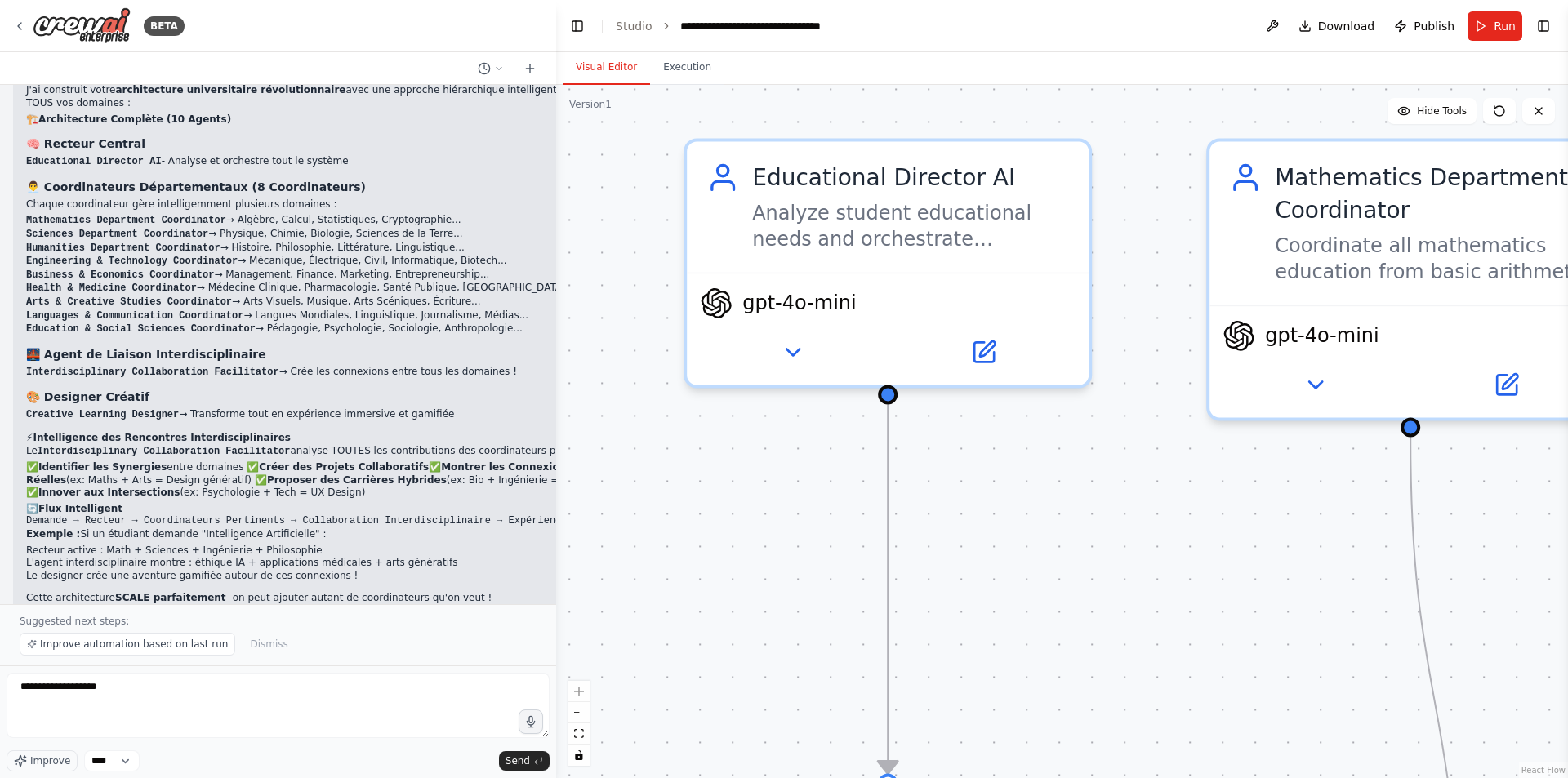
drag, startPoint x: 796, startPoint y: 466, endPoint x: 724, endPoint y: 563, distance: 120.8
click at [724, 563] on div ".deletable-edge-delete-btn { width: 20px; height: 20px; border: 0px solid #ffff…" at bounding box center [1062, 432] width 1012 height 694
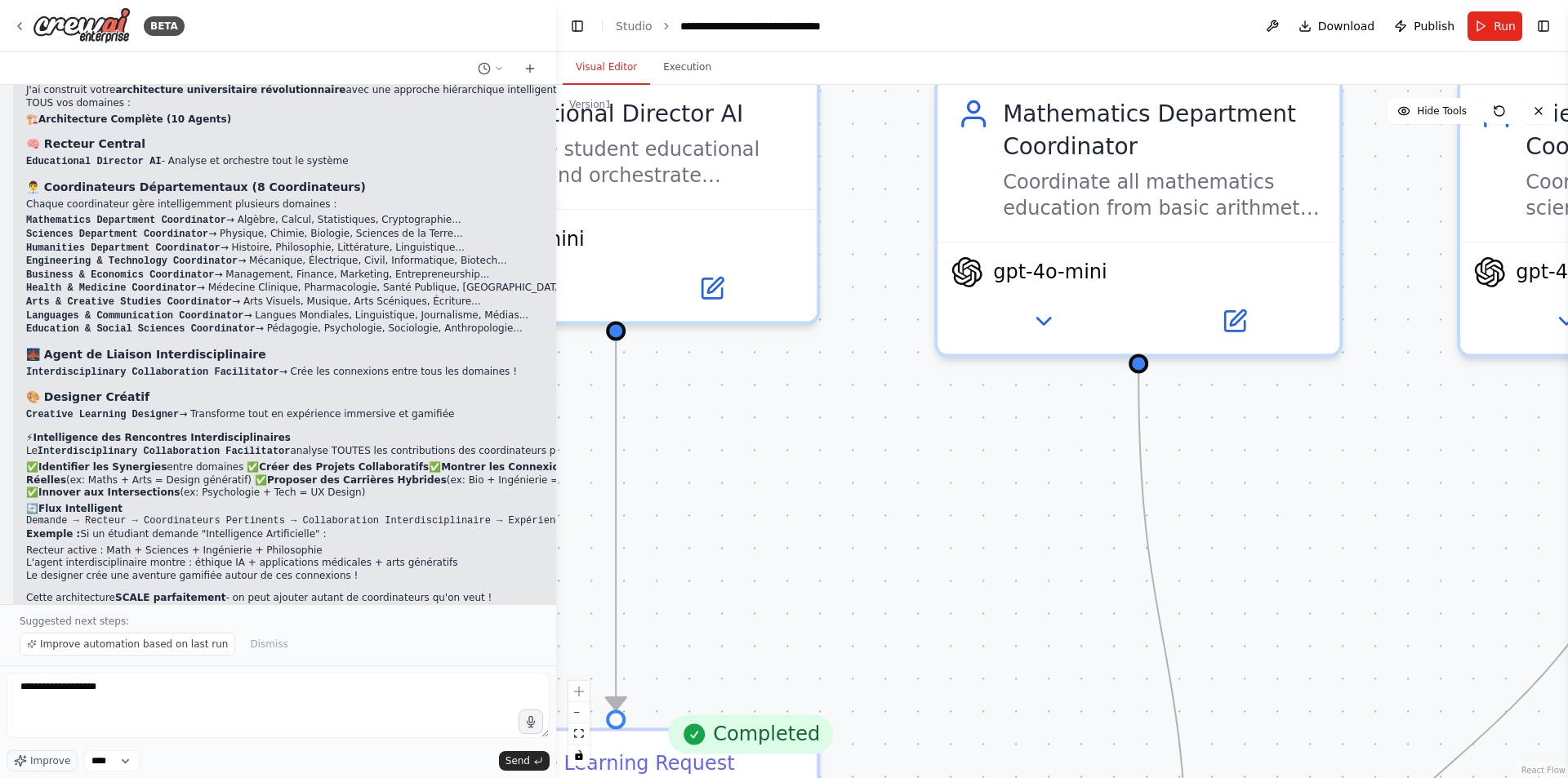
drag, startPoint x: 1214, startPoint y: 554, endPoint x: 942, endPoint y: 490, distance: 279.4
click at [942, 490] on div ".deletable-edge-delete-btn { width: 20px; height: 20px; border: 0px solid #ffff…" at bounding box center [1062, 432] width 1012 height 694
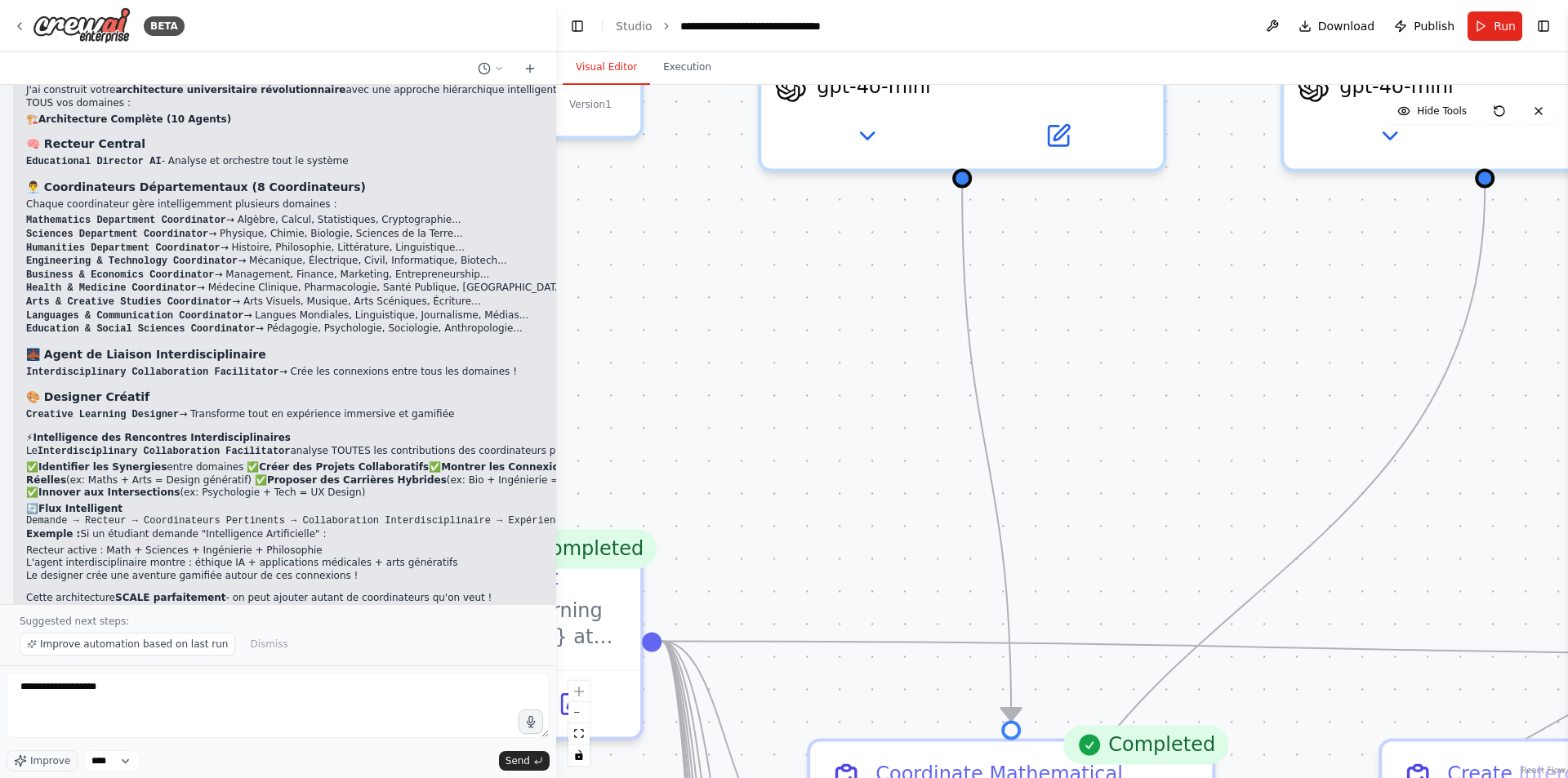
drag, startPoint x: 1076, startPoint y: 597, endPoint x: 896, endPoint y: 408, distance: 261.0
click at [896, 408] on div ".deletable-edge-delete-btn { width: 20px; height: 20px; border: 0px solid #ffff…" at bounding box center [1062, 432] width 1012 height 694
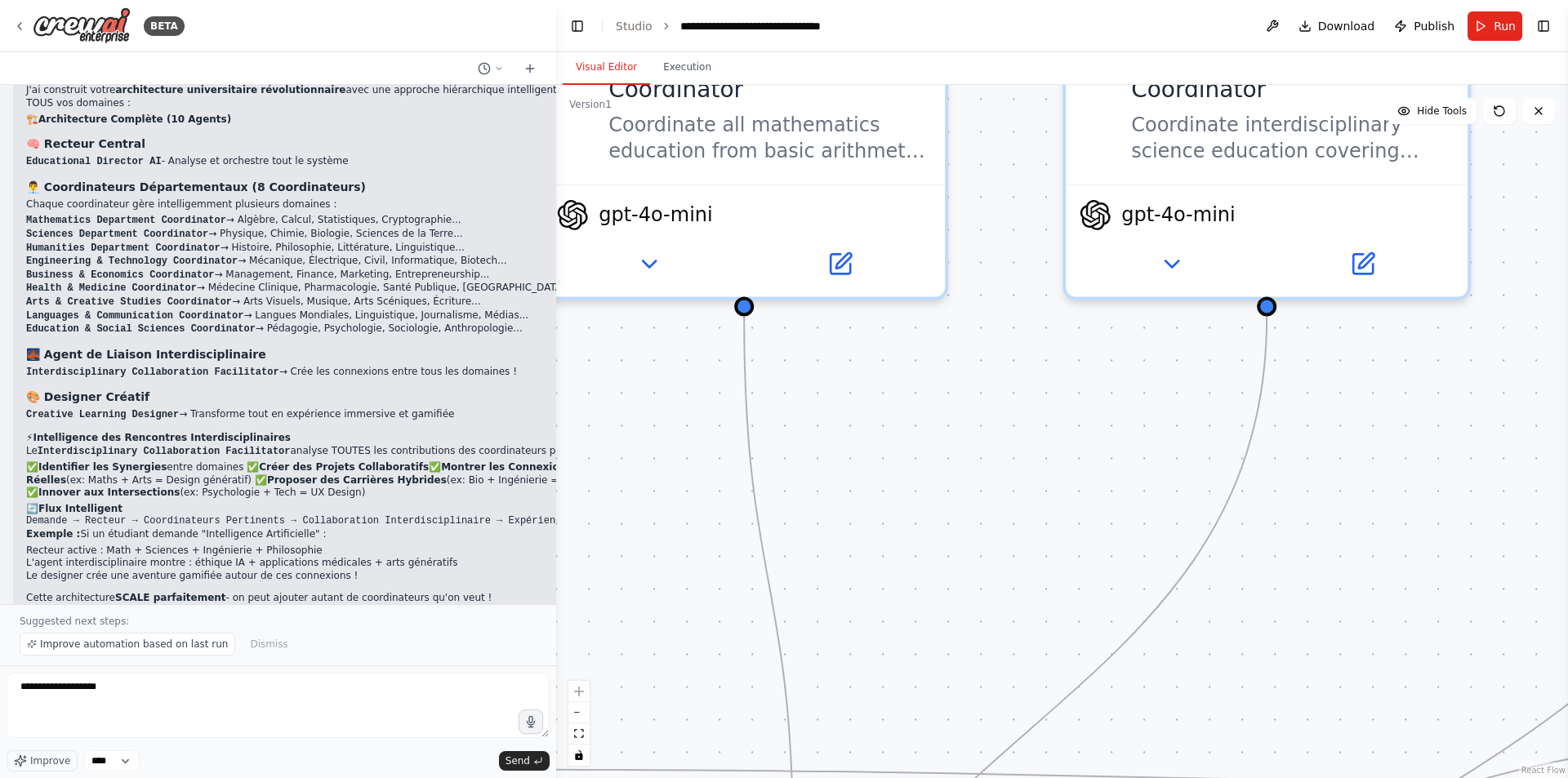
drag, startPoint x: 1116, startPoint y: 431, endPoint x: 903, endPoint y: 560, distance: 249.0
click at [903, 560] on div ".deletable-edge-delete-btn { width: 20px; height: 20px; border: 0px solid #ffff…" at bounding box center [1062, 432] width 1012 height 694
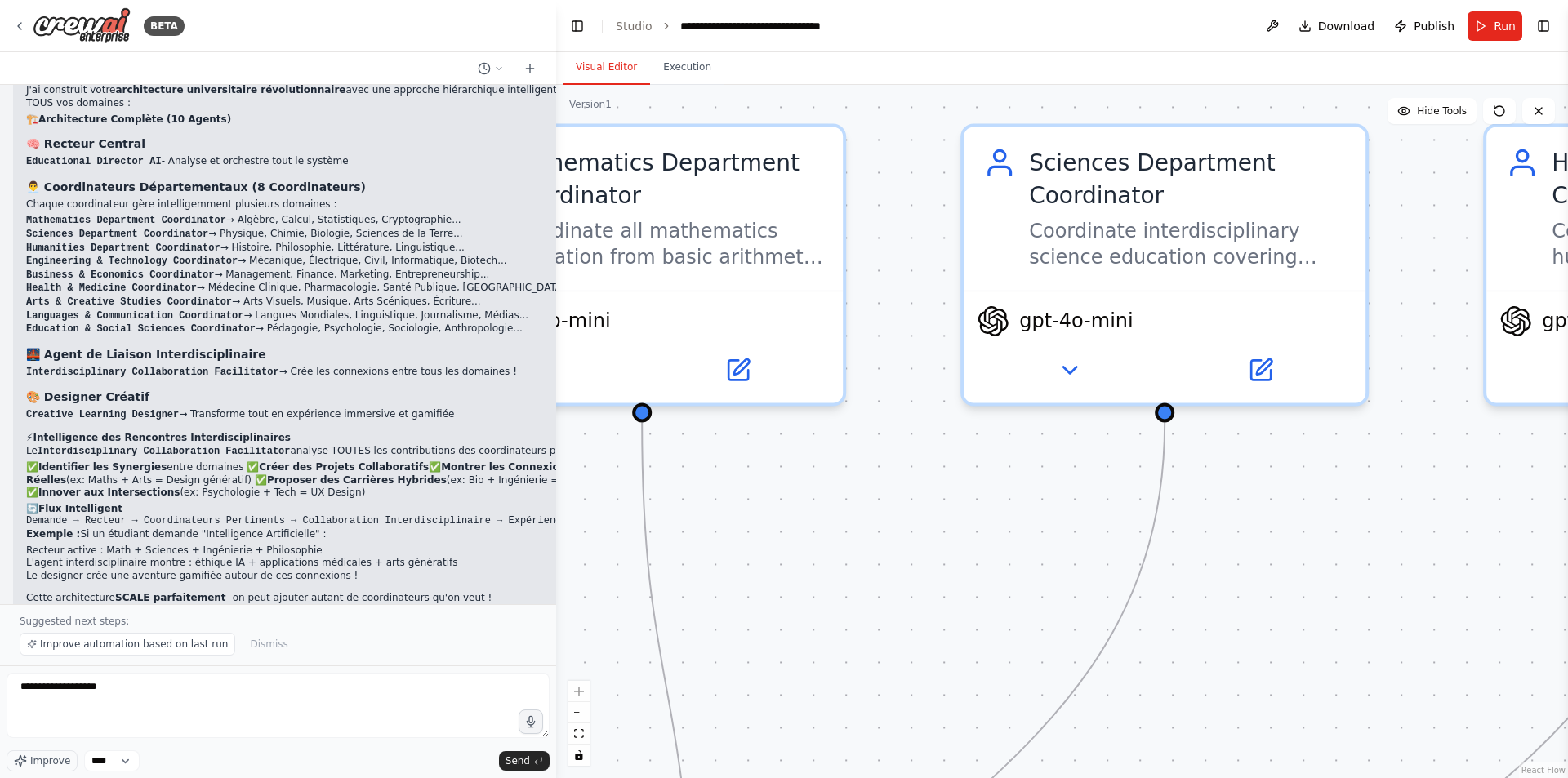
drag, startPoint x: 1019, startPoint y: 494, endPoint x: 916, endPoint y: 600, distance: 147.8
click at [916, 600] on div ".deletable-edge-delete-btn { width: 20px; height: 20px; border: 0px solid #ffff…" at bounding box center [1062, 432] width 1012 height 694
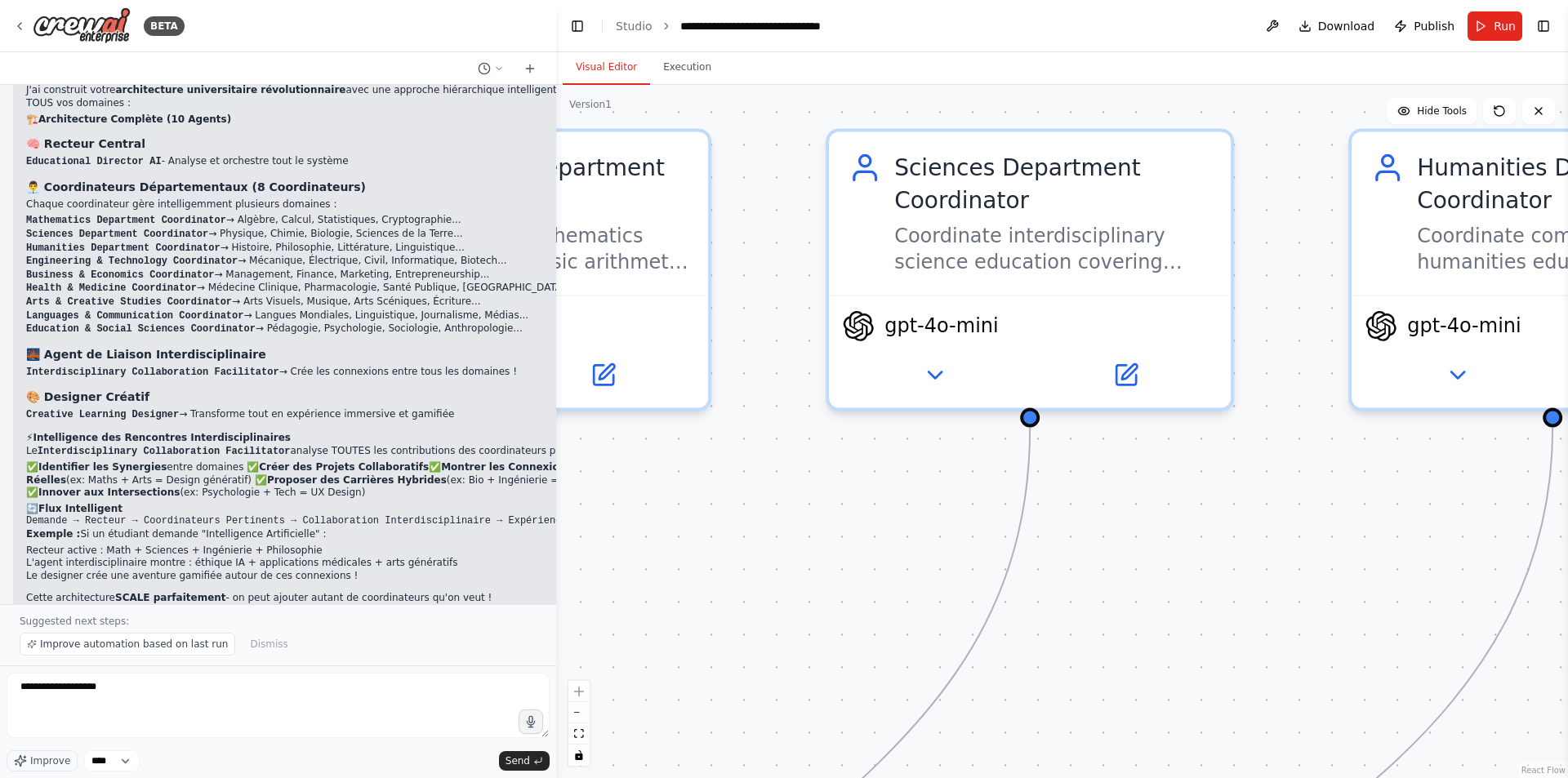
drag, startPoint x: 1306, startPoint y: 568, endPoint x: 1171, endPoint y: 572, distance: 135.1
click at [1171, 572] on div ".deletable-edge-delete-btn { width: 20px; height: 20px; border: 0px solid #ffff…" at bounding box center [1062, 432] width 1012 height 694
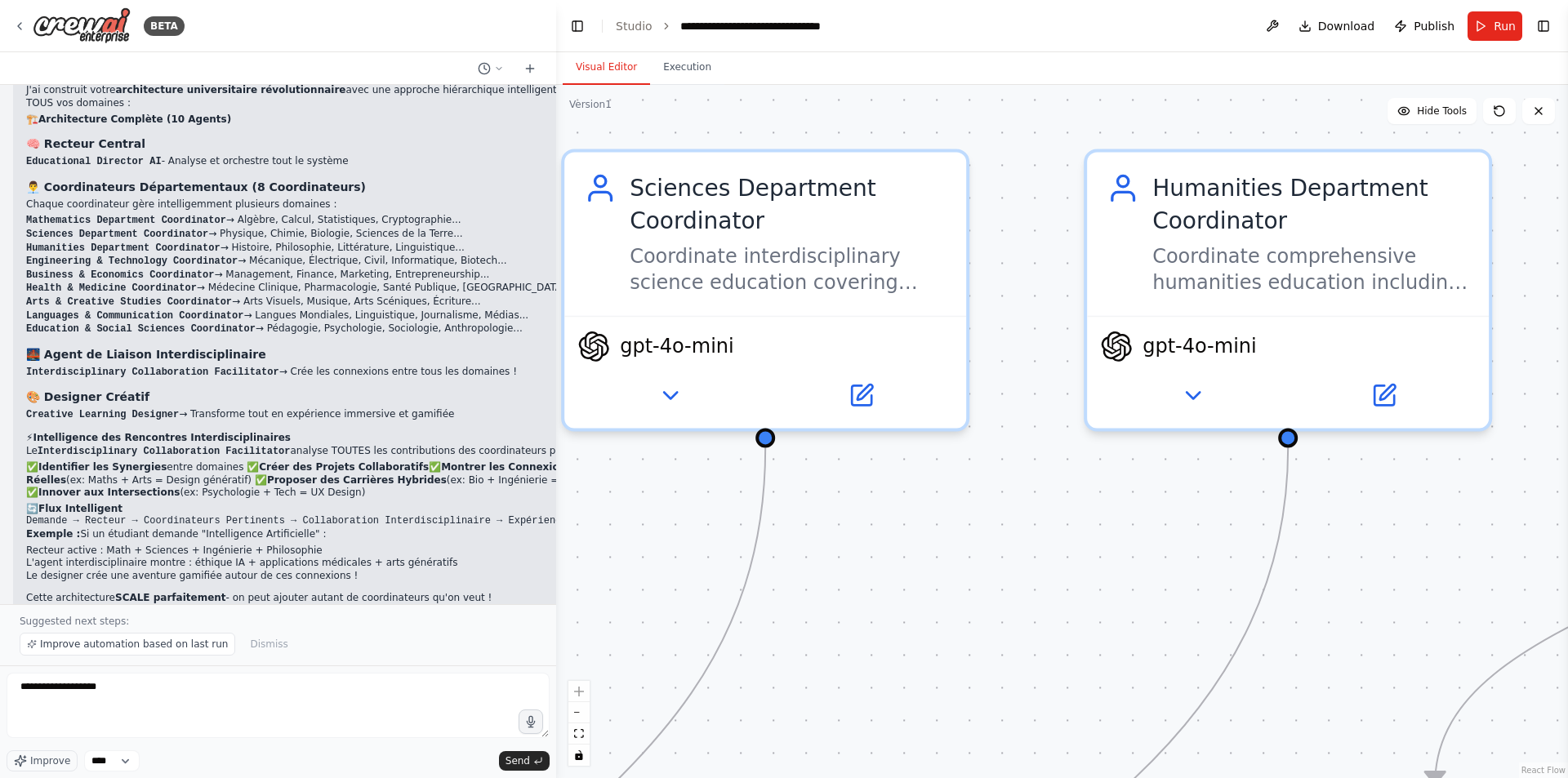
drag, startPoint x: 1311, startPoint y: 555, endPoint x: 1034, endPoint y: 578, distance: 278.0
click at [1034, 578] on div ".deletable-edge-delete-btn { width: 20px; height: 20px; border: 0px solid #ffff…" at bounding box center [1062, 432] width 1012 height 694
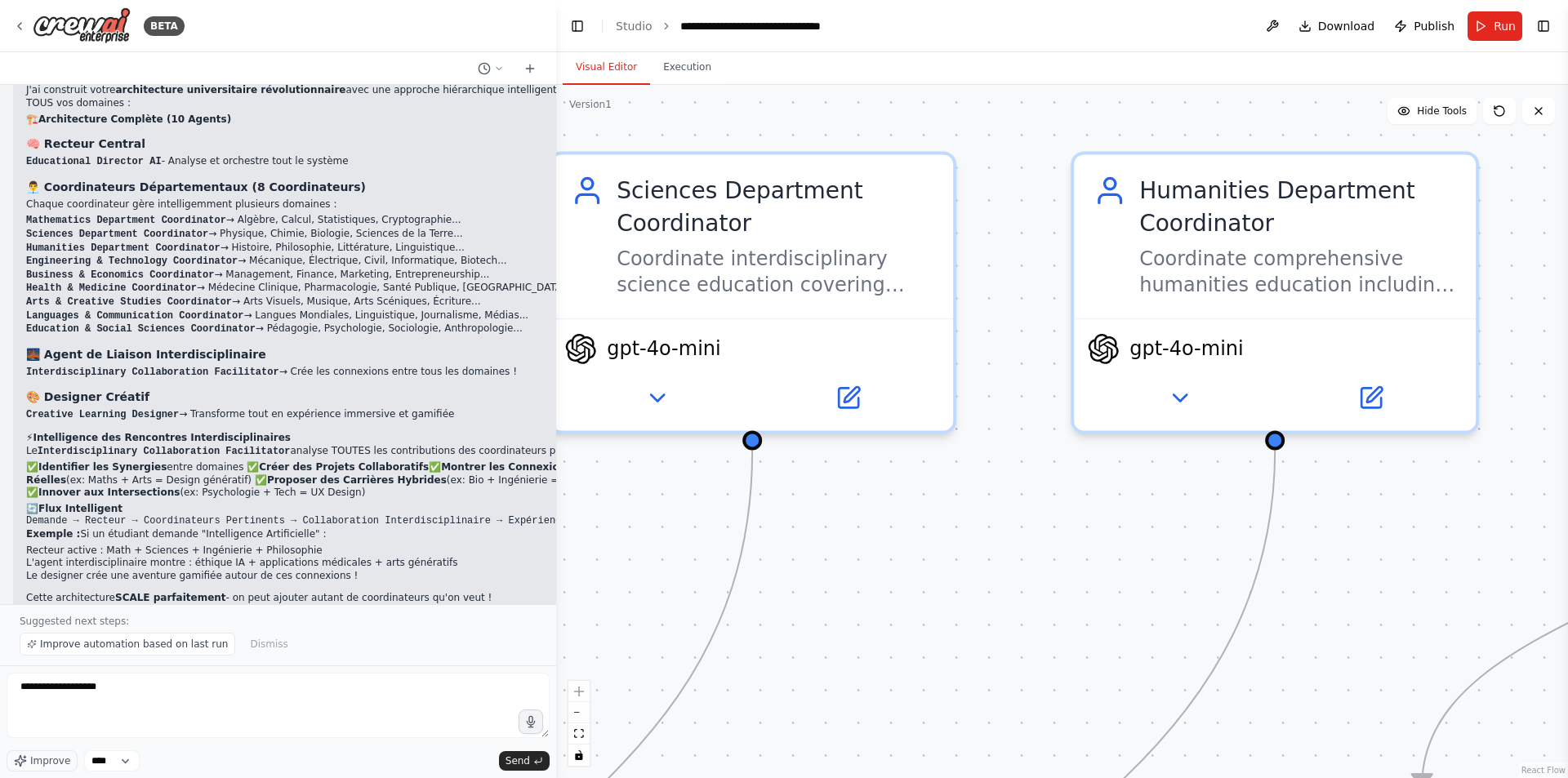
drag, startPoint x: 1041, startPoint y: 579, endPoint x: 1442, endPoint y: 500, distance: 408.7
click at [1442, 500] on div ".deletable-edge-delete-btn { width: 20px; height: 20px; border: 0px solid #ffff…" at bounding box center [1062, 432] width 1012 height 694
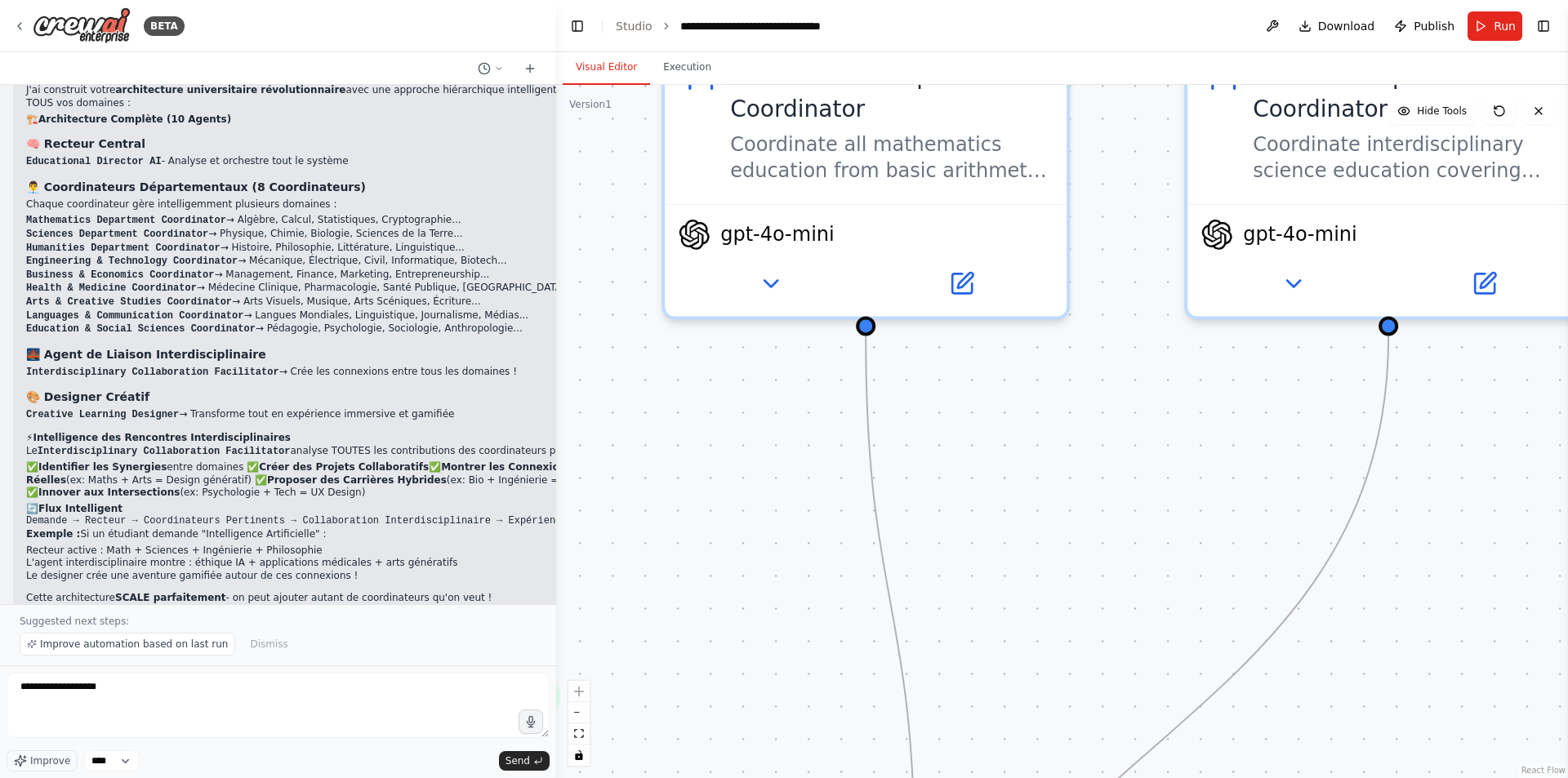
drag, startPoint x: 993, startPoint y: 527, endPoint x: 813, endPoint y: 512, distance: 180.6
click at [1242, 493] on div ".deletable-edge-delete-btn { width: 20px; height: 20px; border: 0px solid #ffff…" at bounding box center [1062, 432] width 1012 height 694
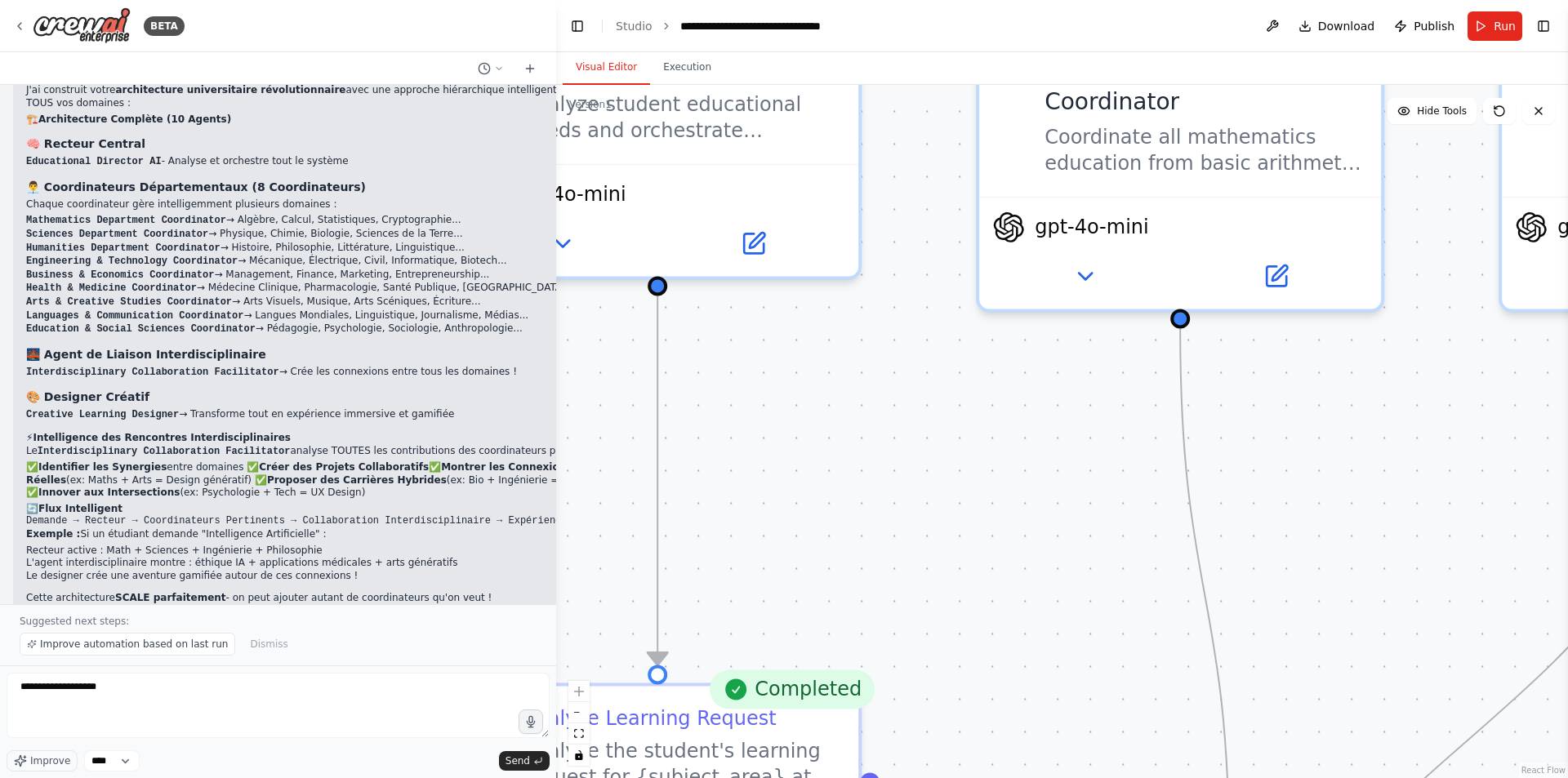
drag, startPoint x: 757, startPoint y: 518, endPoint x: 1111, endPoint y: 510, distance: 354.1
click at [1111, 510] on div ".deletable-edge-delete-btn { width: 20px; height: 20px; border: 0px solid #ffff…" at bounding box center [1062, 432] width 1012 height 694
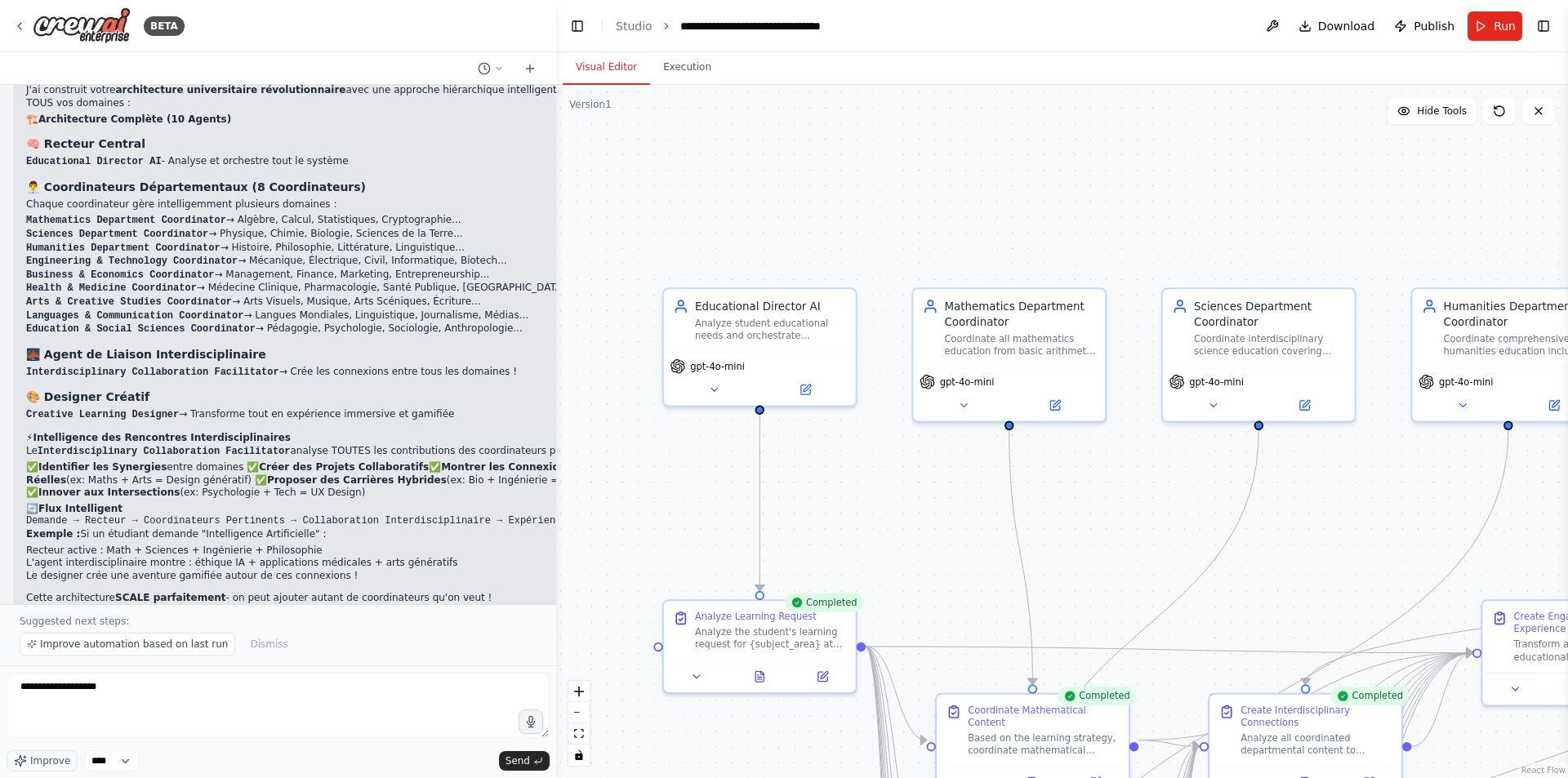
drag, startPoint x: 1057, startPoint y: 511, endPoint x: 933, endPoint y: 512, distance: 124.0
click at [933, 512] on div ".deletable-edge-delete-btn { width: 20px; height: 20px; border: 0px solid #ffff…" at bounding box center [1062, 432] width 1012 height 694
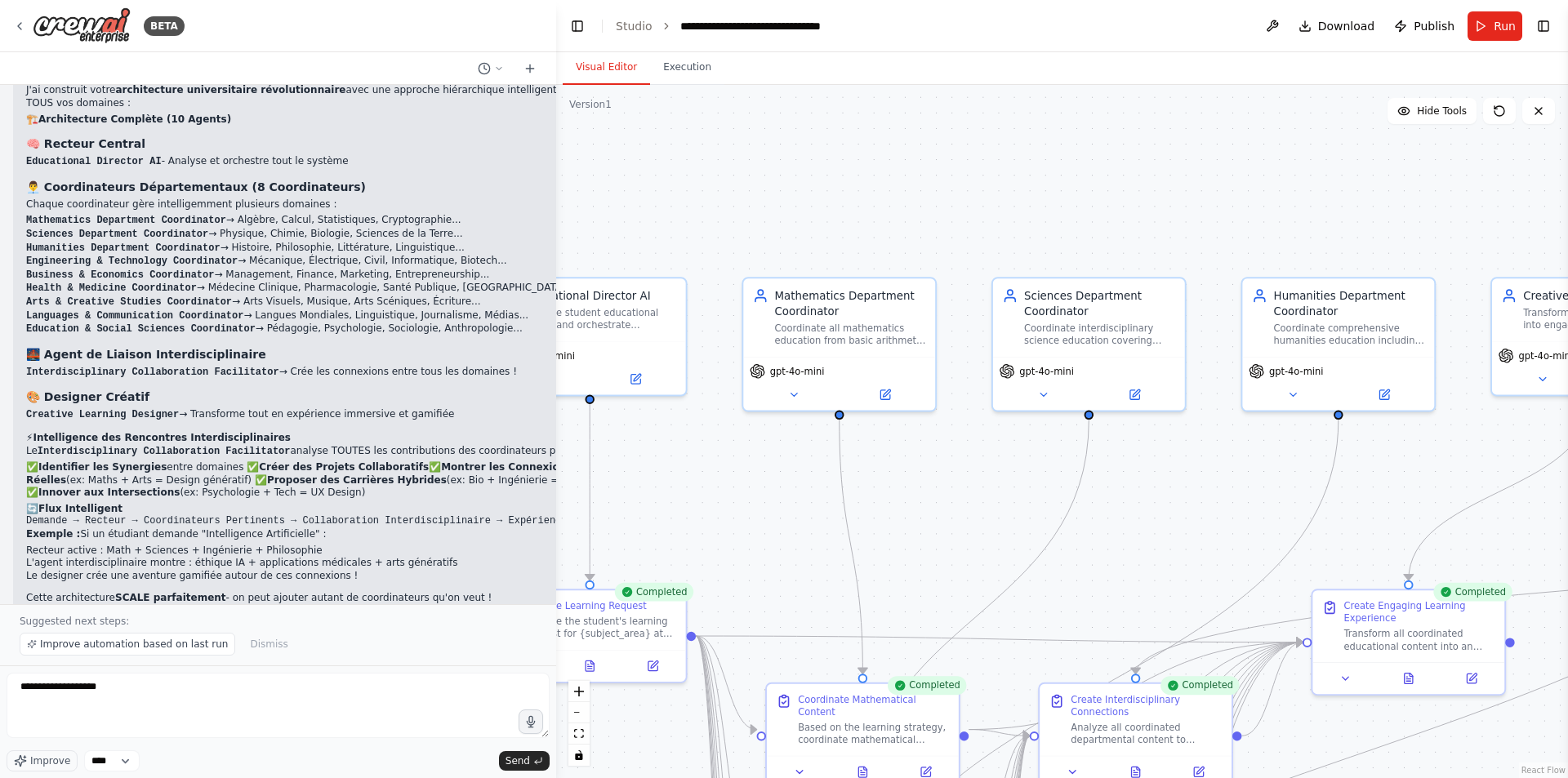
drag, startPoint x: 1123, startPoint y: 511, endPoint x: 925, endPoint y: 498, distance: 198.4
click at [925, 498] on div ".deletable-edge-delete-btn { width: 20px; height: 20px; border: 0px solid #ffff…" at bounding box center [1062, 432] width 1012 height 694
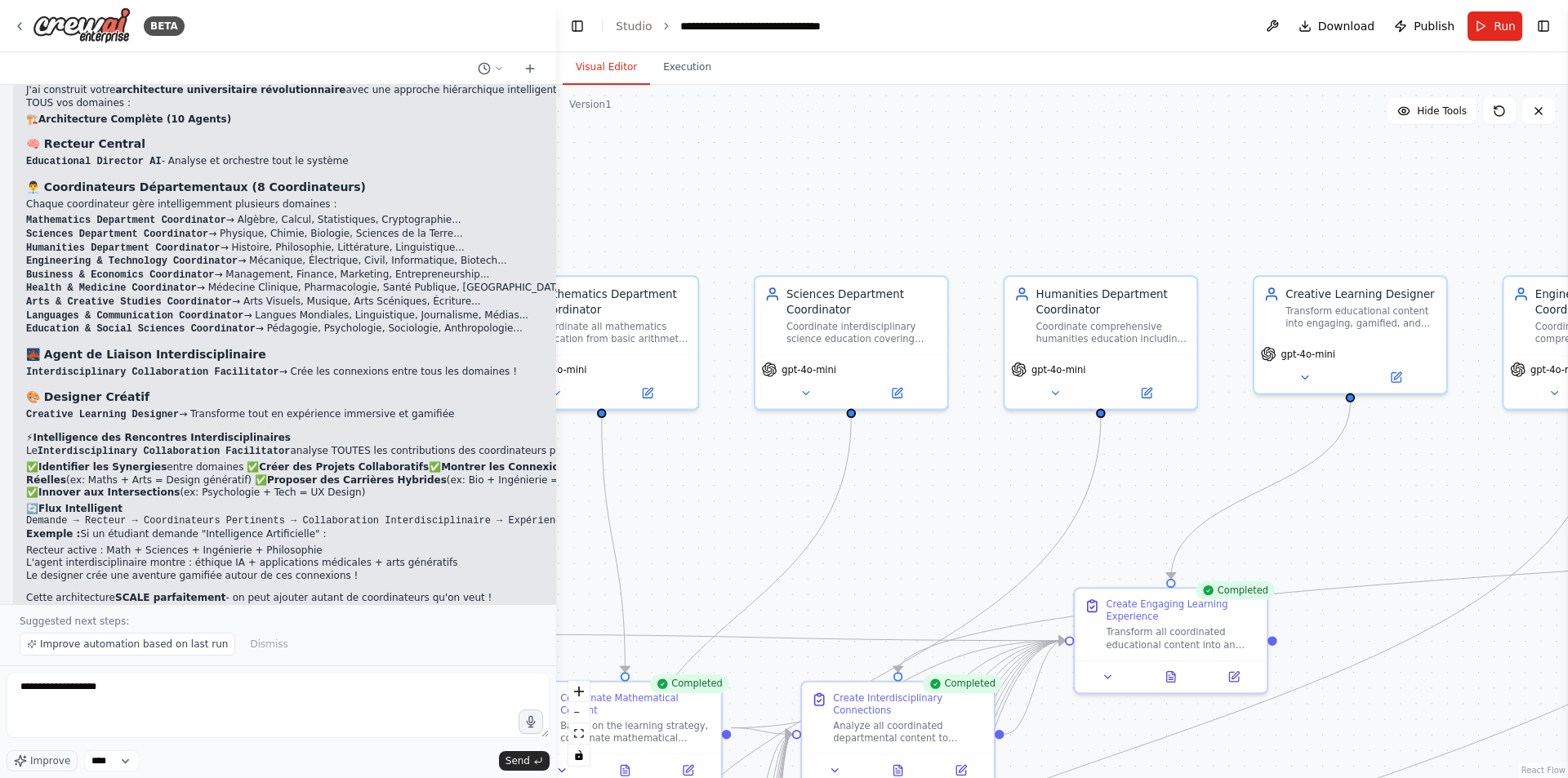
drag, startPoint x: 1107, startPoint y: 511, endPoint x: 899, endPoint y: 511, distance: 208.0
click at [899, 511] on div ".deletable-edge-delete-btn { width: 20px; height: 20px; border: 0px solid #ffff…" at bounding box center [1062, 432] width 1012 height 694
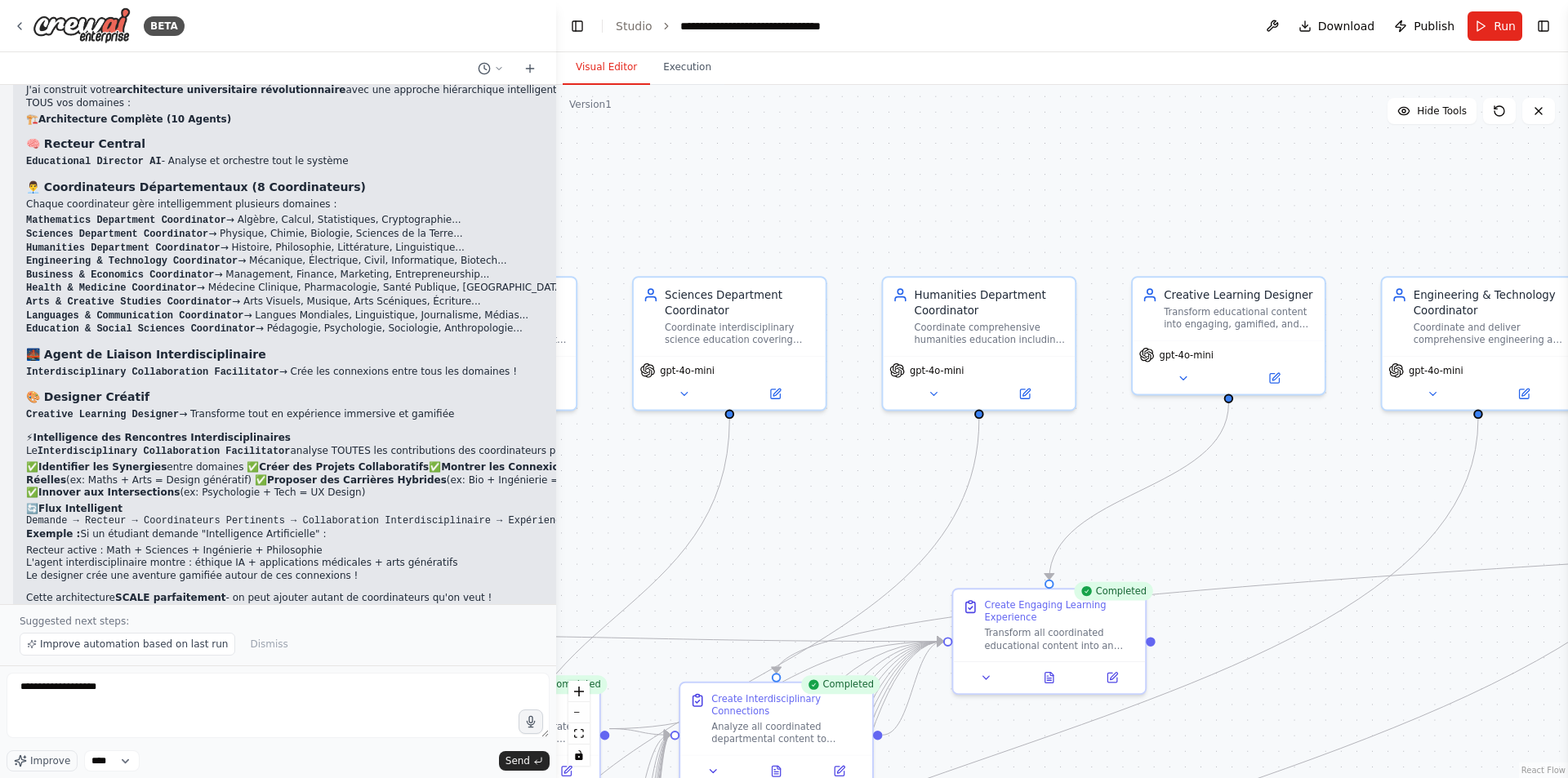
drag, startPoint x: 1129, startPoint y: 511, endPoint x: 982, endPoint y: 512, distance: 147.0
click at [982, 512] on div ".deletable-edge-delete-btn { width: 20px; height: 20px; border: 0px solid #ffff…" at bounding box center [1062, 432] width 1012 height 694
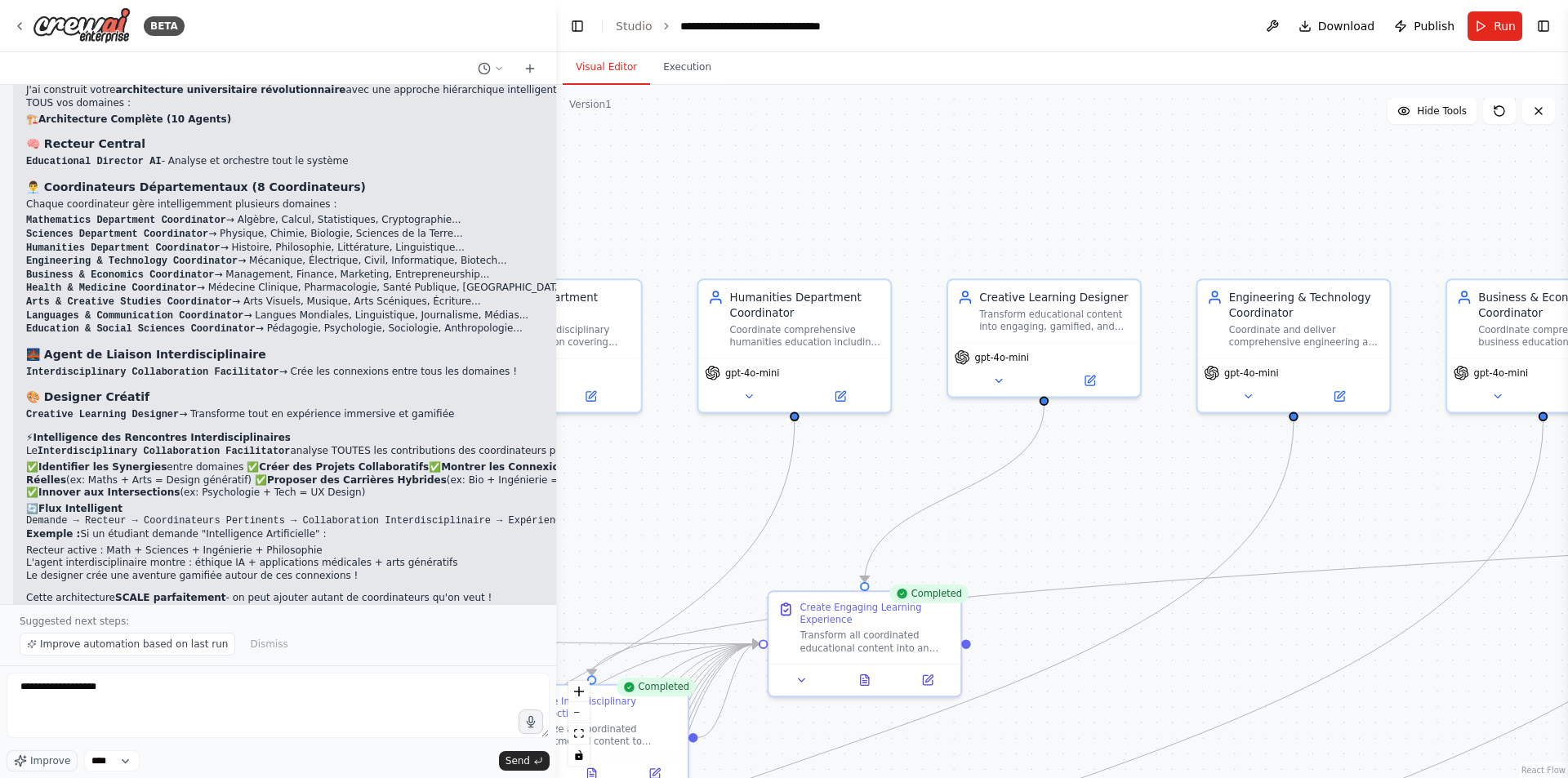
drag, startPoint x: 1172, startPoint y: 512, endPoint x: 1013, endPoint y: 514, distance: 159.0
click at [1013, 514] on div ".deletable-edge-delete-btn { width: 20px; height: 20px; border: 0px solid #ffff…" at bounding box center [1062, 432] width 1012 height 694
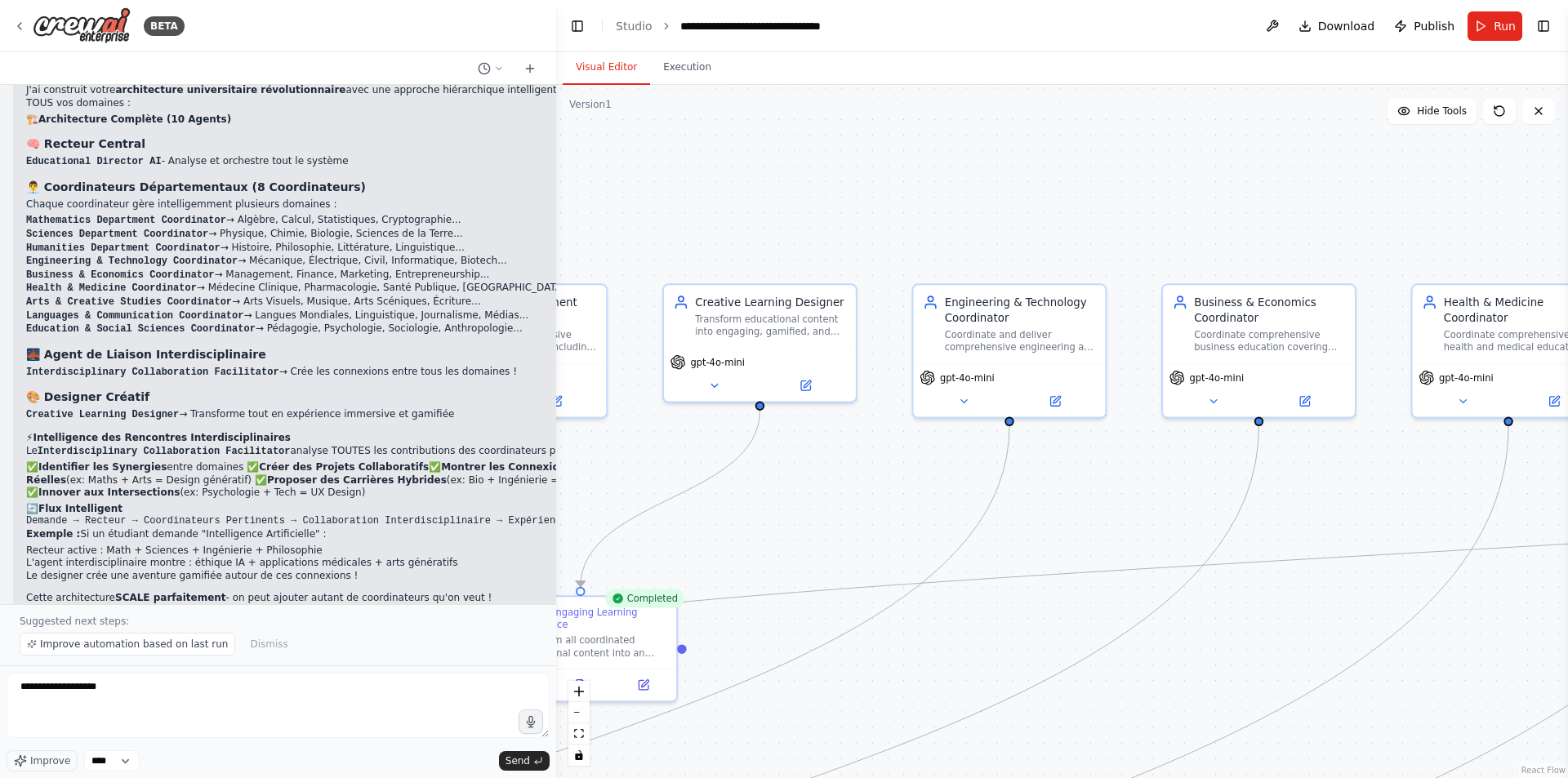
drag, startPoint x: 1250, startPoint y: 511, endPoint x: 972, endPoint y: 515, distance: 278.0
click at [972, 515] on div ".deletable-edge-delete-btn { width: 20px; height: 20px; border: 0px solid #ffff…" at bounding box center [1062, 432] width 1012 height 694
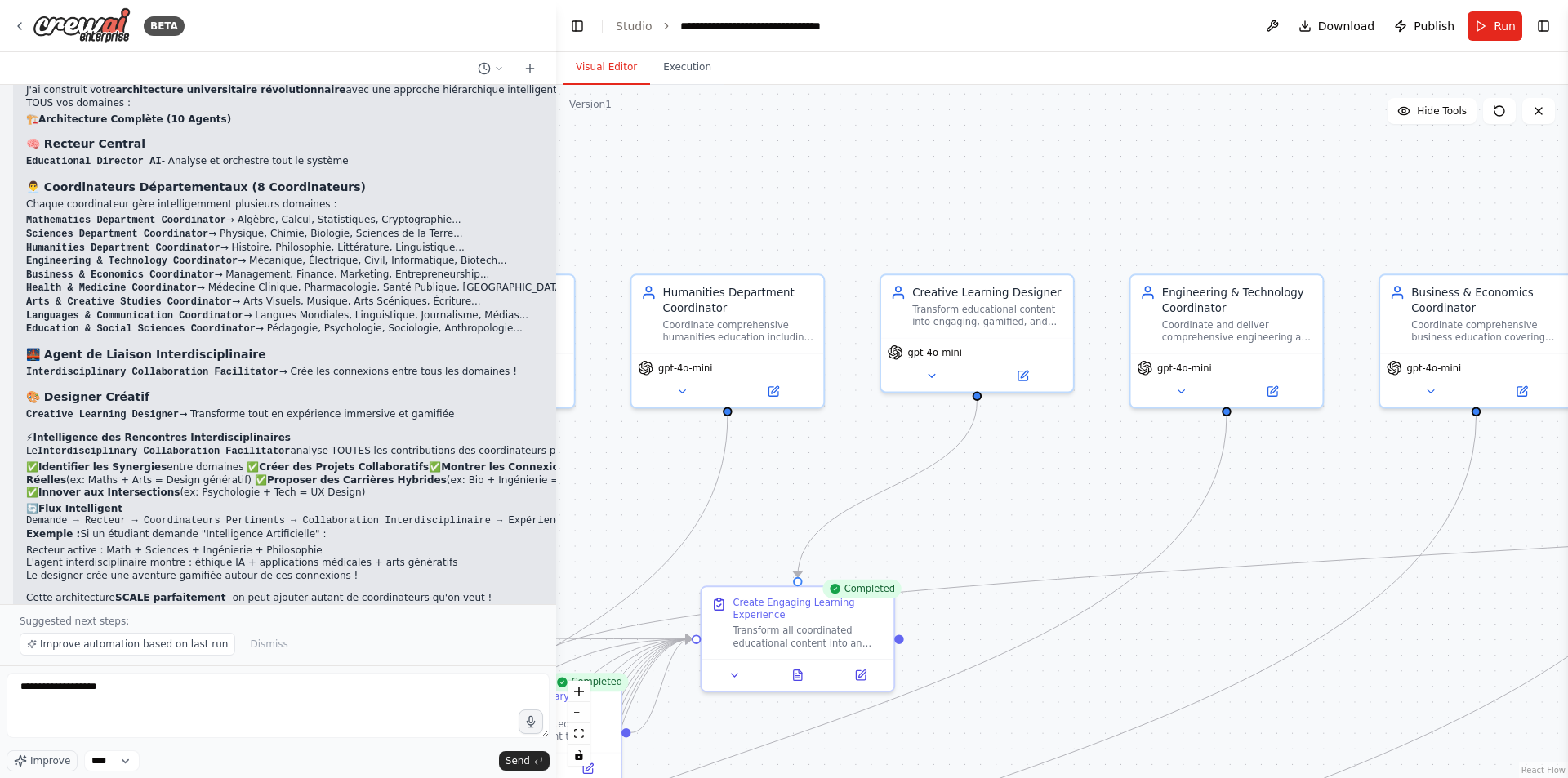
drag
click at [1099, 505] on div ".deletable-edge-delete-btn { width: 20px; height: 20px; border: 0px solid #ffff…" at bounding box center [1062, 432] width 1012 height 694
click at [1117, 425] on div ".deletable-edge-delete-btn { width: 20px; height: 20px; border: 0px solid #ffff…" at bounding box center [1062, 432] width 1012 height 694
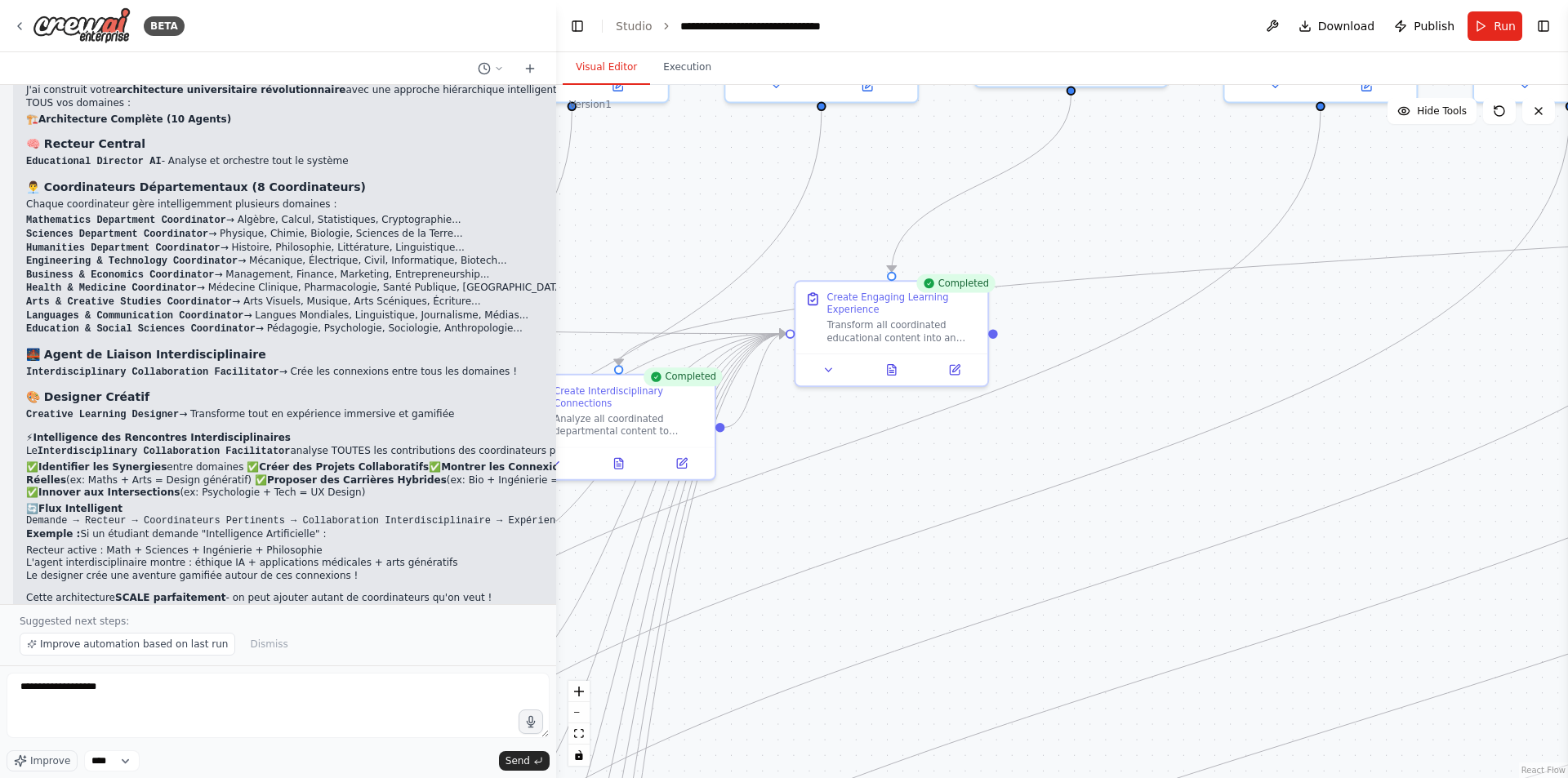
click at [1198, 399] on div ".deletable-edge-delete-btn { width: 20px; height: 20px; border: 0px solid #ffff…" at bounding box center [1062, 432] width 1012 height 694
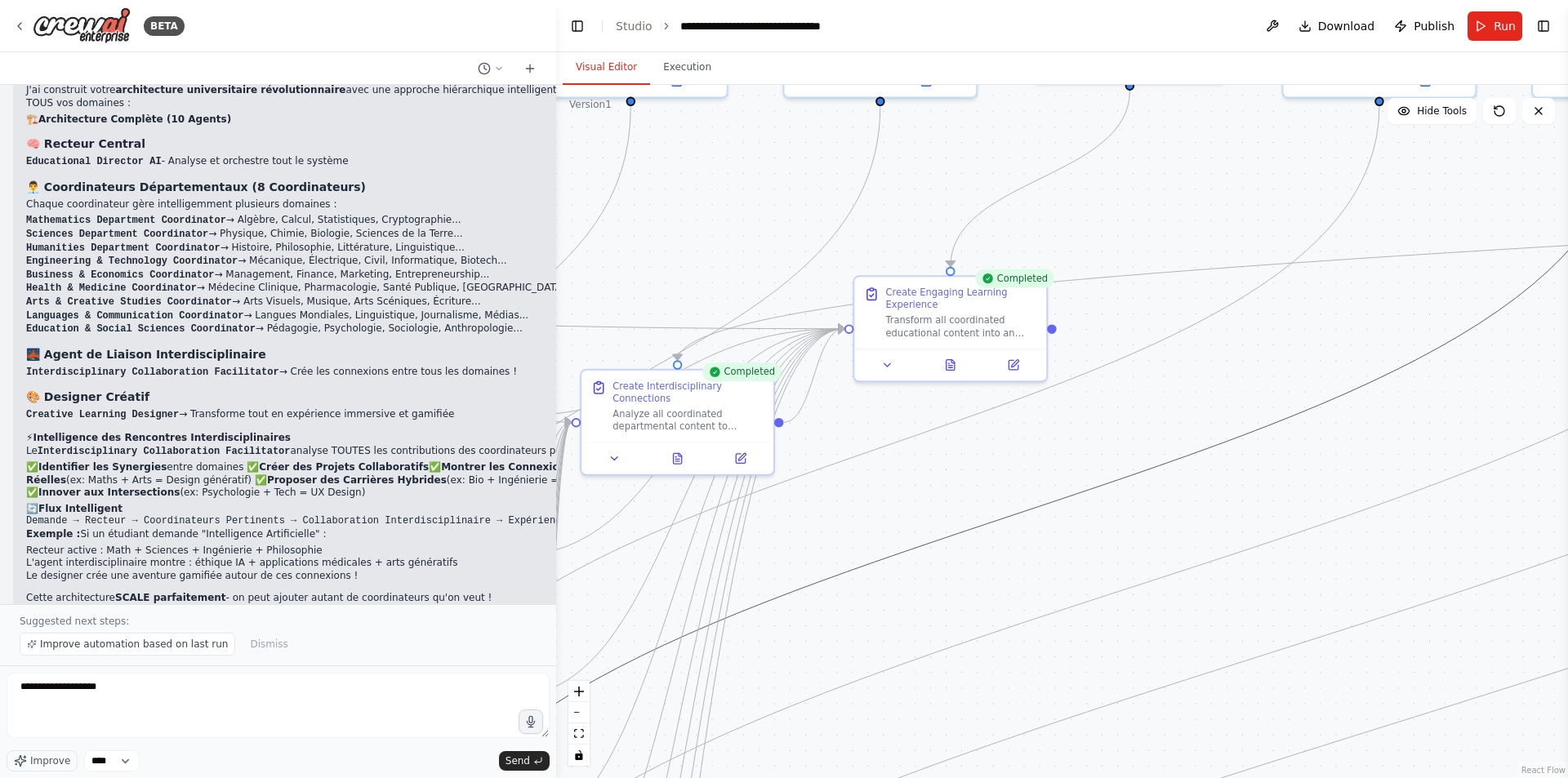
click at [1165, 448] on div ".deletable-edge-delete-btn { width: 20px; height: 20px; border: 0px solid #ffff…" at bounding box center [1062, 432] width 1012 height 694
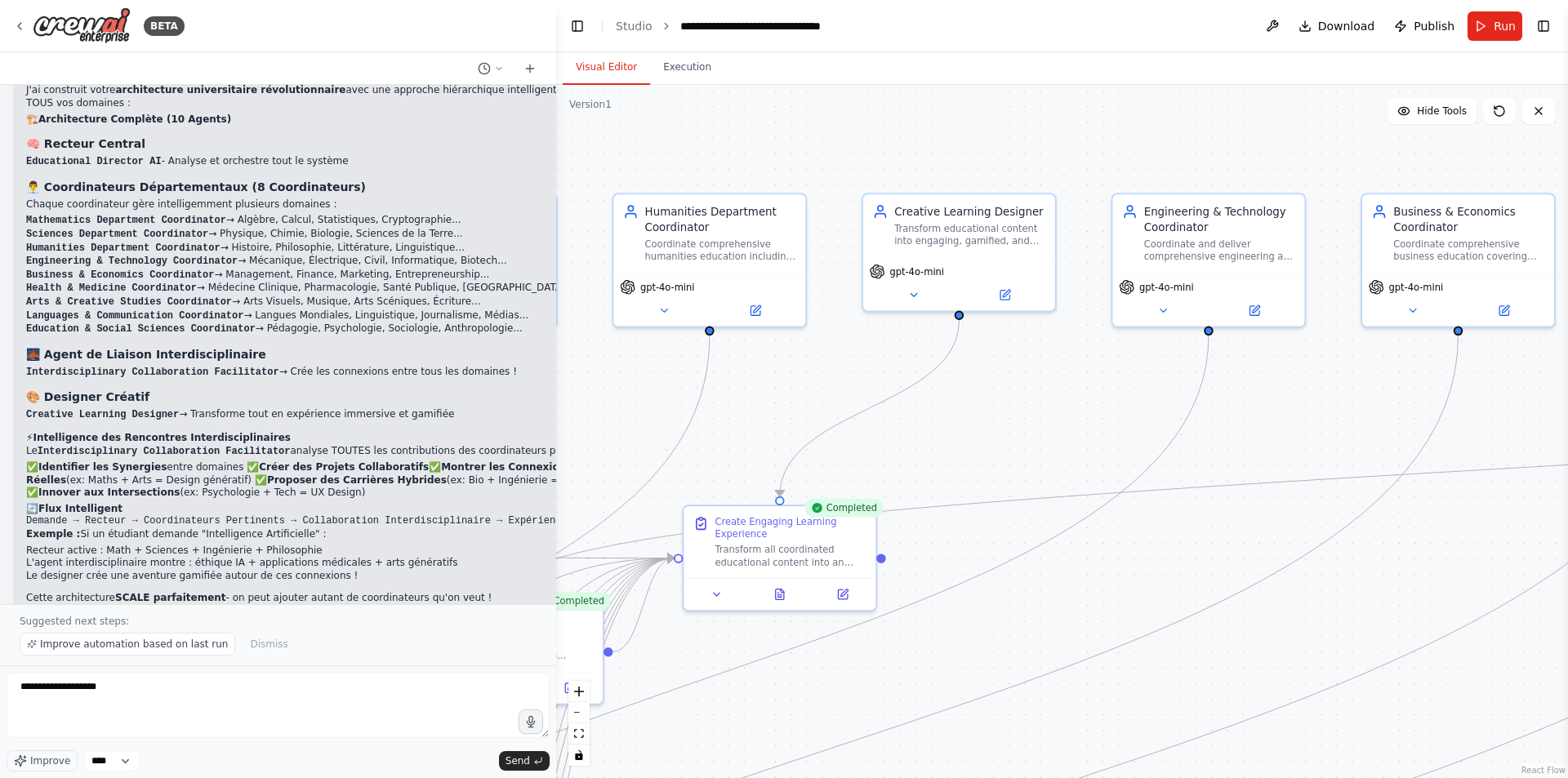
click at [776, 742] on div ".deletable-edge-delete-btn { width: 20px; height: 20px; border: 0px solid #ffff…" at bounding box center [1062, 432] width 1012 height 694
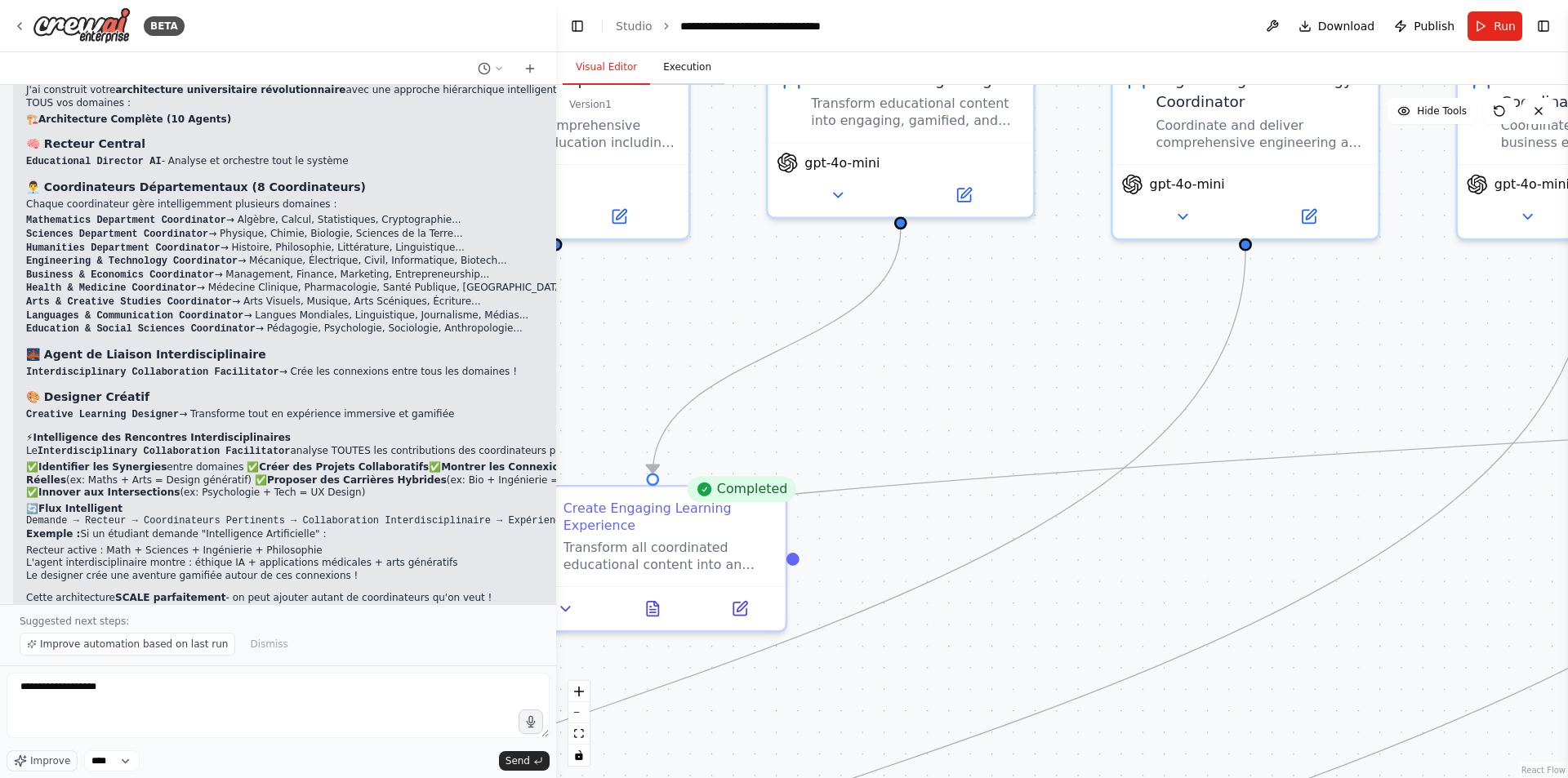
click at [676, 71] on button "Execution" at bounding box center [687, 68] width 74 height 35
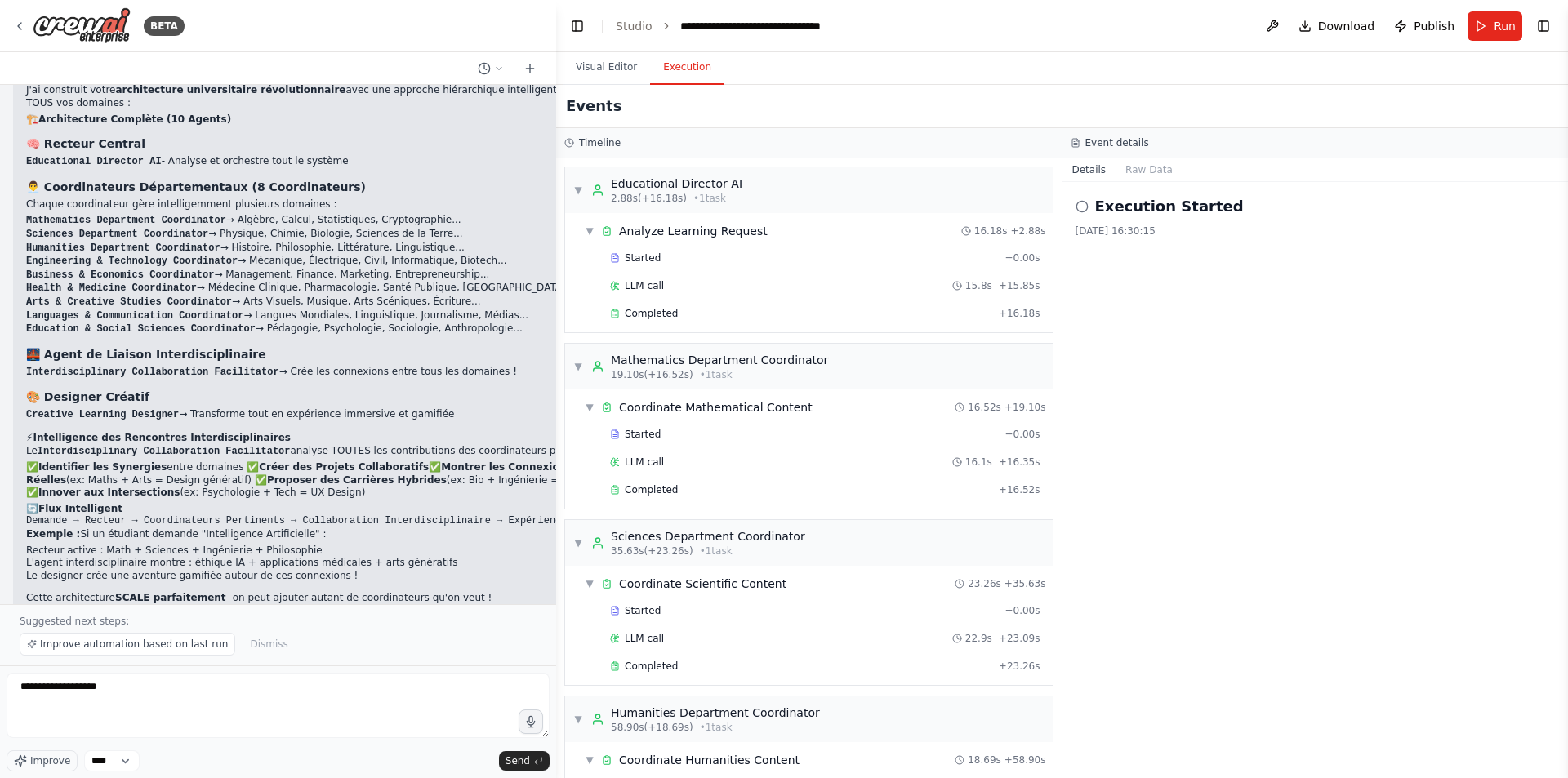
click at [1083, 207] on icon at bounding box center [1082, 206] width 13 height 13
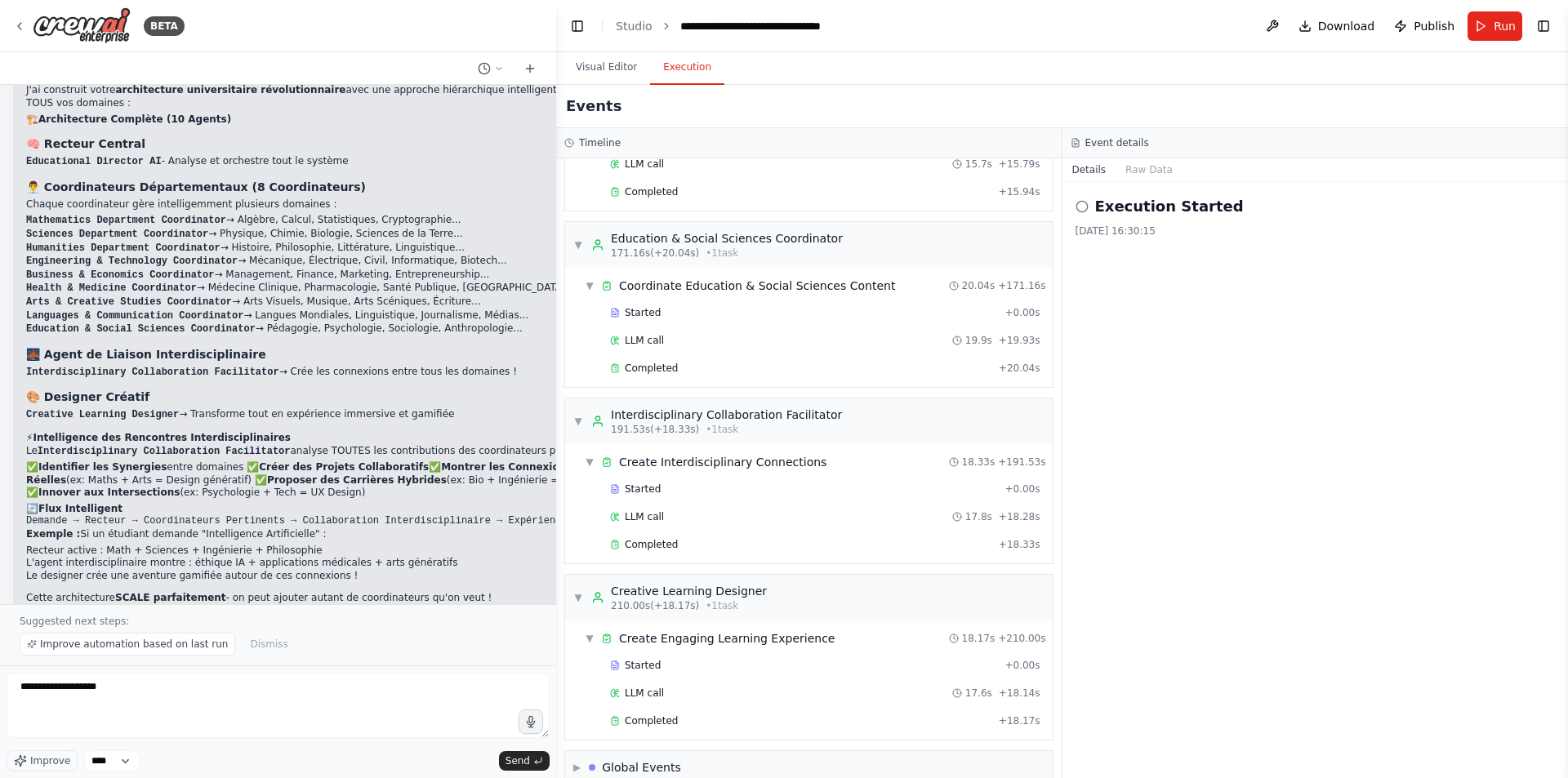
scroll to position [1558, 0]
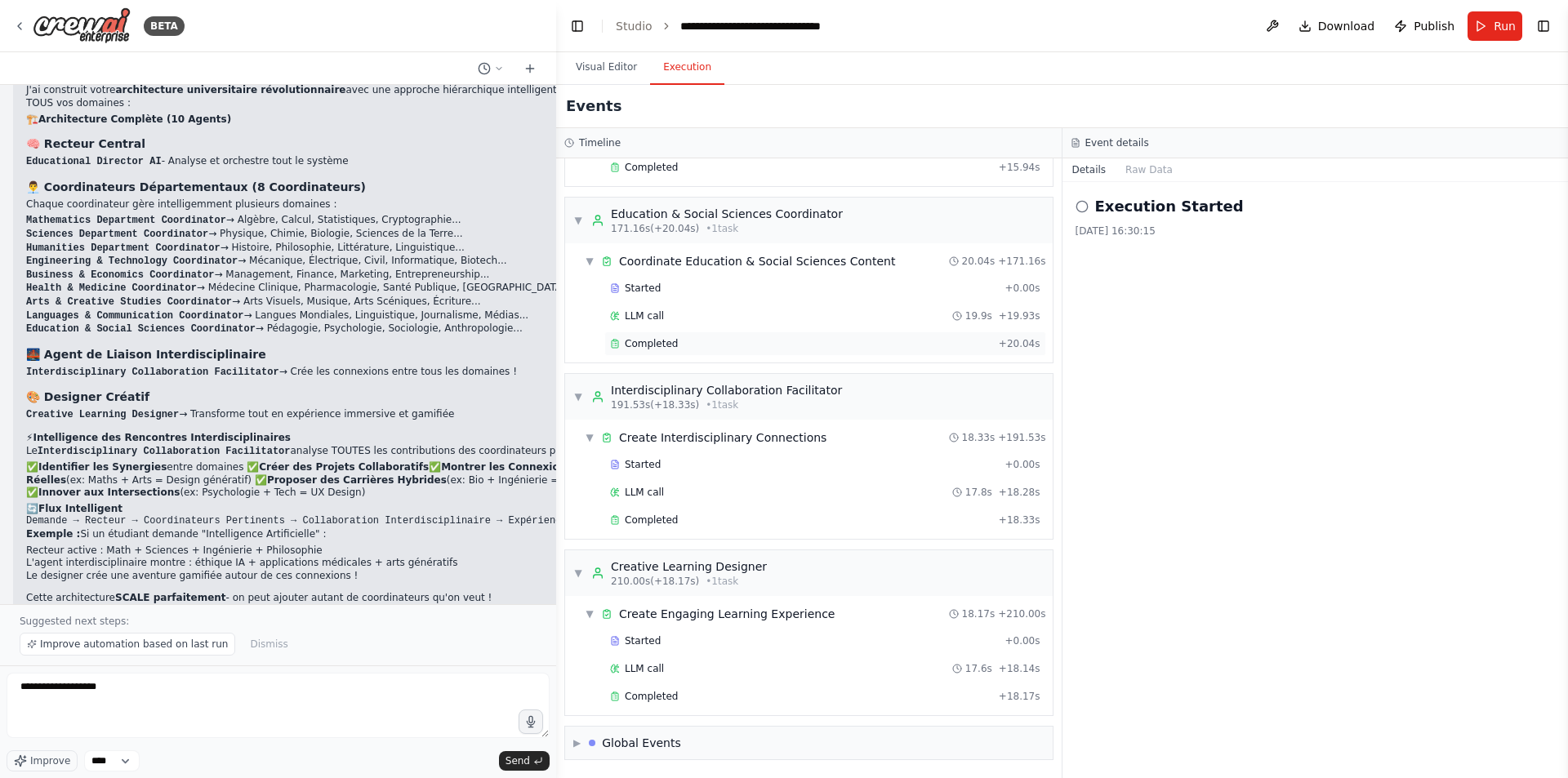
click at [665, 339] on span "Completed" at bounding box center [651, 343] width 53 height 13
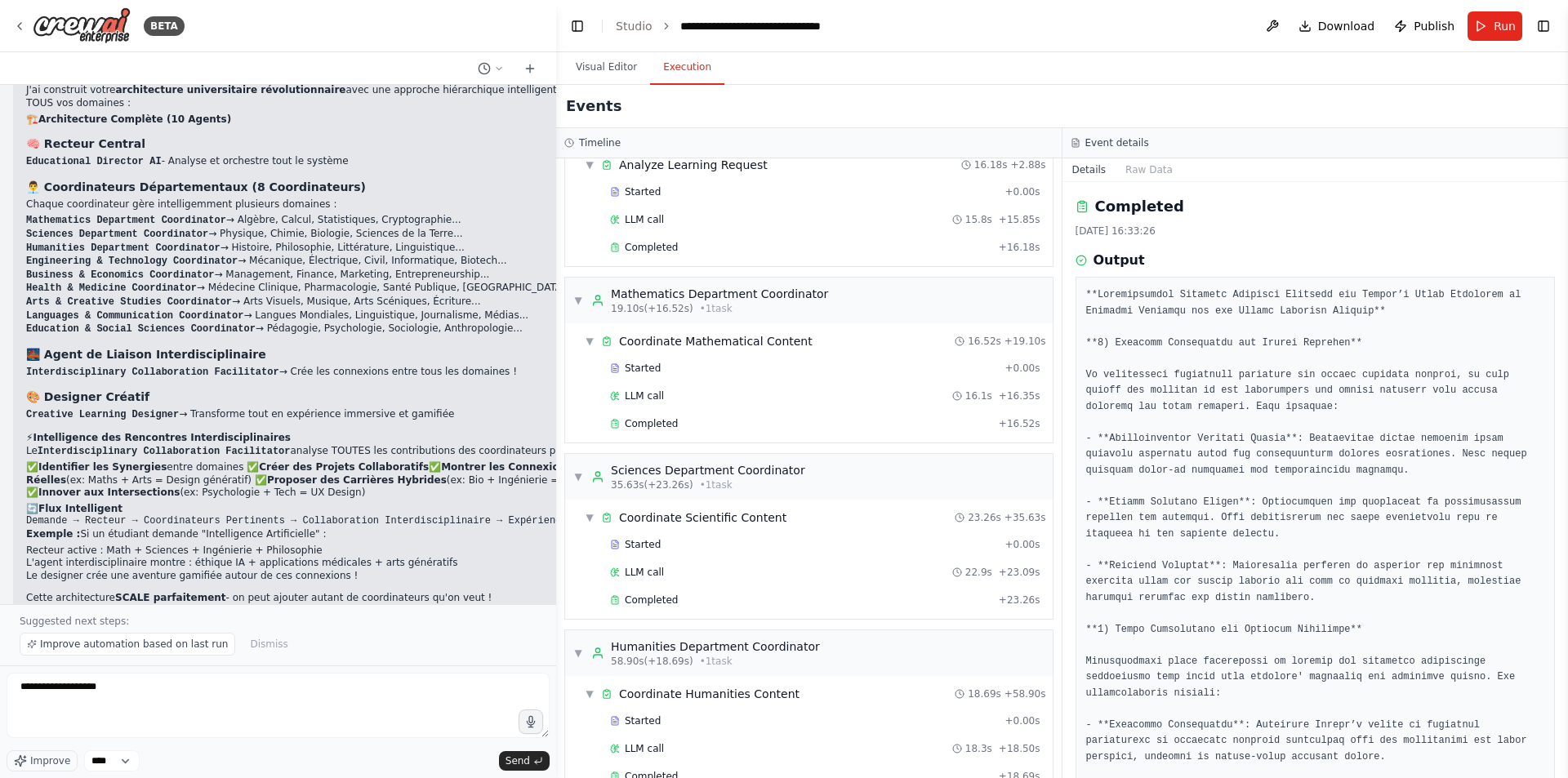
scroll to position [0, 0]
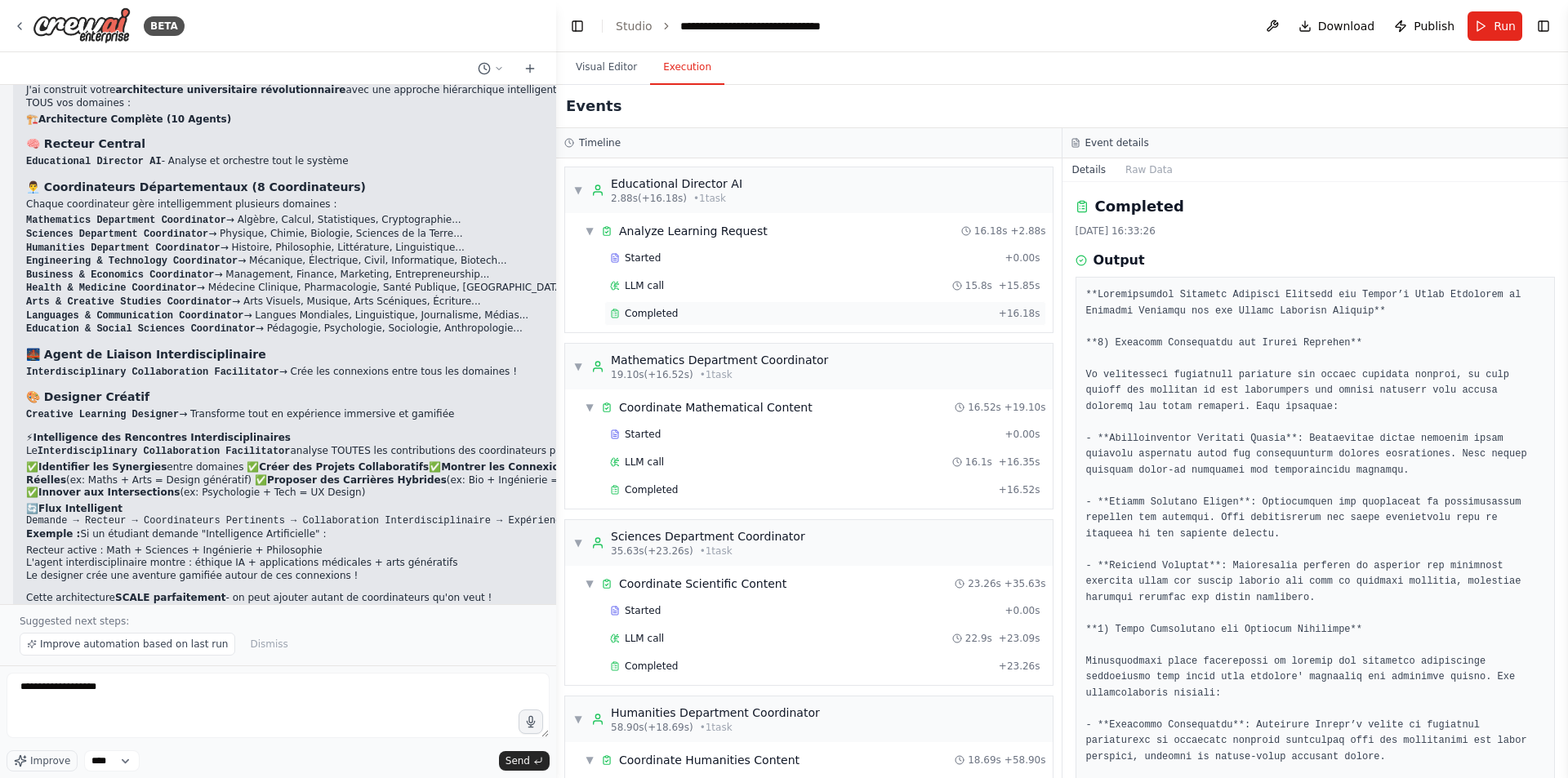
click at [664, 317] on span "Completed" at bounding box center [651, 313] width 53 height 13
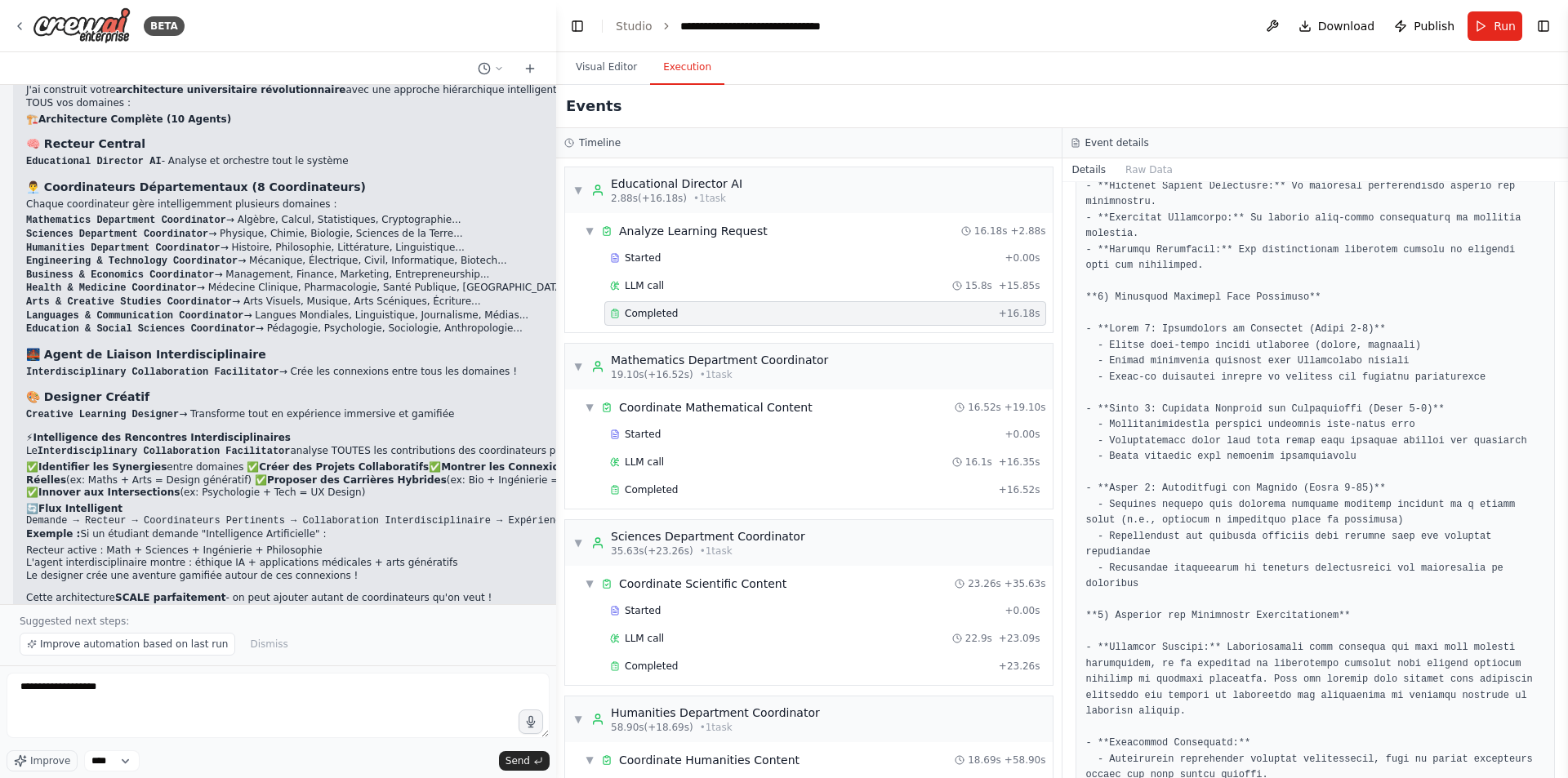
scroll to position [900, 0]
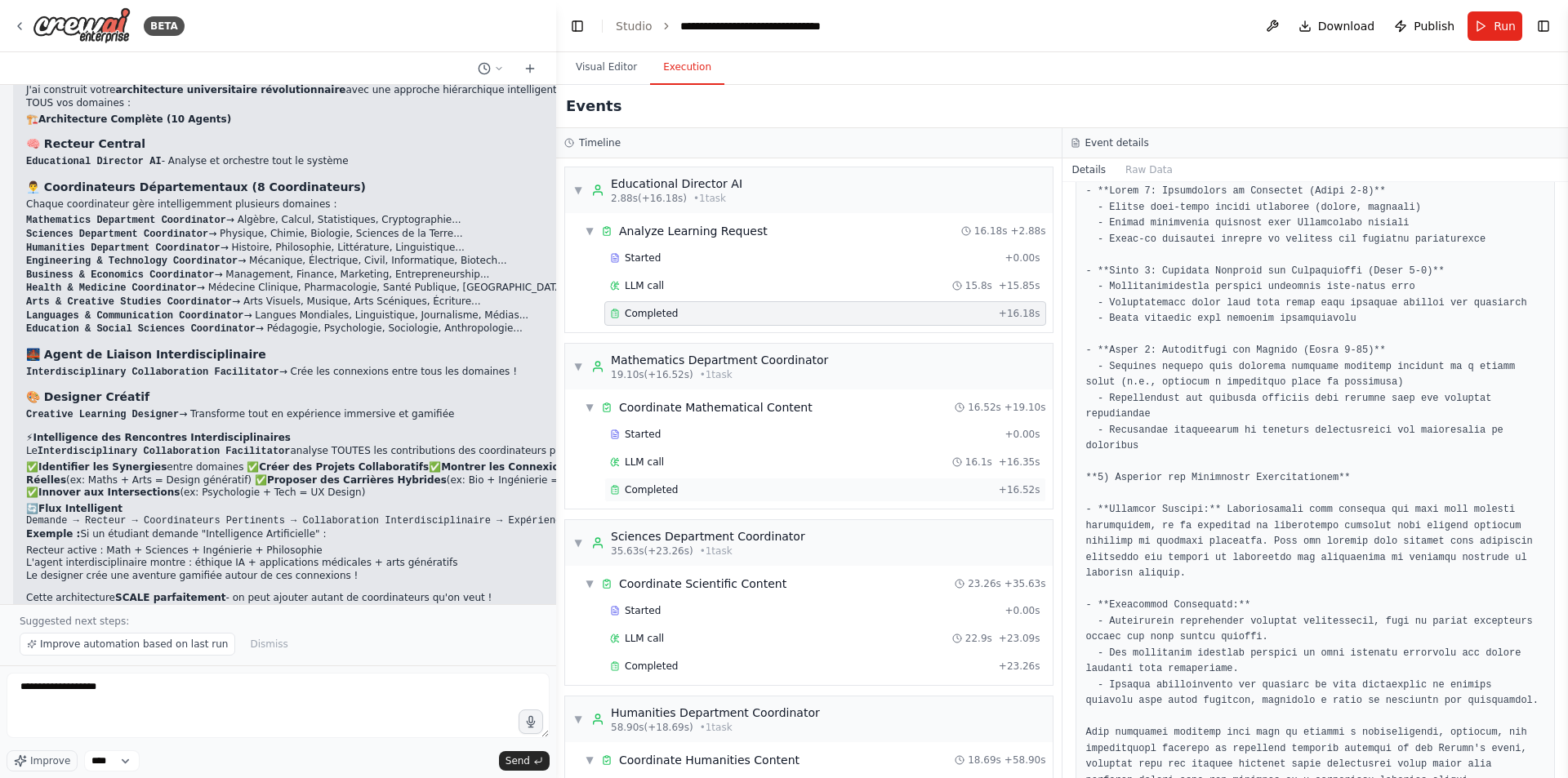
click at [676, 491] on div "Completed" at bounding box center [801, 489] width 382 height 13
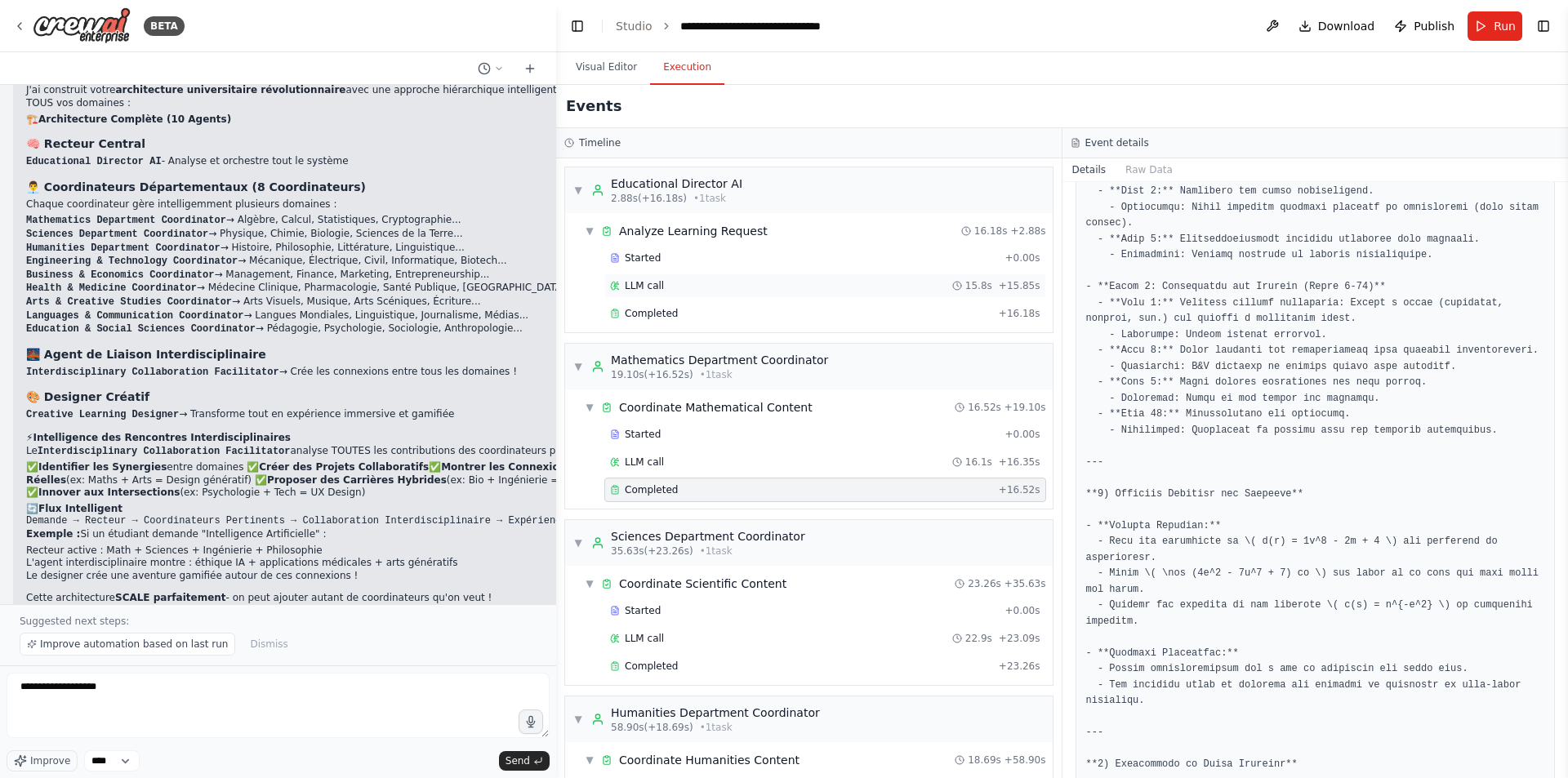
click at [658, 285] on span "LLM call" at bounding box center [644, 285] width 39 height 13
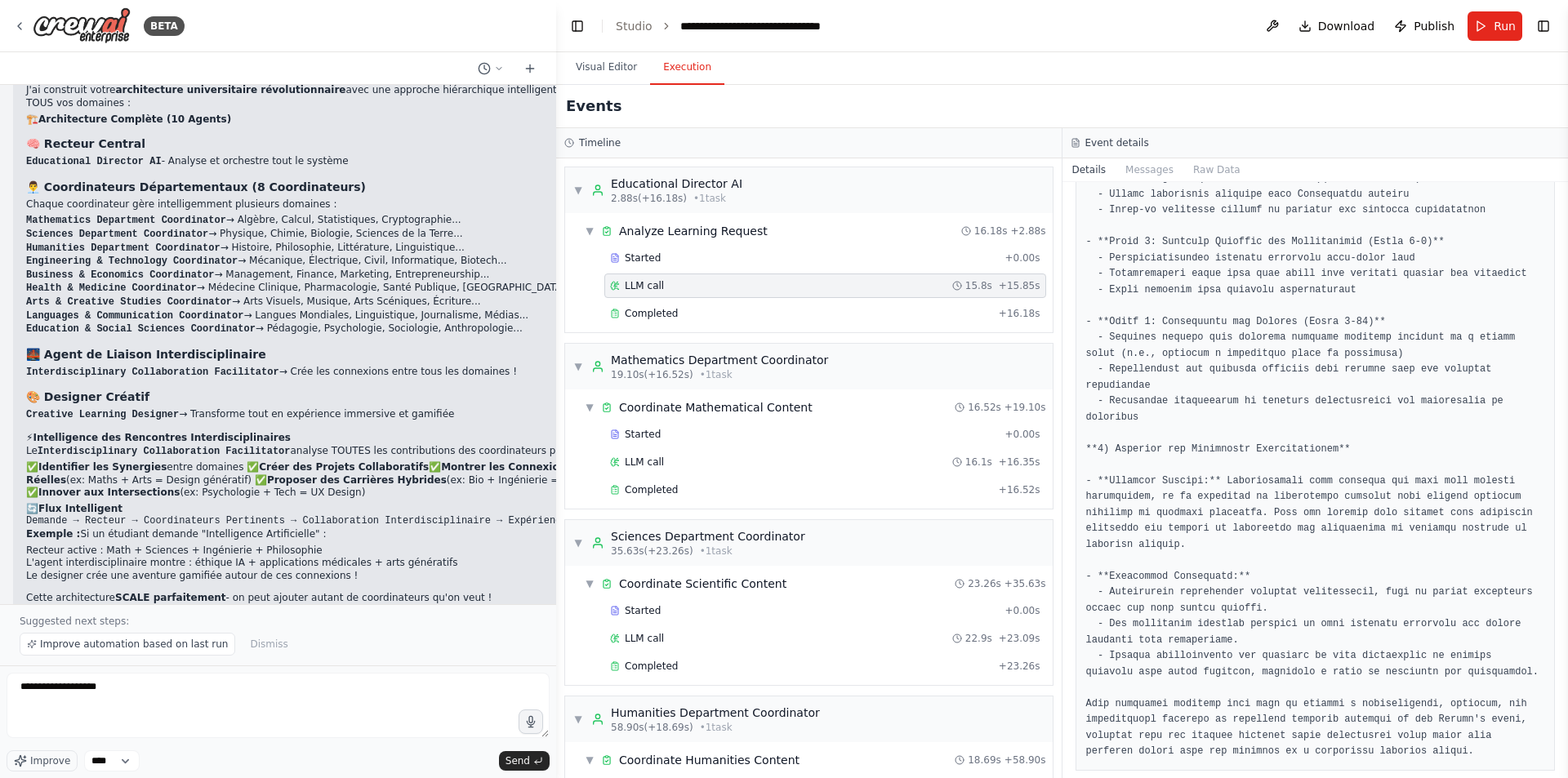
scroll to position [983, 0]
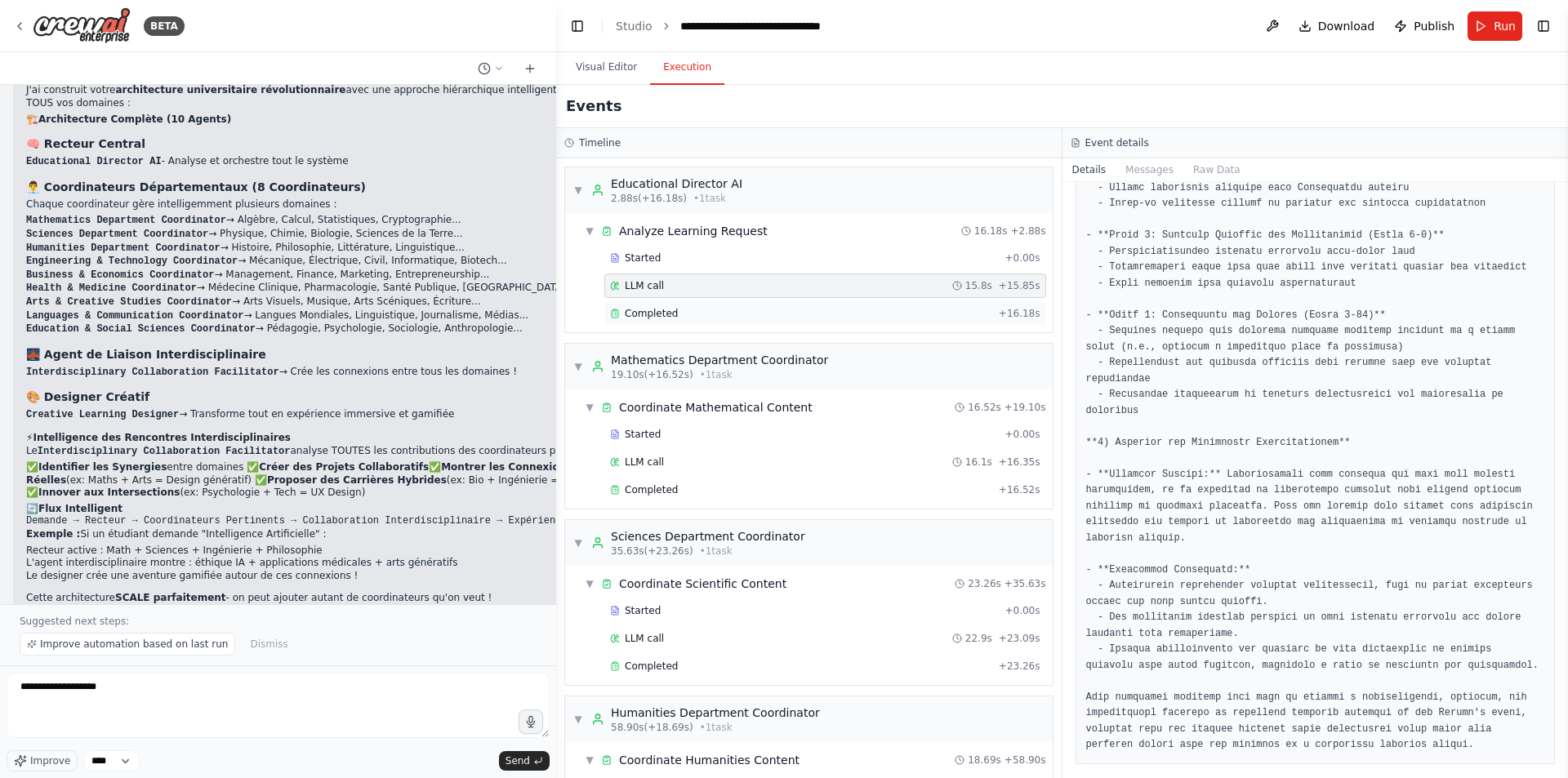
click at [690, 313] on div "Completed" at bounding box center [801, 313] width 382 height 13
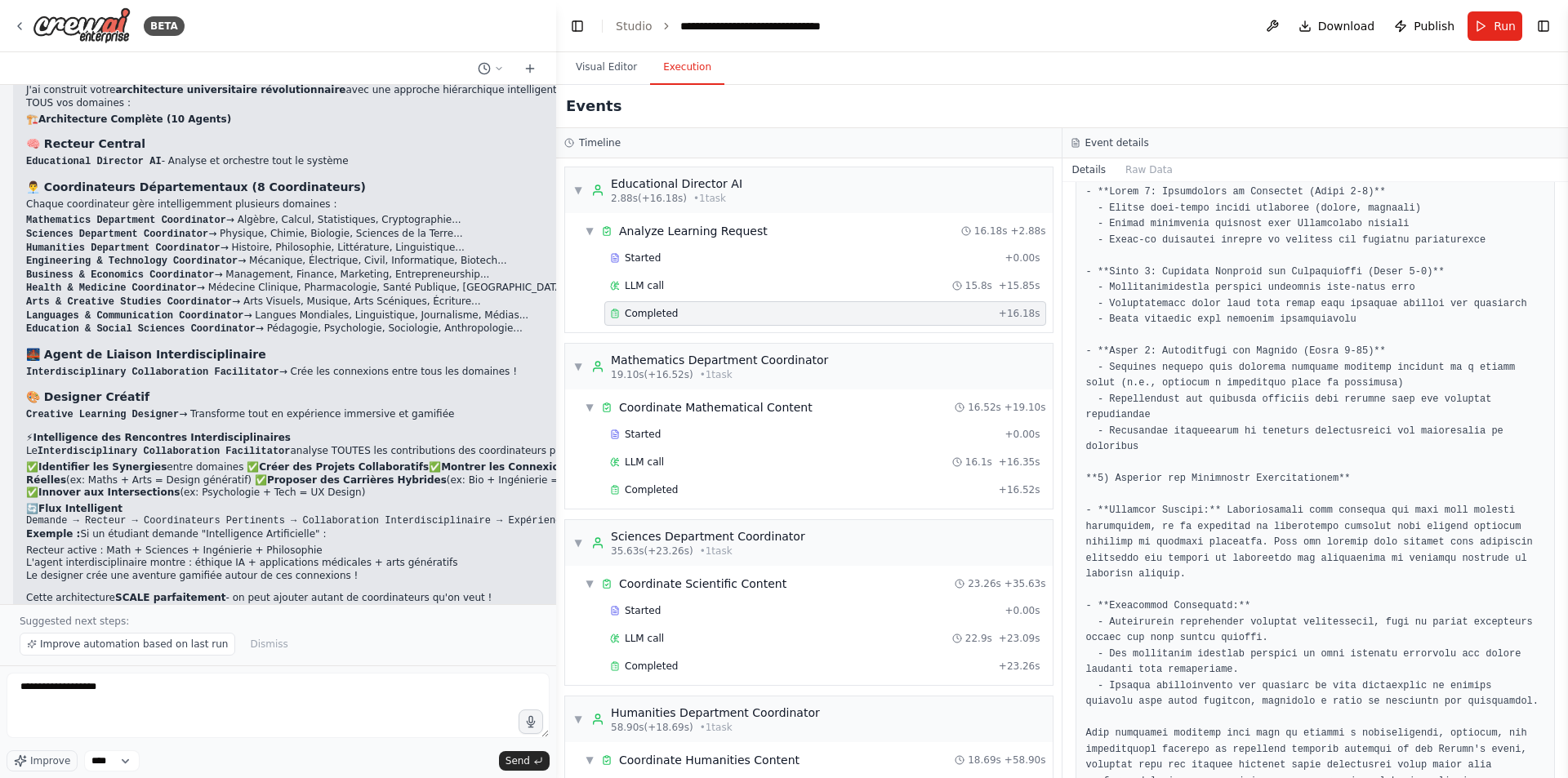
scroll to position [900, 0]
click at [668, 461] on div "LLM call 16.1s + 16.35s" at bounding box center [825, 462] width 430 height 13
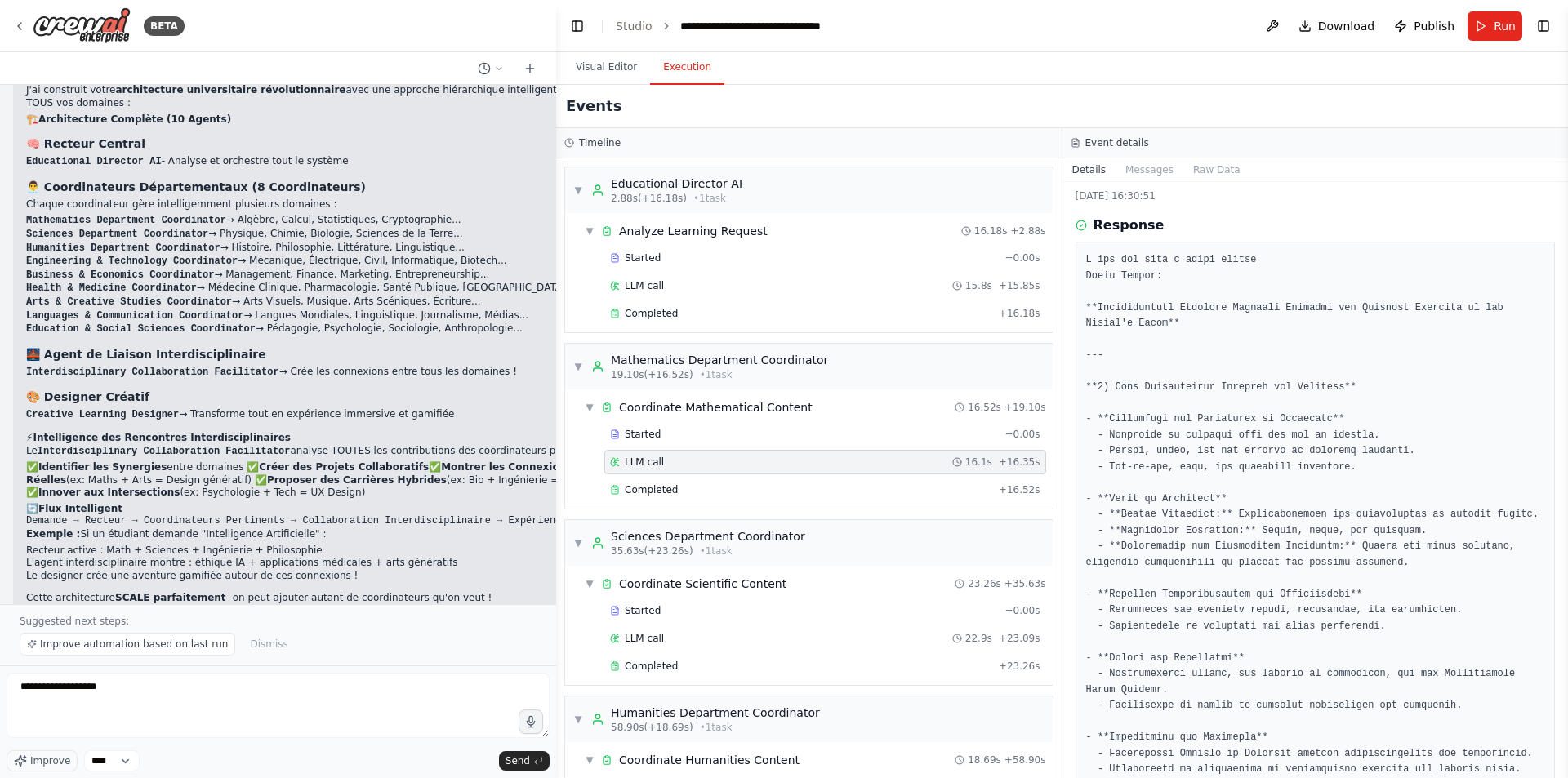
scroll to position [0, 0]
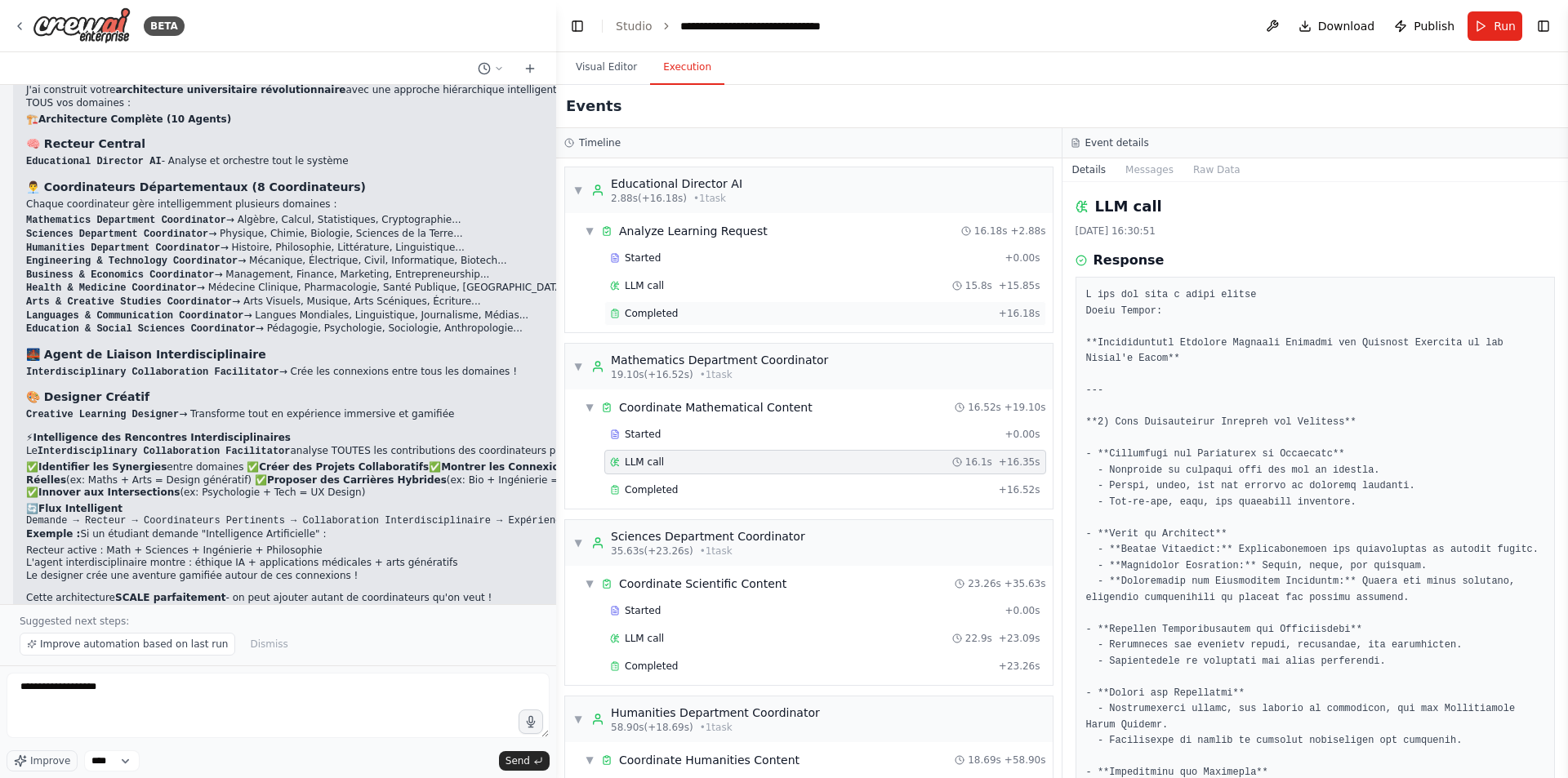
click at [671, 312] on span "Completed" at bounding box center [651, 313] width 53 height 13
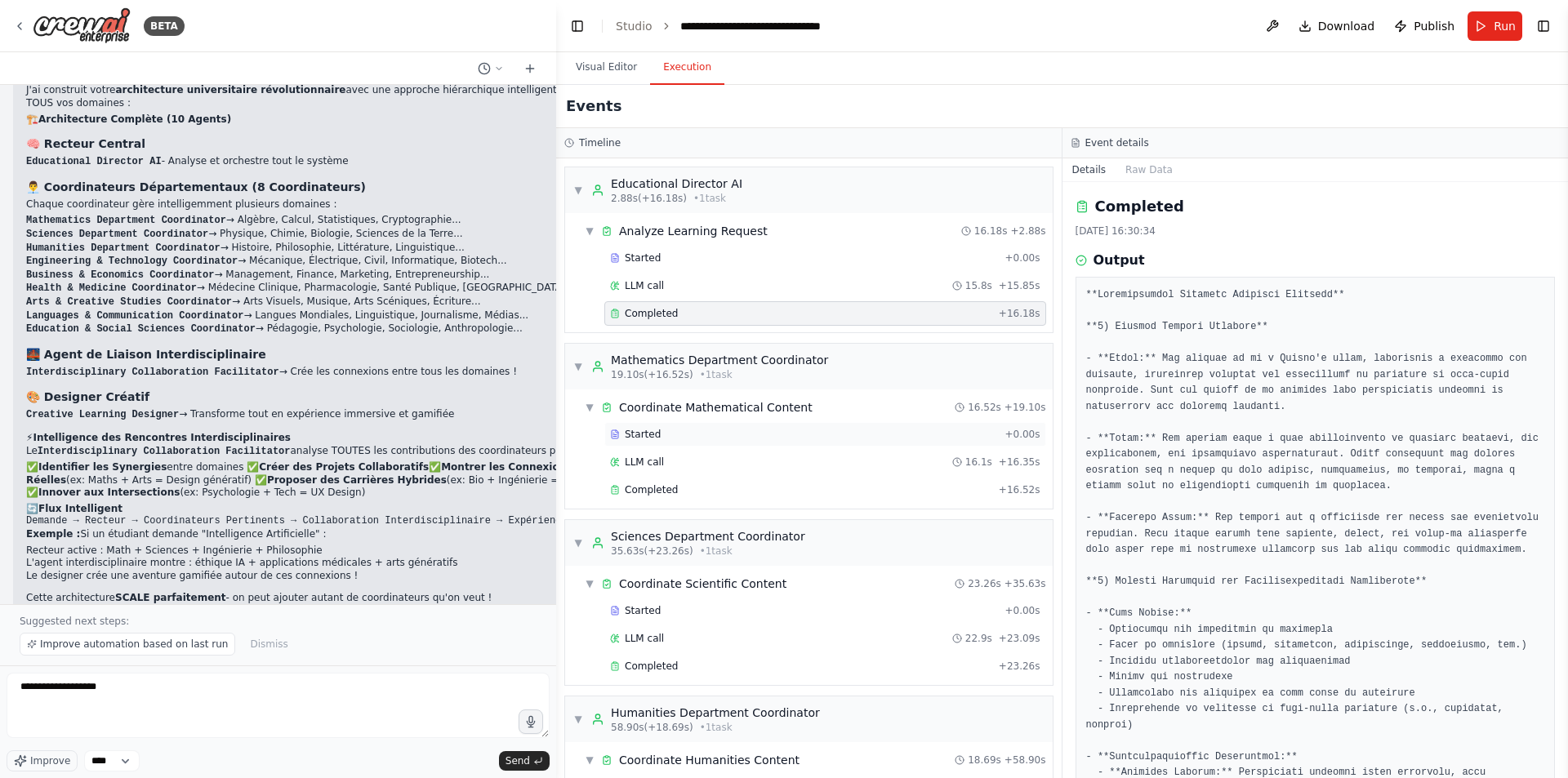
click at [673, 436] on div "Started" at bounding box center [804, 434] width 388 height 13
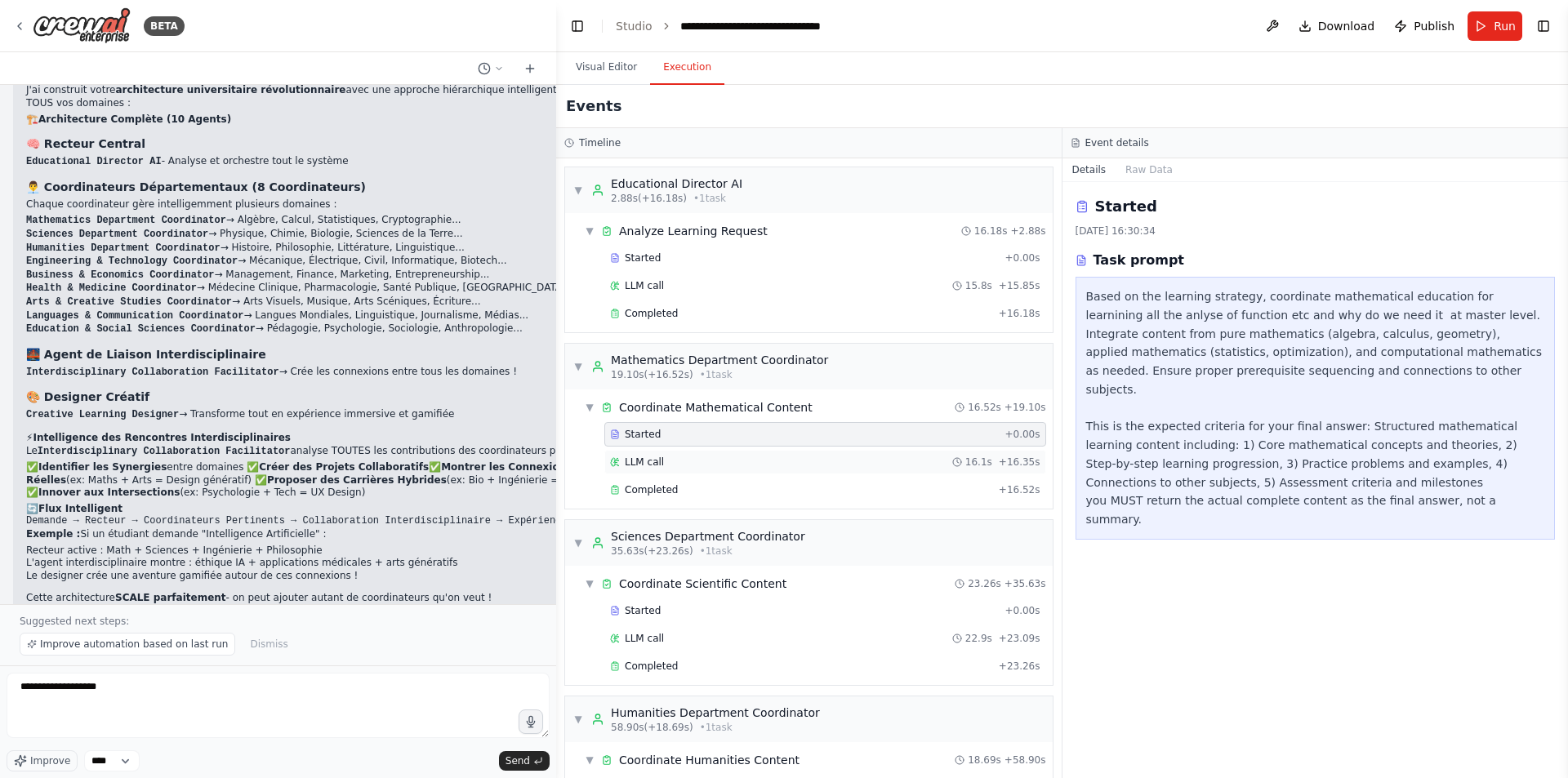
click at [654, 462] on span "LLM call" at bounding box center [644, 462] width 39 height 13
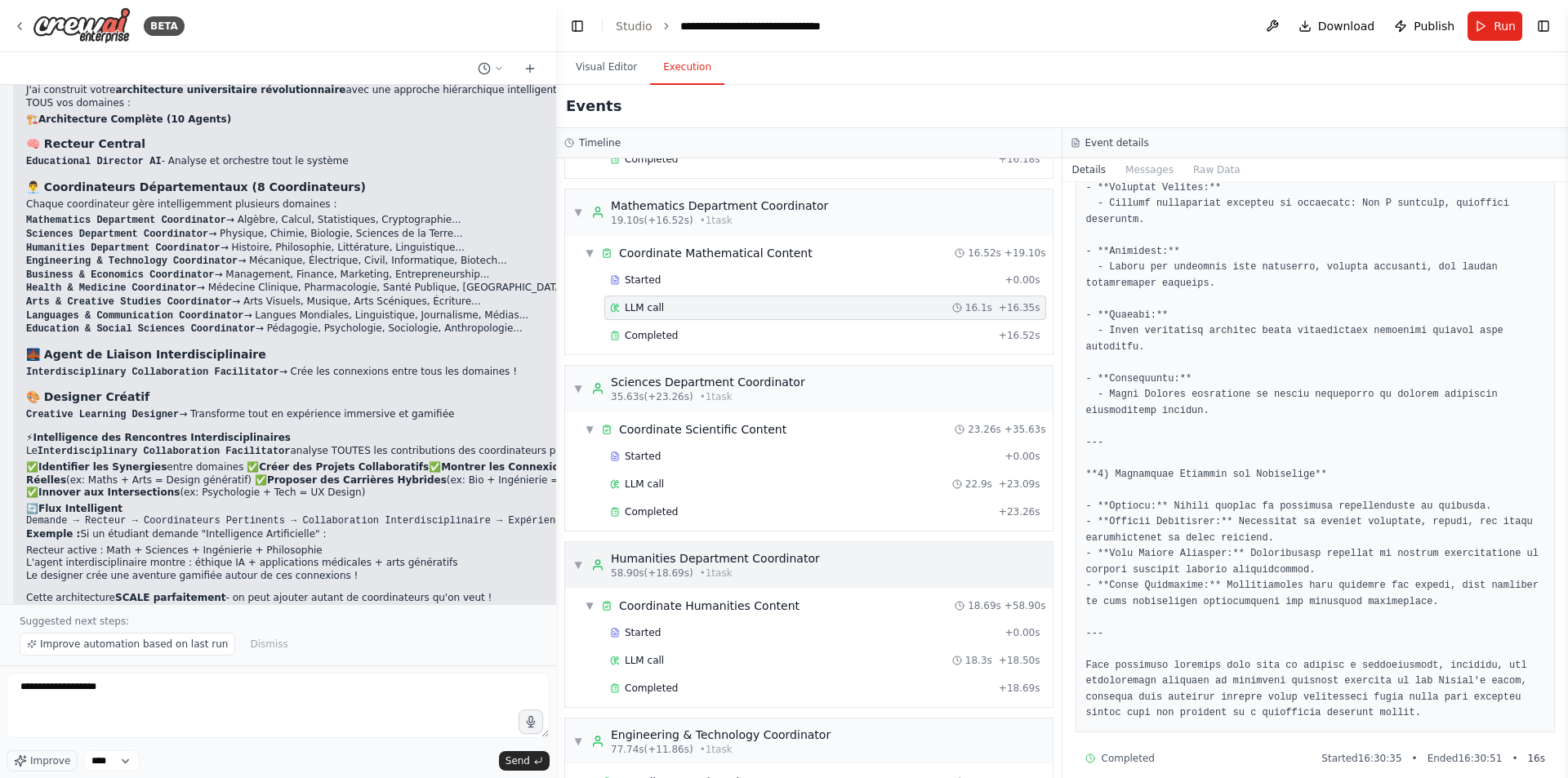
scroll to position [191, 0]
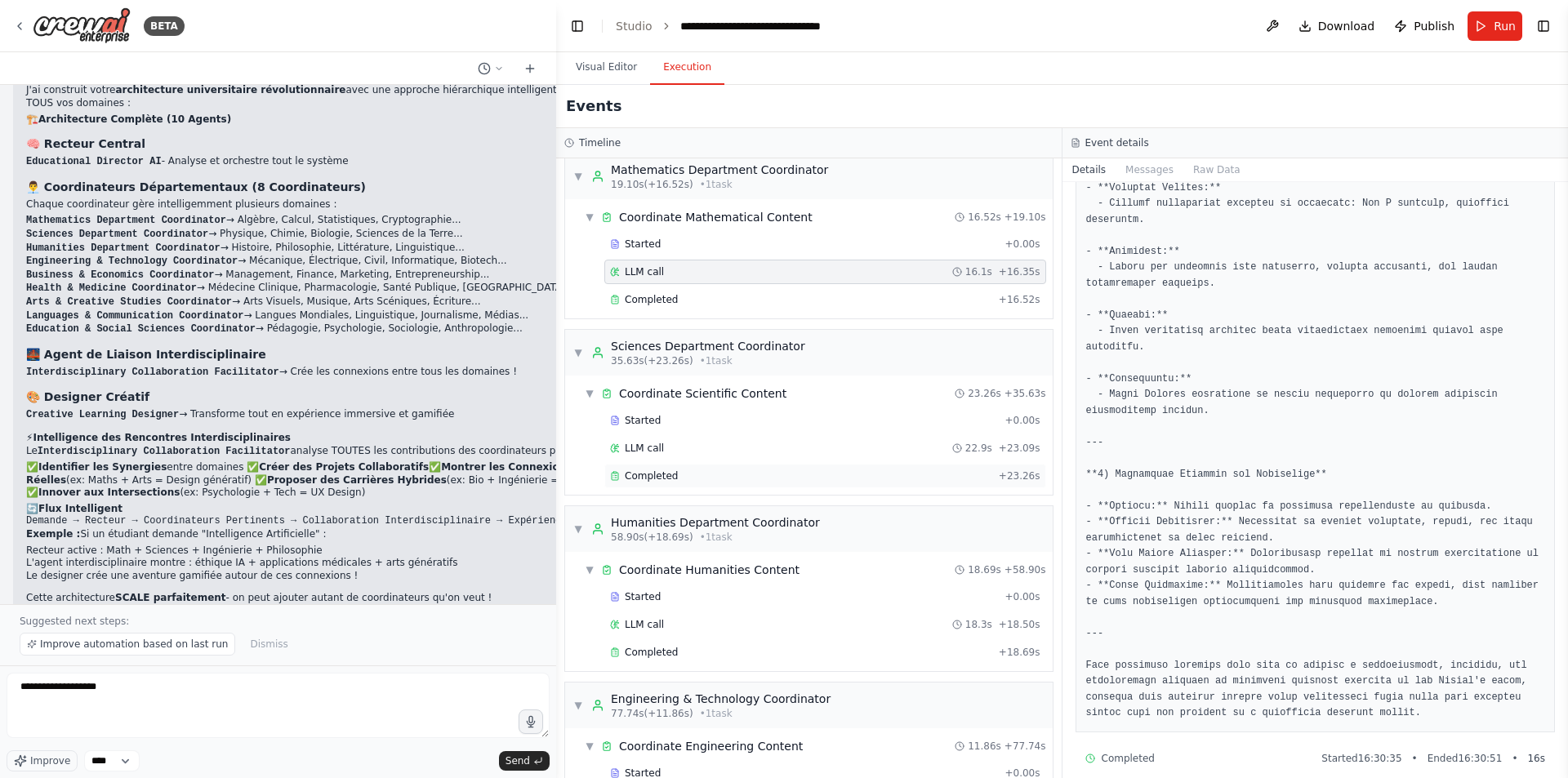
click at [641, 473] on span "Completed" at bounding box center [651, 475] width 53 height 13
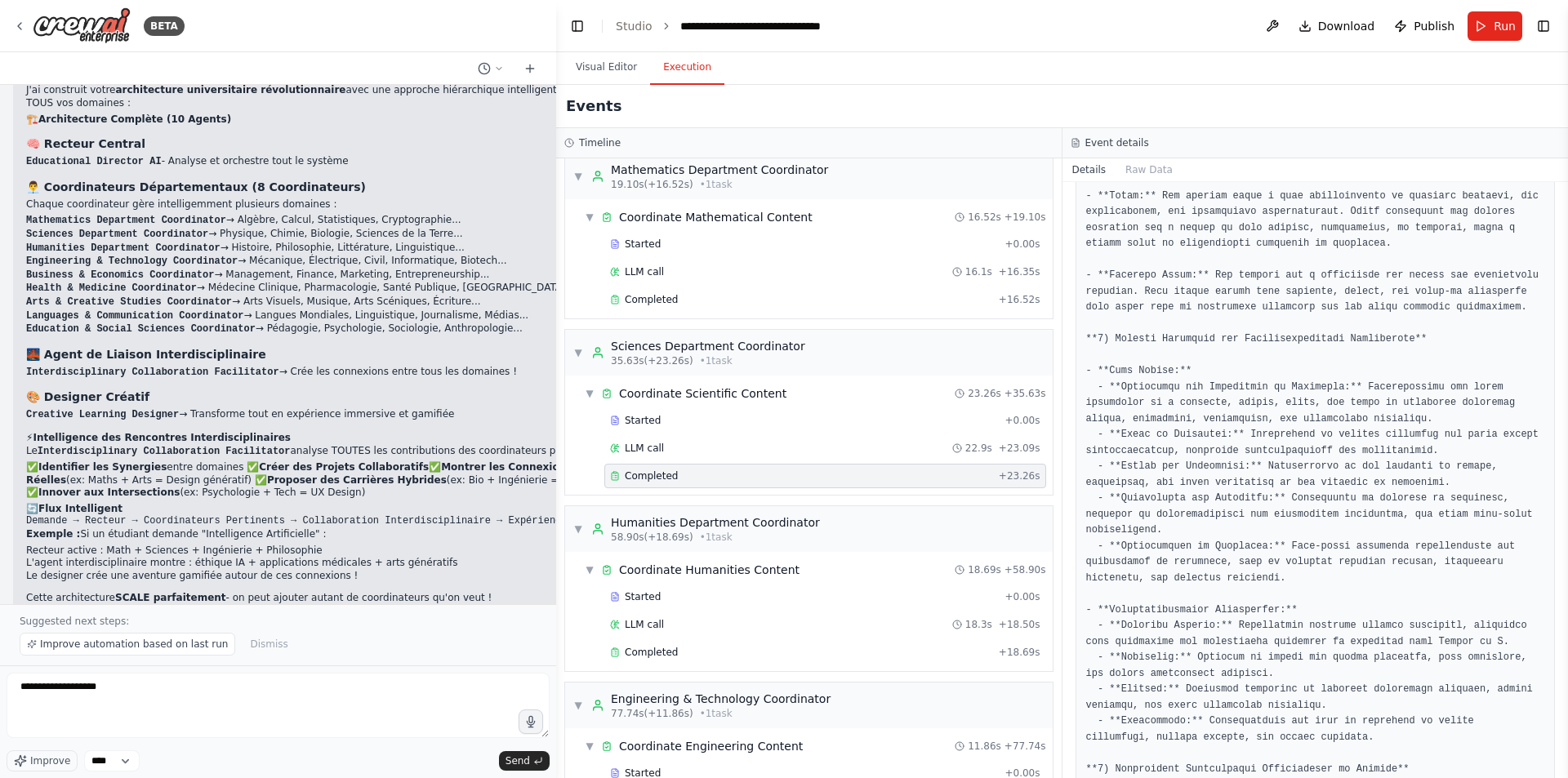
scroll to position [0, 0]
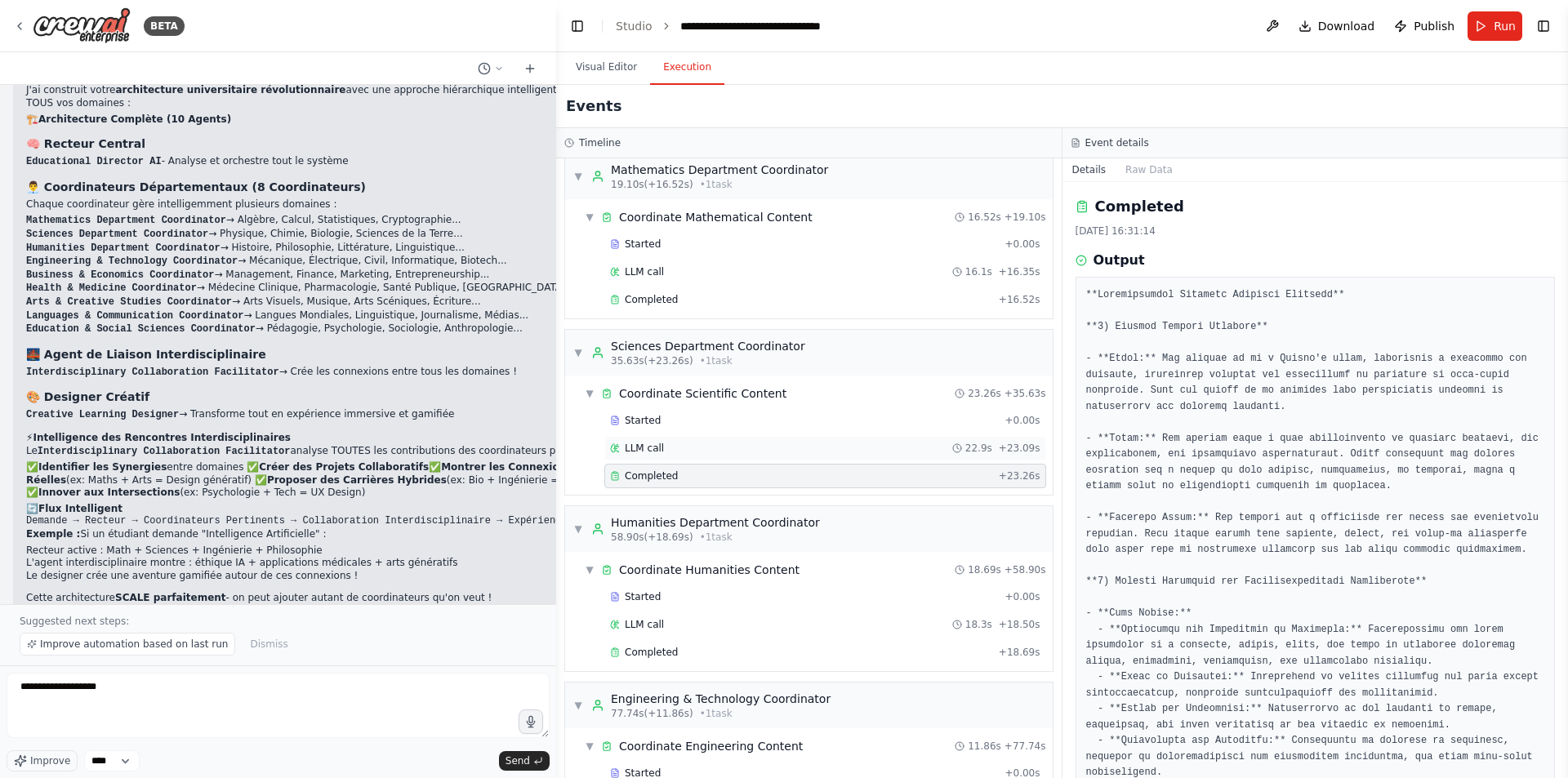
click at [758, 453] on div "LLM call 22.9s + 23.09s" at bounding box center [825, 448] width 430 height 13
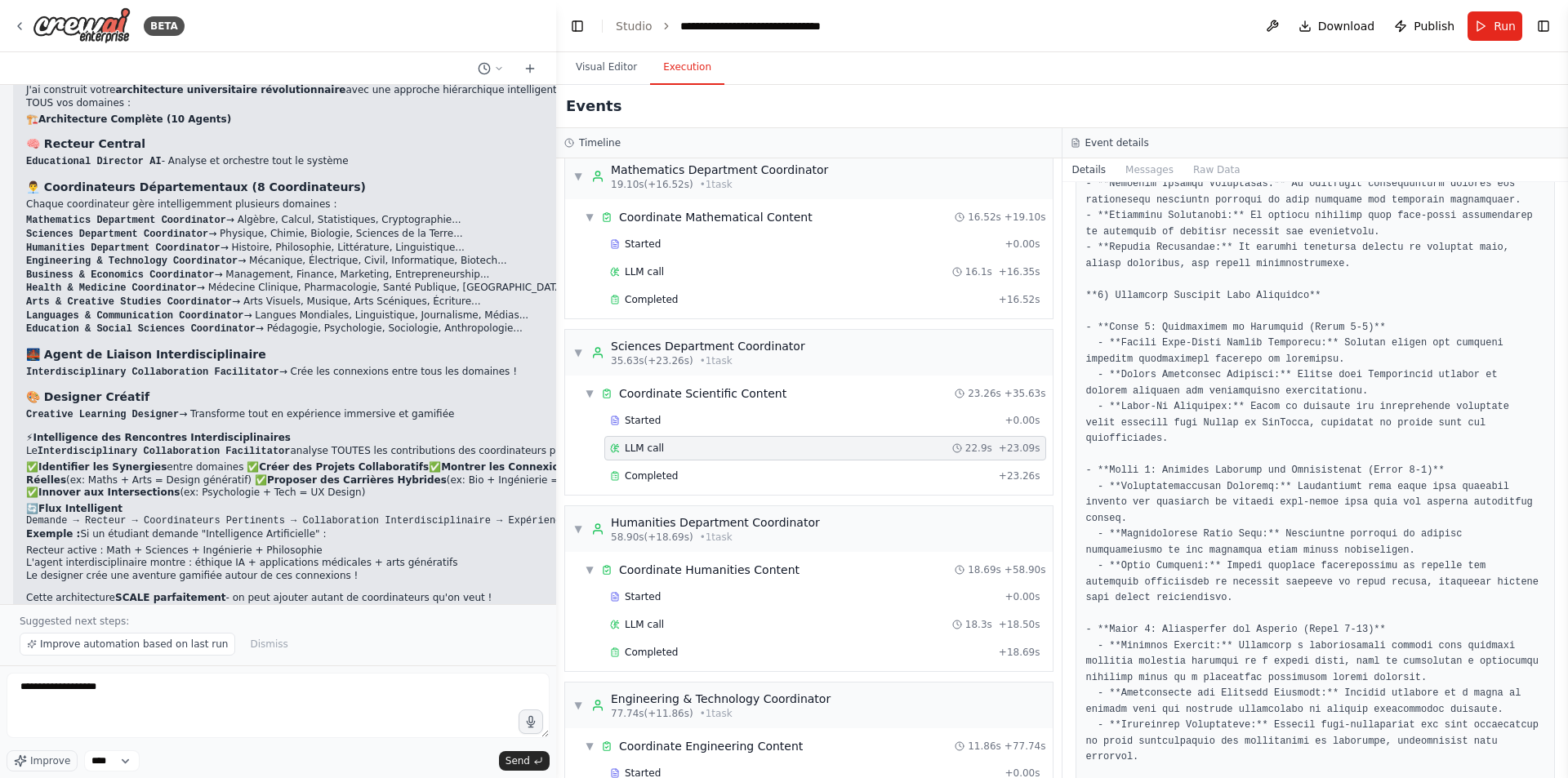
scroll to position [1286, 0]
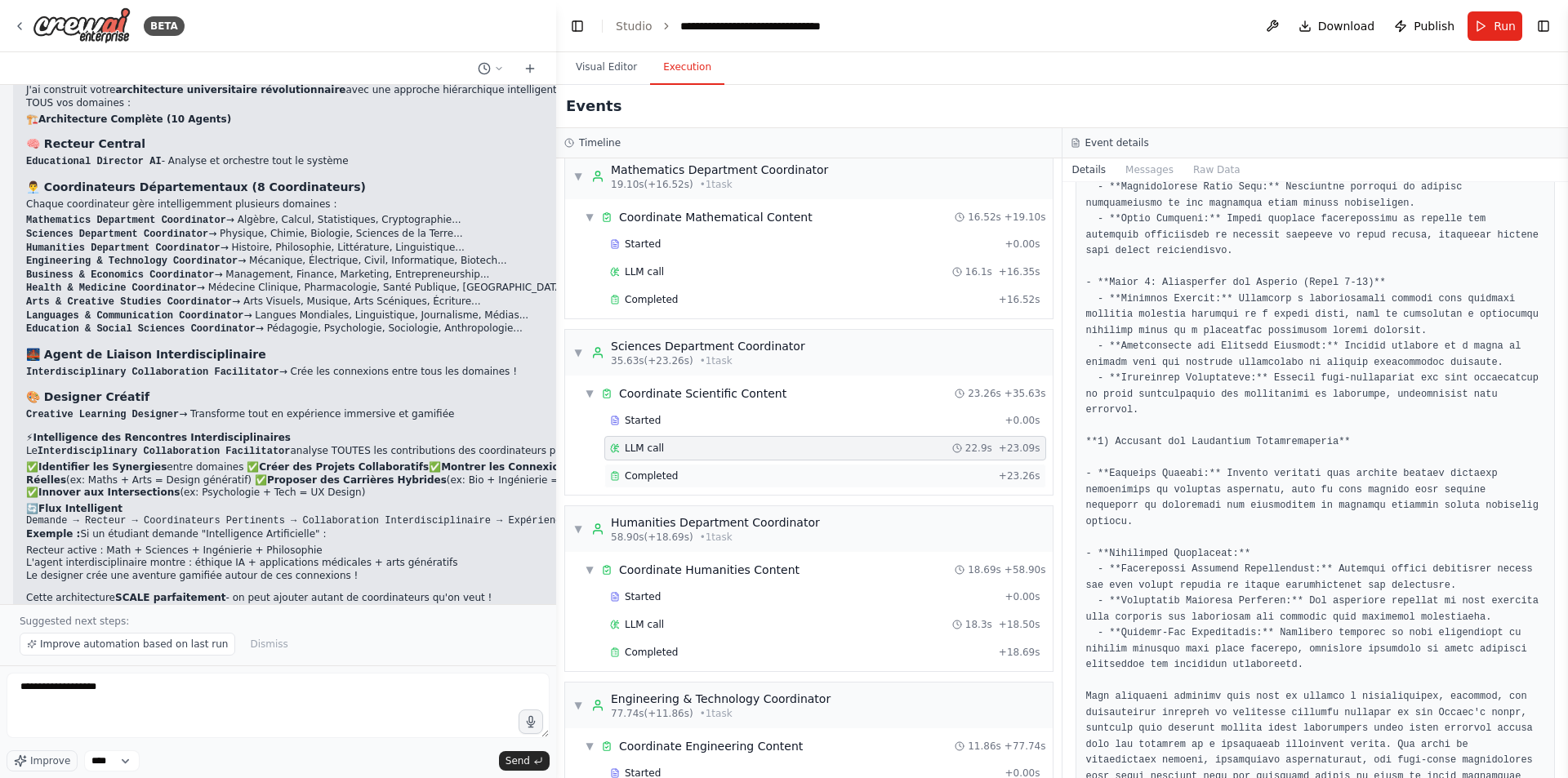
click at [820, 478] on div "Completed" at bounding box center [801, 475] width 382 height 13
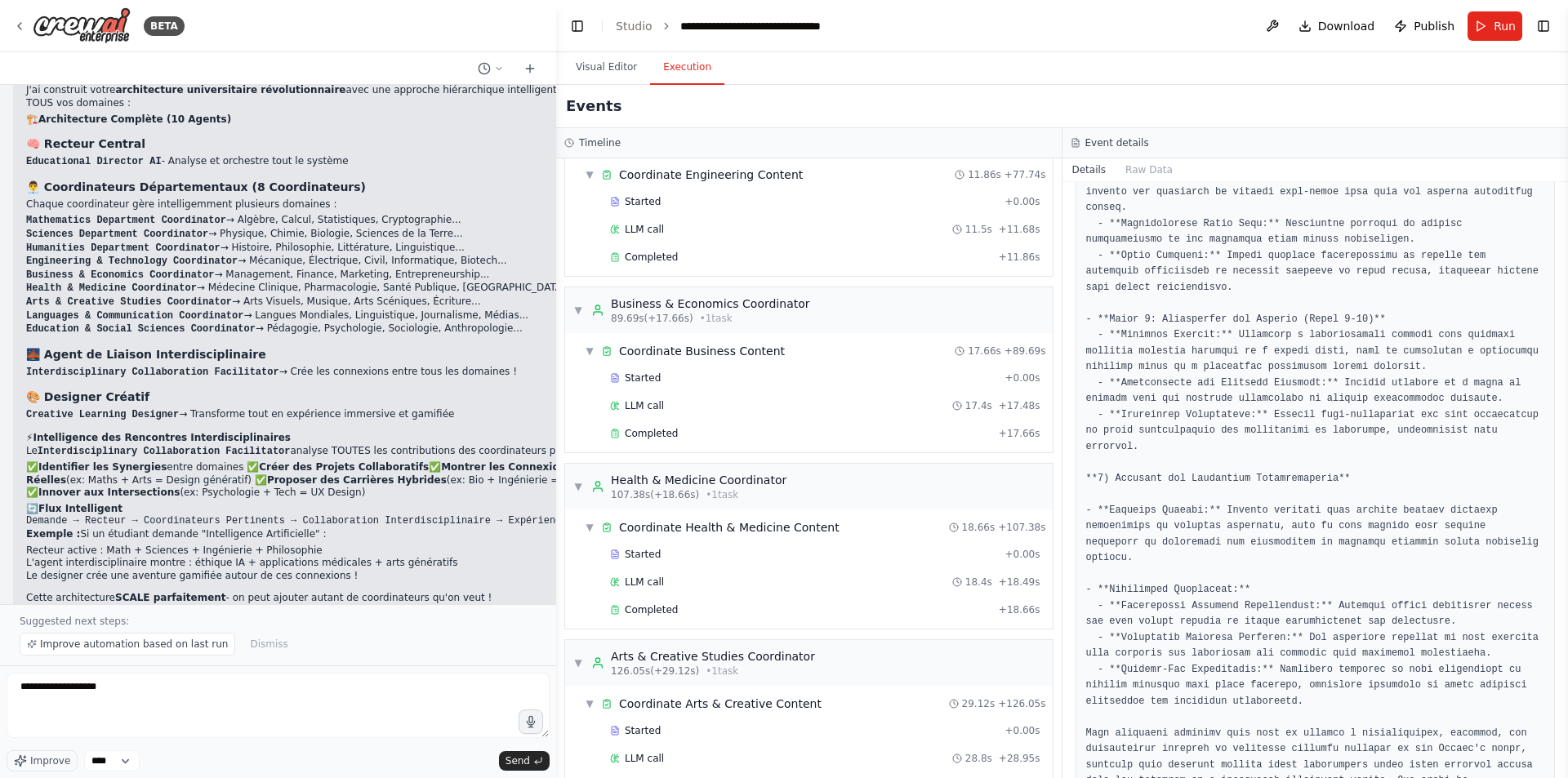
scroll to position [953, 0]
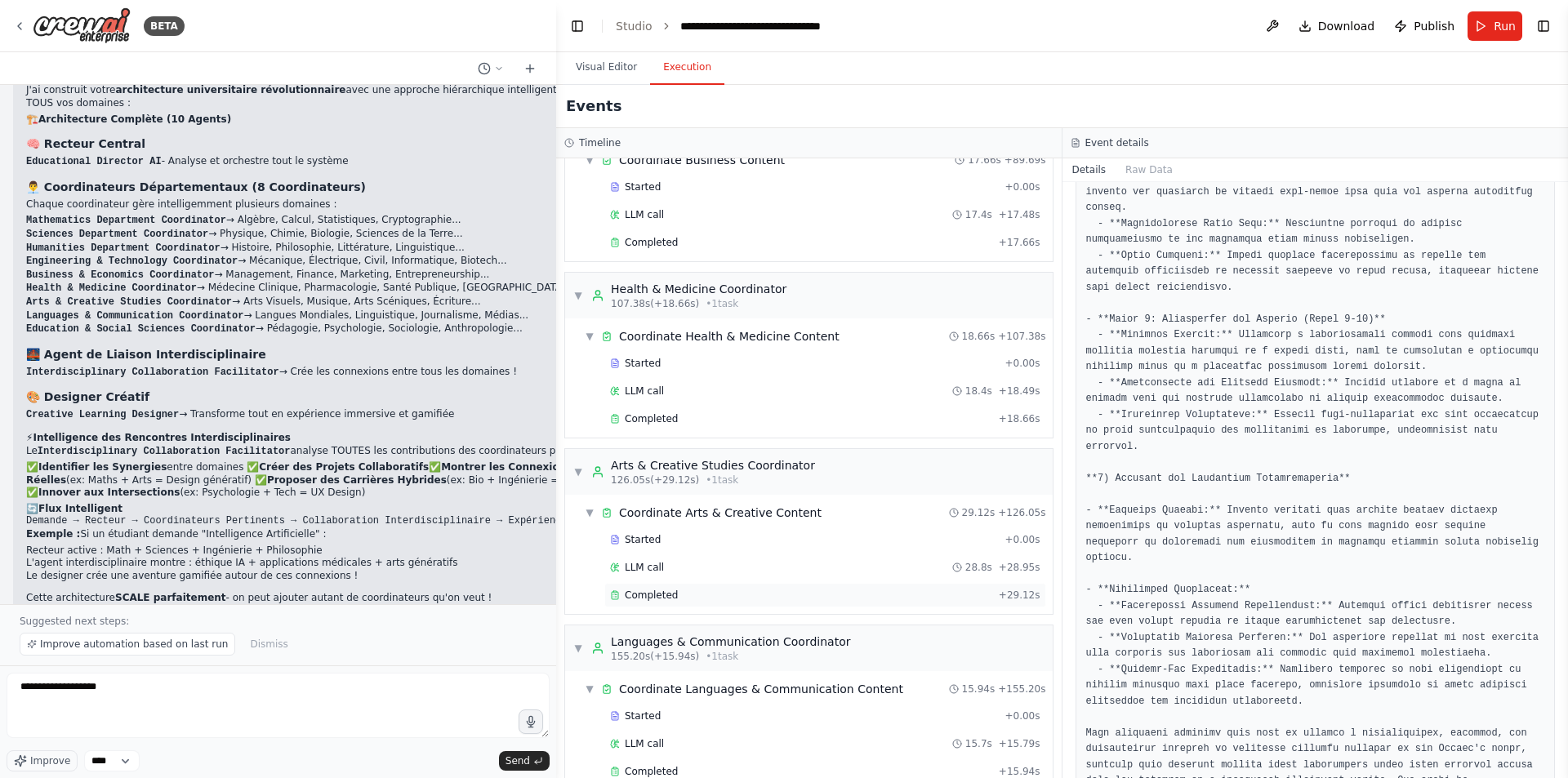
click at [762, 595] on div "Completed" at bounding box center [801, 595] width 382 height 13
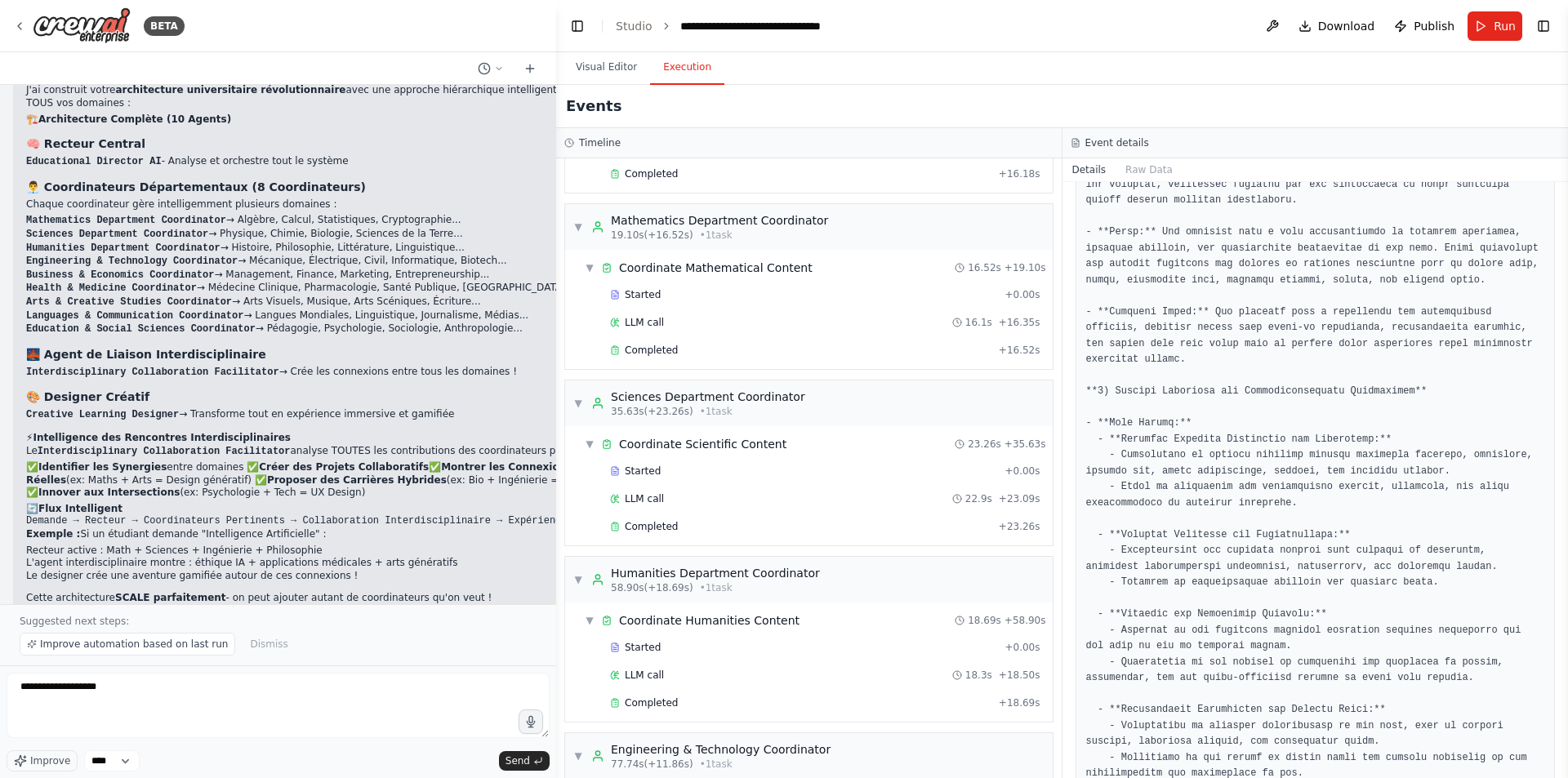
scroll to position [0, 0]
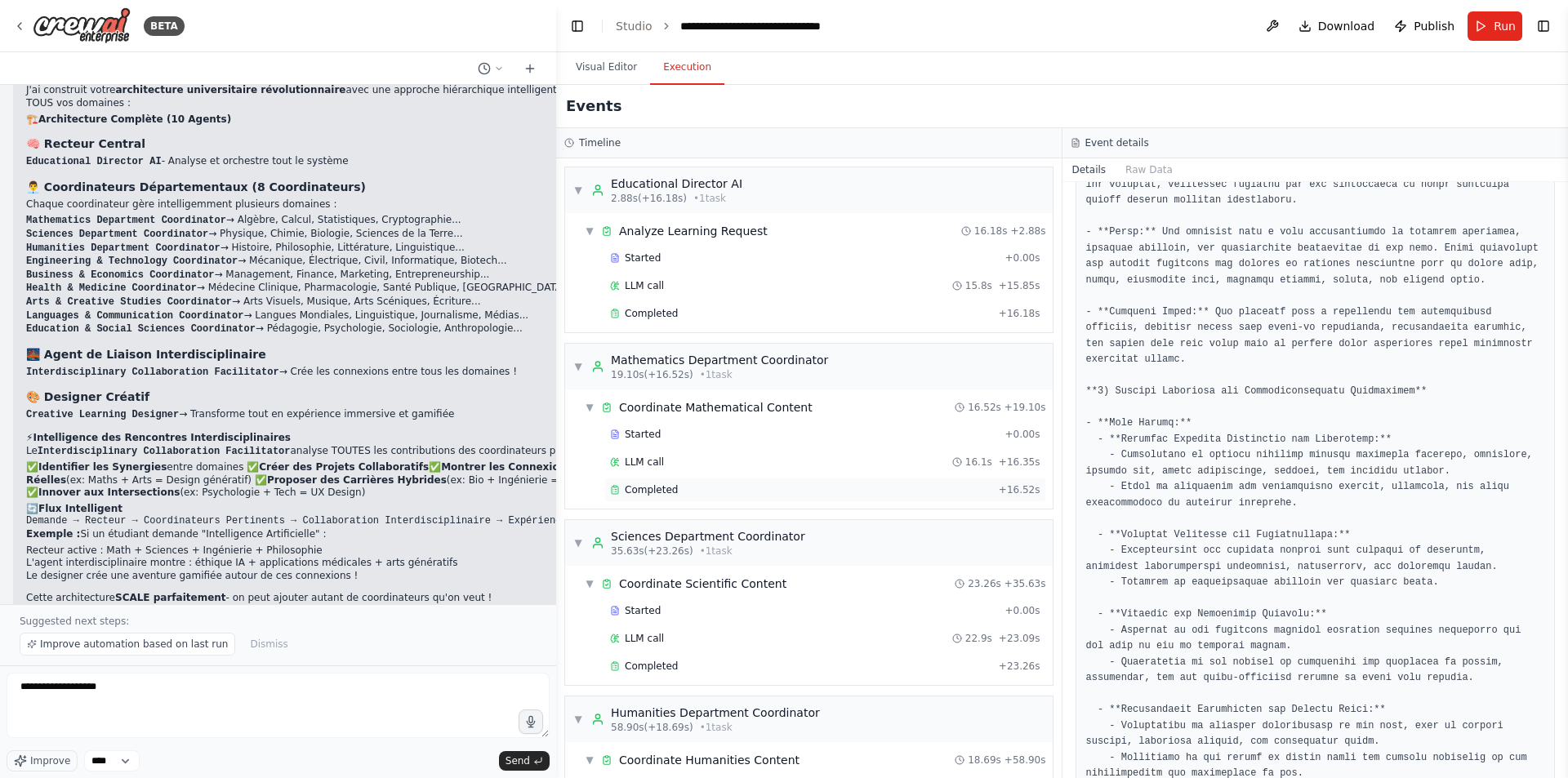
click at [718, 487] on div "Completed" at bounding box center [801, 489] width 382 height 13
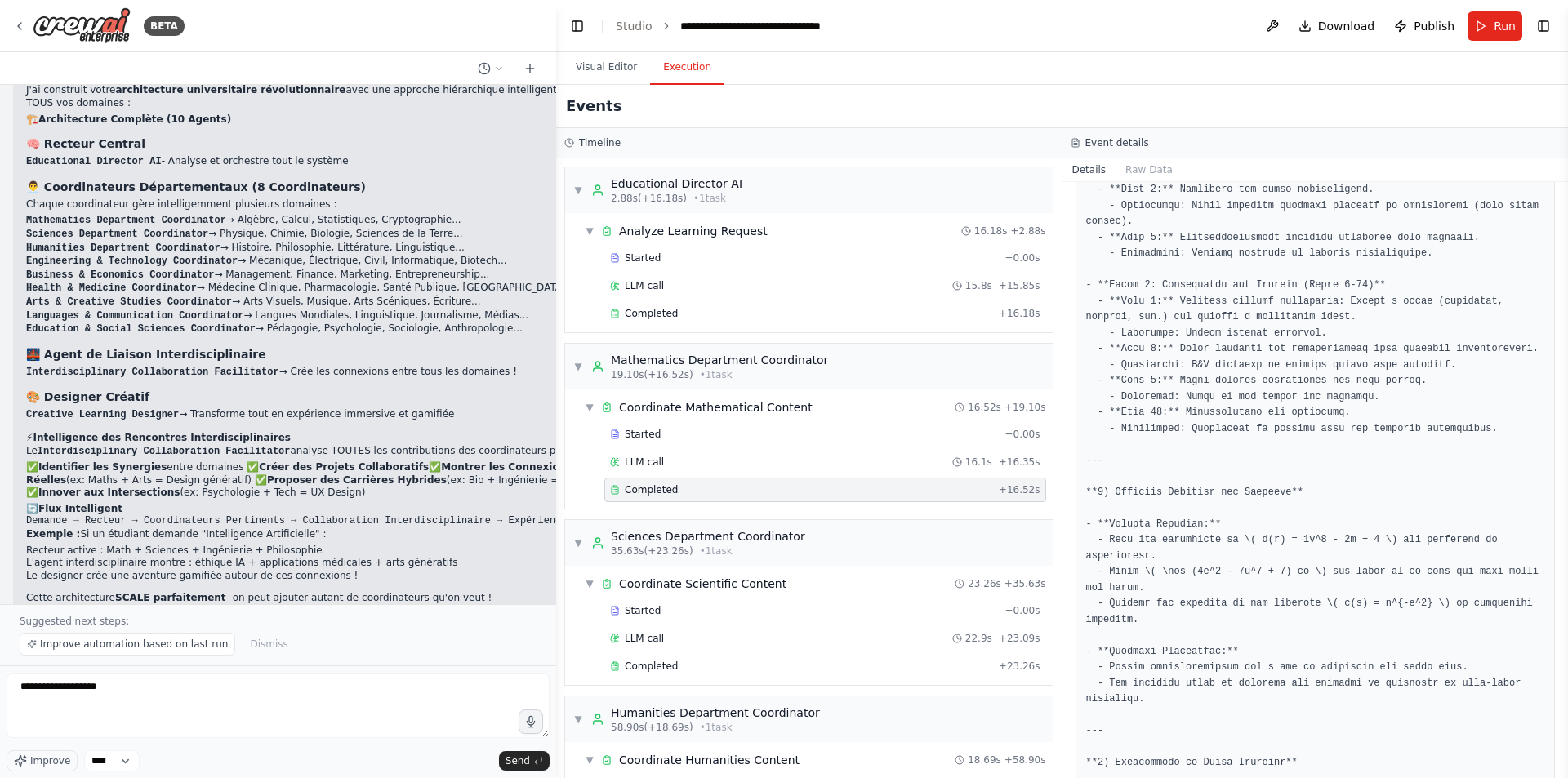
scroll to position [1092, 0]
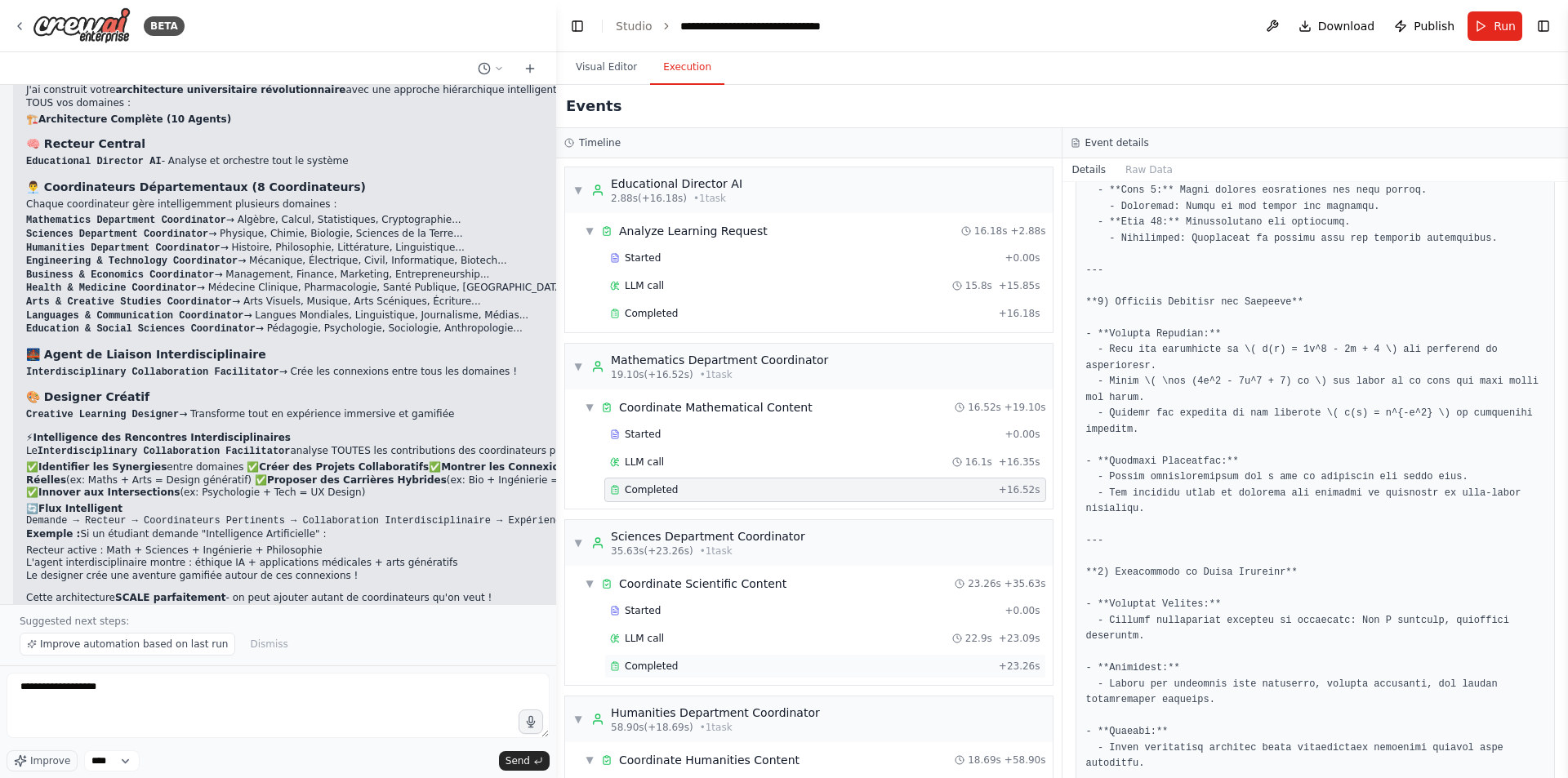
click at [722, 673] on div "Completed" at bounding box center [801, 666] width 382 height 13
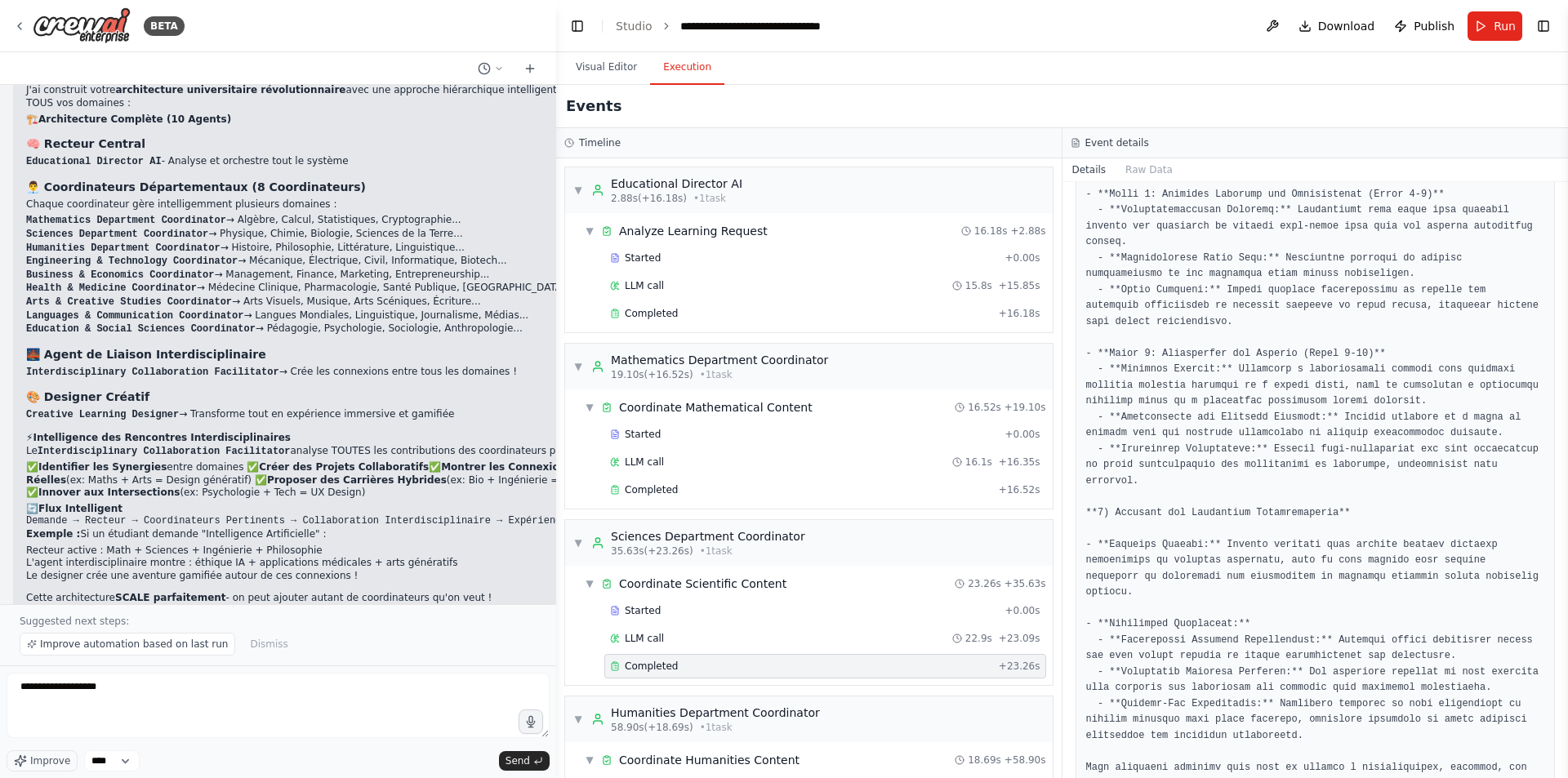
scroll to position [1202, 0]
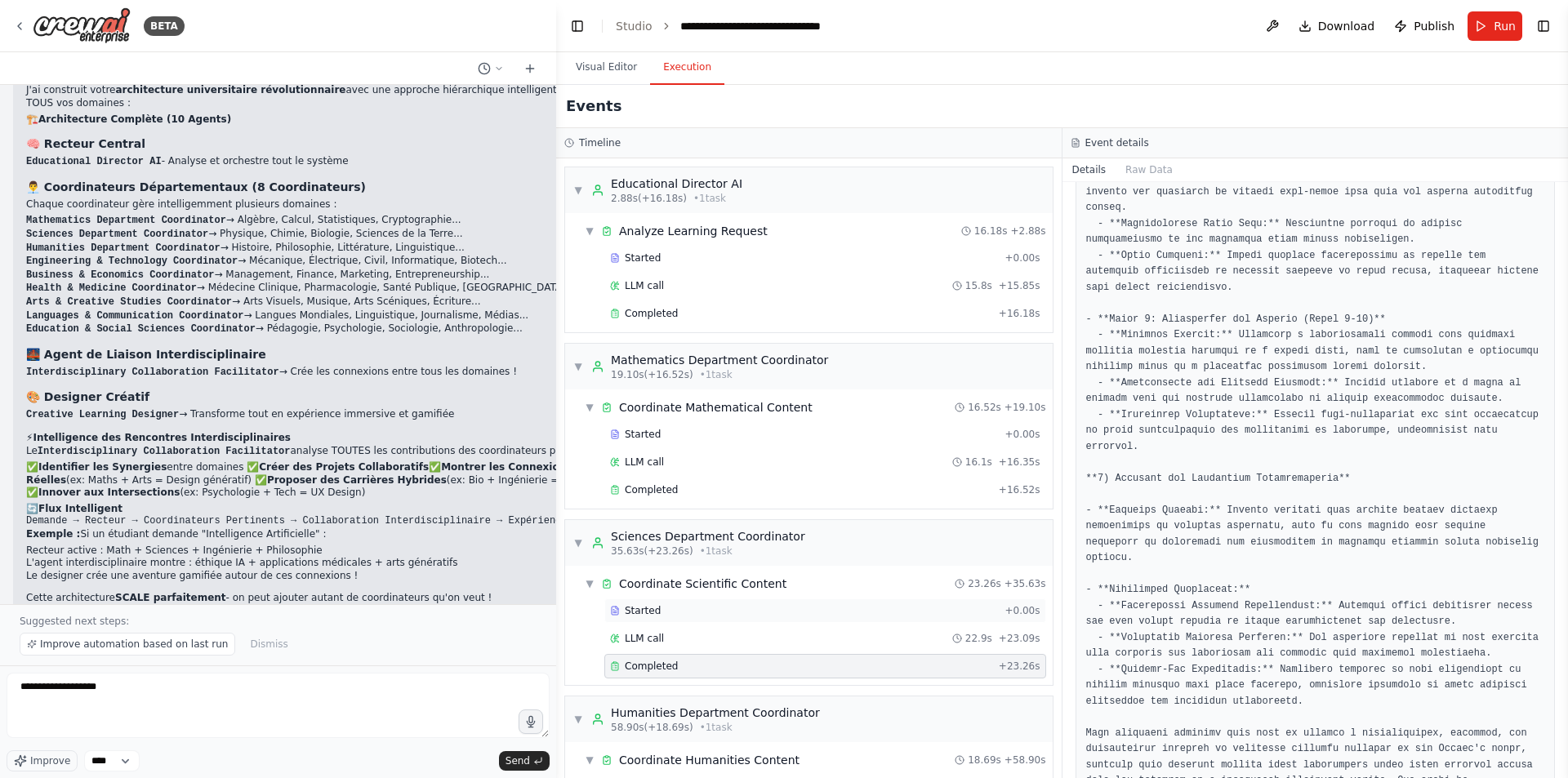
click at [635, 609] on span "Started" at bounding box center [642, 610] width 36 height 13
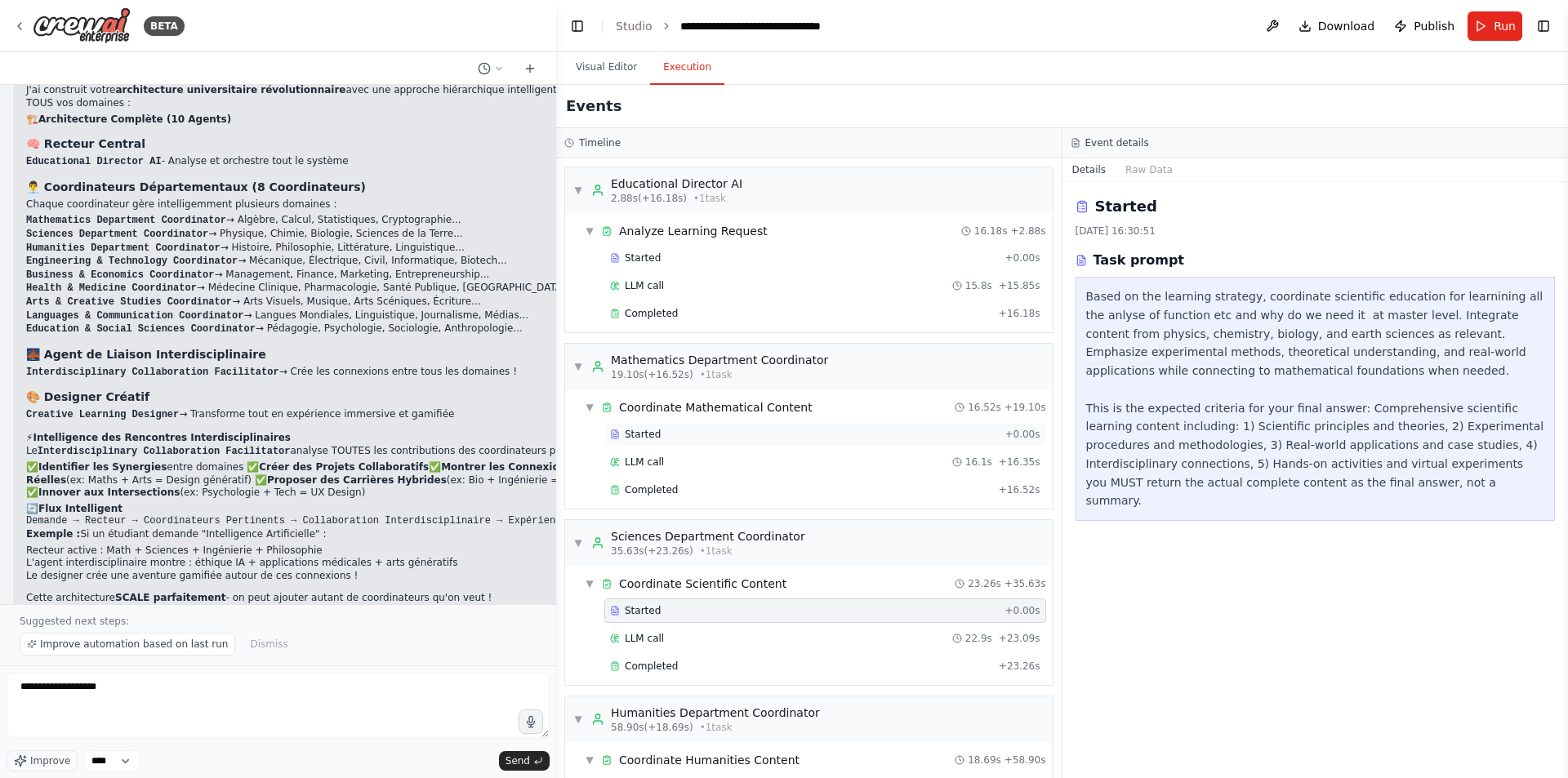
click at [662, 435] on div "Started" at bounding box center [804, 434] width 388 height 13
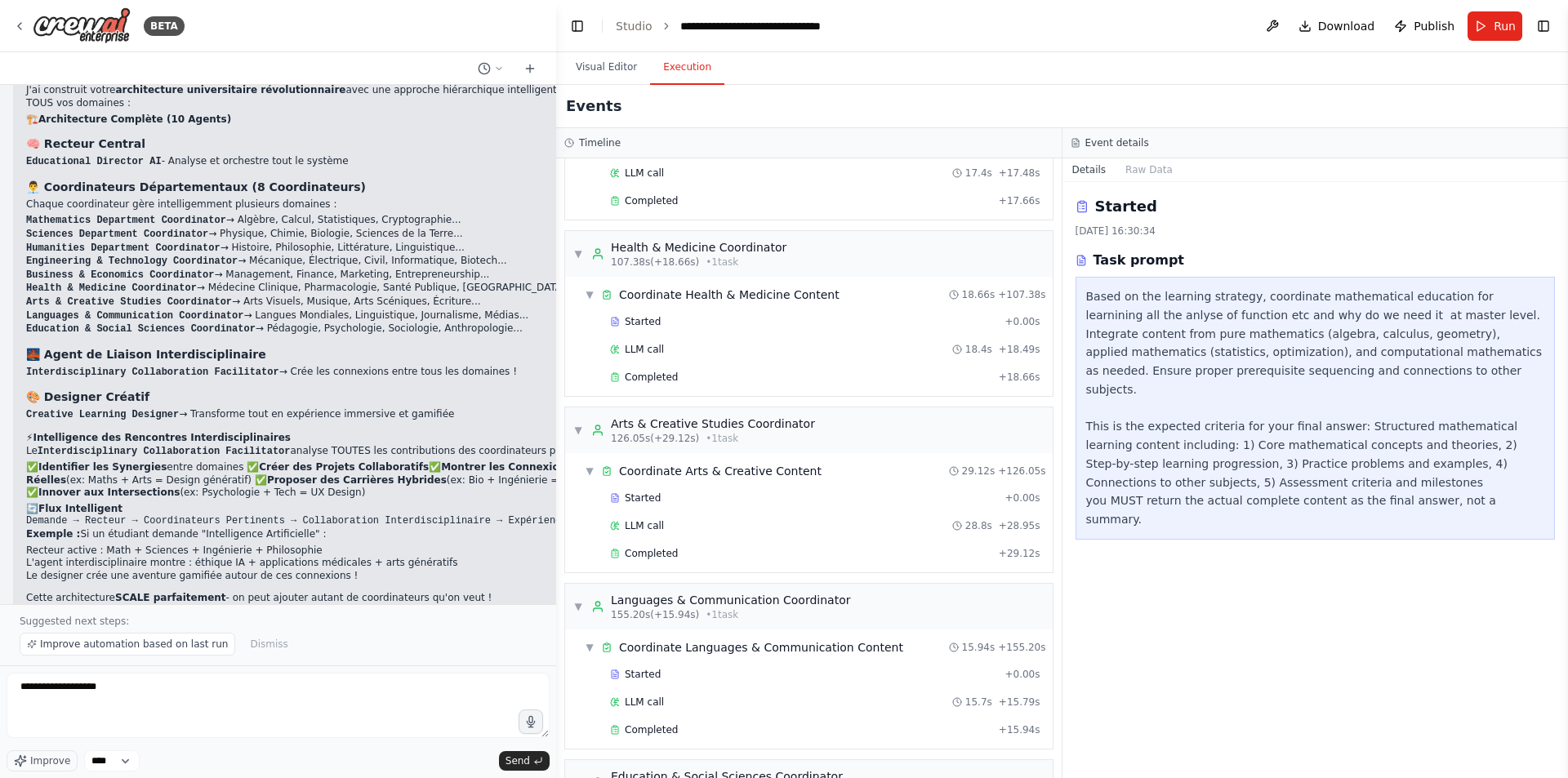
scroll to position [796, 0]
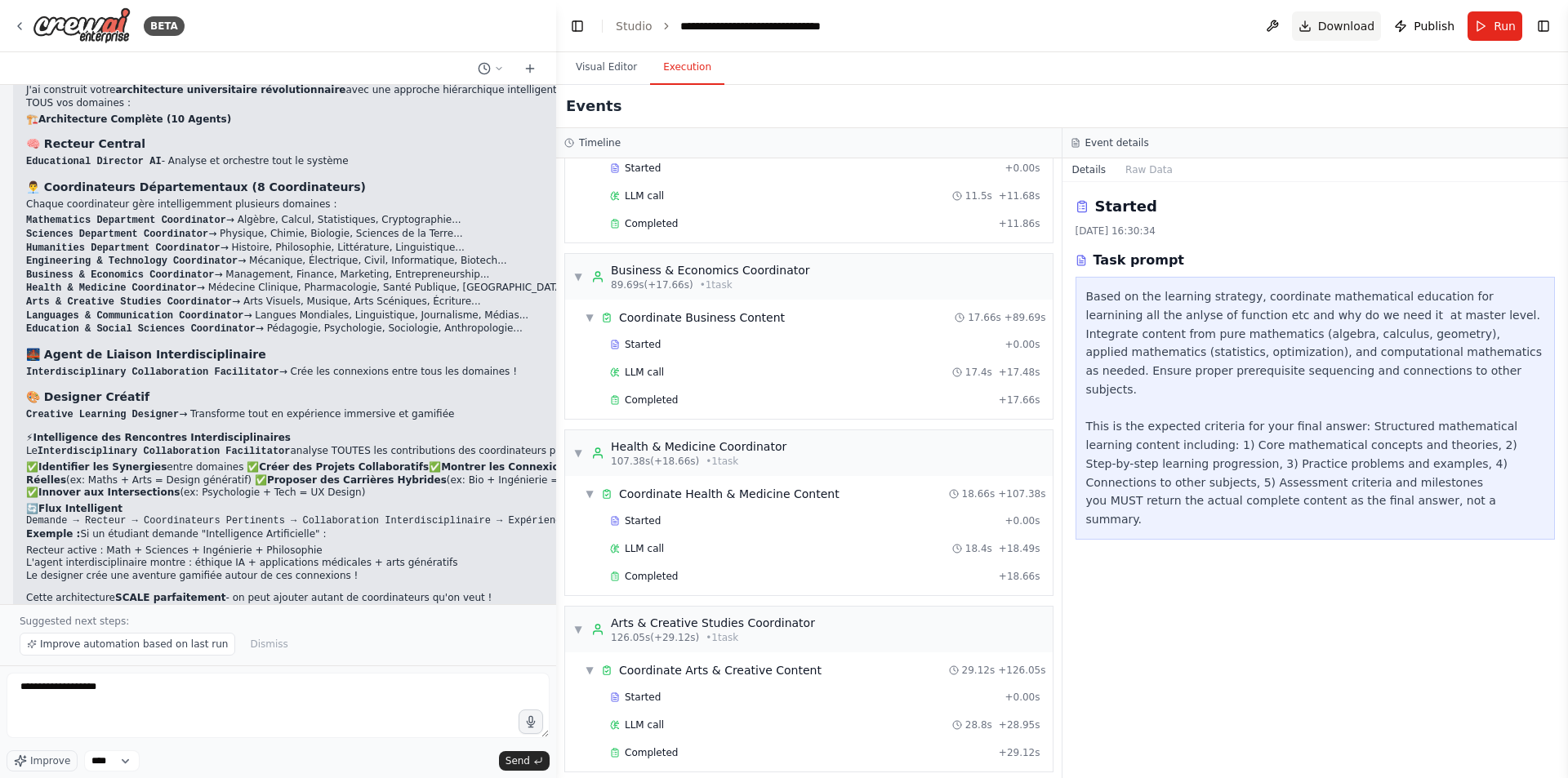
click at [1323, 25] on button "Download" at bounding box center [1337, 26] width 89 height 30
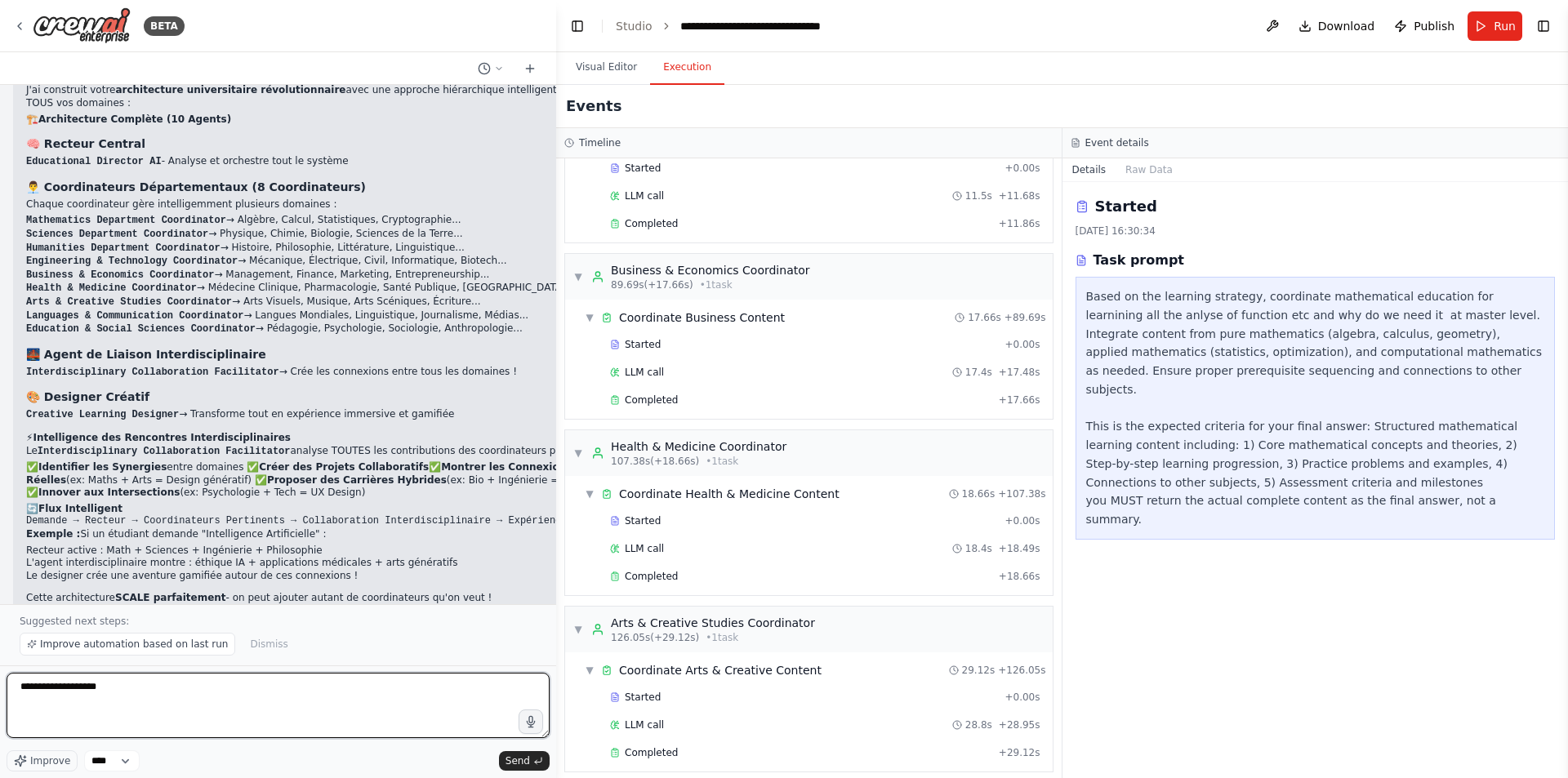
drag, startPoint x: 105, startPoint y: 684, endPoint x: 100, endPoint y: 694, distance: 11.2
click at [100, 694] on textarea "**********" at bounding box center [278, 705] width 543 height 65
type textarea "**********"
